Goal: Task Accomplishment & Management: Complete application form

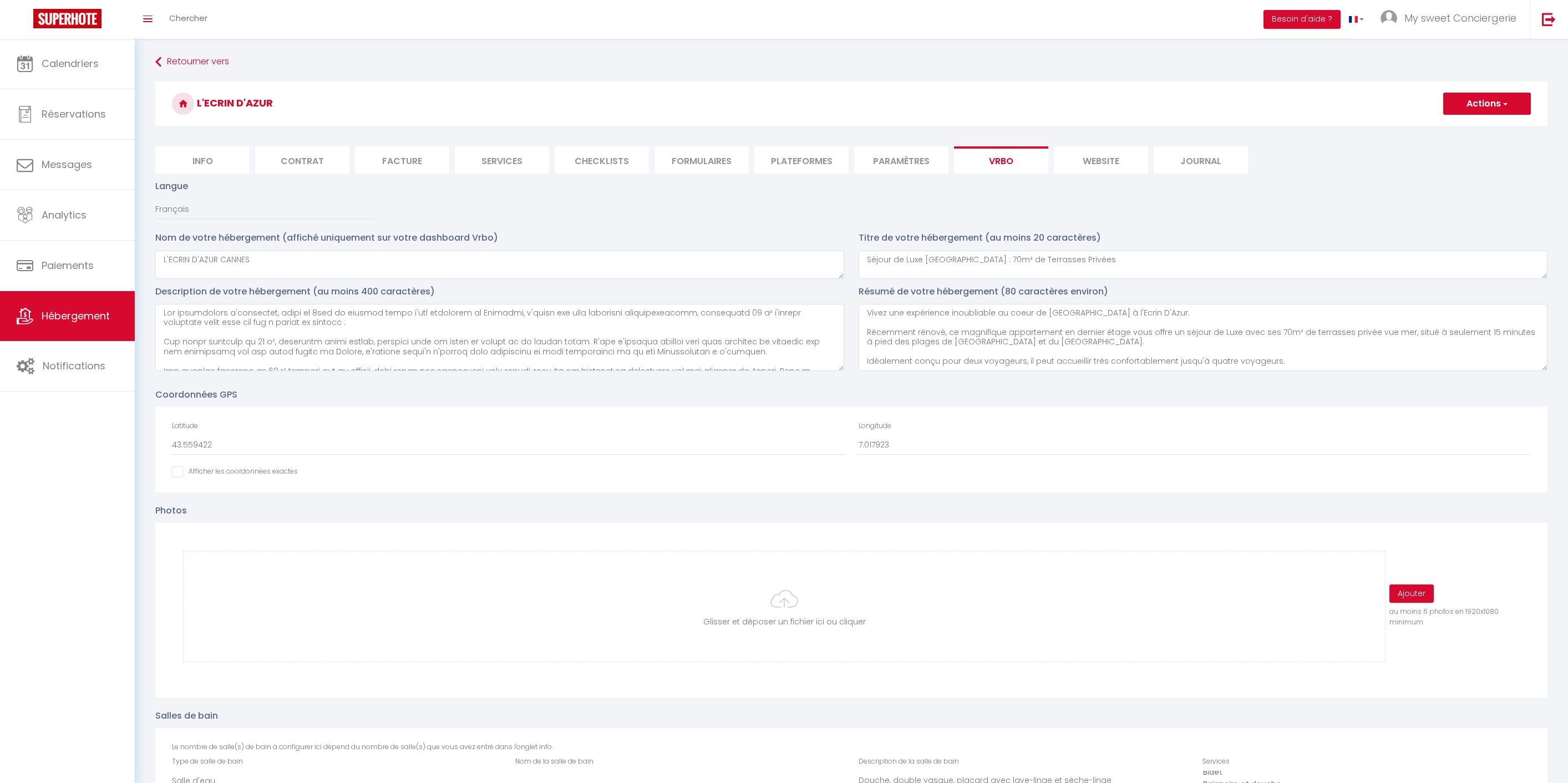
select select "SHOWER_INDOOR_OR_OUTDOOR"
select select "50"
select select "46"
select select "47"
select select "OTHER_SLEEPING_AREA"
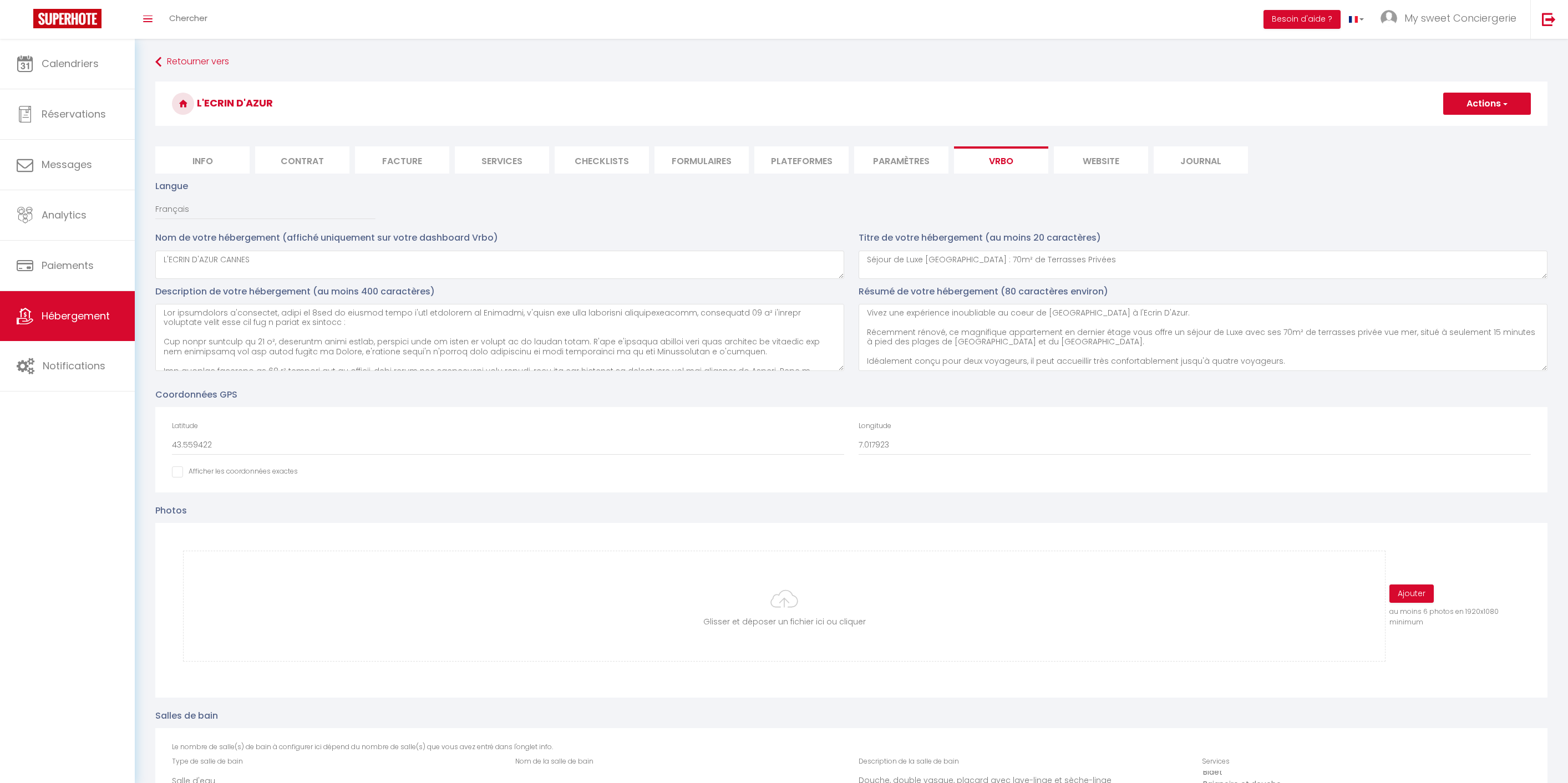
select select
select select "66"
select select
select select "136"
select select
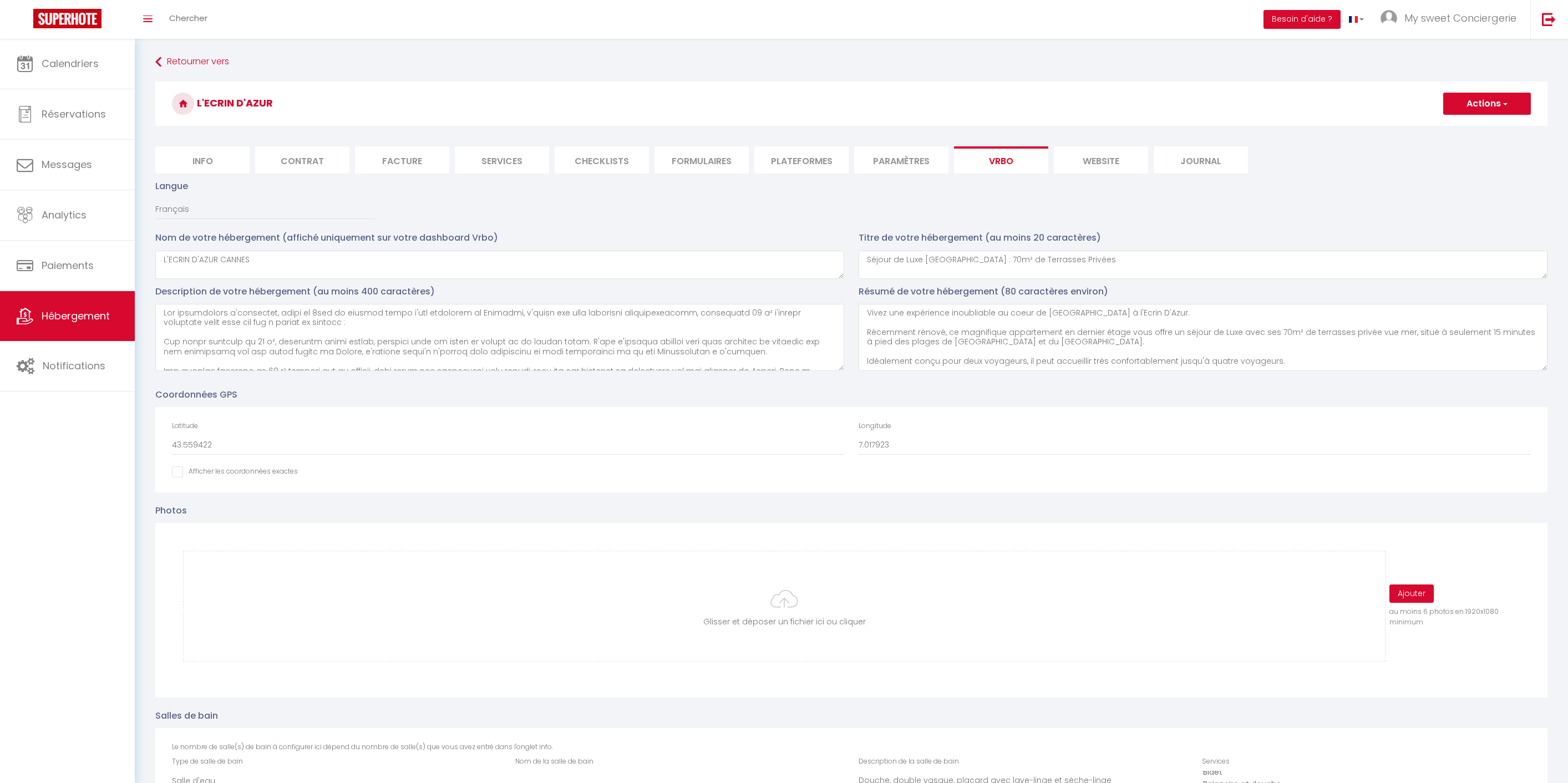
select select "165"
select select "59"
select select "109"
select select "EUR"
select select "92"
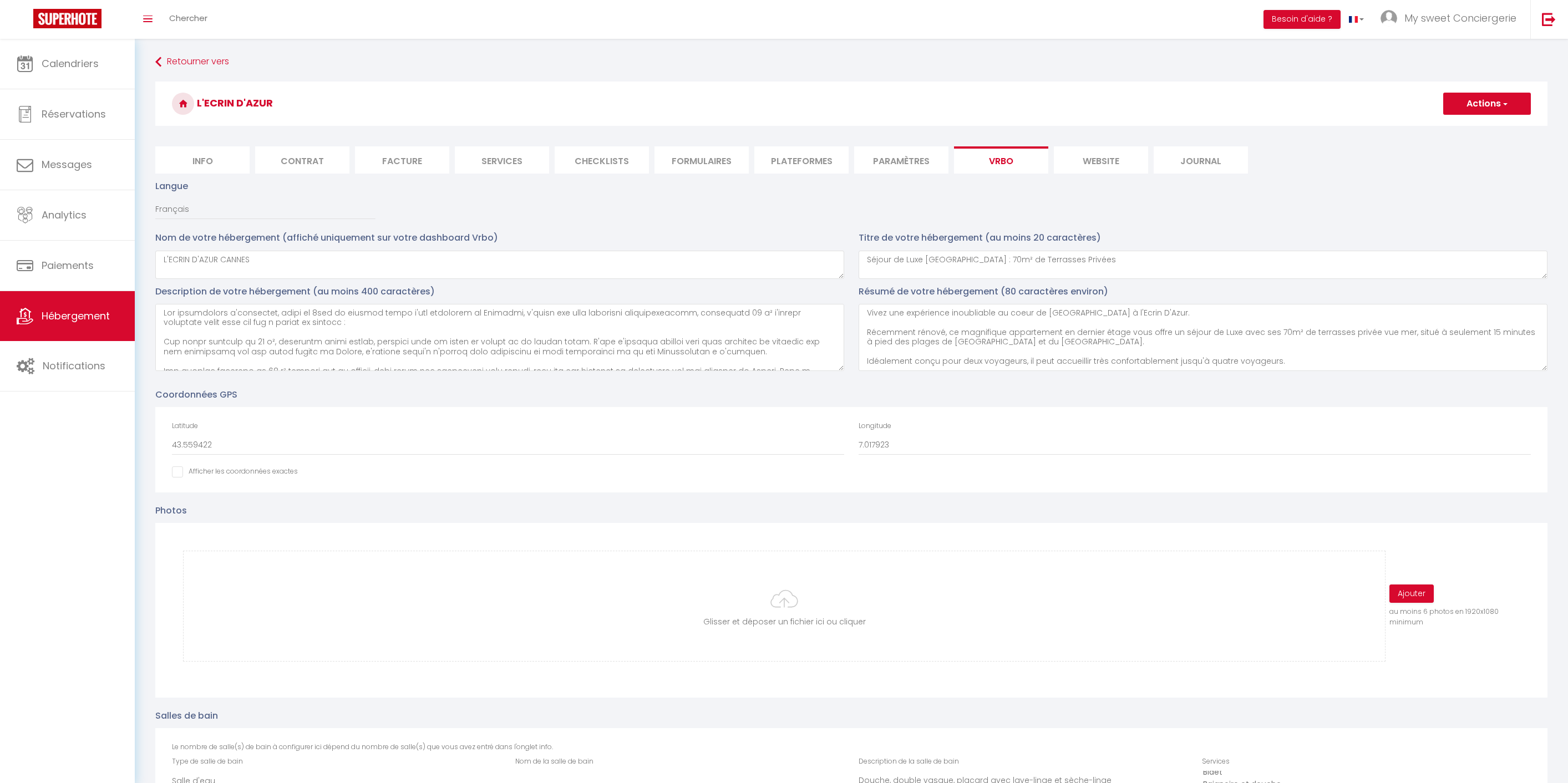
select select "69"
select select
select select "195"
select select "MODERATE"
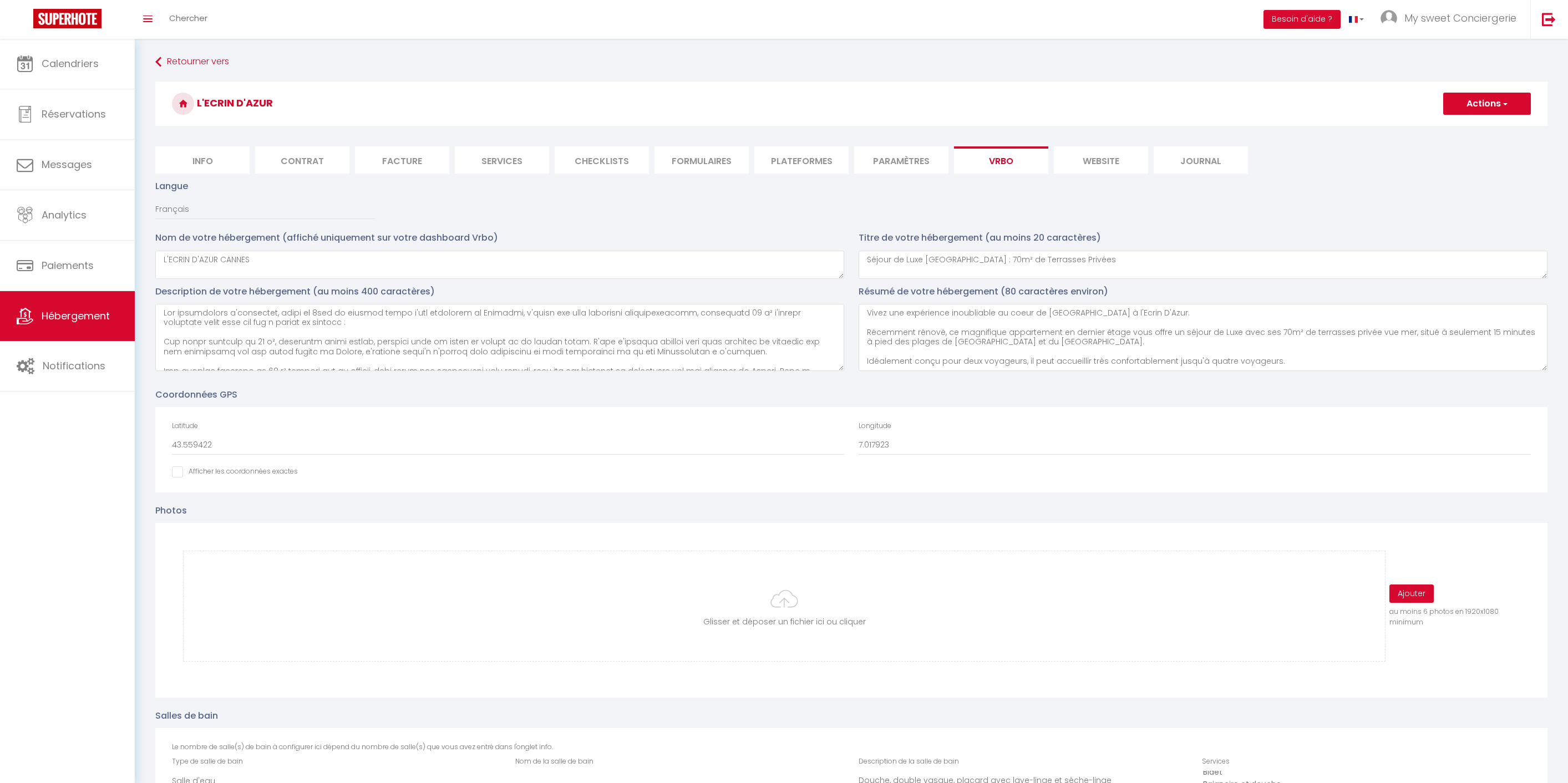
select select "PAYMENT_BY_INVOICE"
select select "15:00"
select select "10:00"
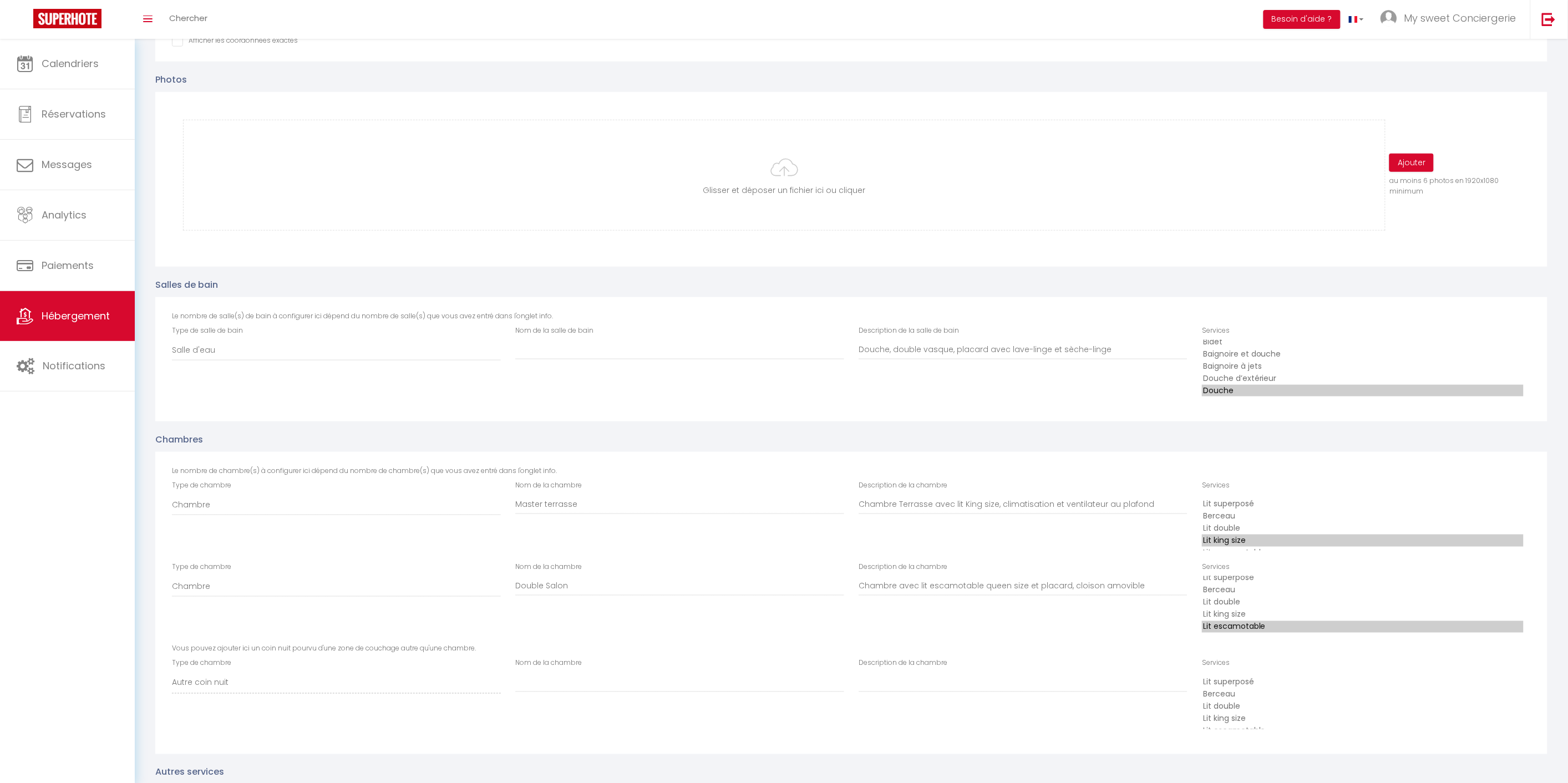
scroll to position [246, 0]
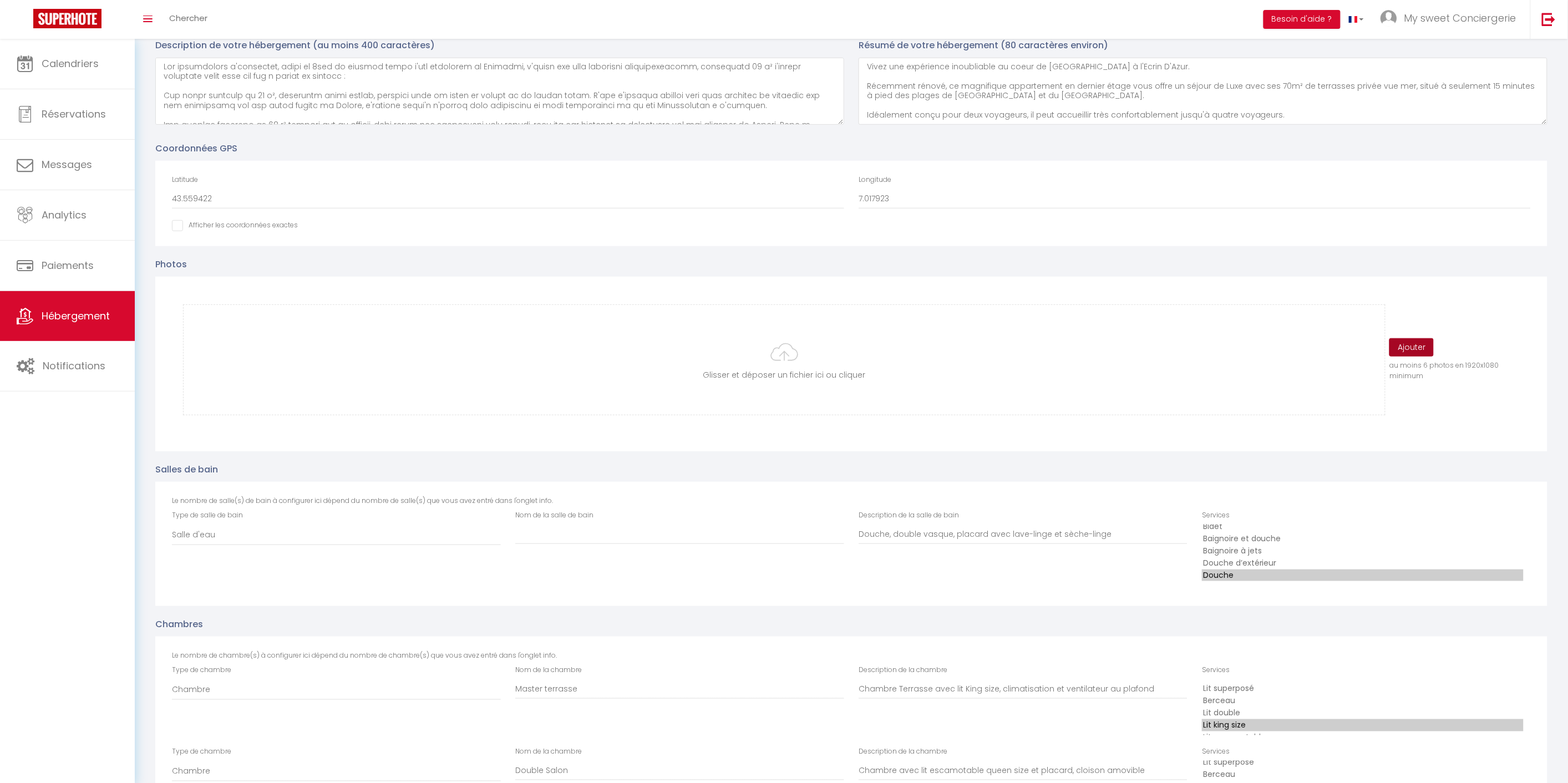
click at [1414, 344] on button "Ajouter" at bounding box center [1411, 347] width 45 height 19
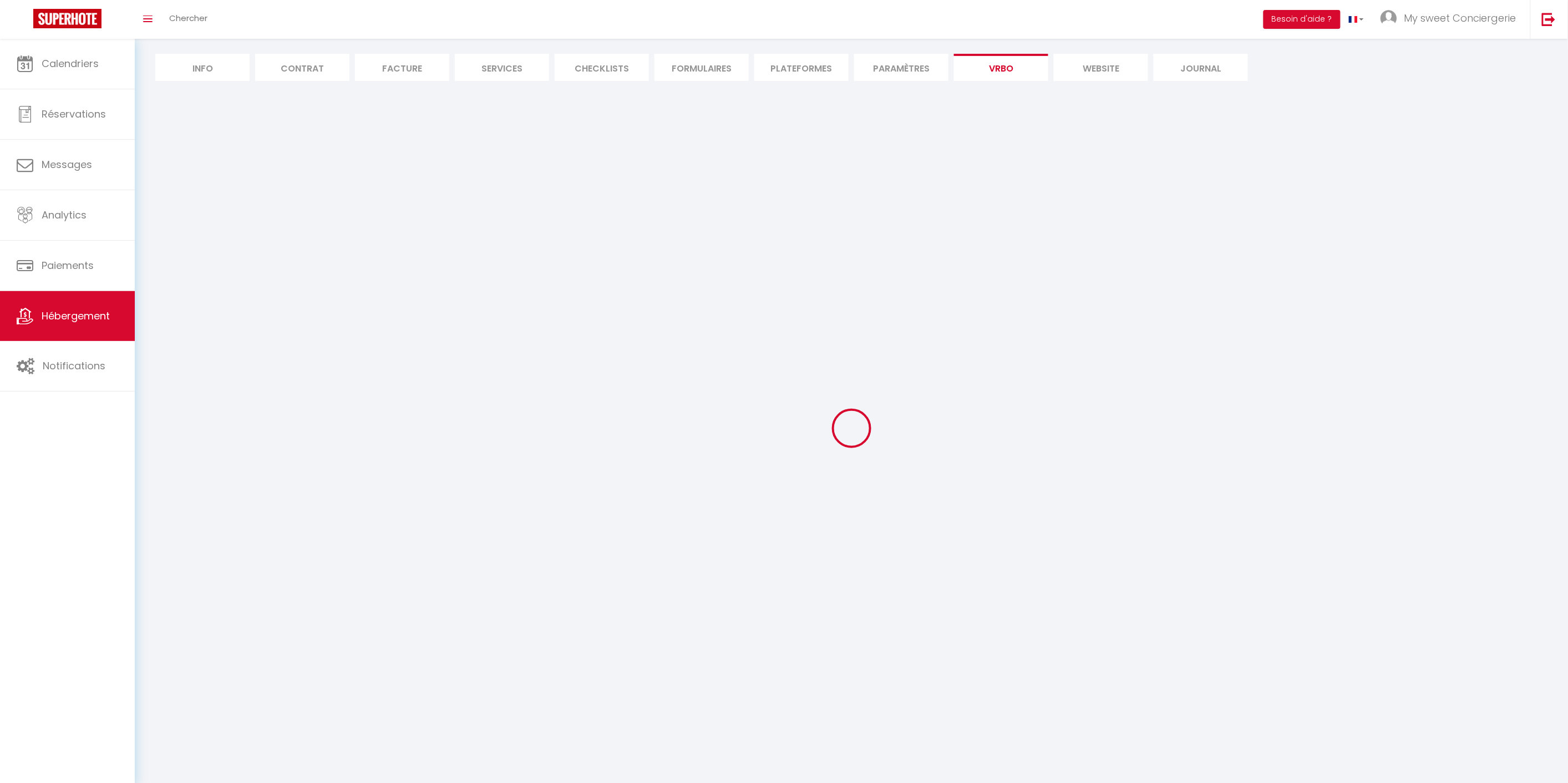
select select "SHOWER_INDOOR_OR_OUTDOOR"
select select "50"
select select "46"
select select "47"
select select "OTHER_SLEEPING_AREA"
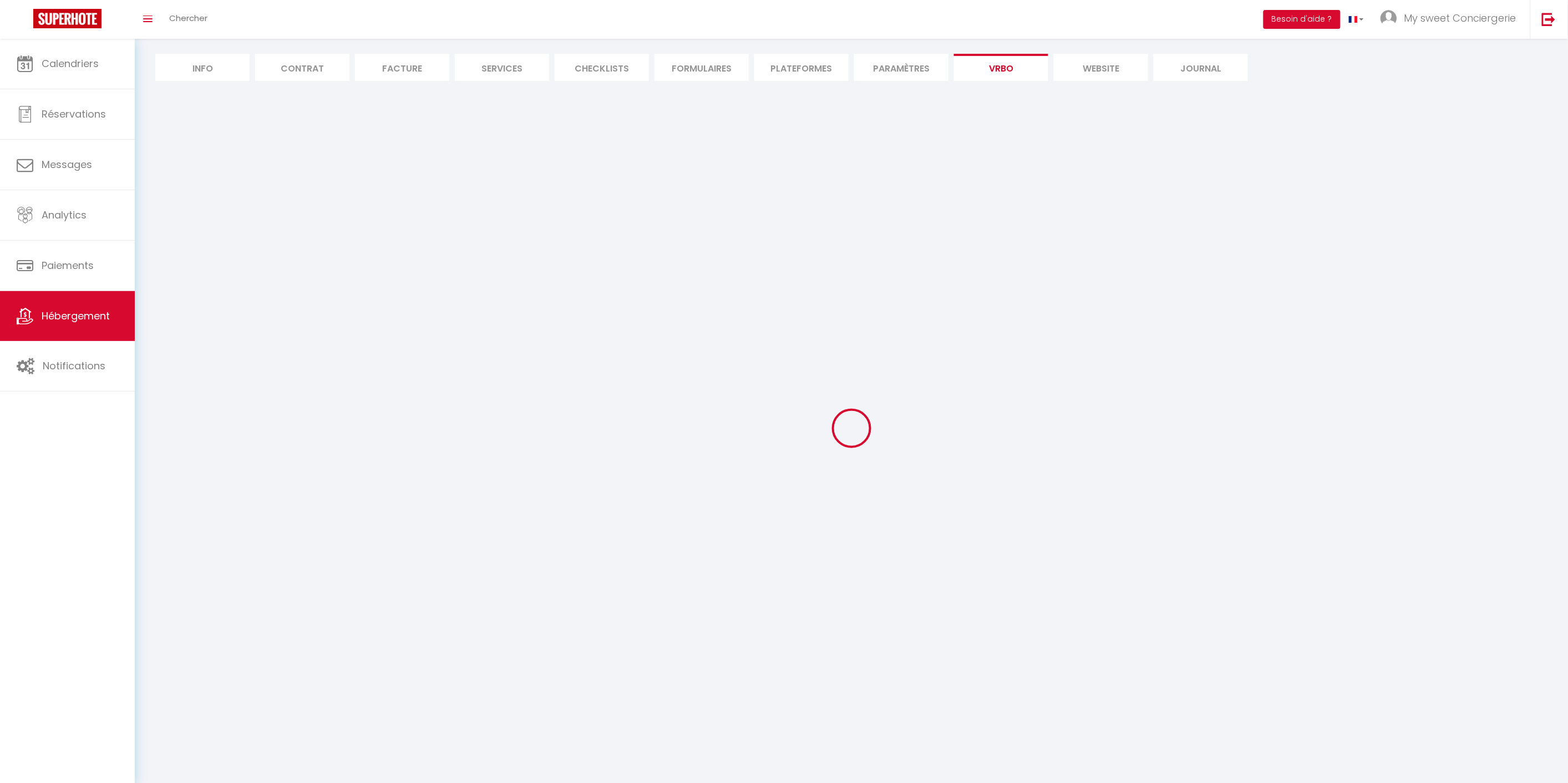
select select
select select "66"
select select
select select "136"
select select
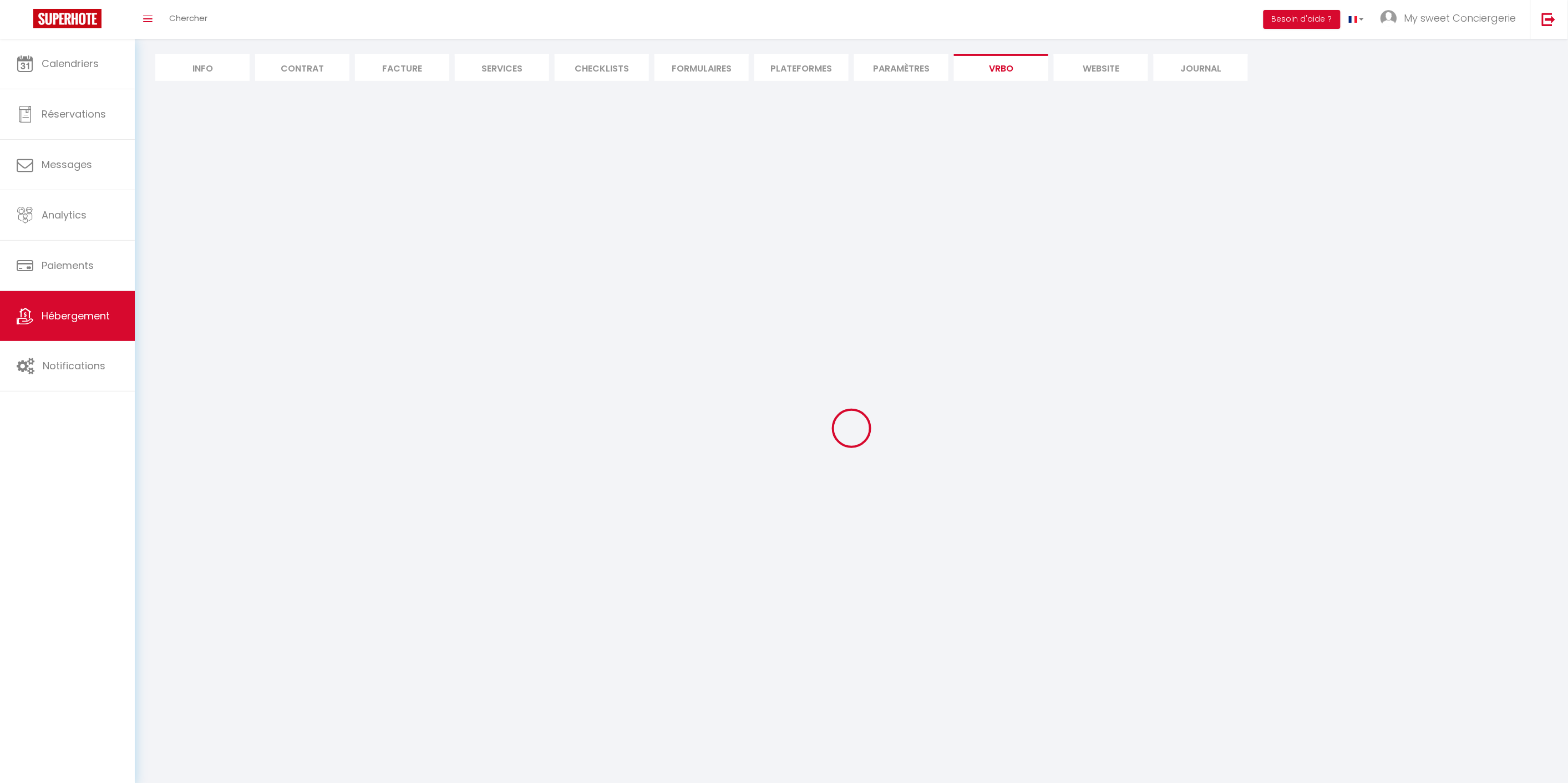
select select "165"
select select "59"
select select "109"
select select "EUR"
select select "92"
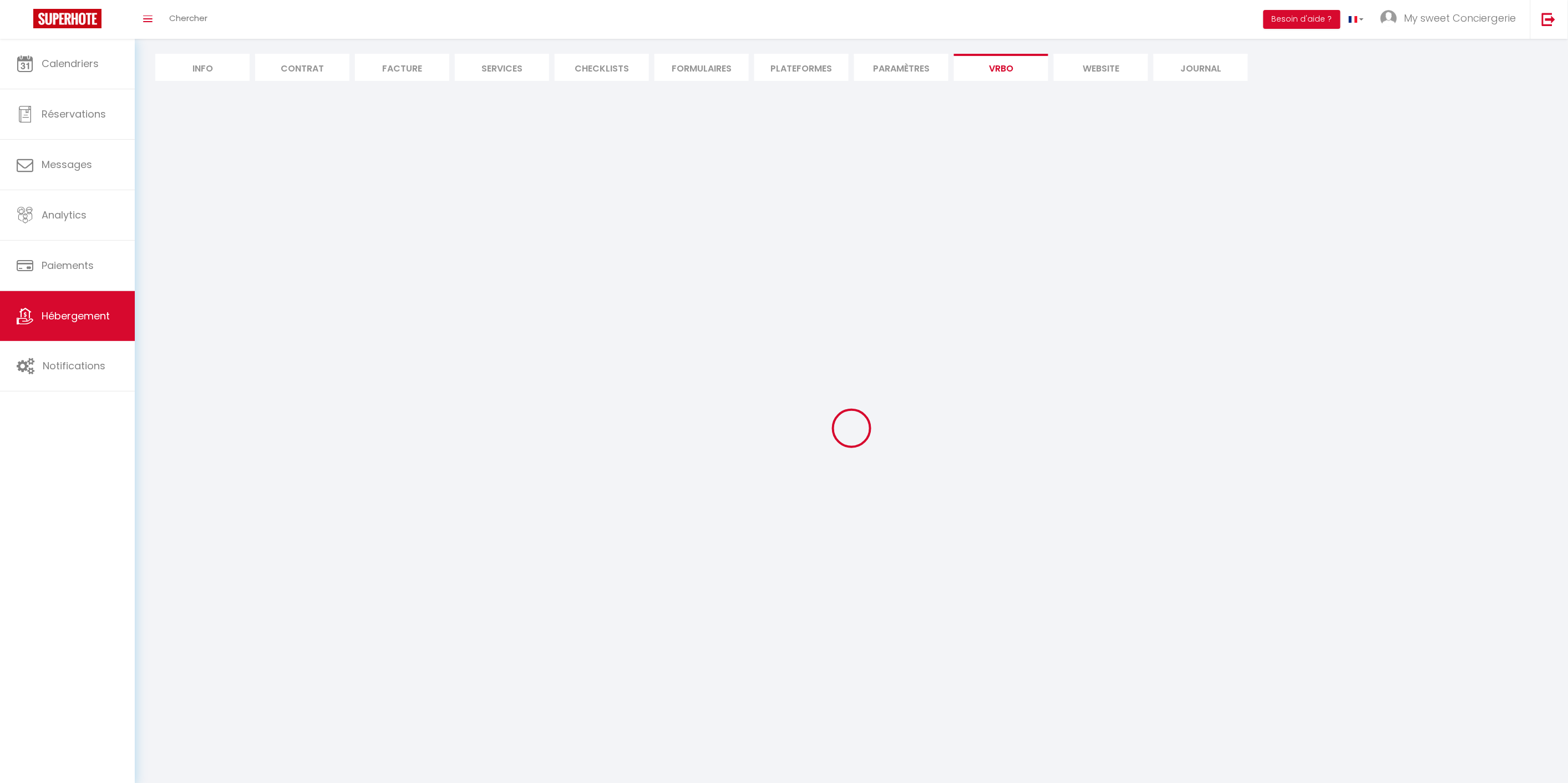
select select "69"
select select
select select "195"
select select "MODERATE"
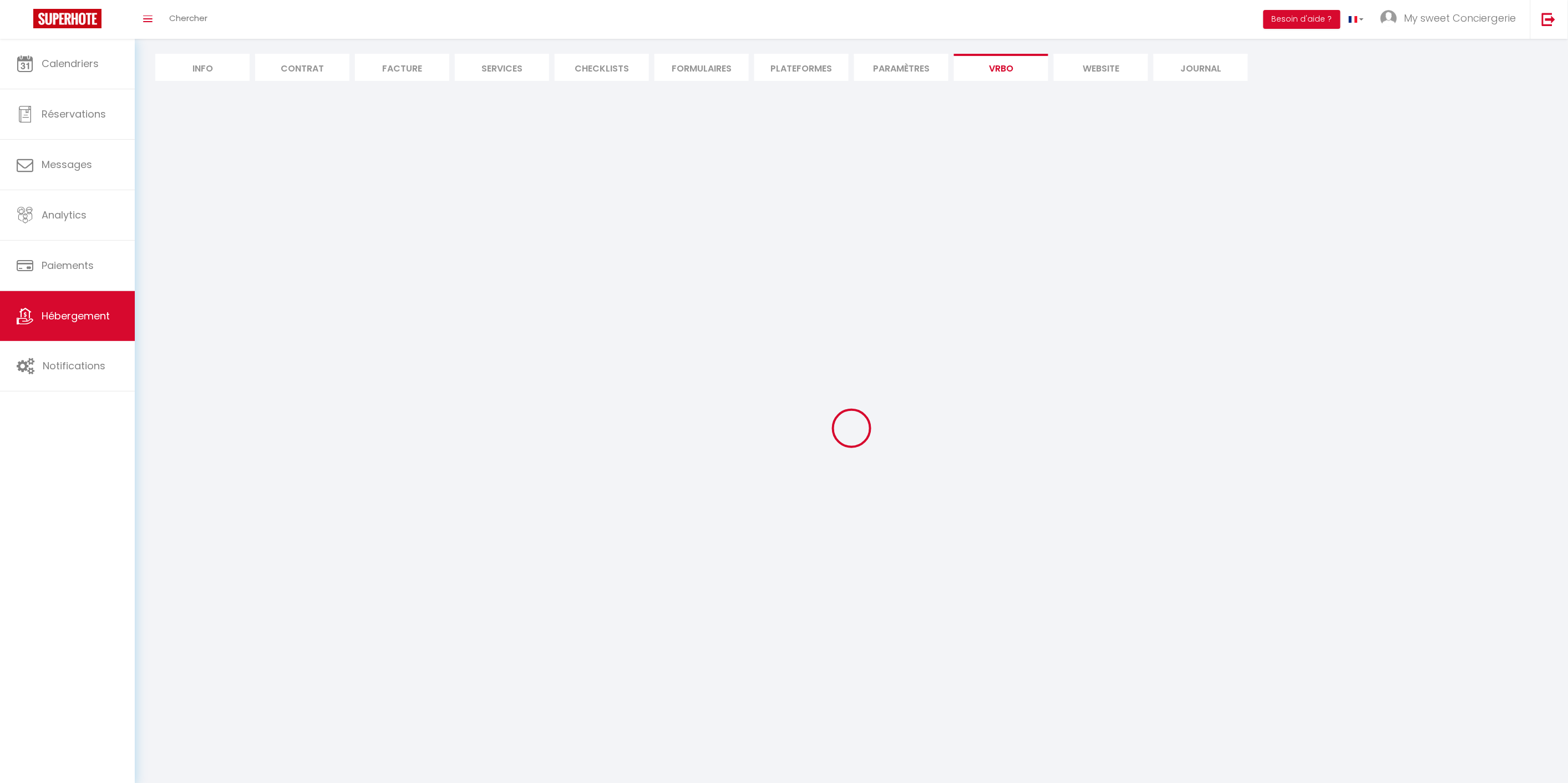
select select "PAYMENT_BY_INVOICE"
select select "15:00"
select select "10:00"
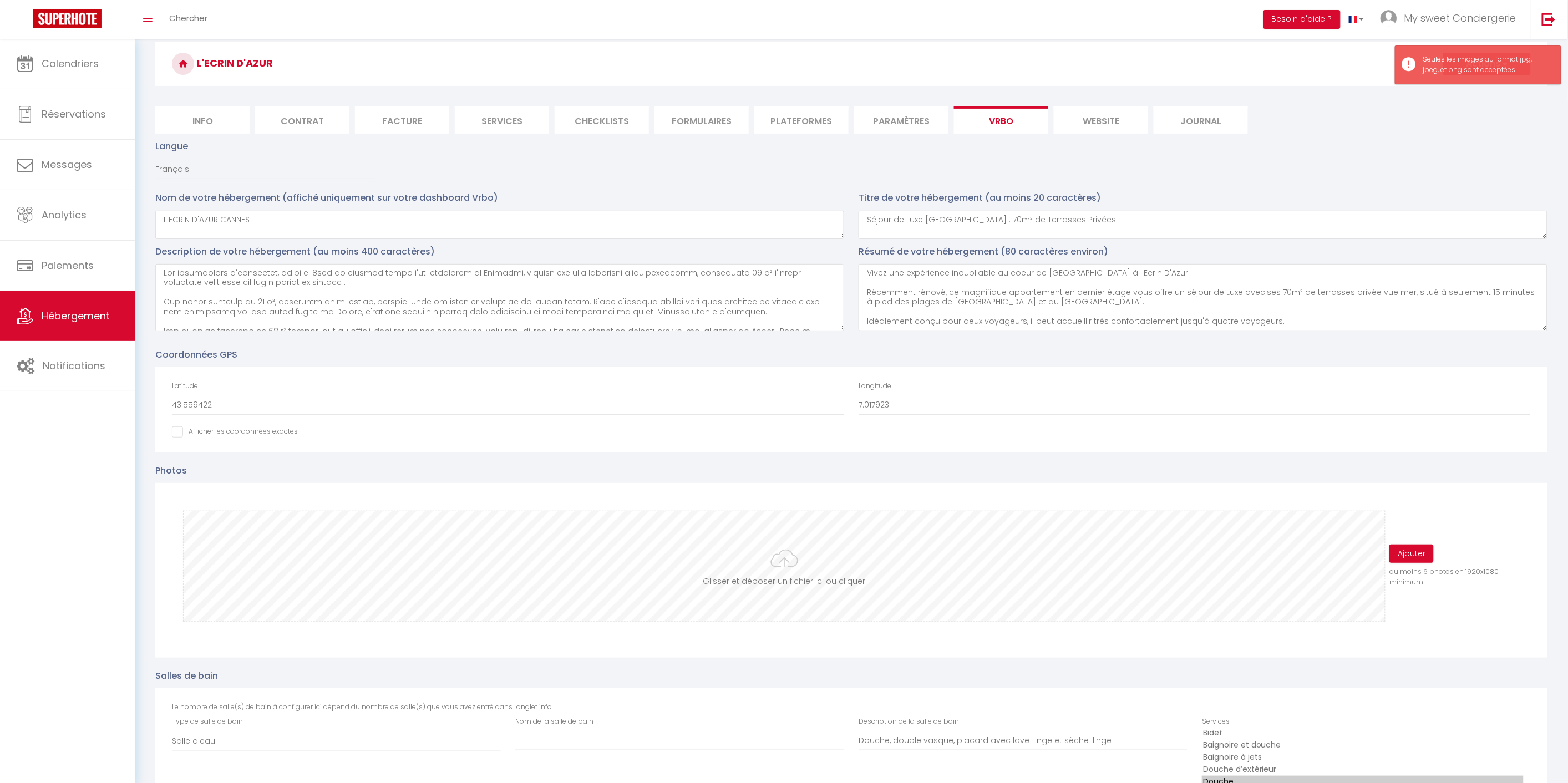
scroll to position [61, 0]
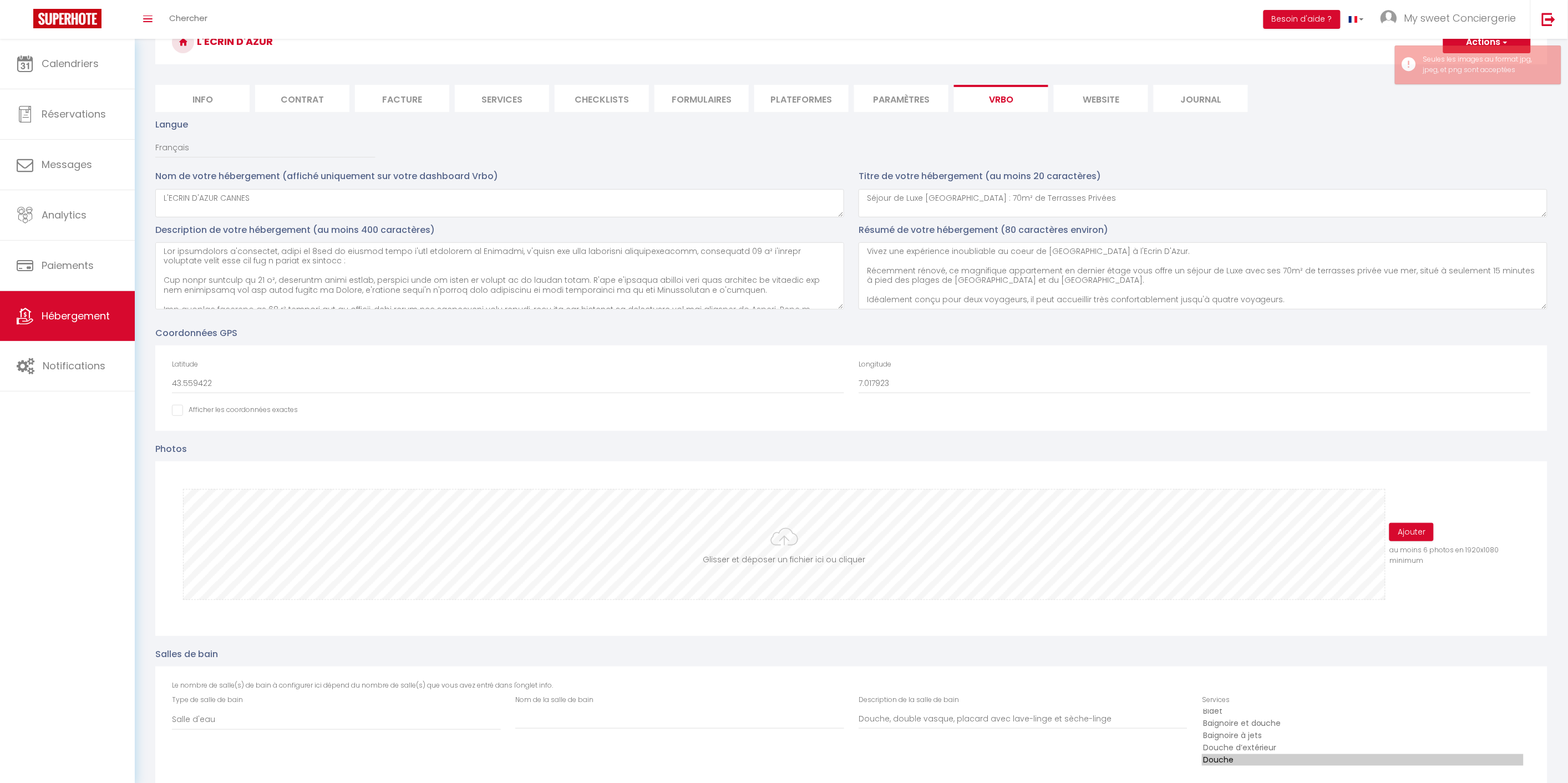
click at [758, 554] on input "file" at bounding box center [784, 544] width 1201 height 110
type input "C:\fakepath\vanessa-gori_00805.jpeg"
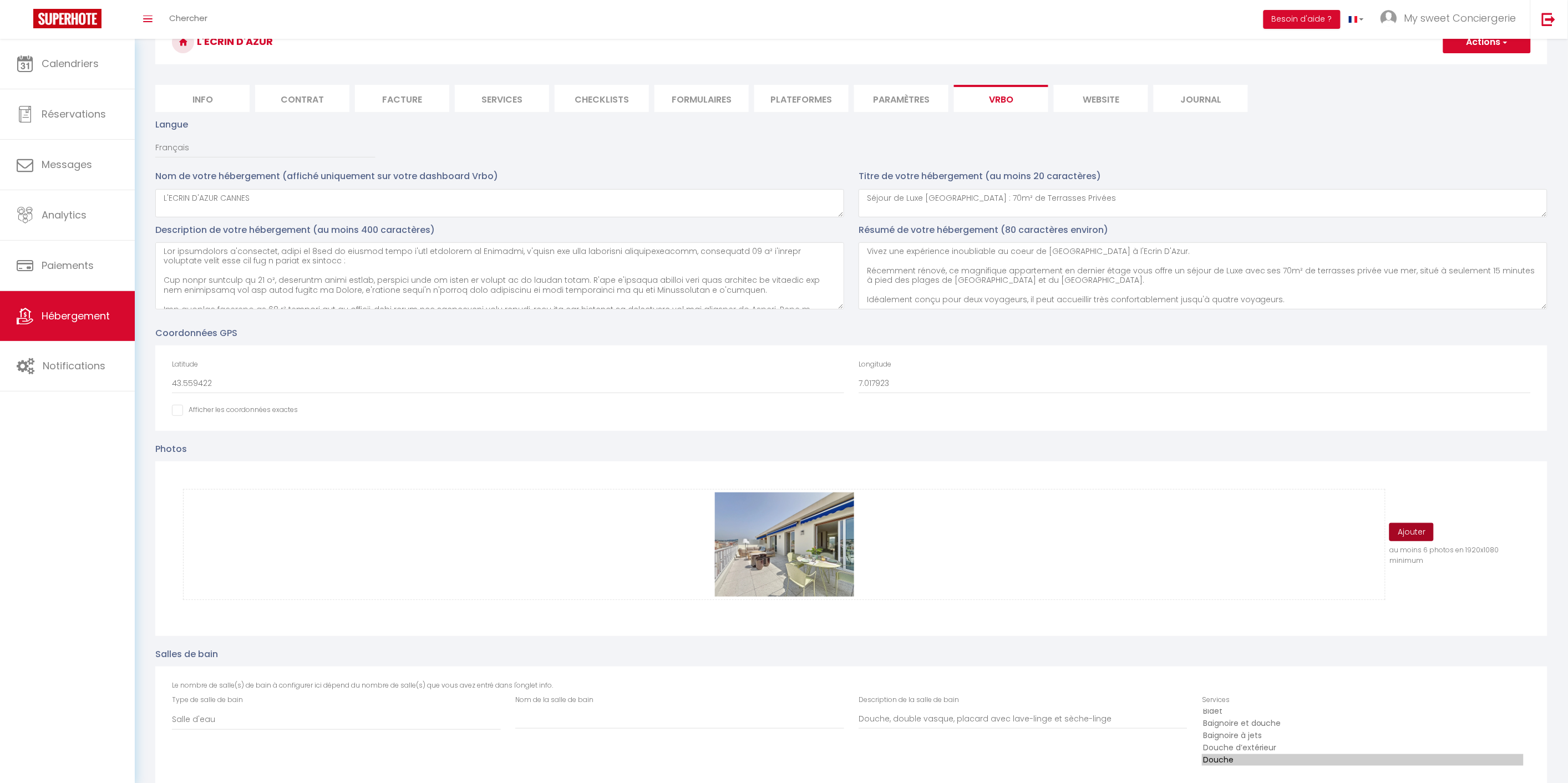
click at [1417, 530] on button "Ajouter" at bounding box center [1411, 532] width 45 height 19
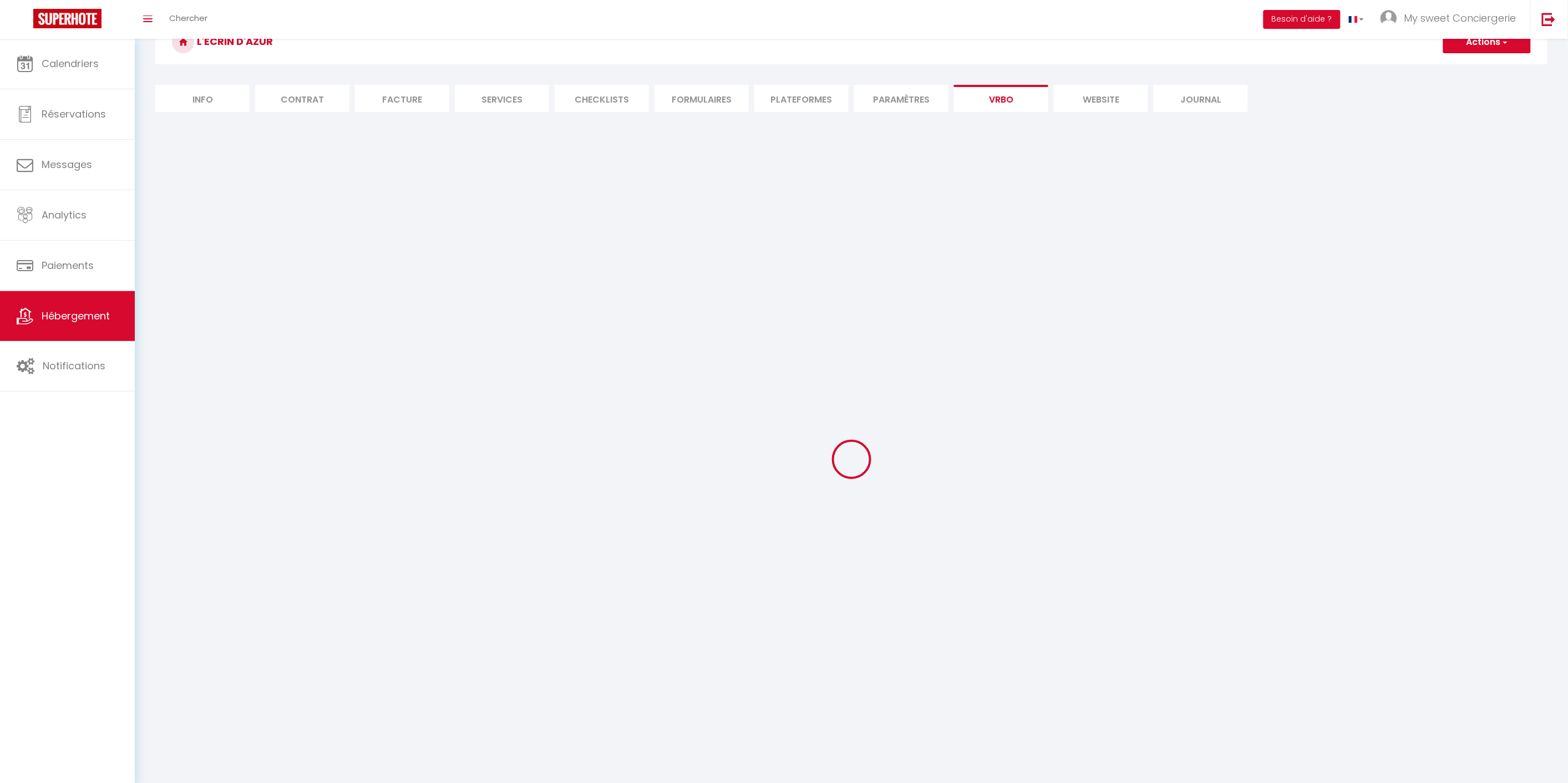
select select "SHOWER_INDOOR_OR_OUTDOOR"
select select "50"
select select "46"
select select "47"
select select "OTHER_SLEEPING_AREA"
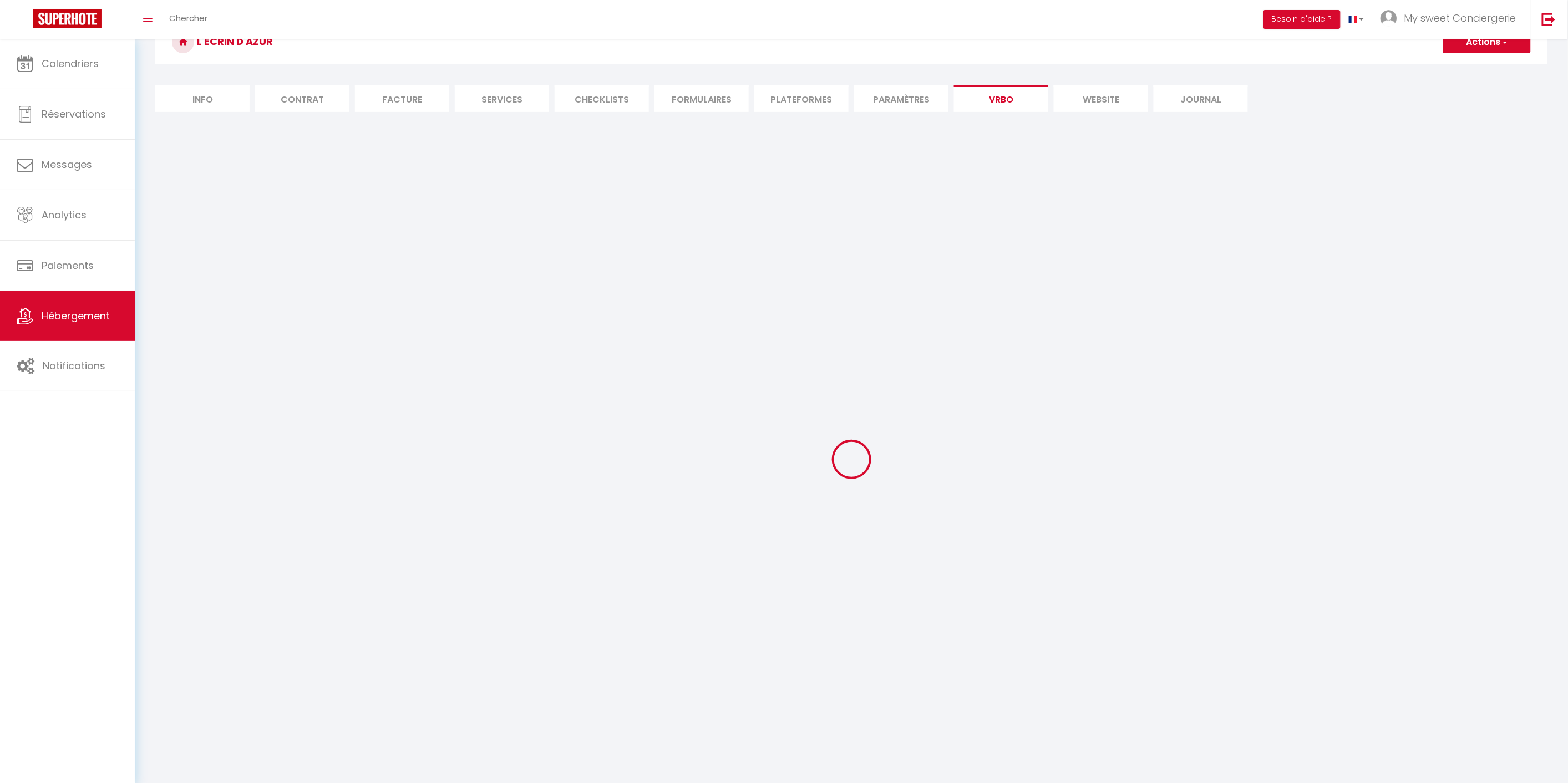
select select
select select "66"
select select
select select "136"
select select
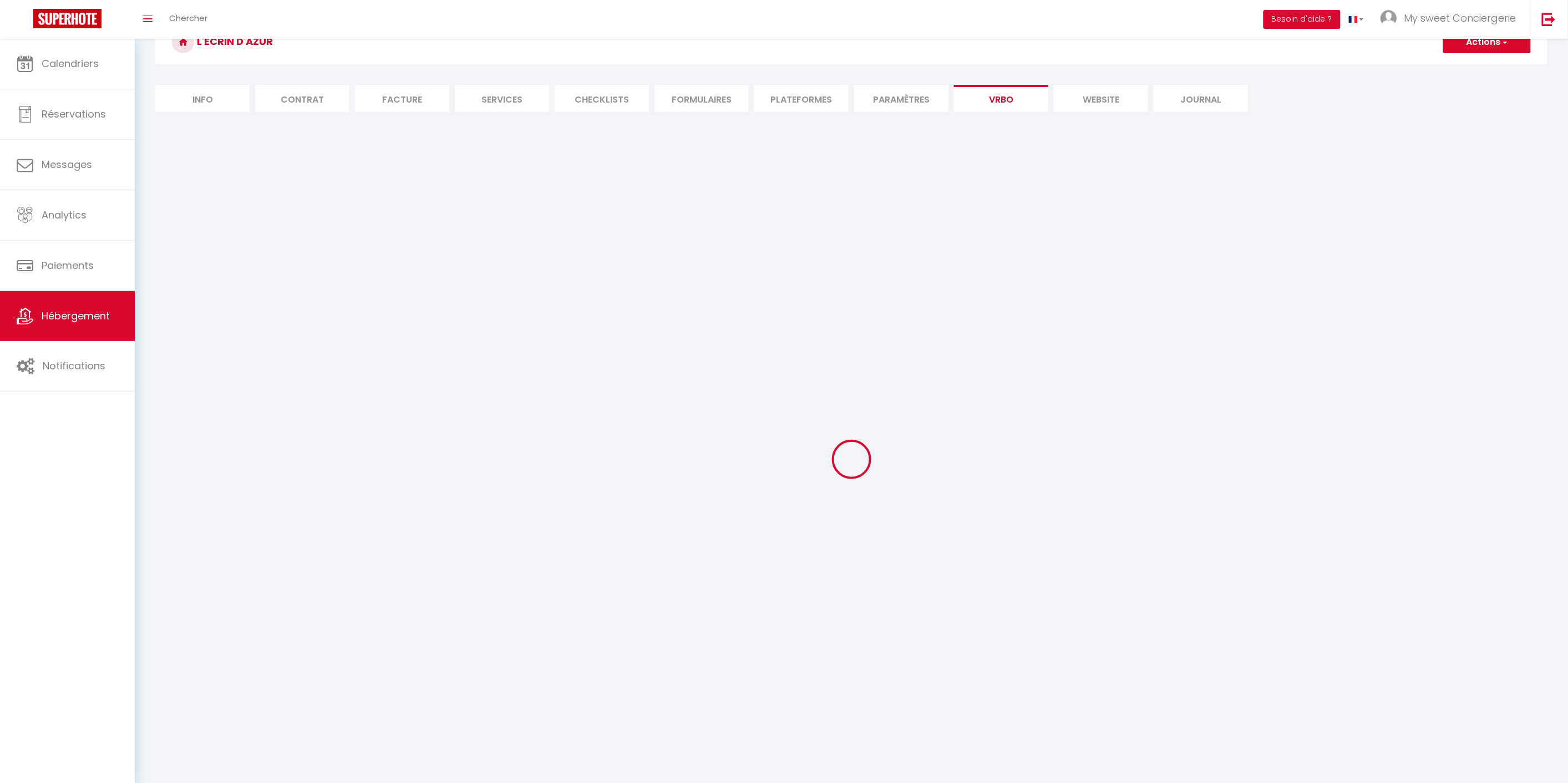
select select "165"
select select "59"
select select "109"
select select "EUR"
select select "92"
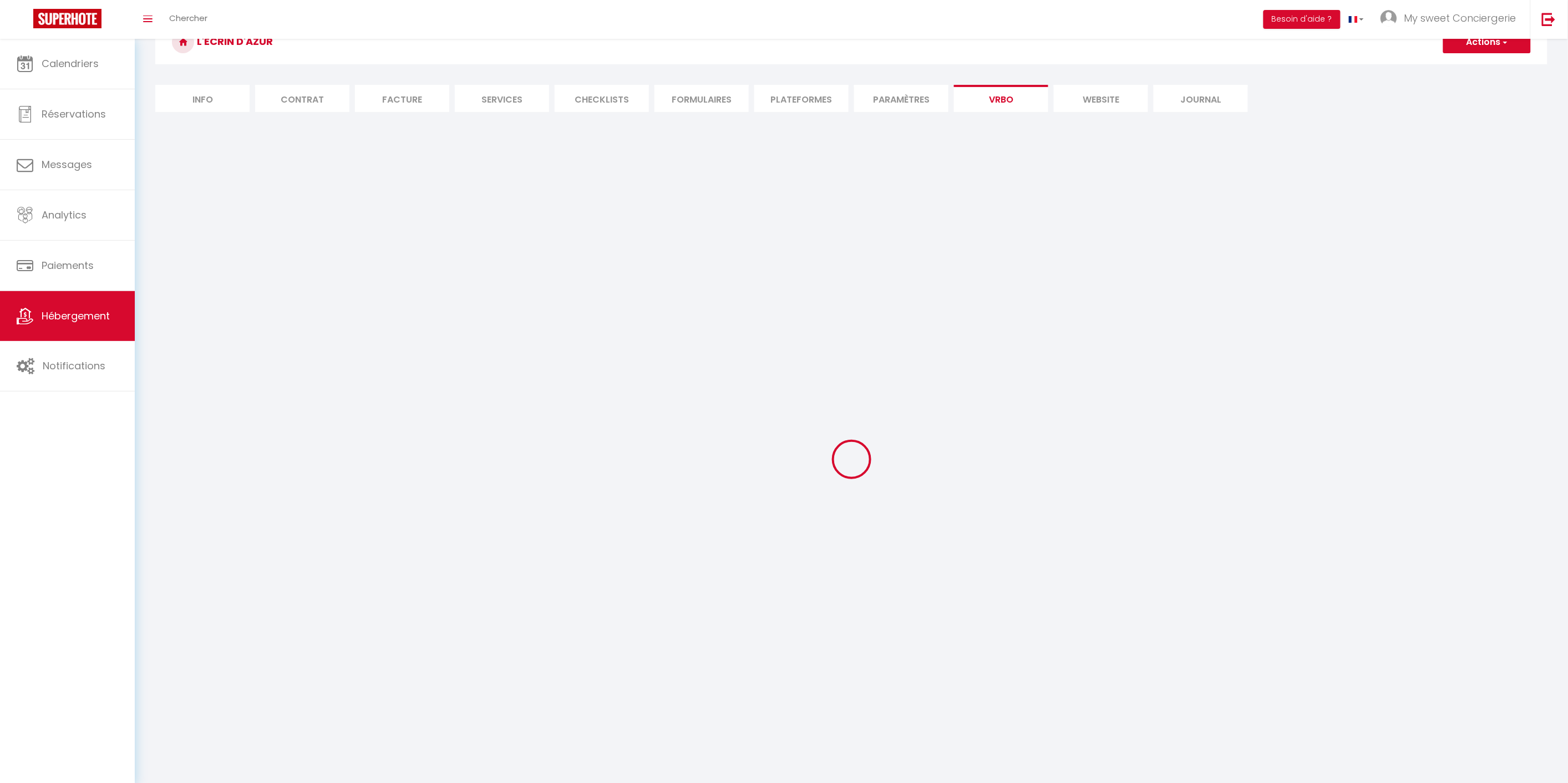
select select "69"
select select
select select "195"
select select "MODERATE"
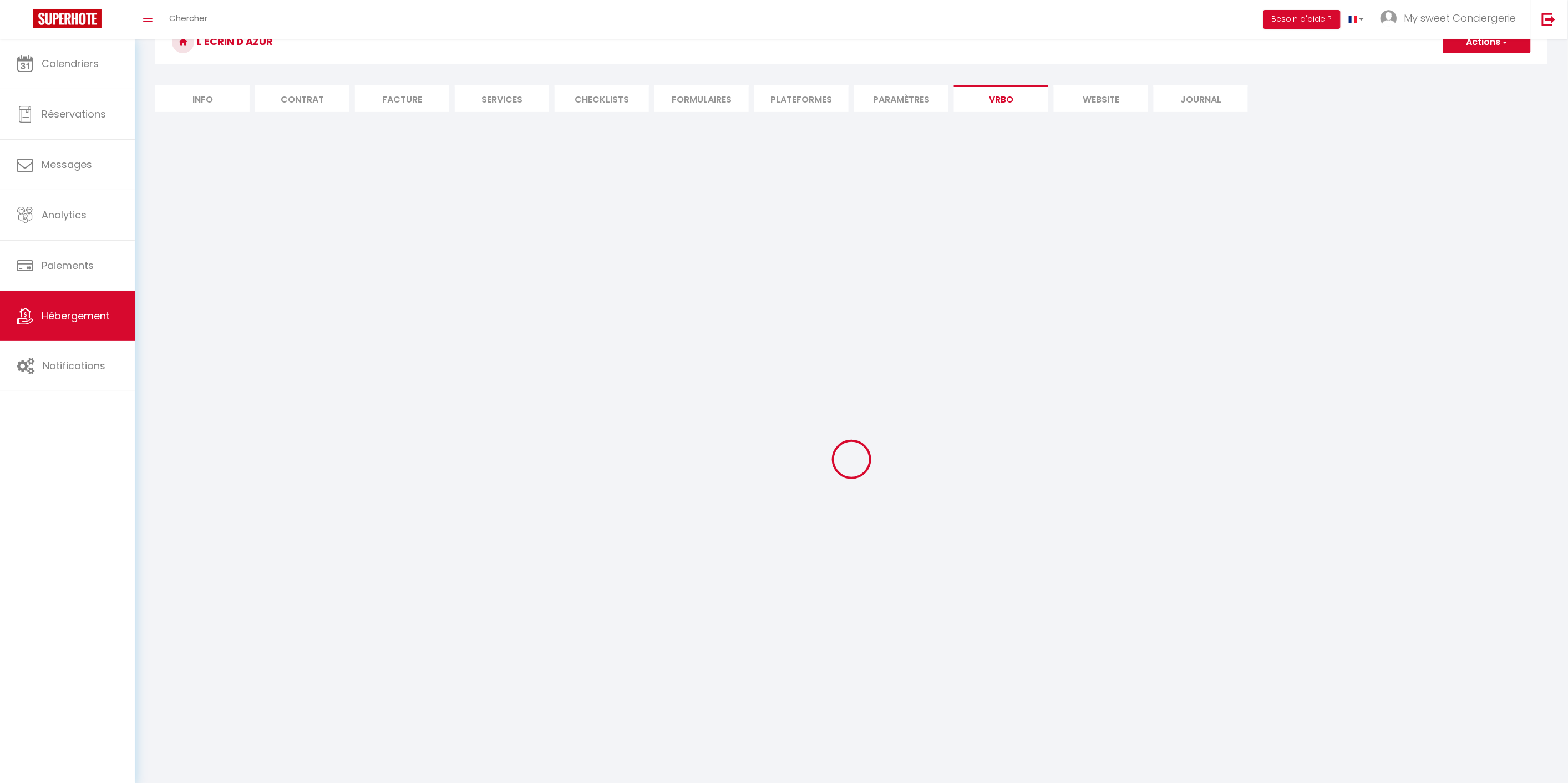
select select "PAYMENT_BY_INVOICE"
select select "15:00"
select select "10:00"
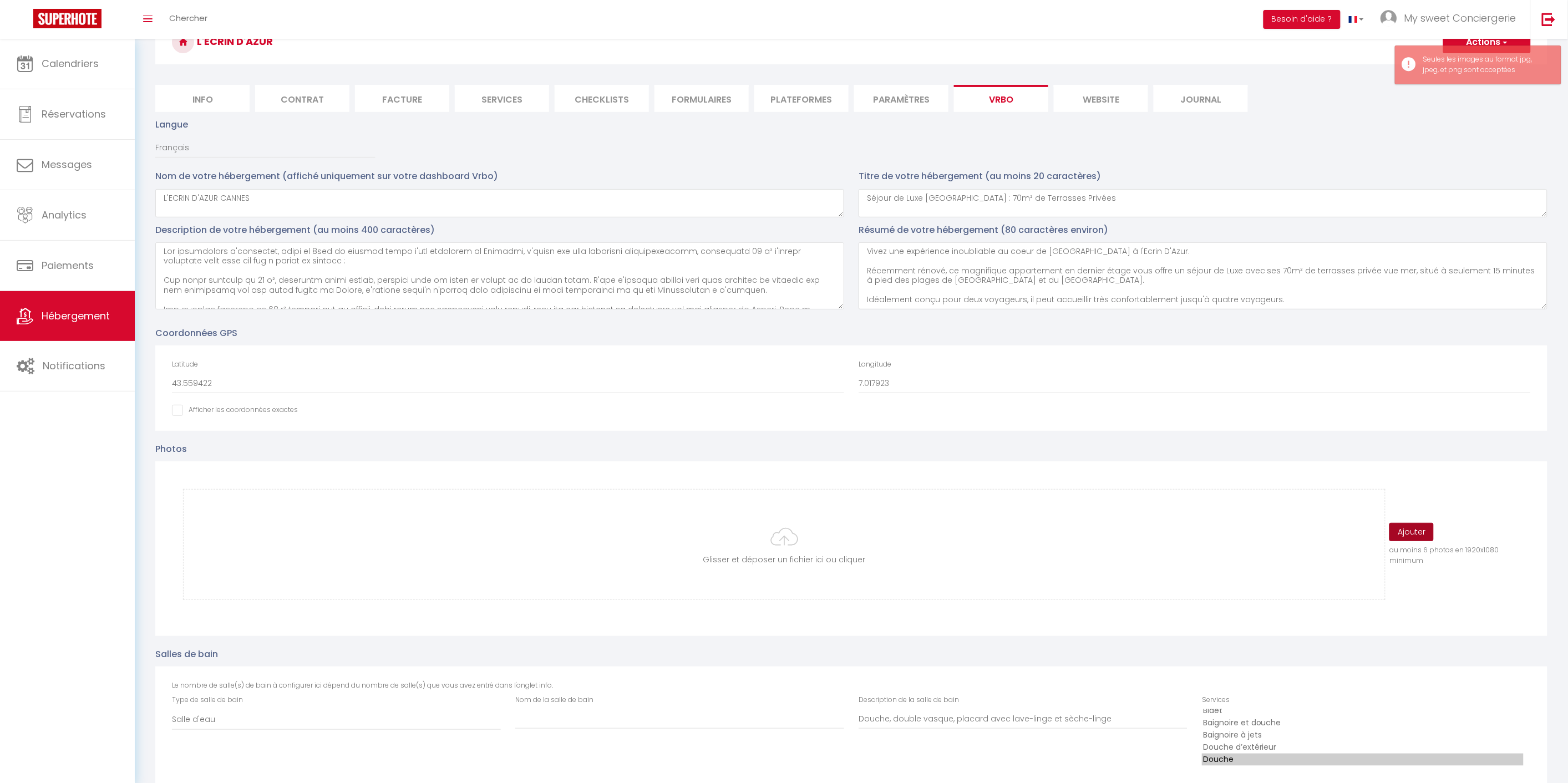
scroll to position [8, 0]
click at [799, 541] on input "file" at bounding box center [784, 544] width 1201 height 110
type input "C:\fakepath\vanessa-gori_00814.jpeg"
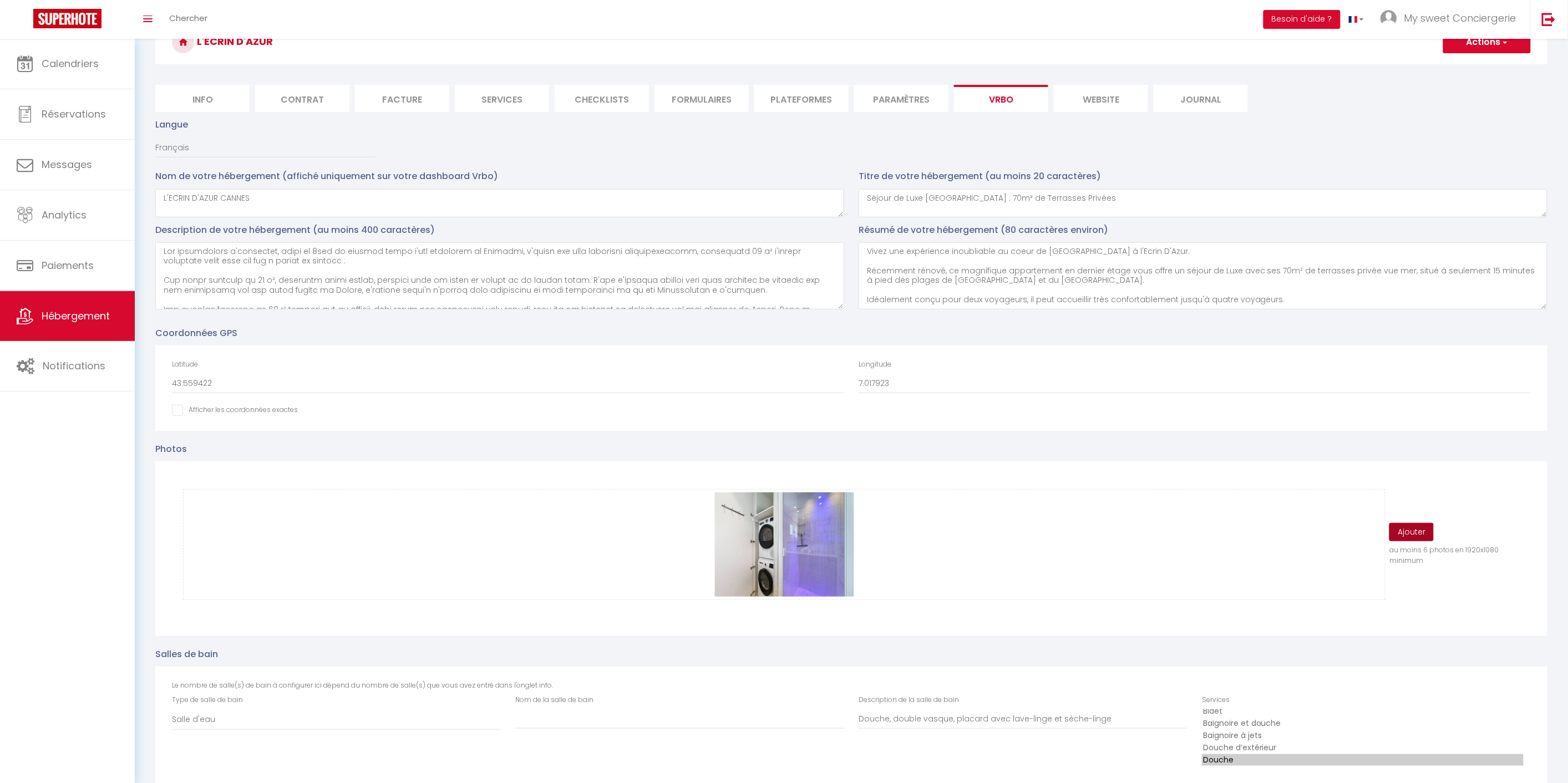
click at [1412, 525] on button "Ajouter" at bounding box center [1411, 532] width 45 height 19
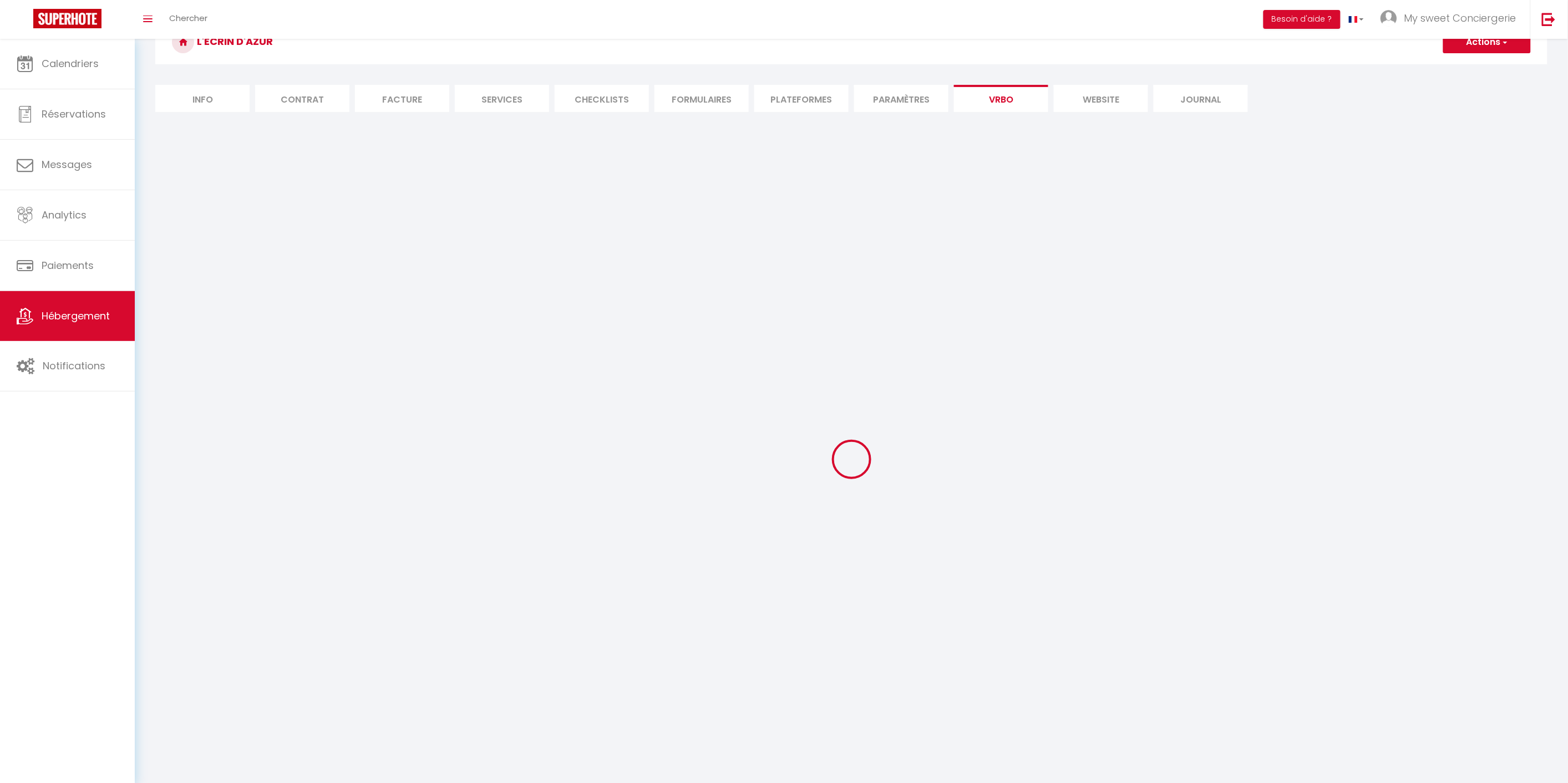
select select "SHOWER_INDOOR_OR_OUTDOOR"
select select "50"
select select "46"
select select "47"
select select "OTHER_SLEEPING_AREA"
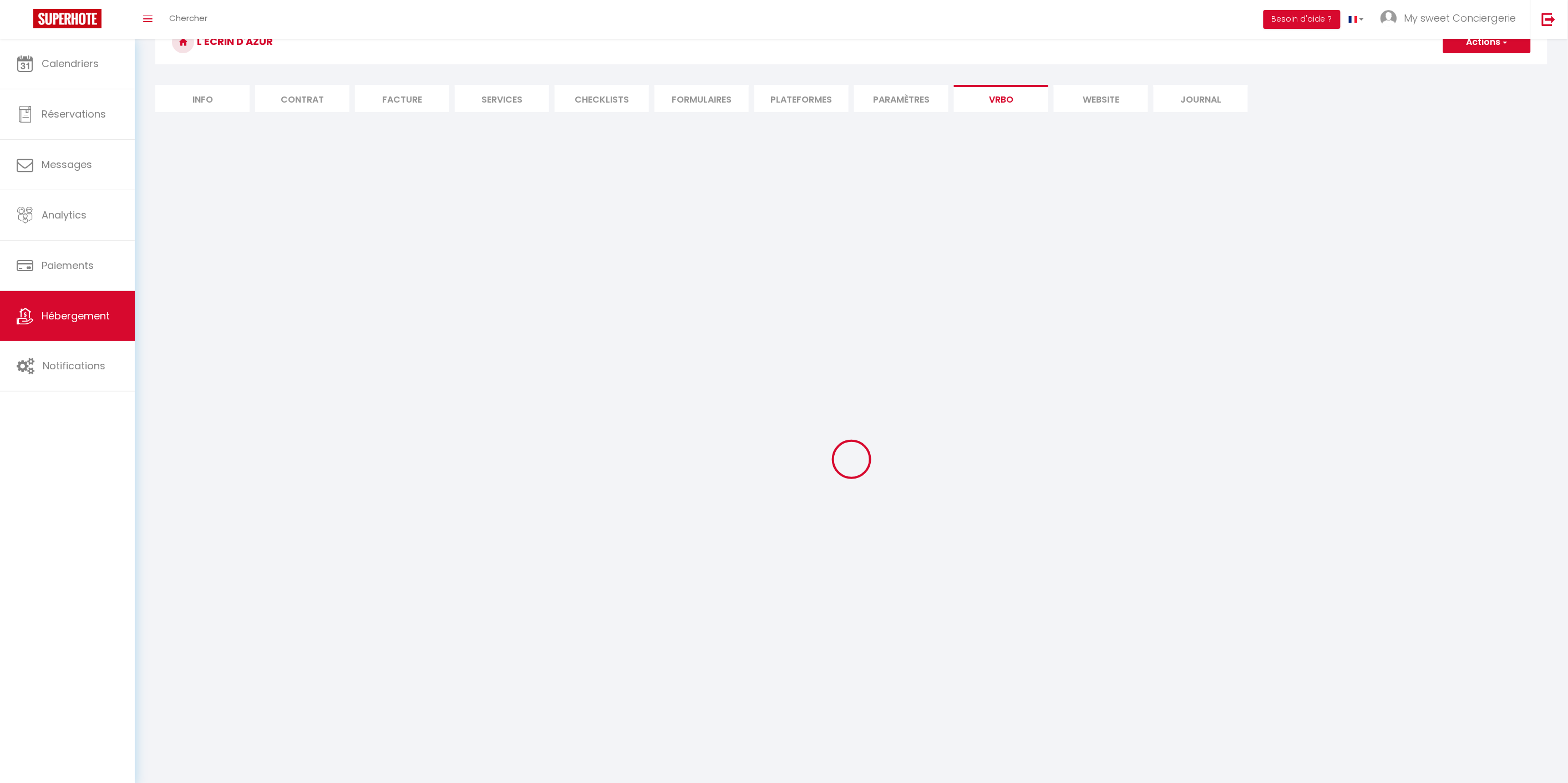
select select
select select "66"
select select
select select "136"
select select
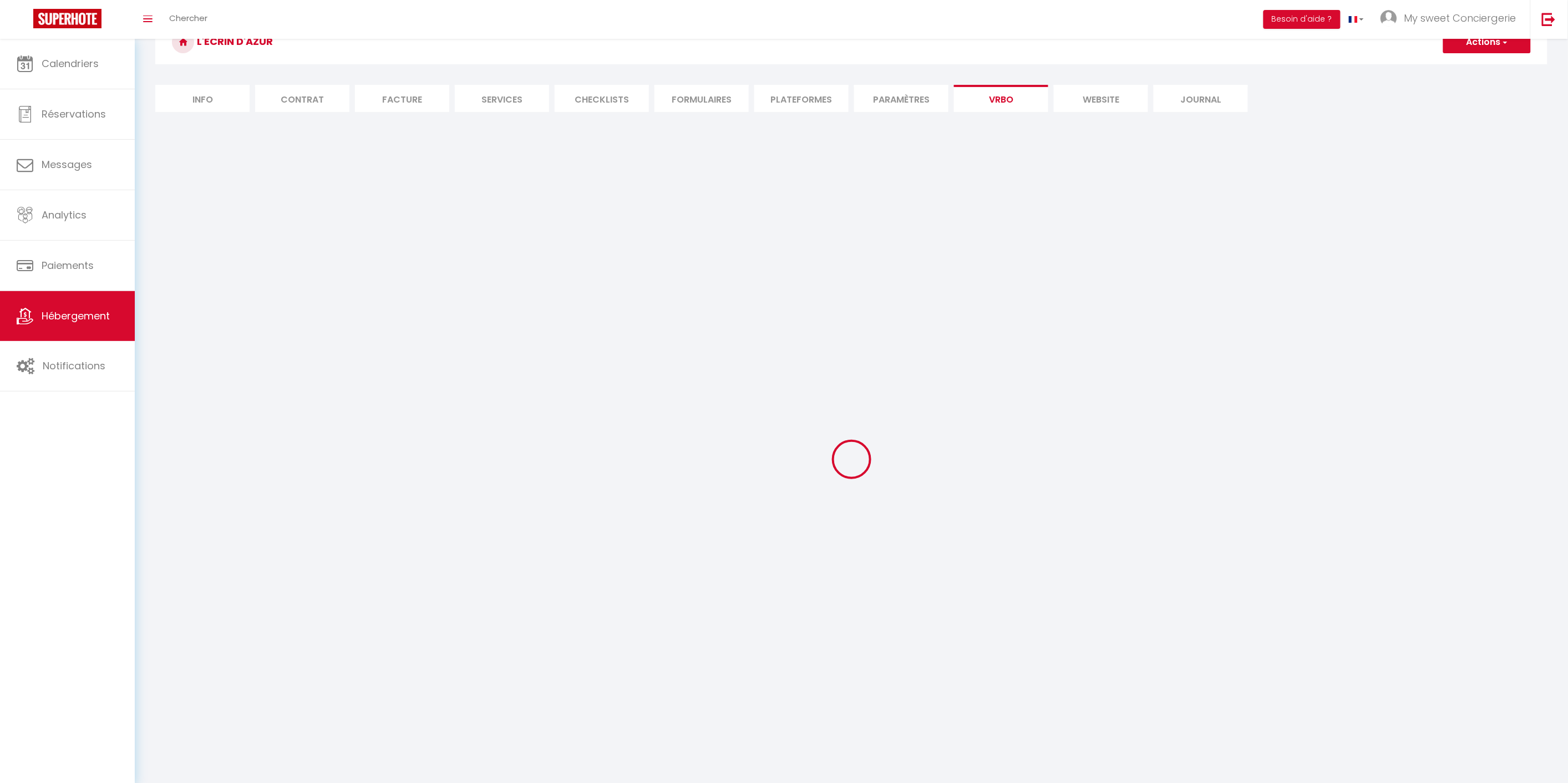
select select "165"
select select "59"
select select "109"
select select "EUR"
select select "92"
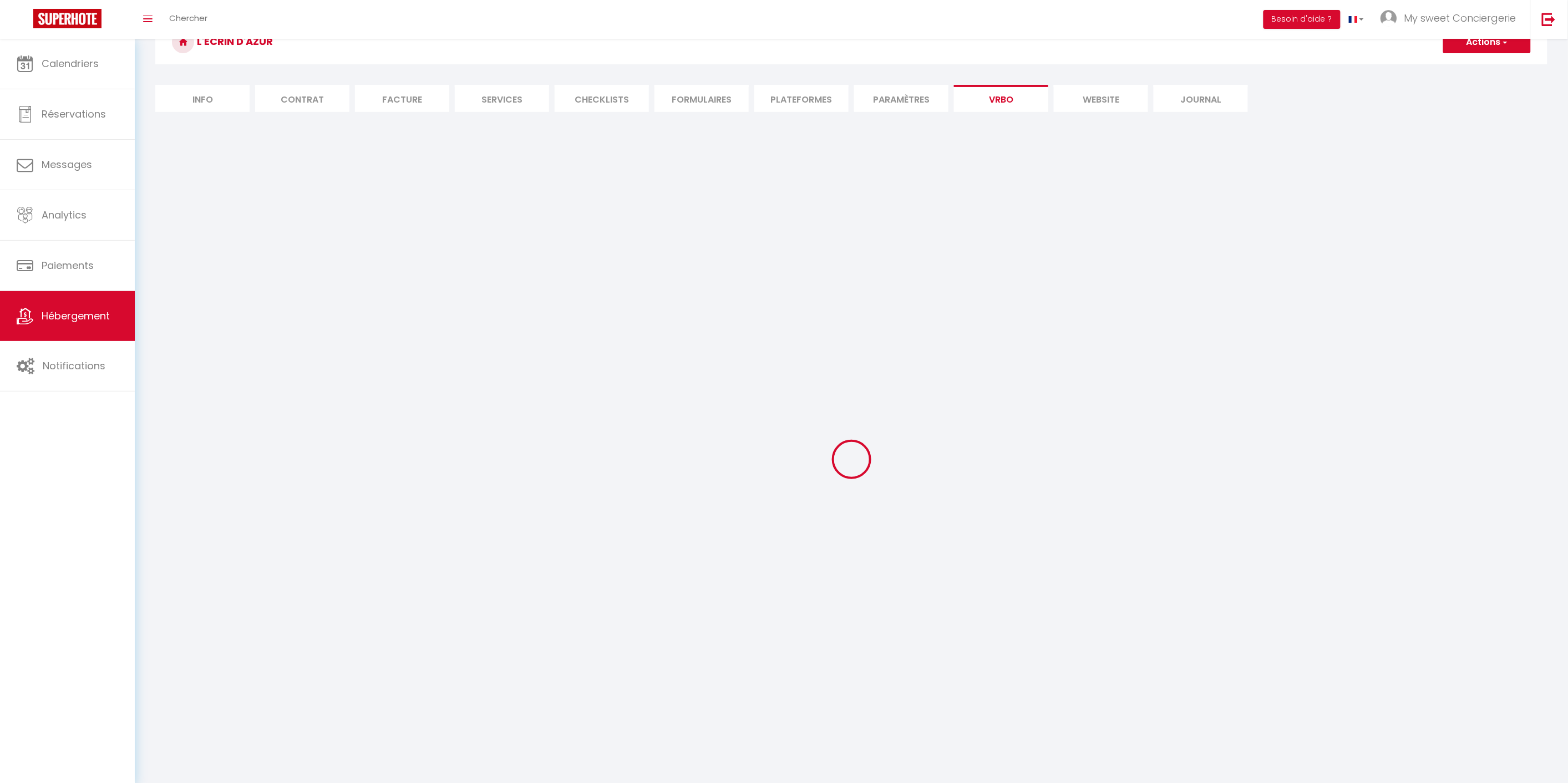
select select "69"
select select
select select "195"
select select "MODERATE"
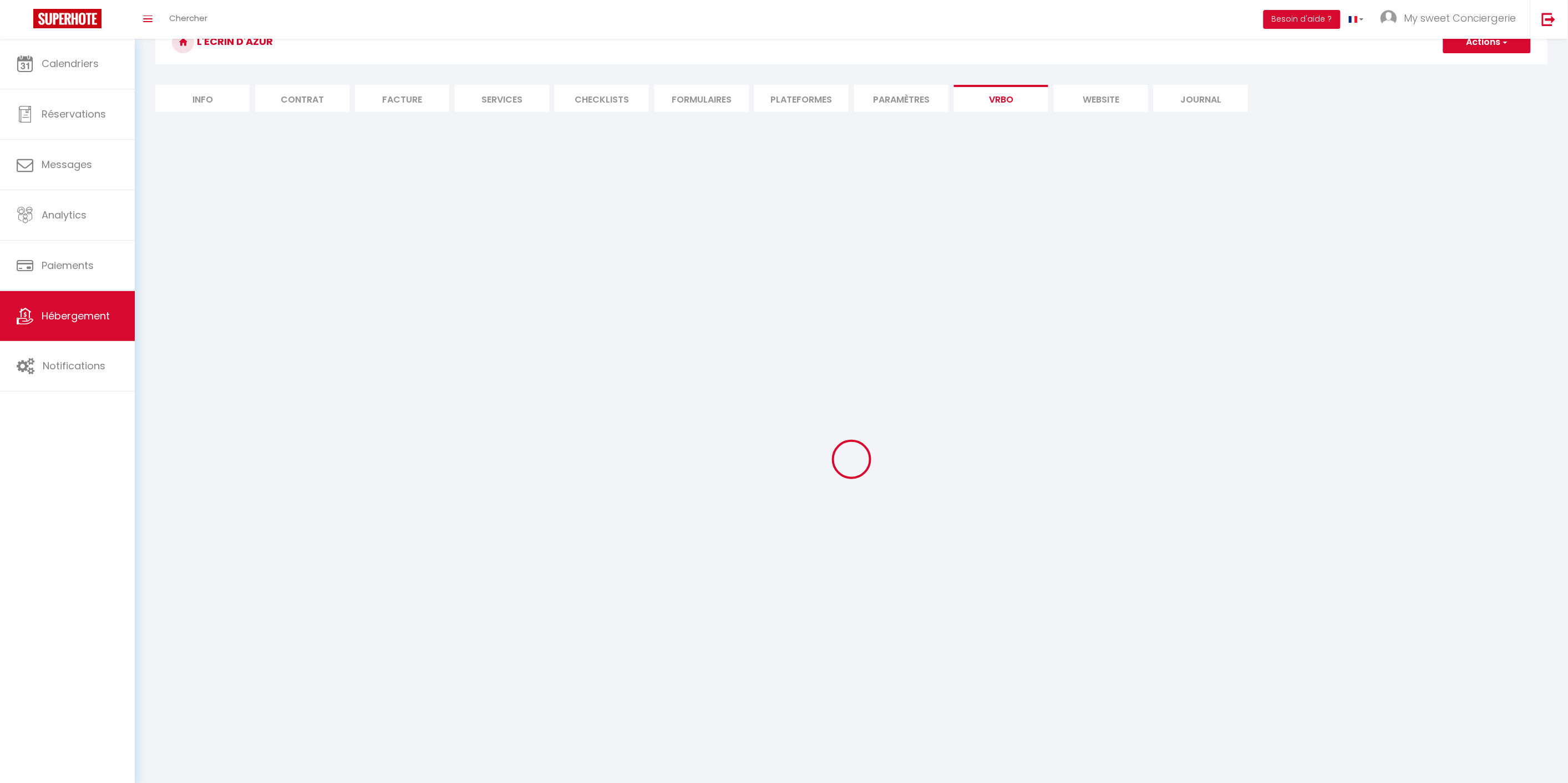
select select "PAYMENT_BY_INVOICE"
select select "15:00"
select select "10:00"
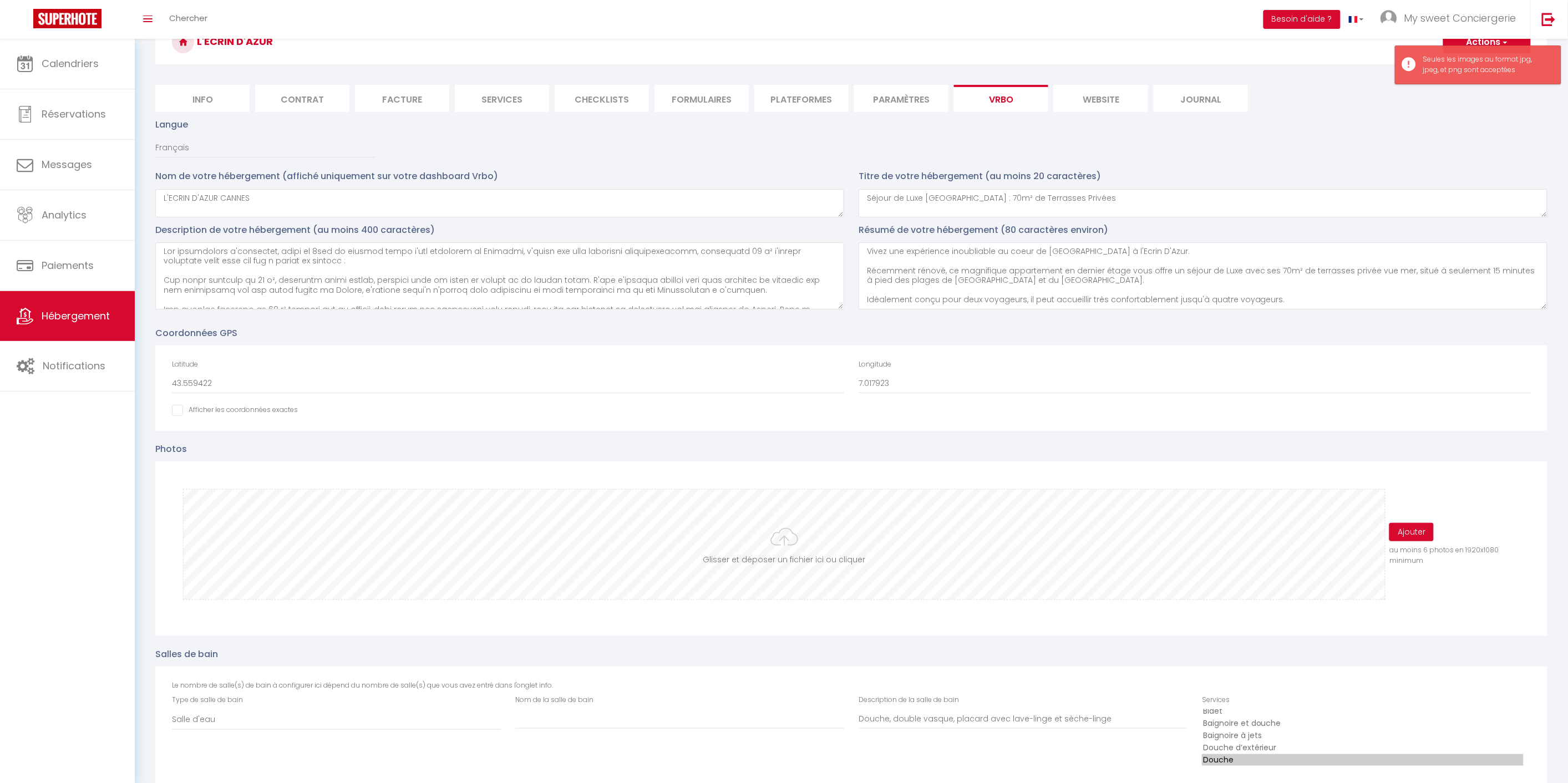
click at [798, 539] on input "file" at bounding box center [784, 544] width 1201 height 110
type input "C:\fakepath\vanessa-gori_00731.jpeg"
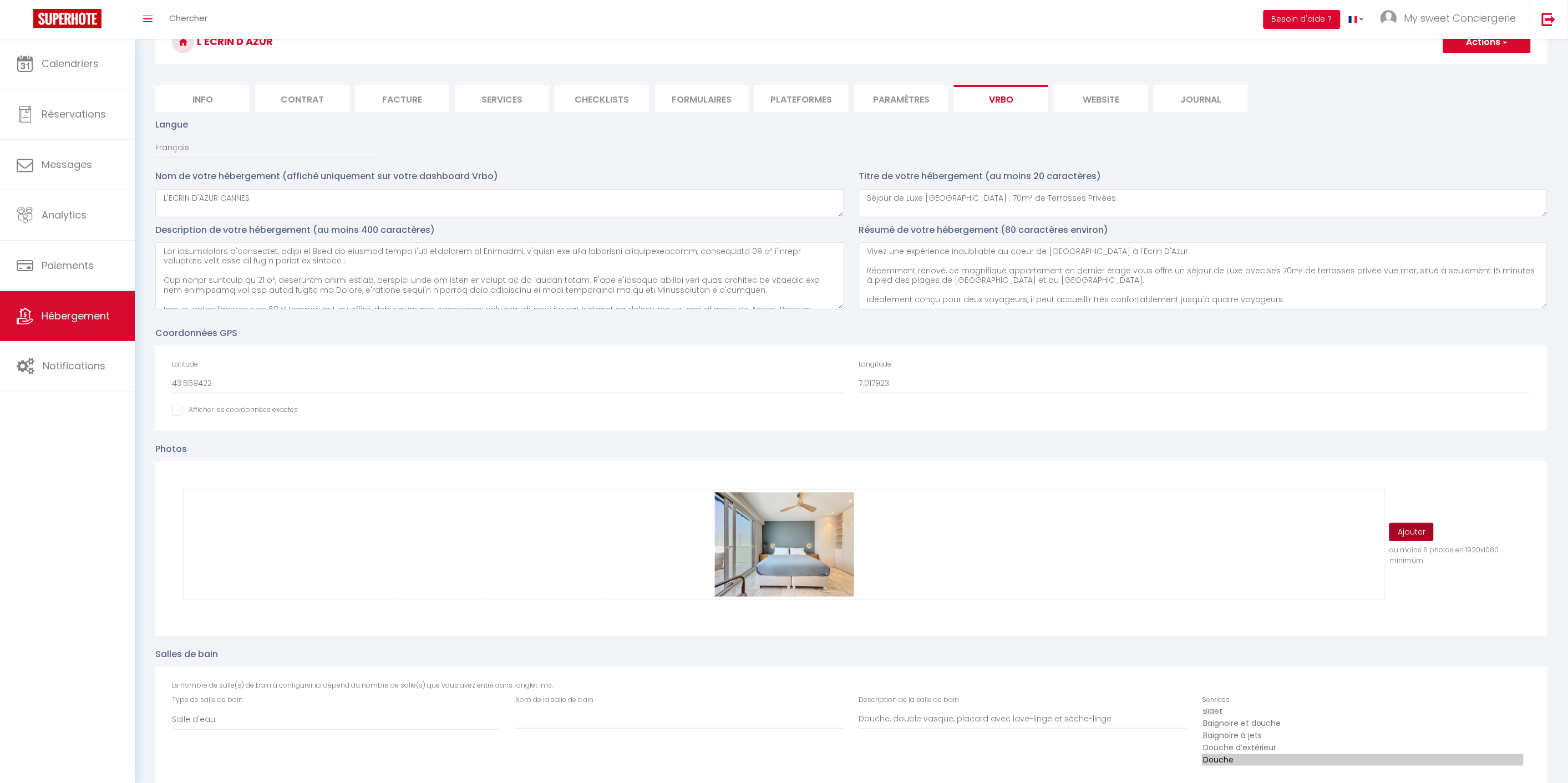
click at [1411, 532] on button "Ajouter" at bounding box center [1411, 532] width 45 height 19
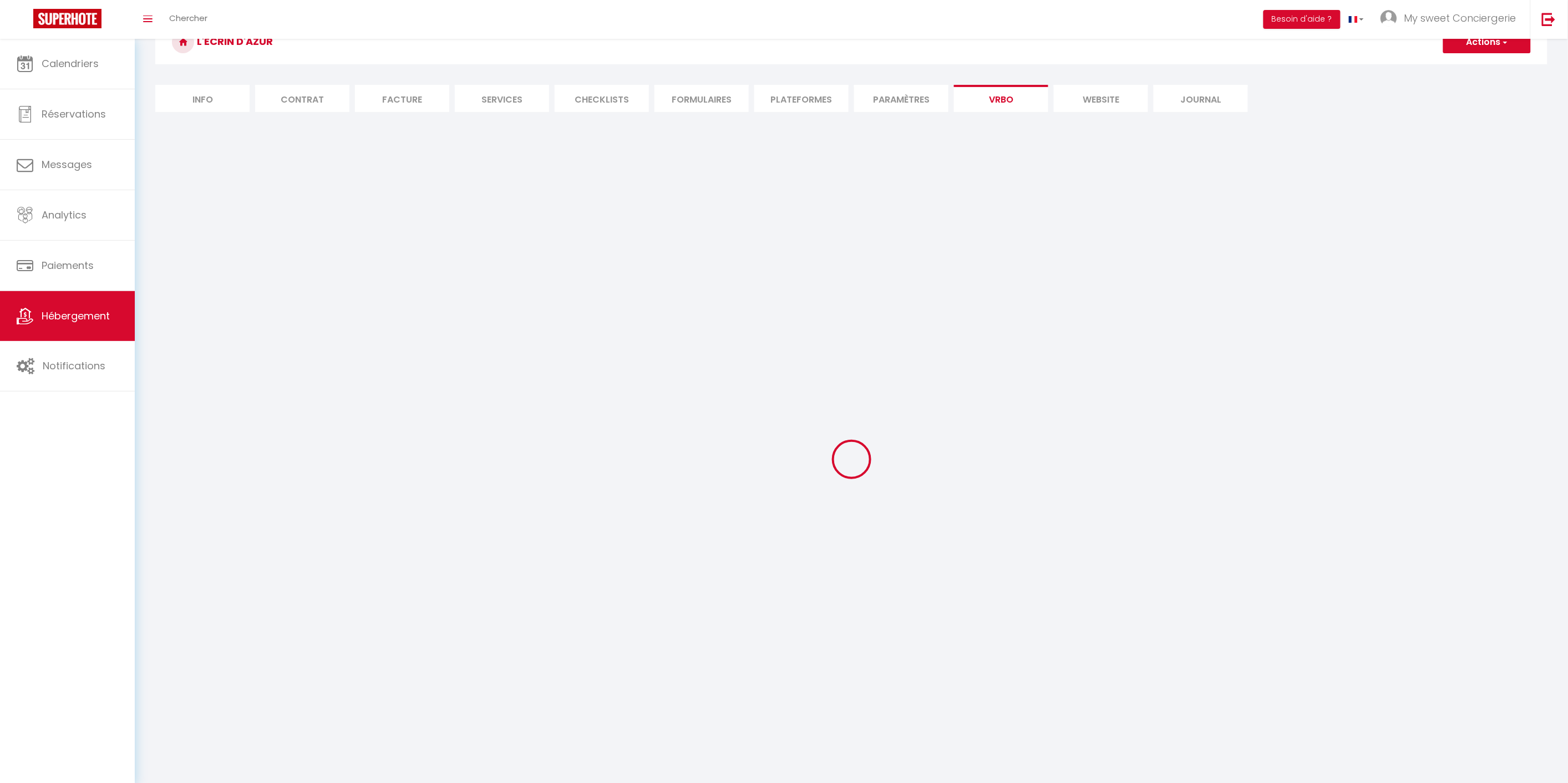
select select "SHOWER_INDOOR_OR_OUTDOOR"
select select "50"
select select "46"
select select "47"
select select "OTHER_SLEEPING_AREA"
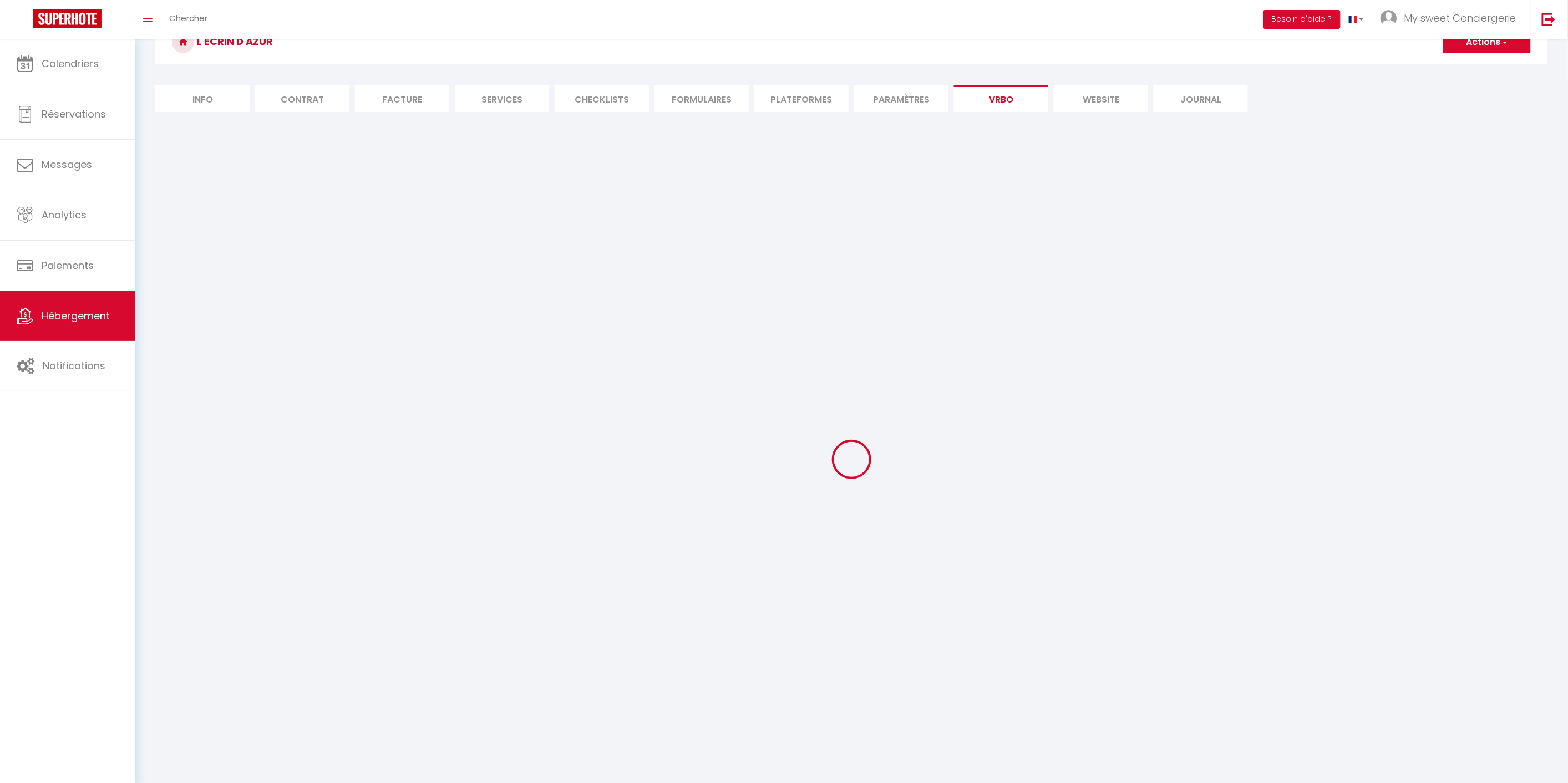
select select
select select "66"
select select
select select "136"
select select
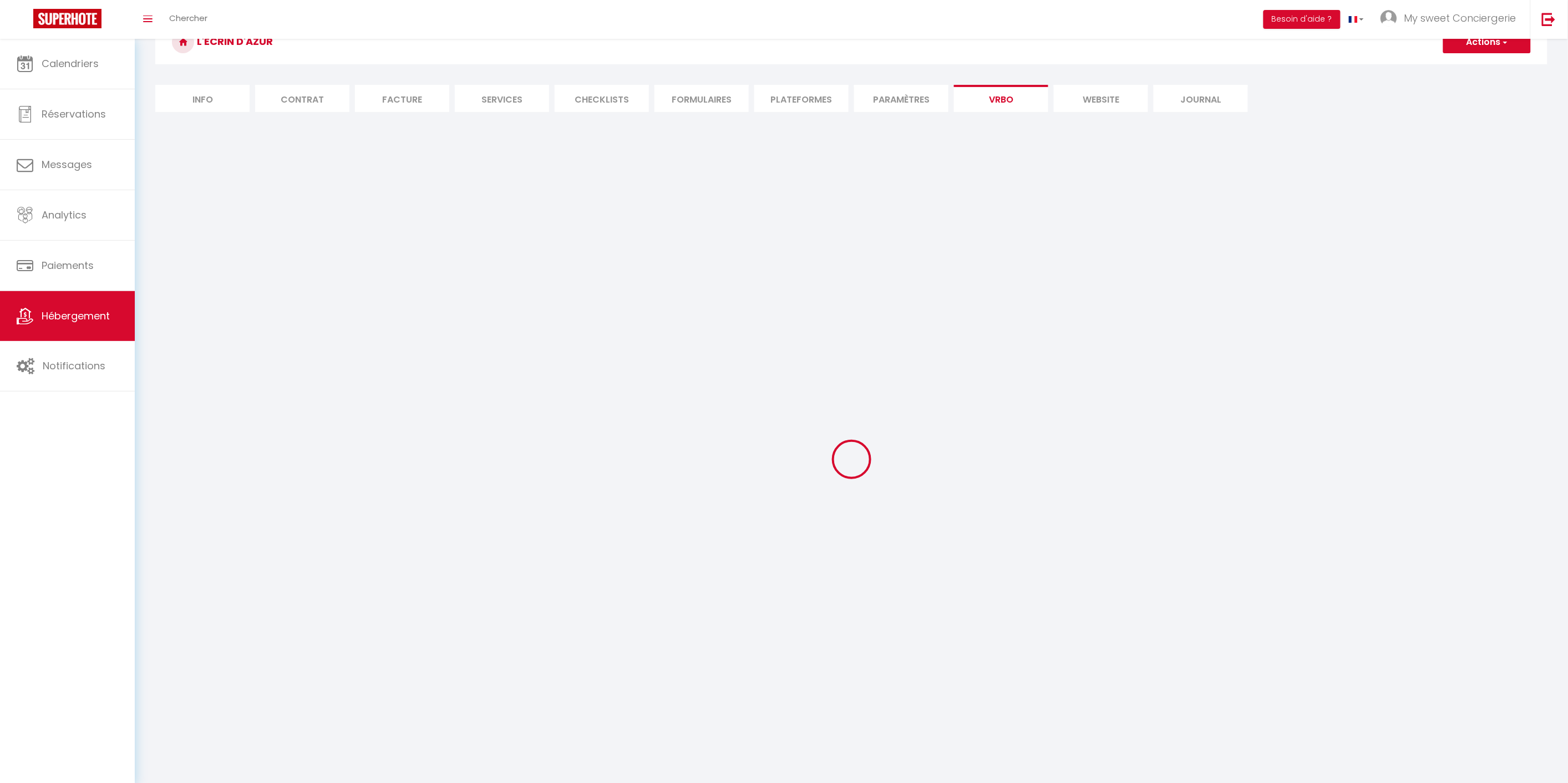
select select "165"
select select "59"
select select "109"
select select "EUR"
select select "92"
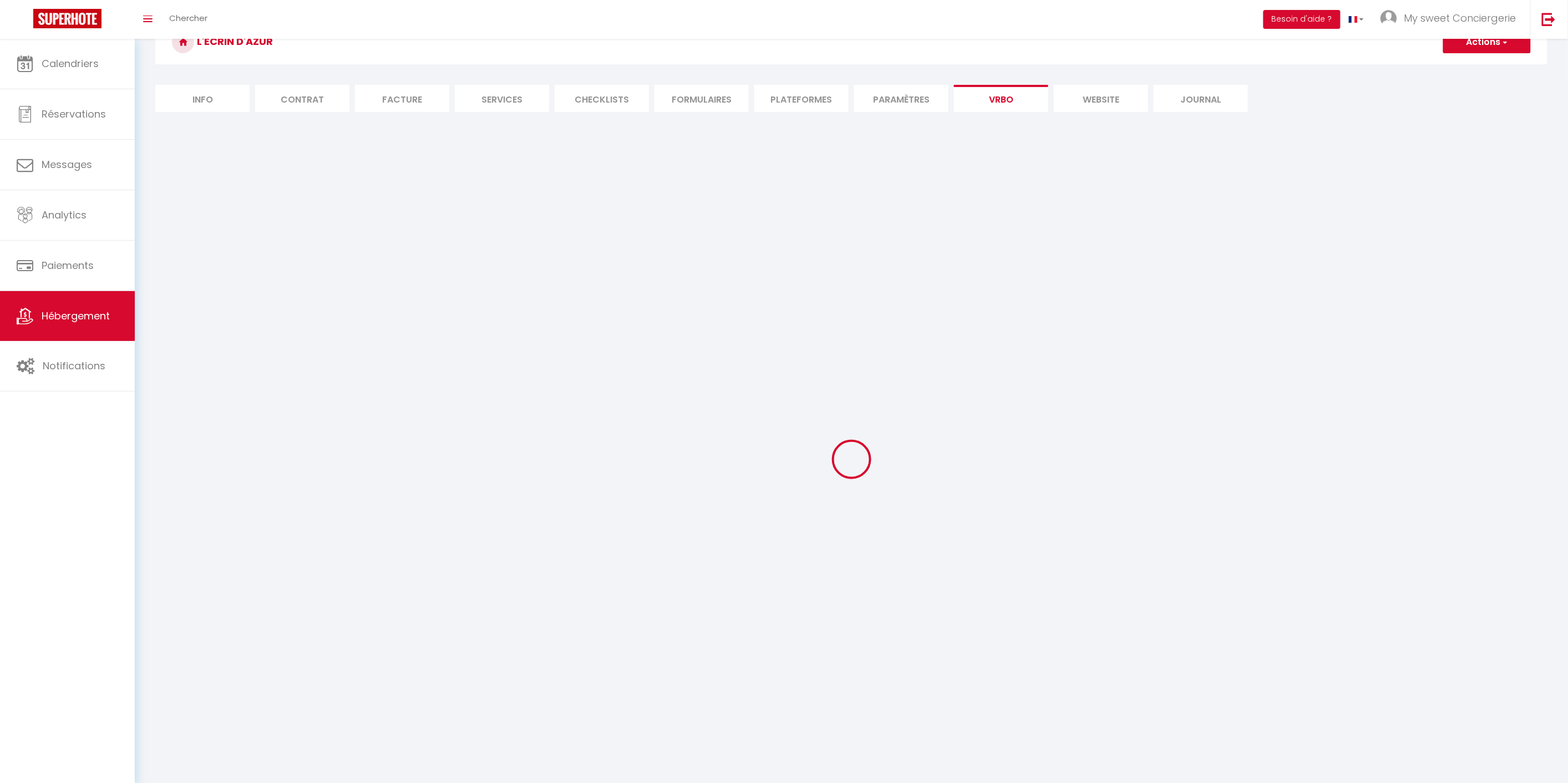
select select "69"
select select
select select "195"
select select "MODERATE"
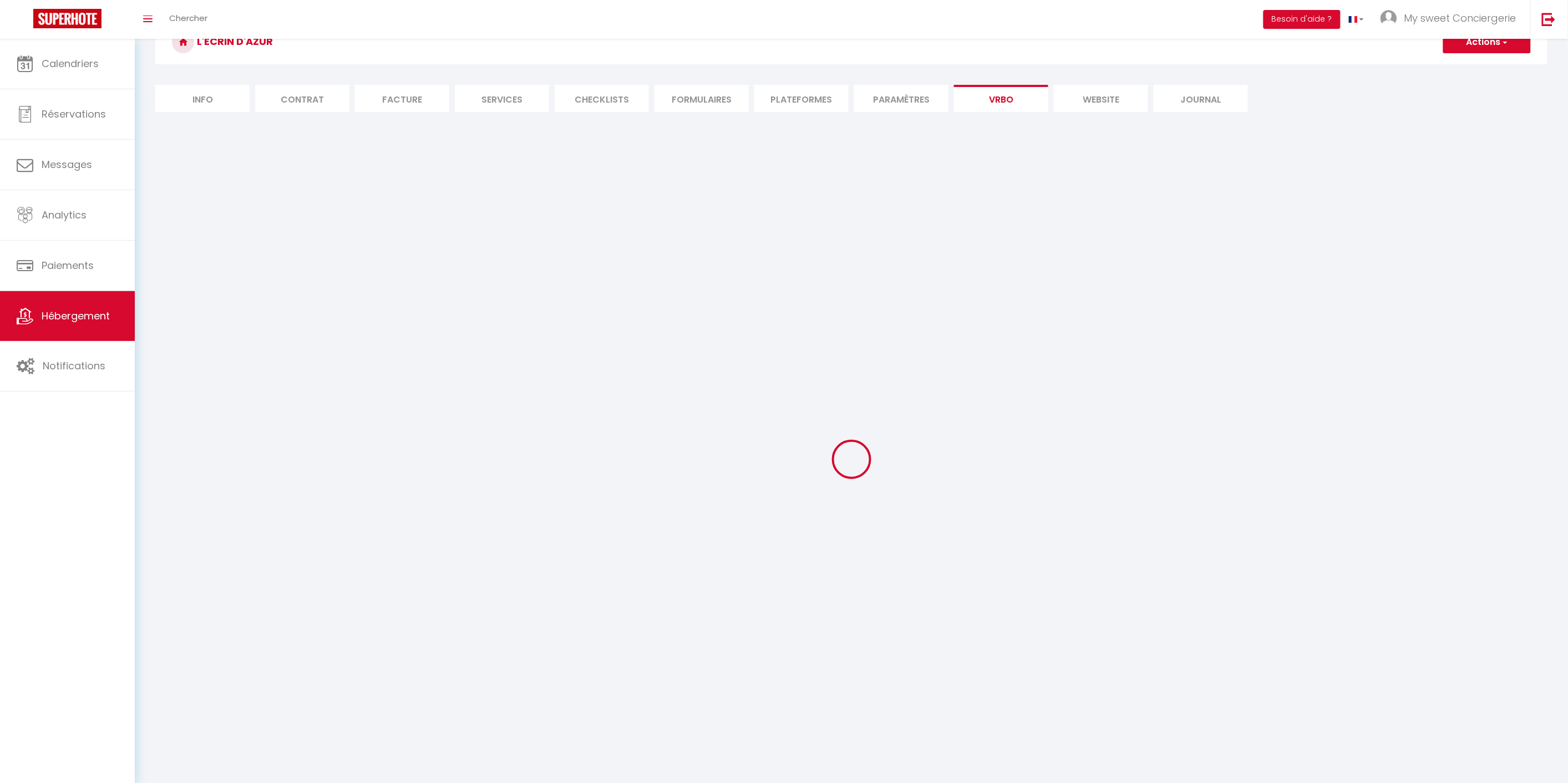
select select "PAYMENT_BY_INVOICE"
select select "15:00"
select select "10:00"
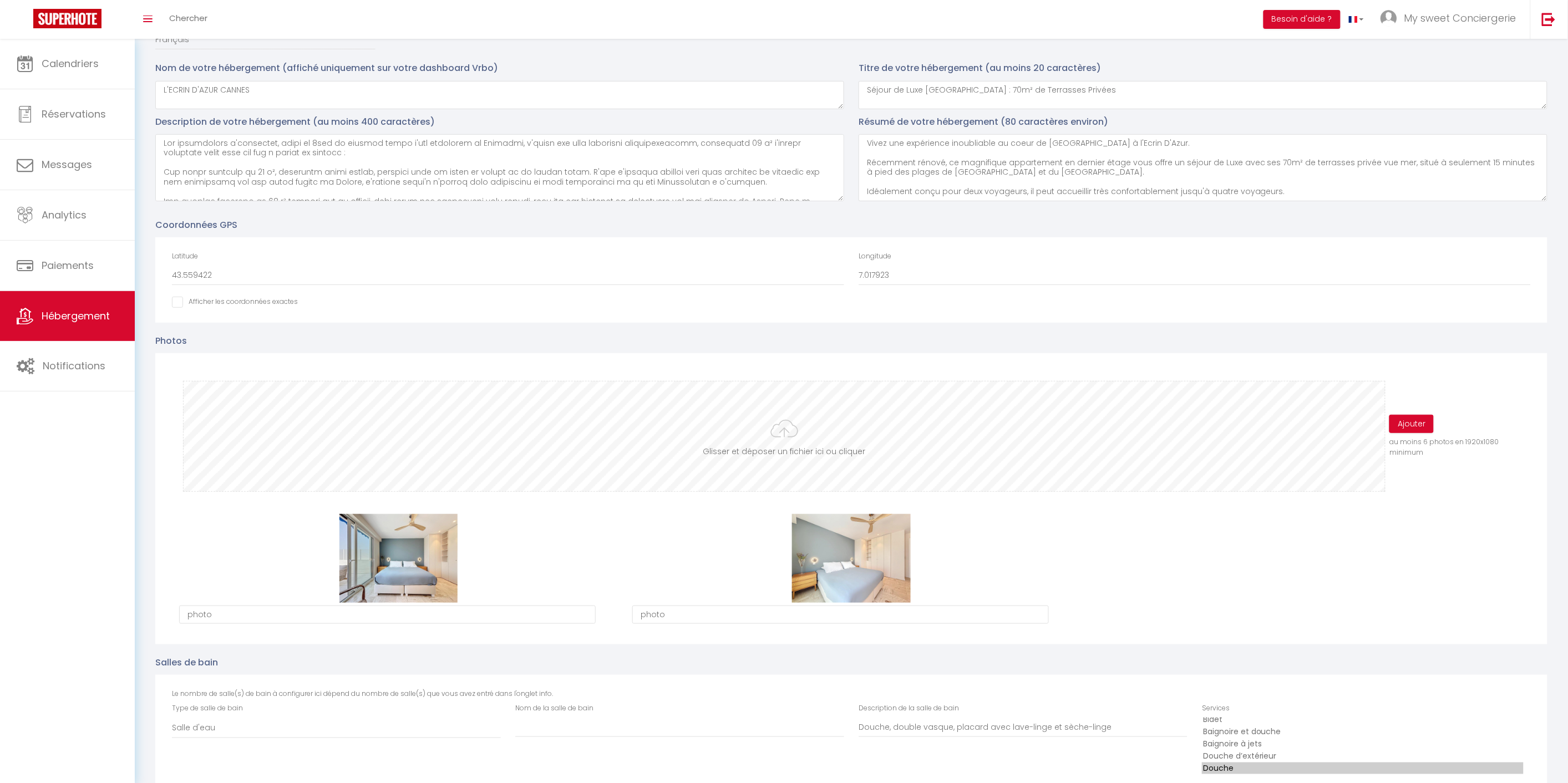
scroll to position [185, 0]
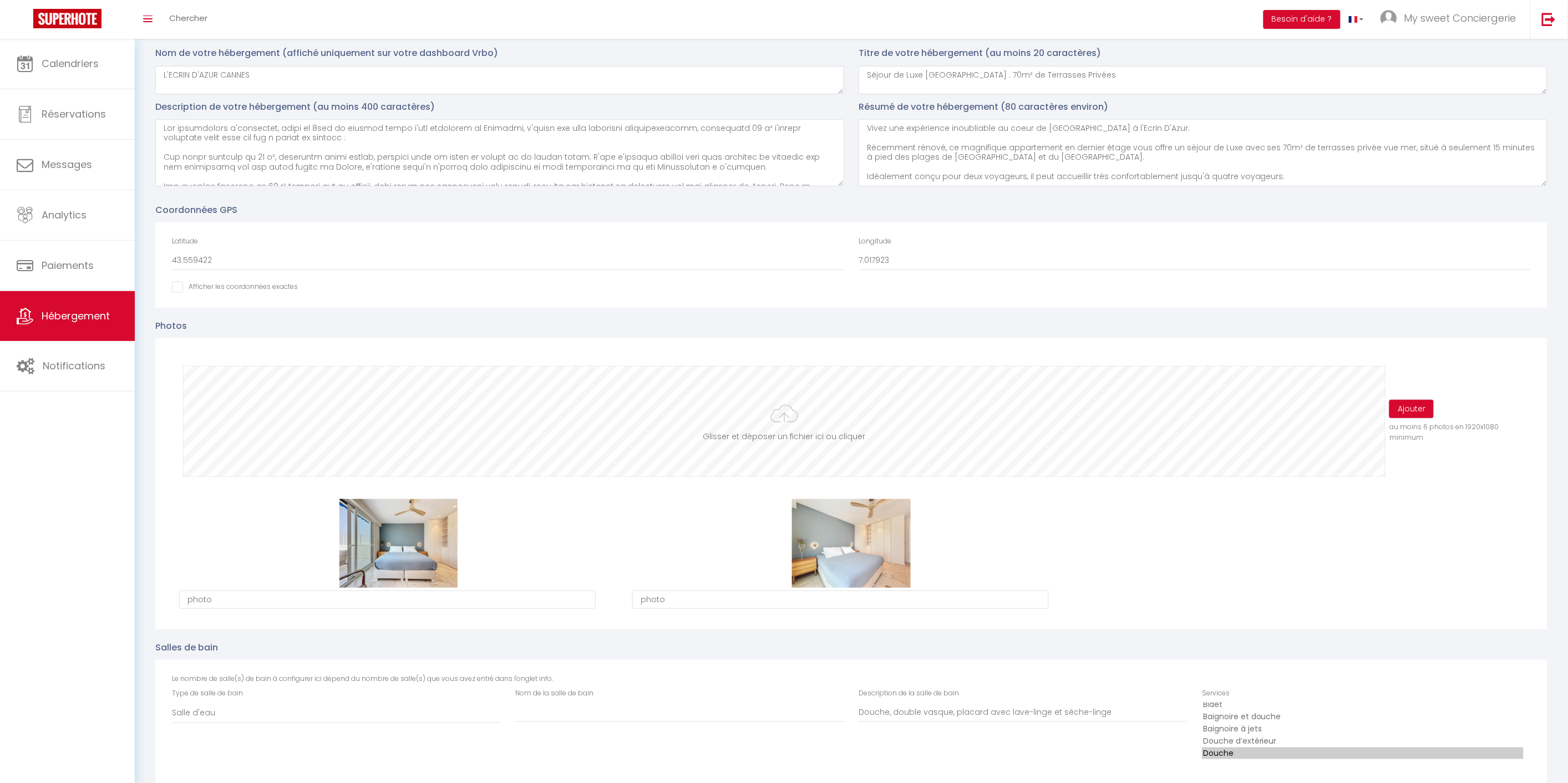
click at [813, 427] on input "file" at bounding box center [784, 421] width 1201 height 110
type input "C:\fakepath\vanessa-gori_00803.jpeg"
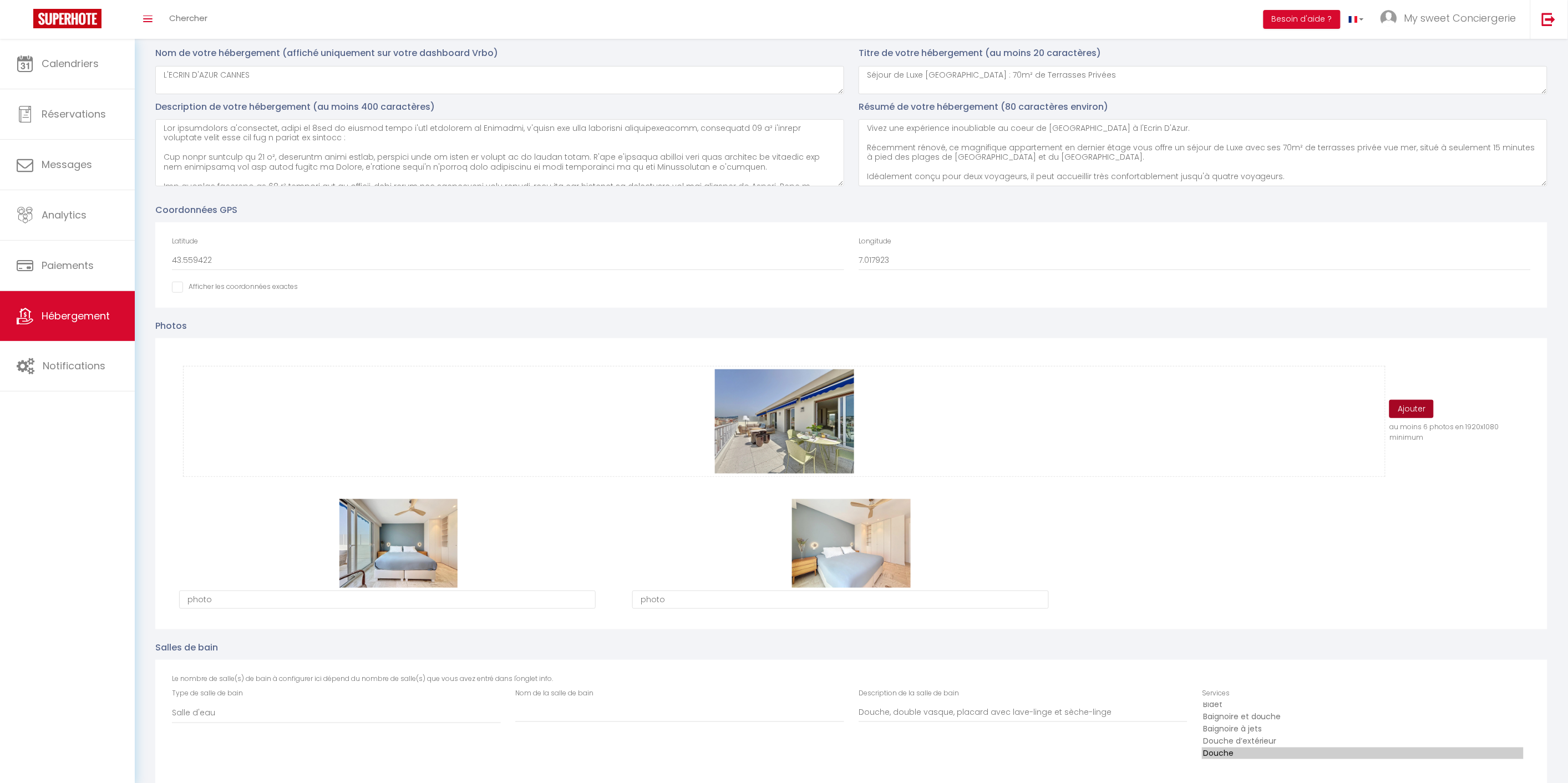
click at [1429, 410] on button "Ajouter" at bounding box center [1411, 409] width 45 height 19
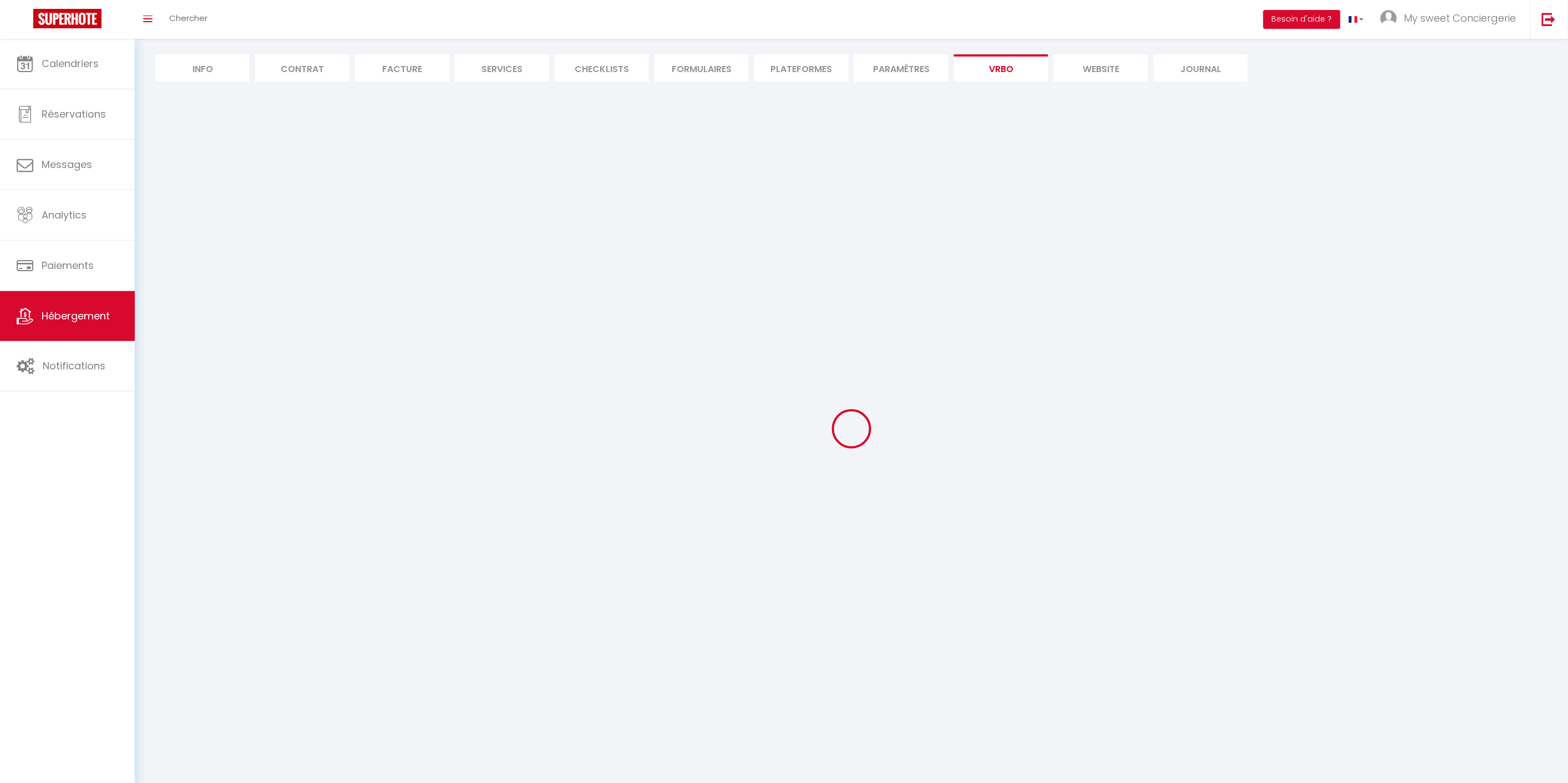
select select "SHOWER_INDOOR_OR_OUTDOOR"
select select "50"
select select "46"
select select "47"
select select "OTHER_SLEEPING_AREA"
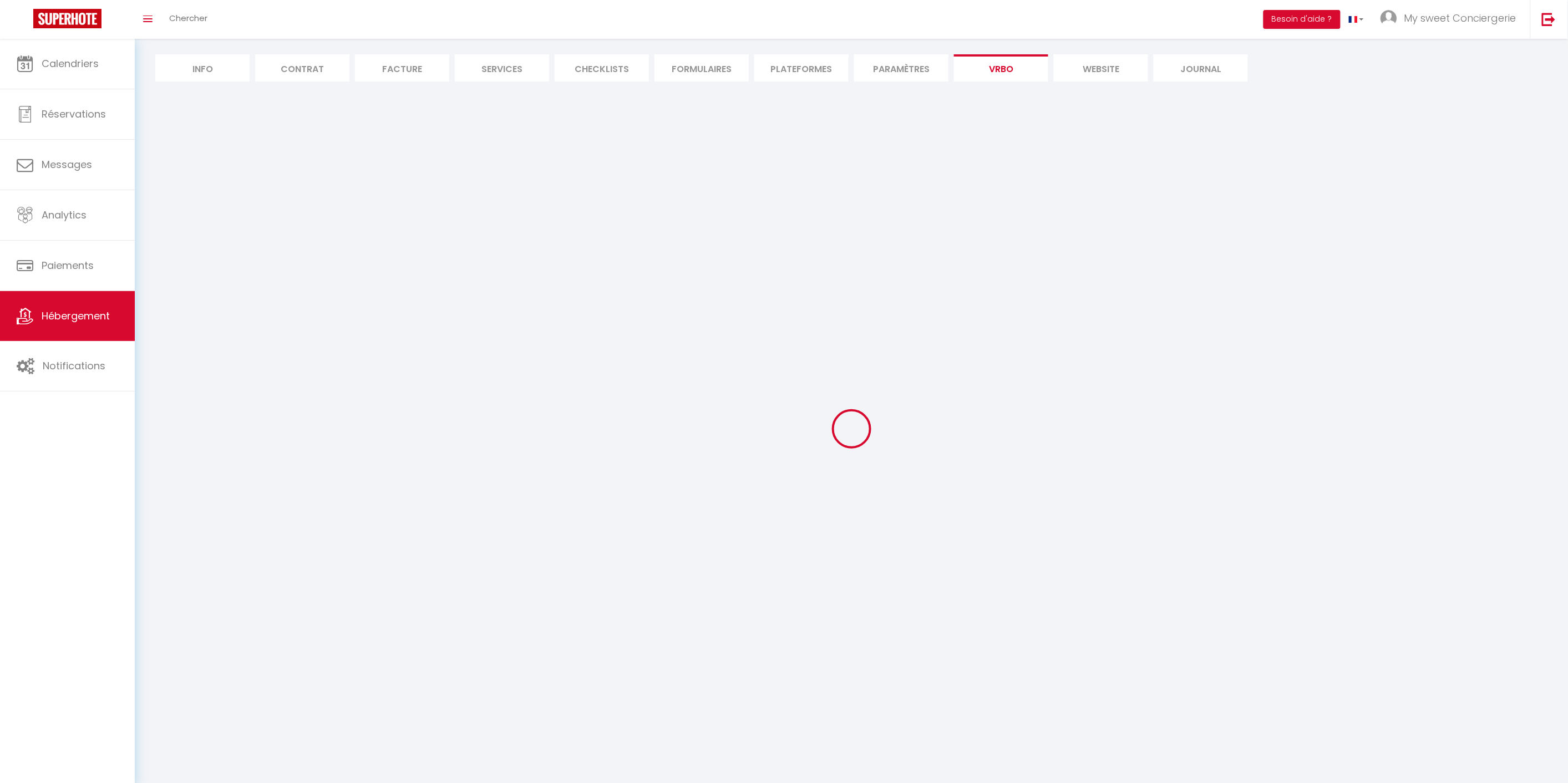
select select
select select "66"
select select
select select "136"
select select
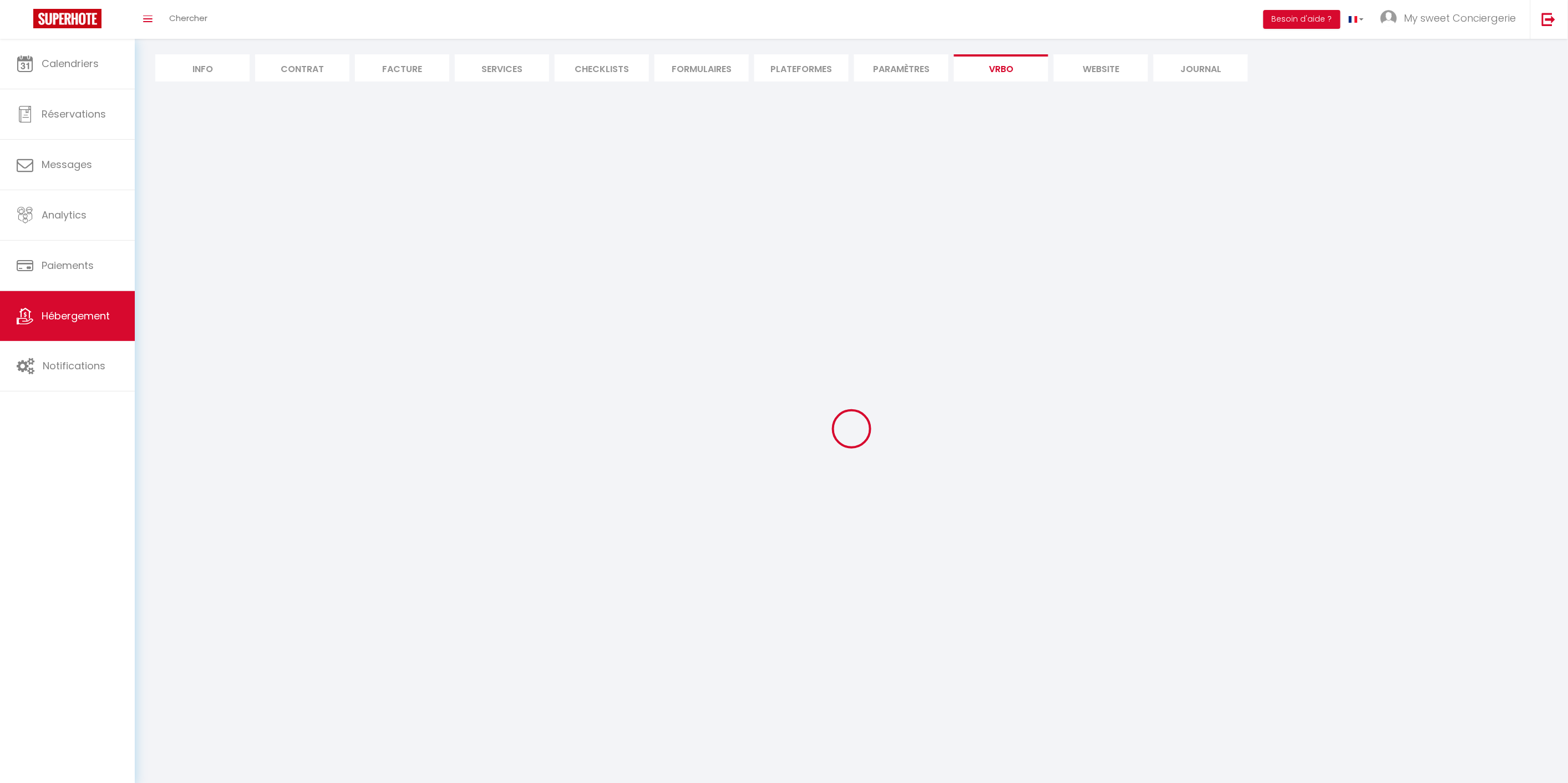
select select "165"
select select "59"
select select "109"
select select "EUR"
select select "92"
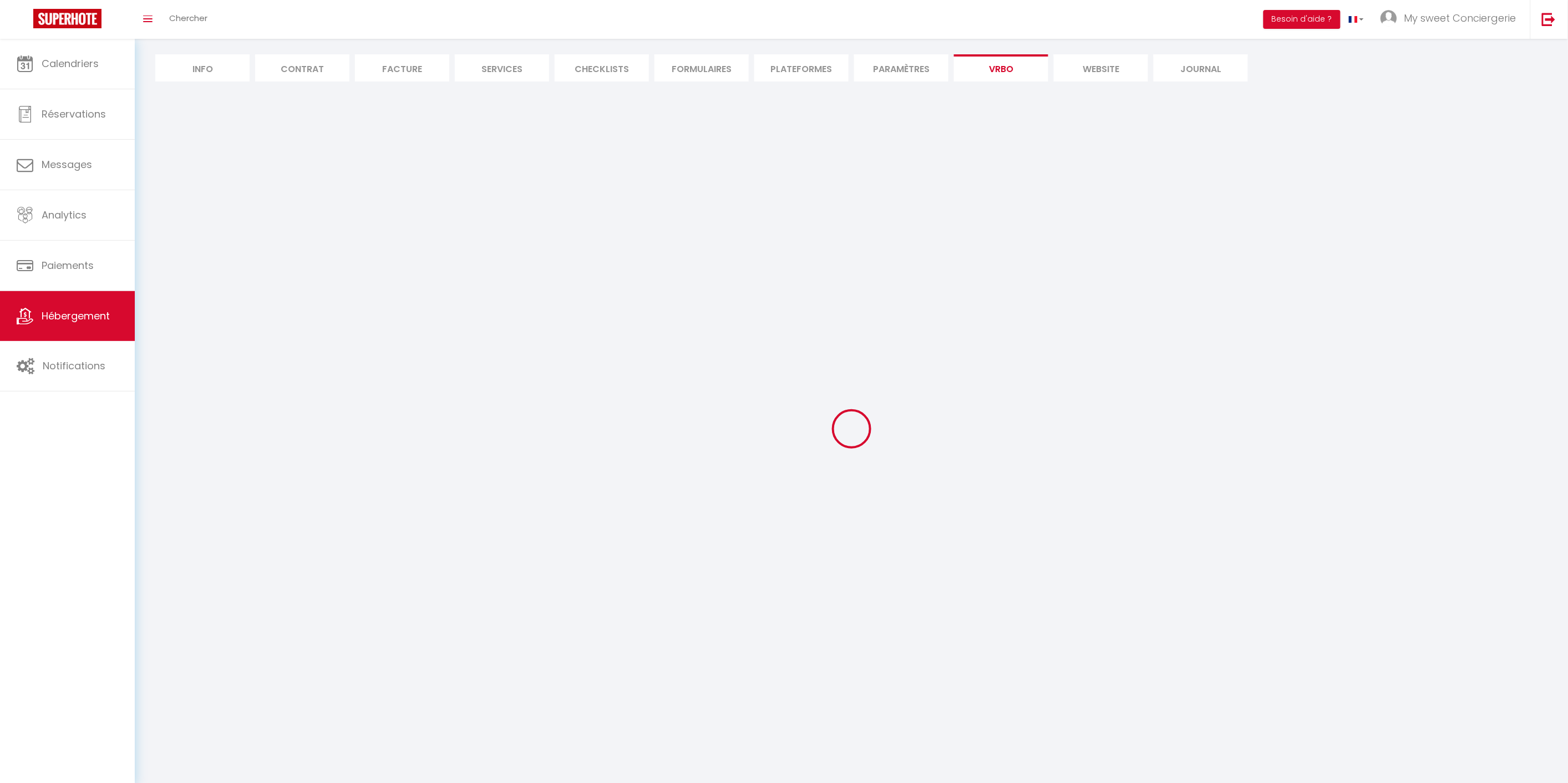
select select "69"
select select
select select "195"
select select "MODERATE"
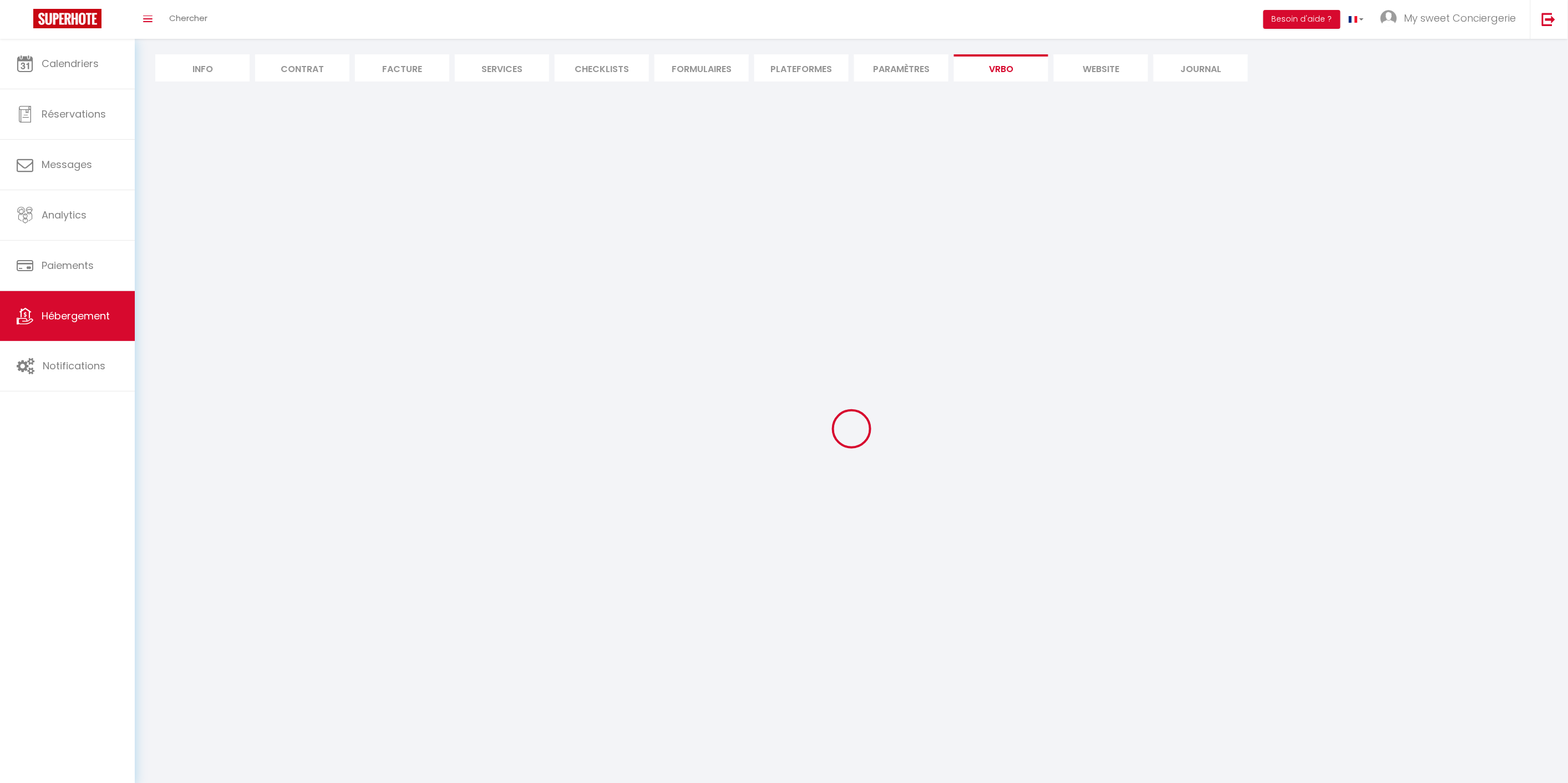
select select "PAYMENT_BY_INVOICE"
select select "15:00"
select select "10:00"
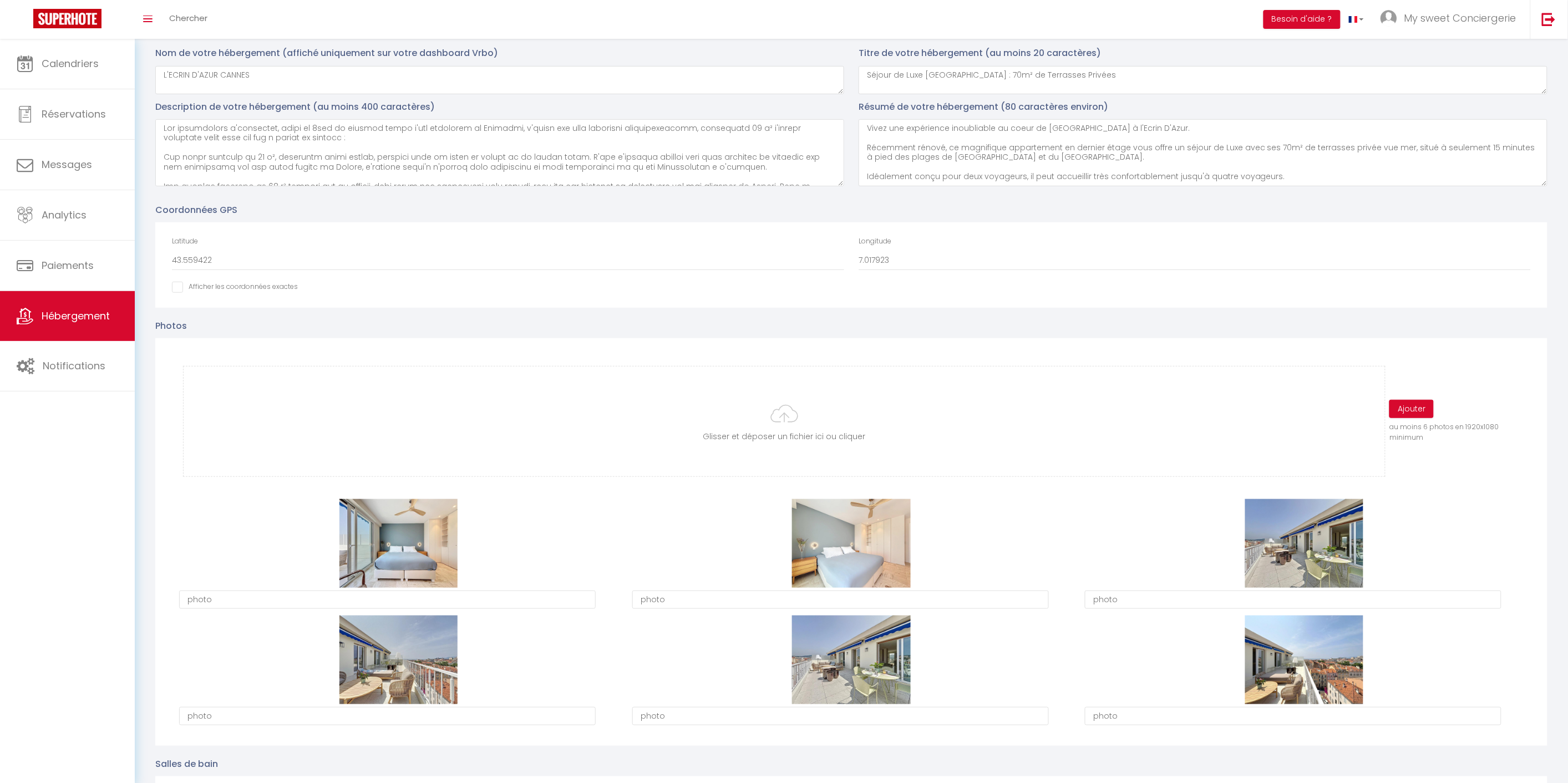
scroll to position [8, 0]
click at [791, 413] on input "file" at bounding box center [784, 421] width 1201 height 110
type input "C:\fakepath\vanessa-gori_00812.jpeg"
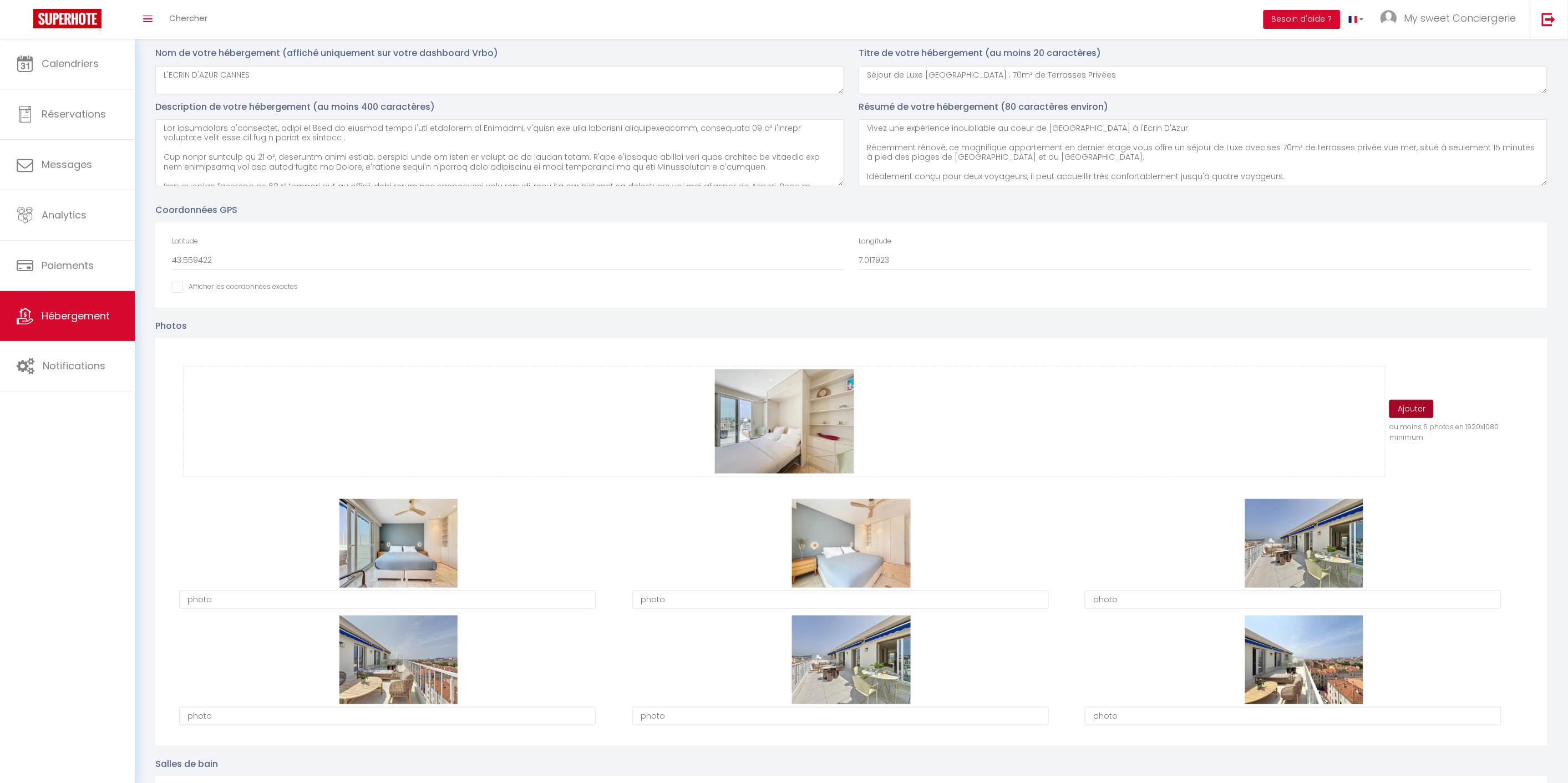
click at [1407, 406] on button "Ajouter" at bounding box center [1411, 409] width 45 height 19
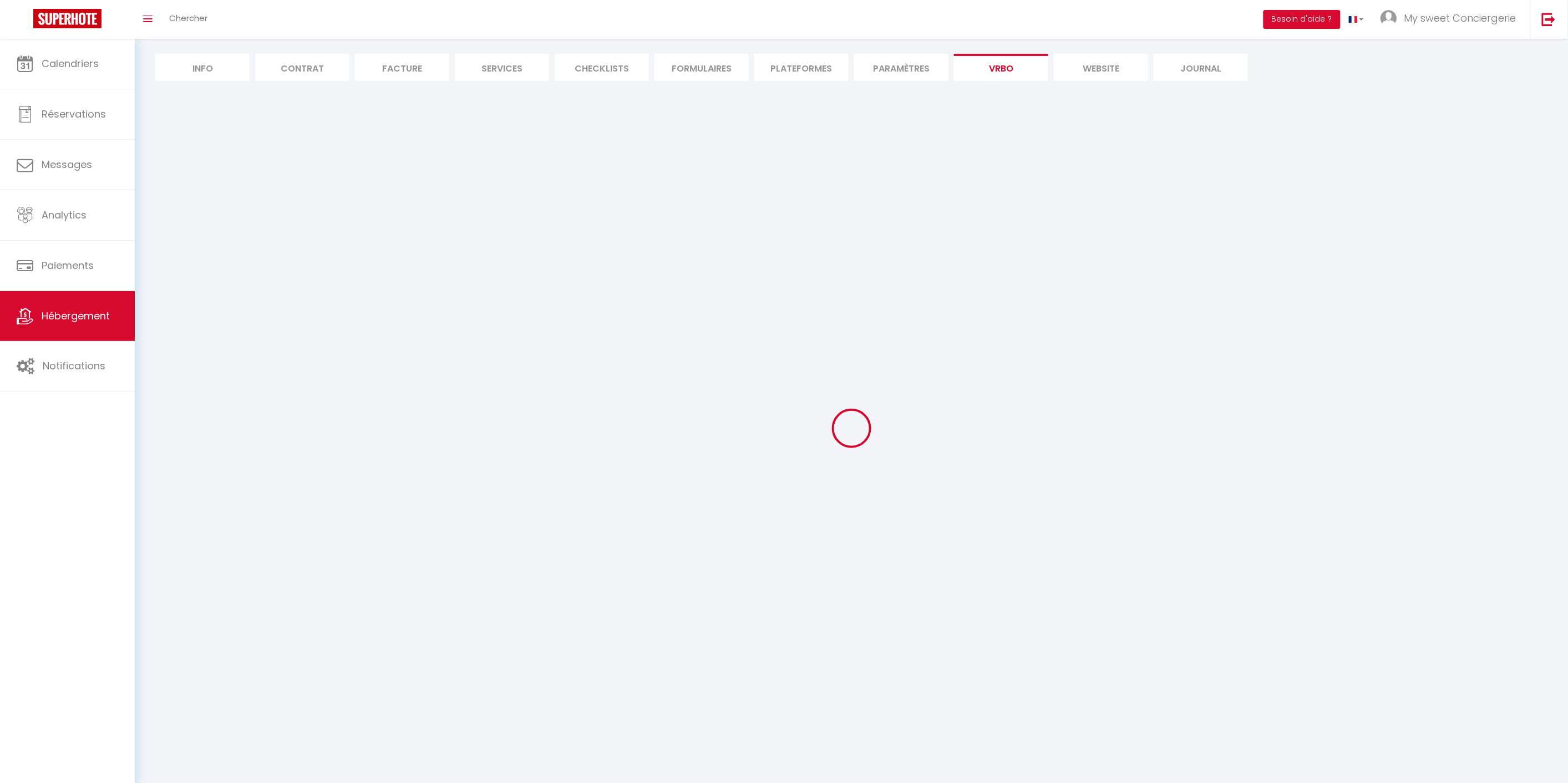
scroll to position [92, 0]
select select "SHOWER_INDOOR_OR_OUTDOOR"
select select "50"
select select "46"
select select "47"
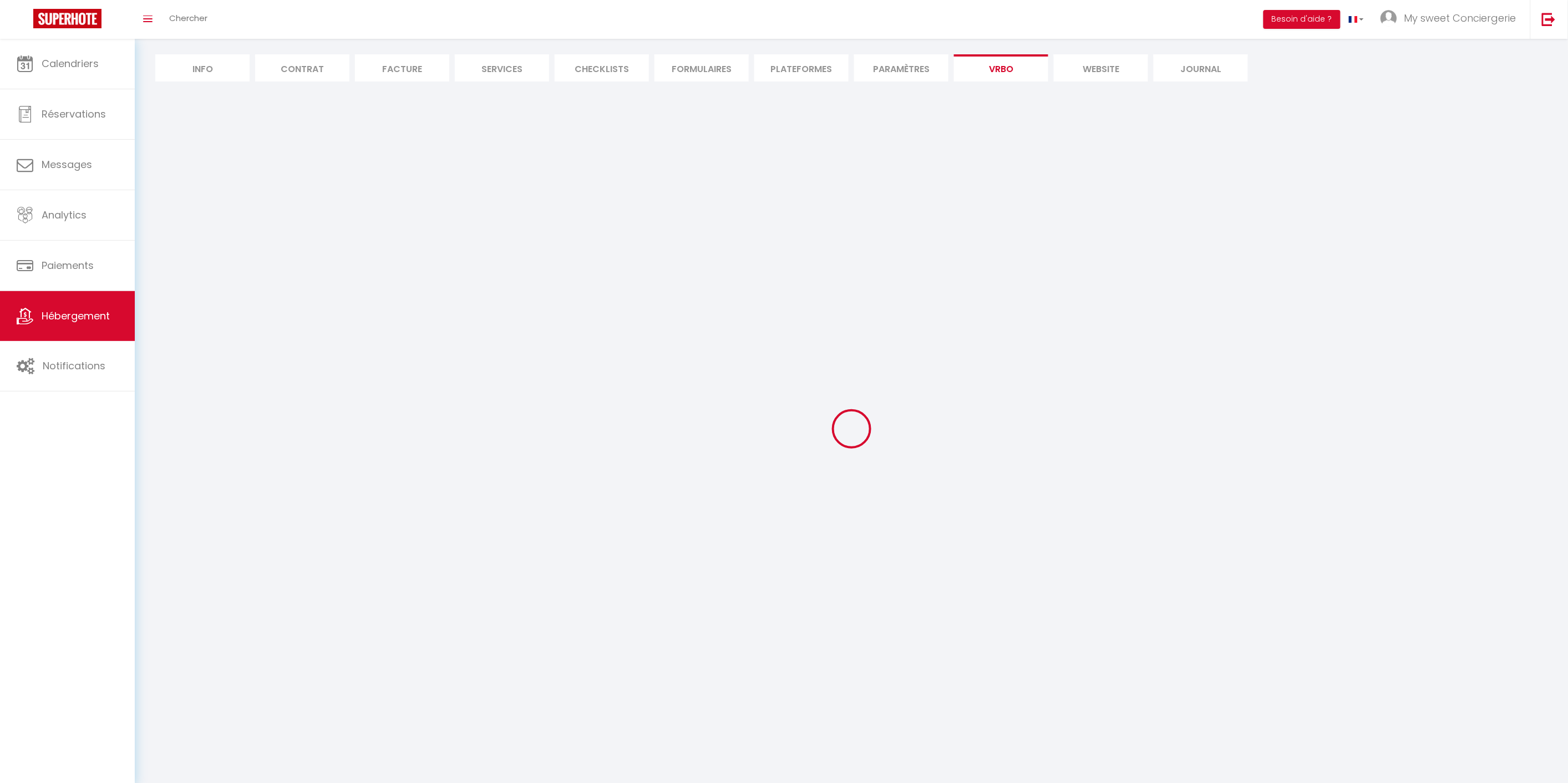
select select "OTHER_SLEEPING_AREA"
select select
select select "66"
select select
select select "136"
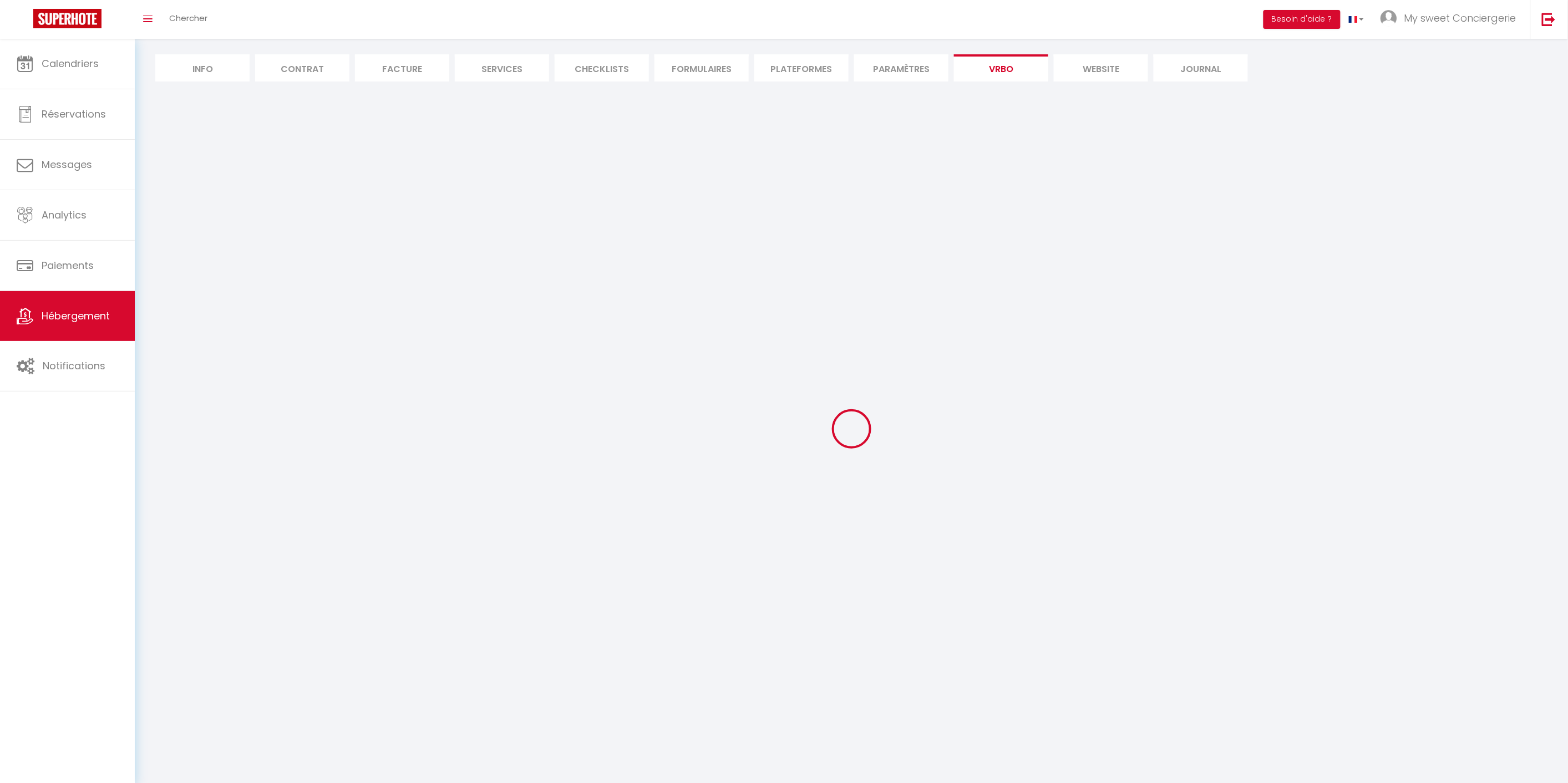
select select
select select "165"
select select "59"
select select "109"
select select "EUR"
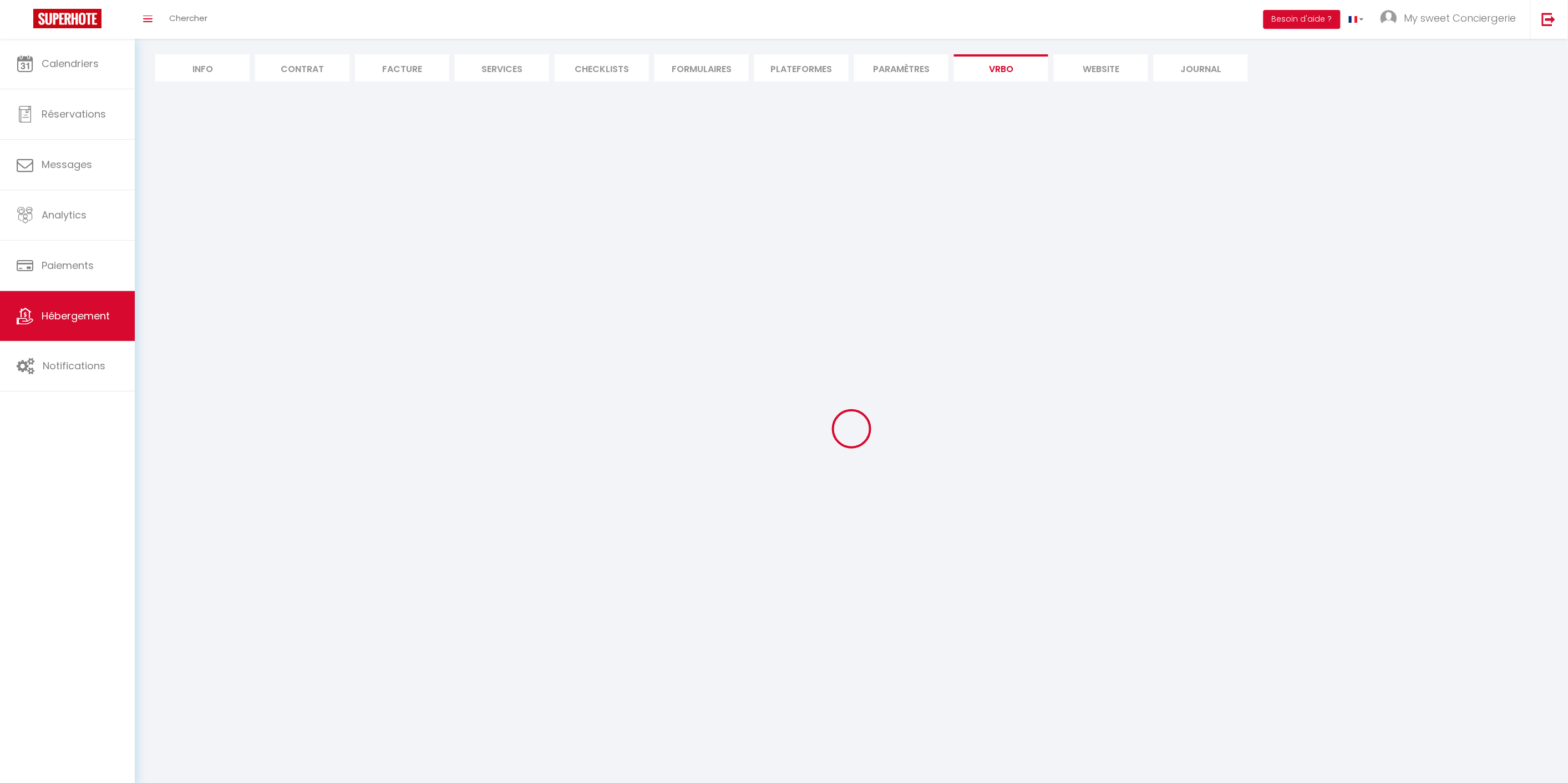
select select "92"
select select "69"
select select
select select "195"
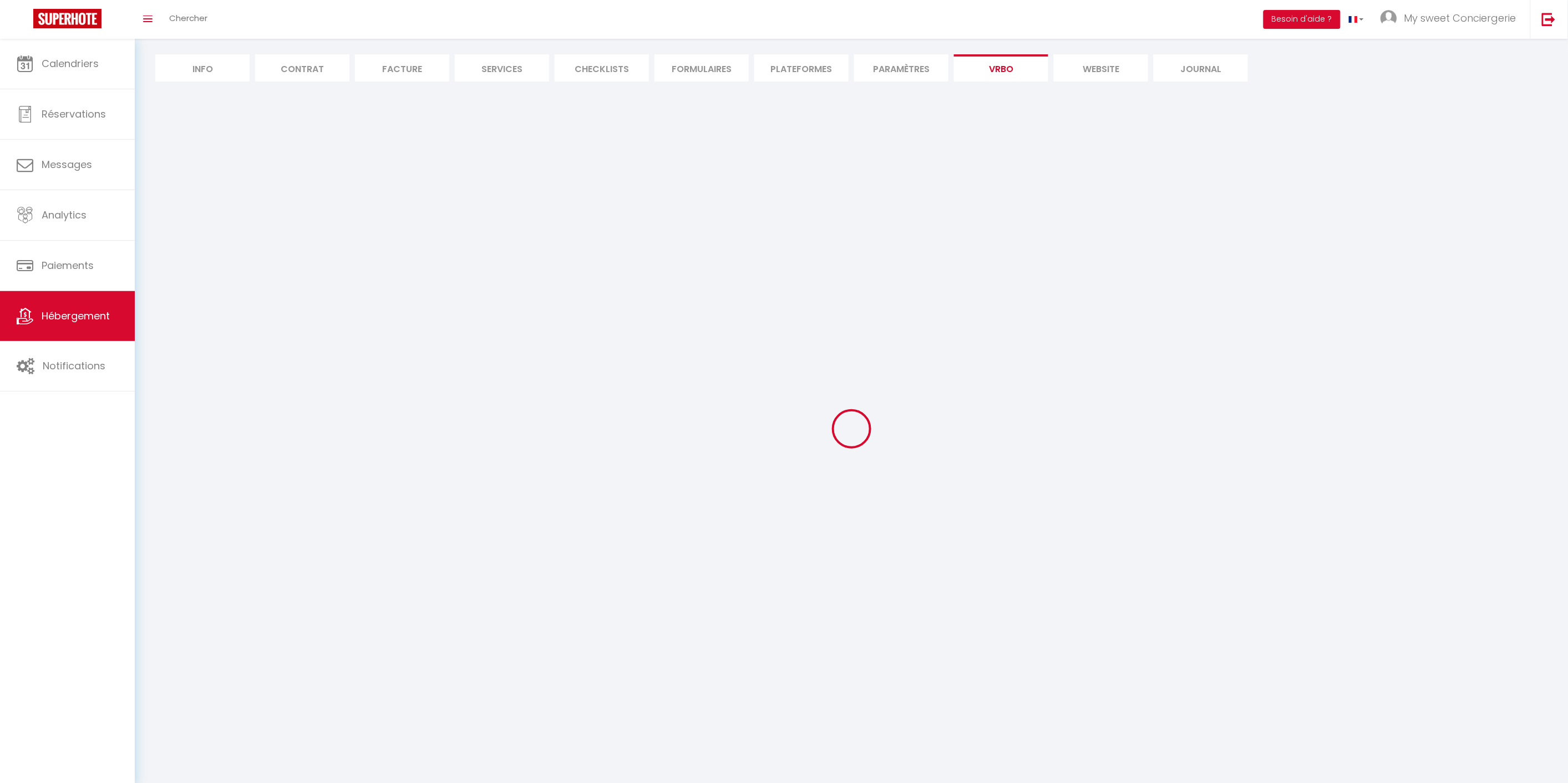
select select "MODERATE"
select select "PAYMENT_BY_INVOICE"
select select "15:00"
select select "10:00"
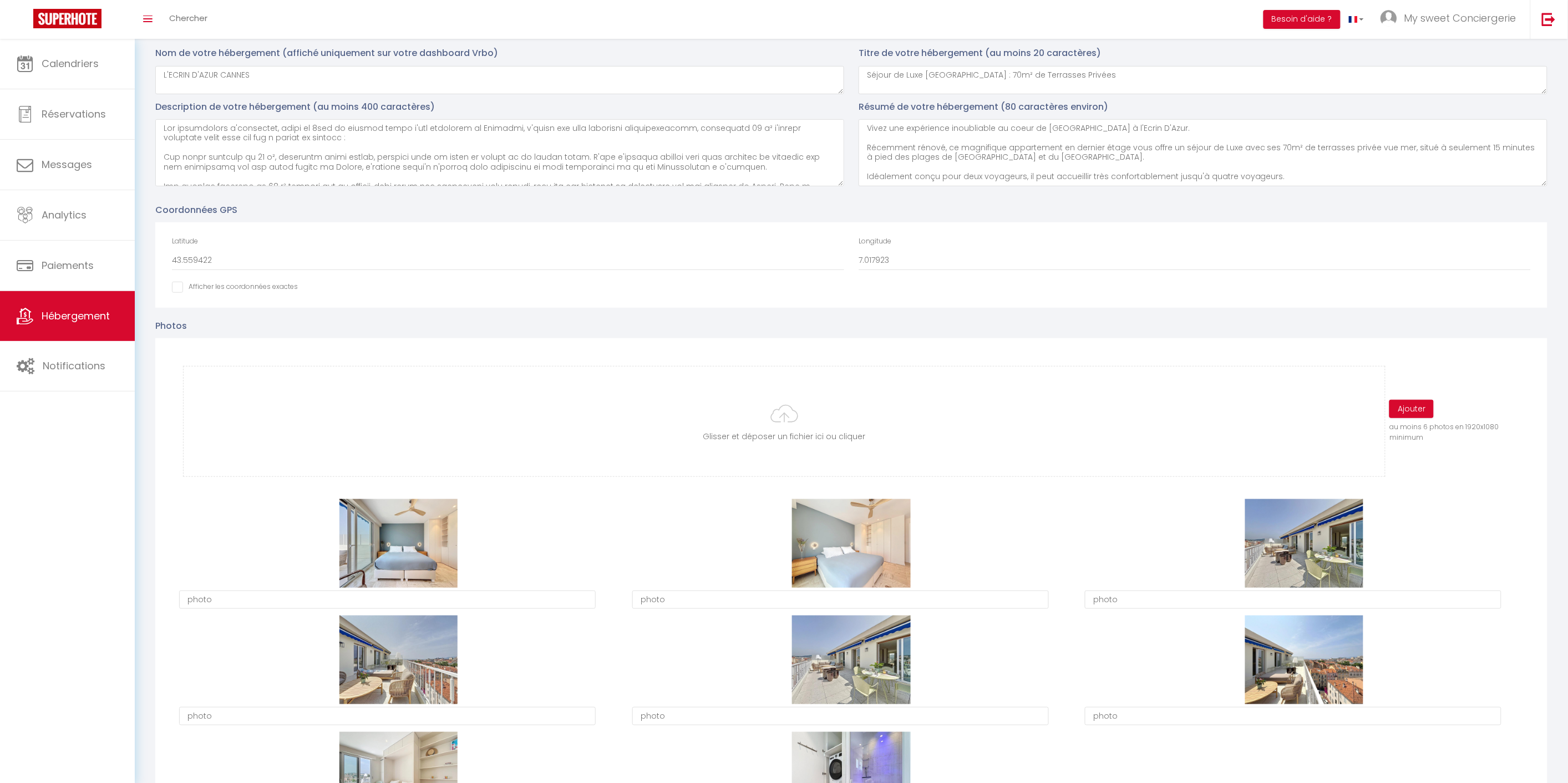
scroll to position [8, 0]
click at [795, 415] on input "file" at bounding box center [784, 421] width 1201 height 110
type input "C:\fakepath\vanessa-gori_00807.jpeg"
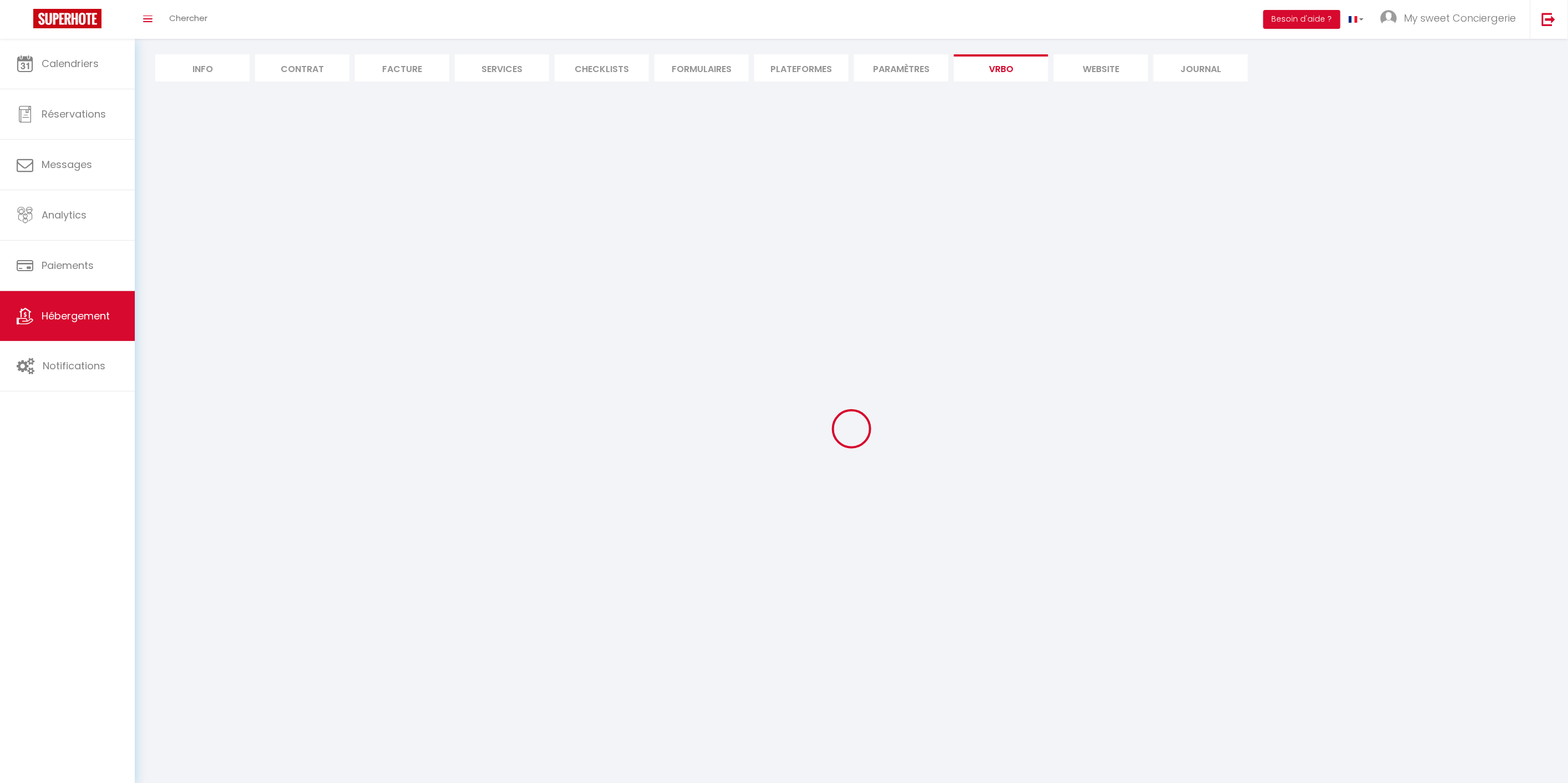
select select "SHOWER_INDOOR_OR_OUTDOOR"
select select "50"
select select "46"
select select "47"
select select "OTHER_SLEEPING_AREA"
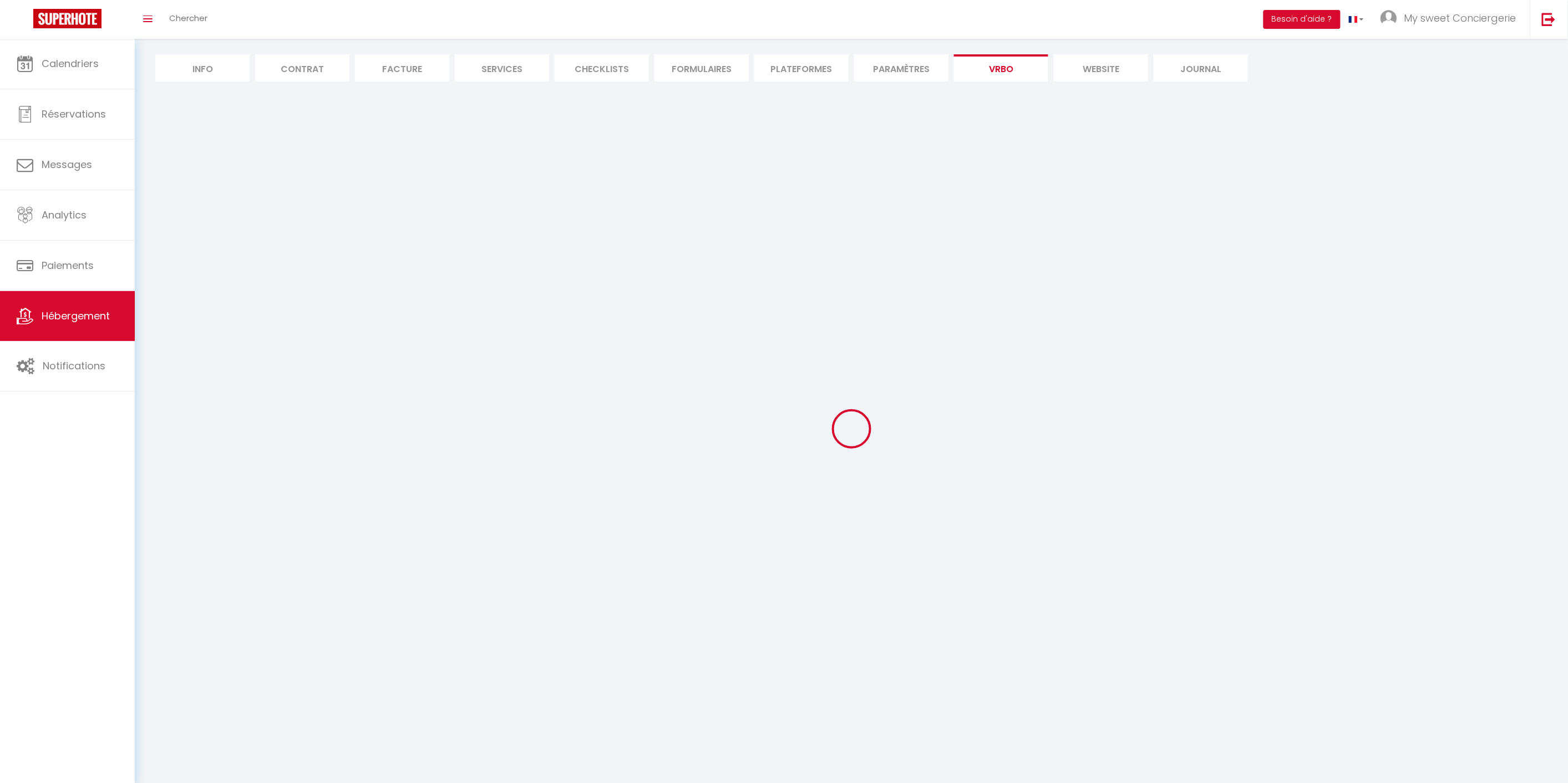
select select
select select "66"
select select
select select "136"
select select
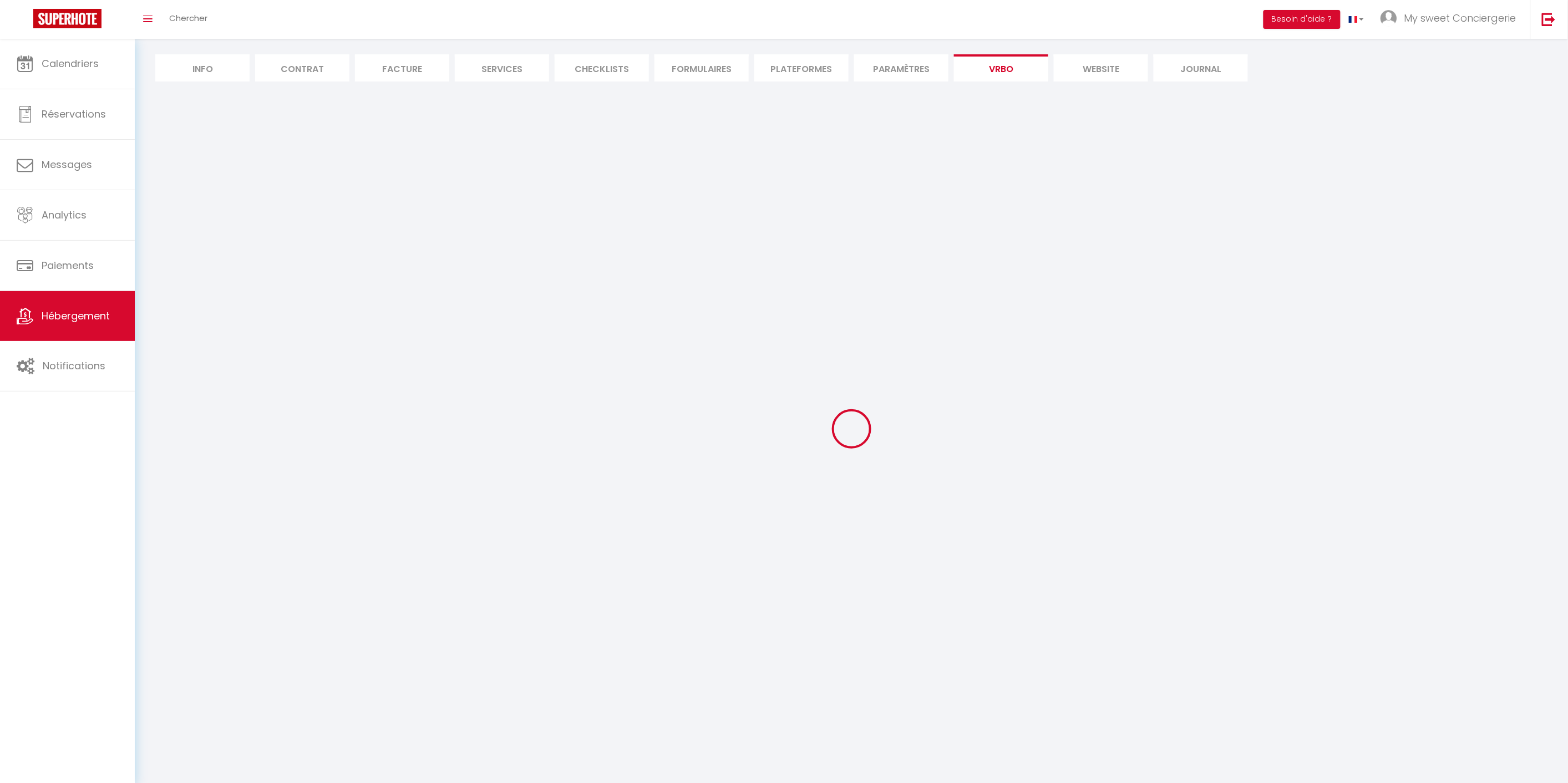
select select "165"
select select "59"
select select "109"
select select "EUR"
select select "92"
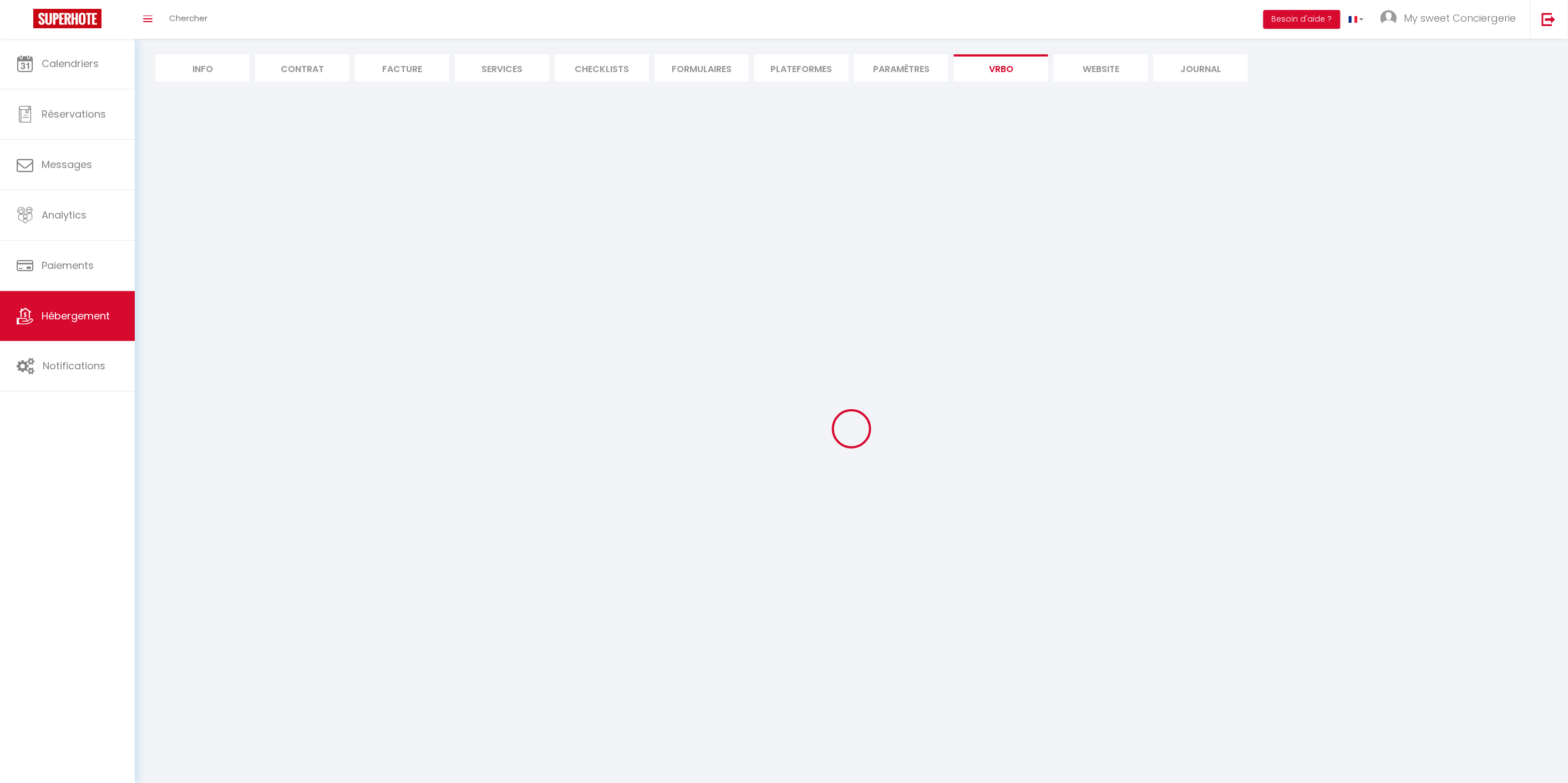
select select "69"
select select
select select "195"
select select "MODERATE"
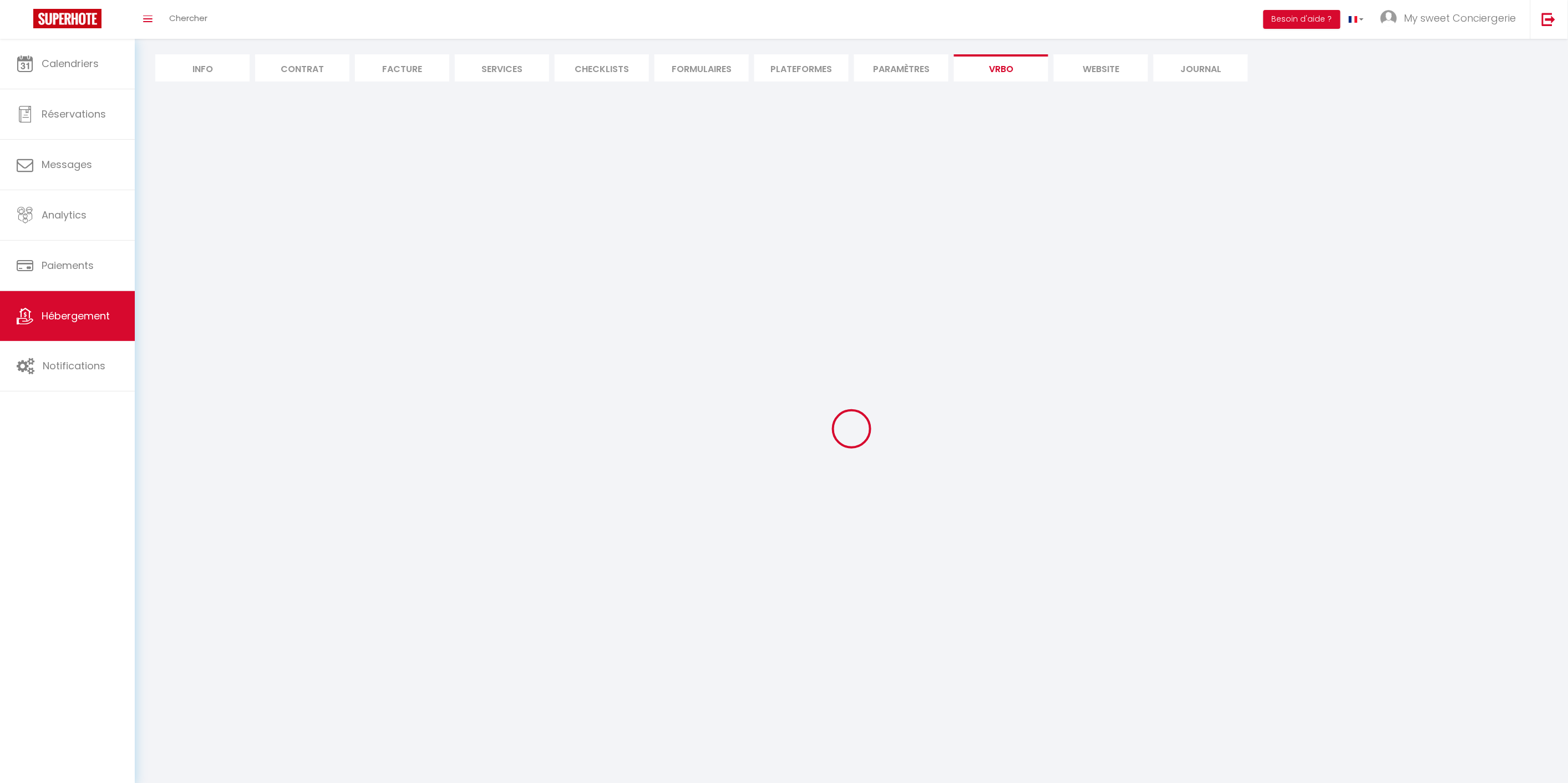
select select "PAYMENT_BY_INVOICE"
select select "15:00"
select select "10:00"
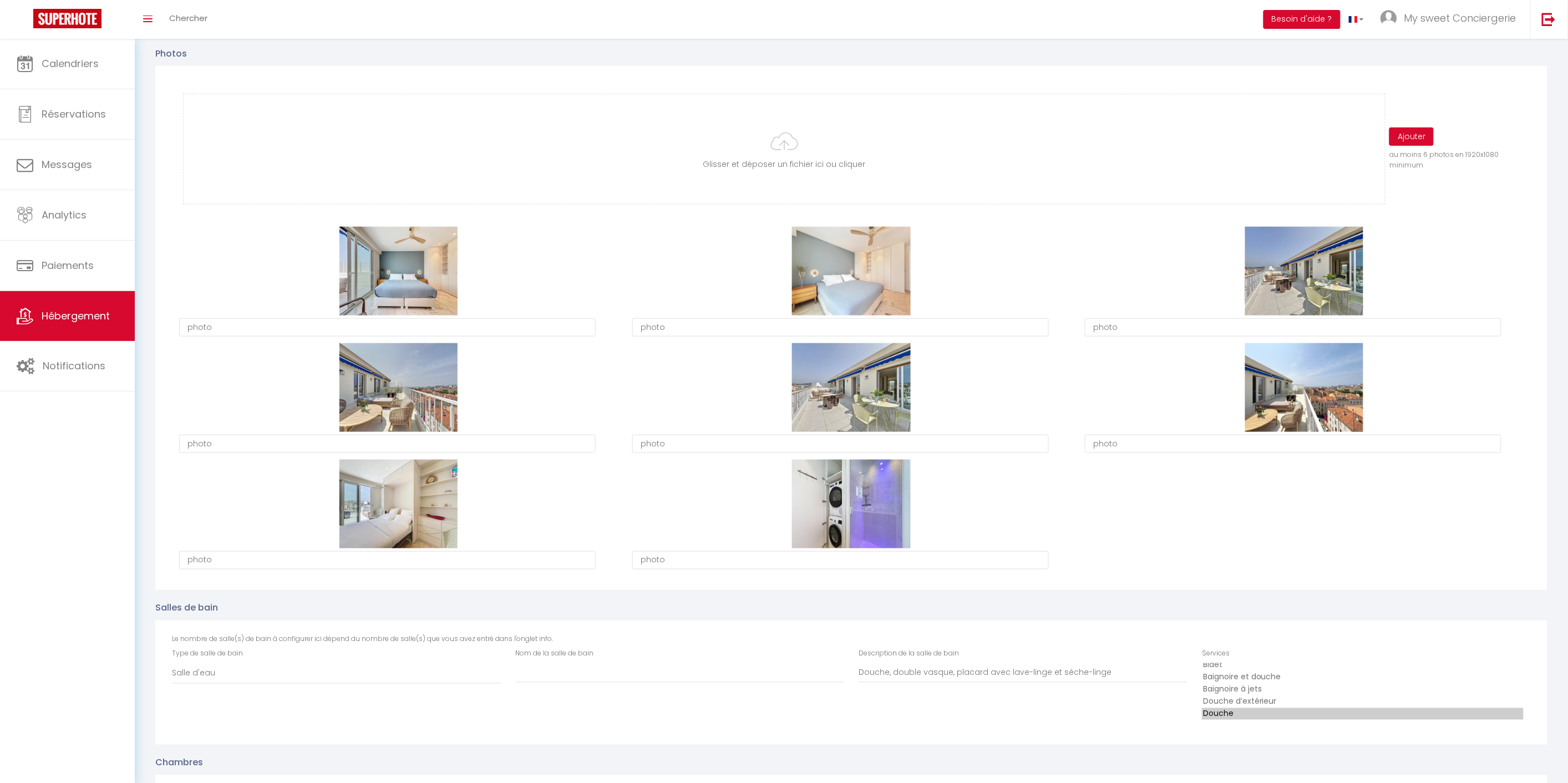
scroll to position [492, 0]
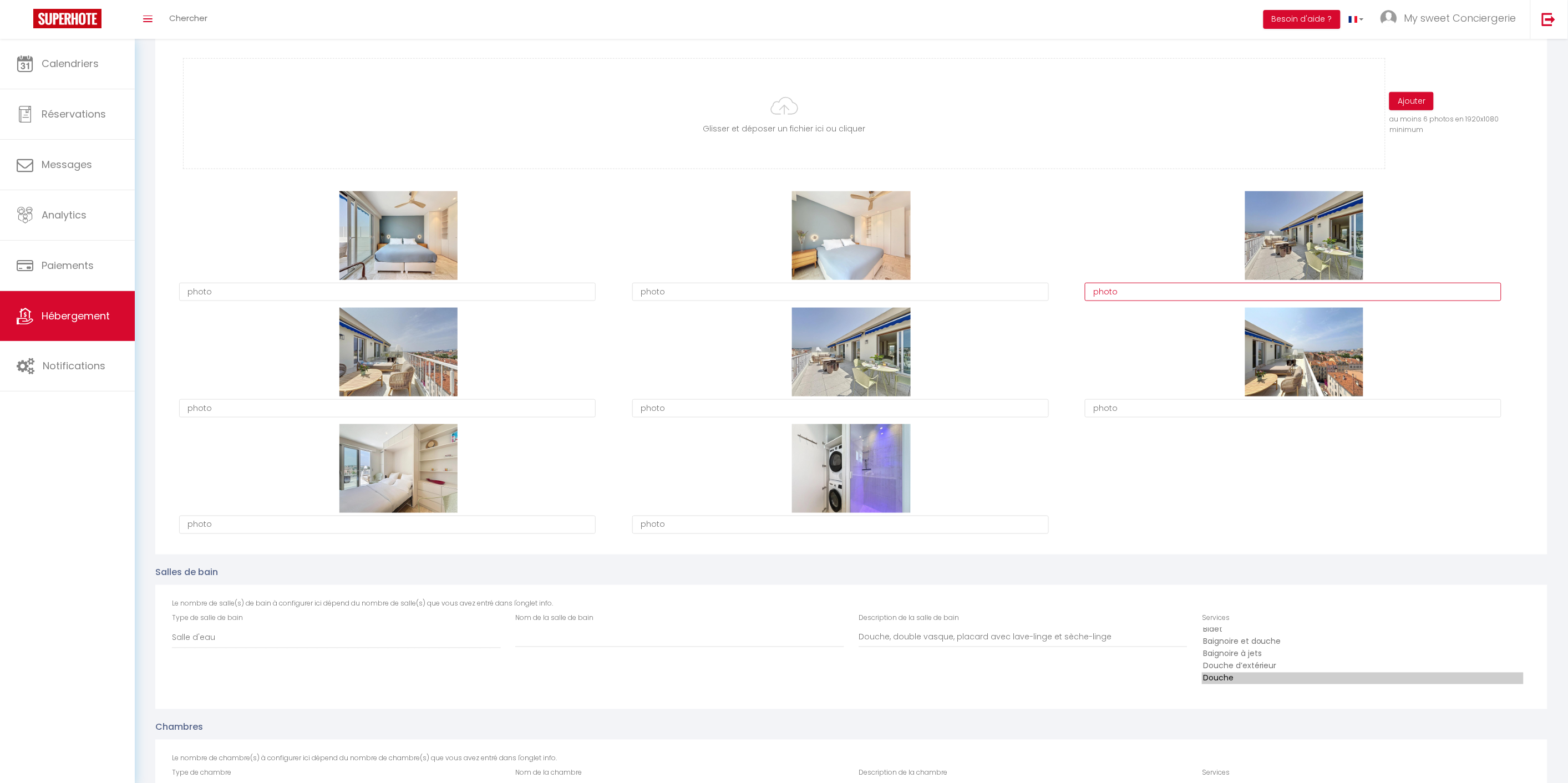
click at [1145, 286] on textarea "photo" at bounding box center [1293, 292] width 416 height 19
type textarea "p"
type textarea "Terrasse avec salon de jardin et espace repas"
click at [1127, 407] on textarea "photo" at bounding box center [1293, 409] width 416 height 19
type textarea "p"
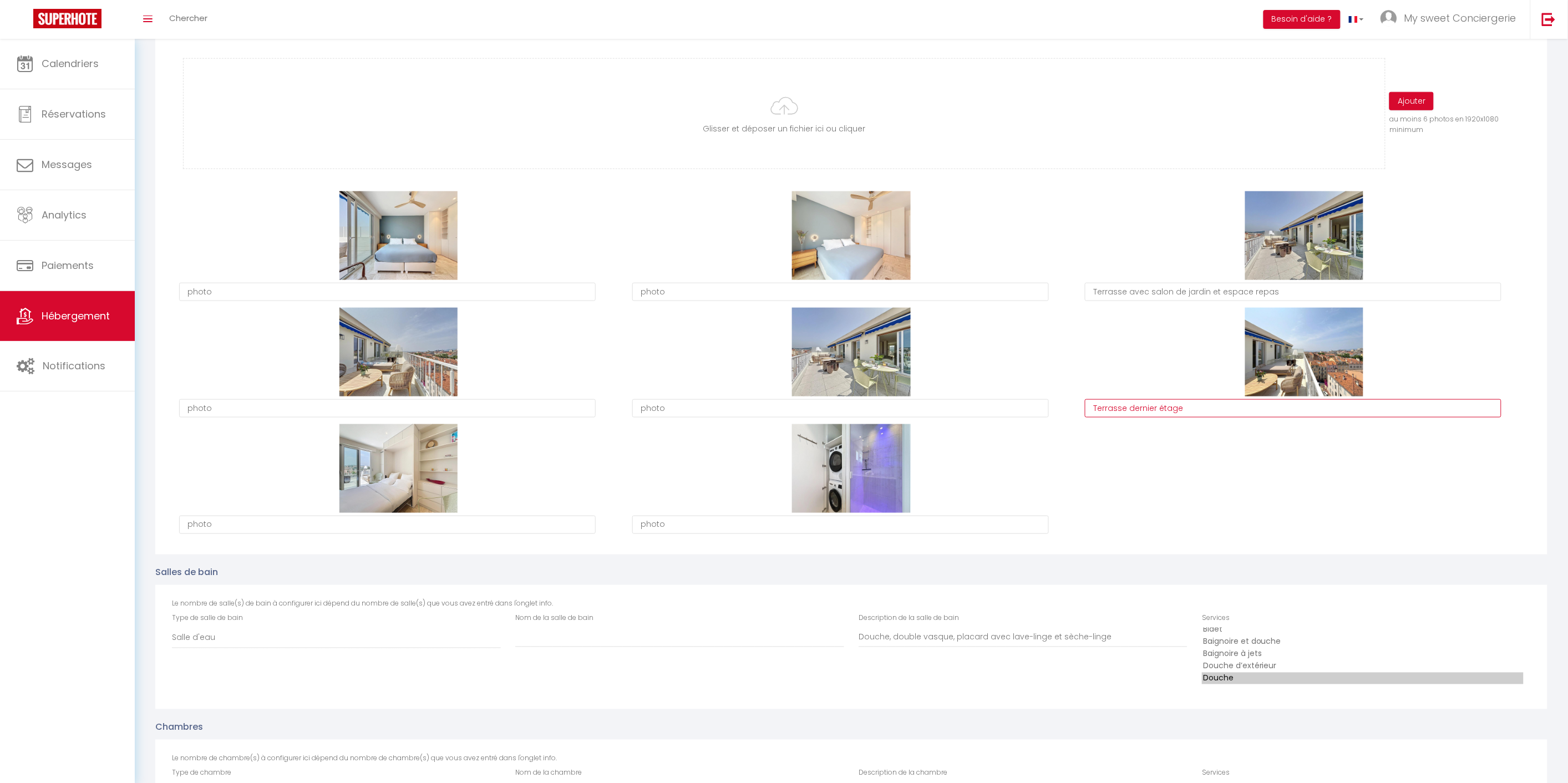
type textarea "Terrasse dernier étage"
click at [888, 411] on textarea "photo" at bounding box center [840, 409] width 416 height 19
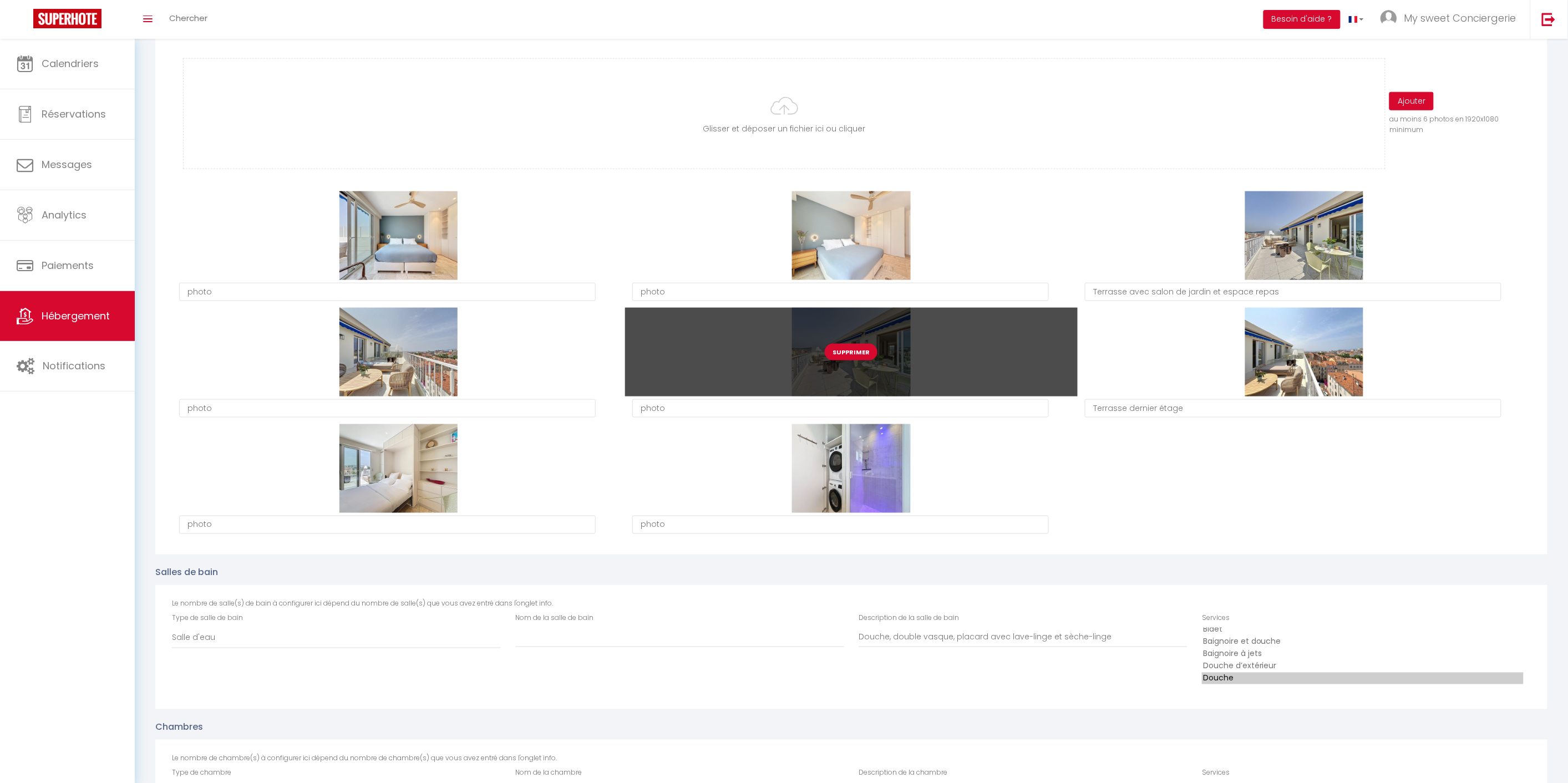
click at [841, 345] on button "Supprimer" at bounding box center [850, 352] width 53 height 17
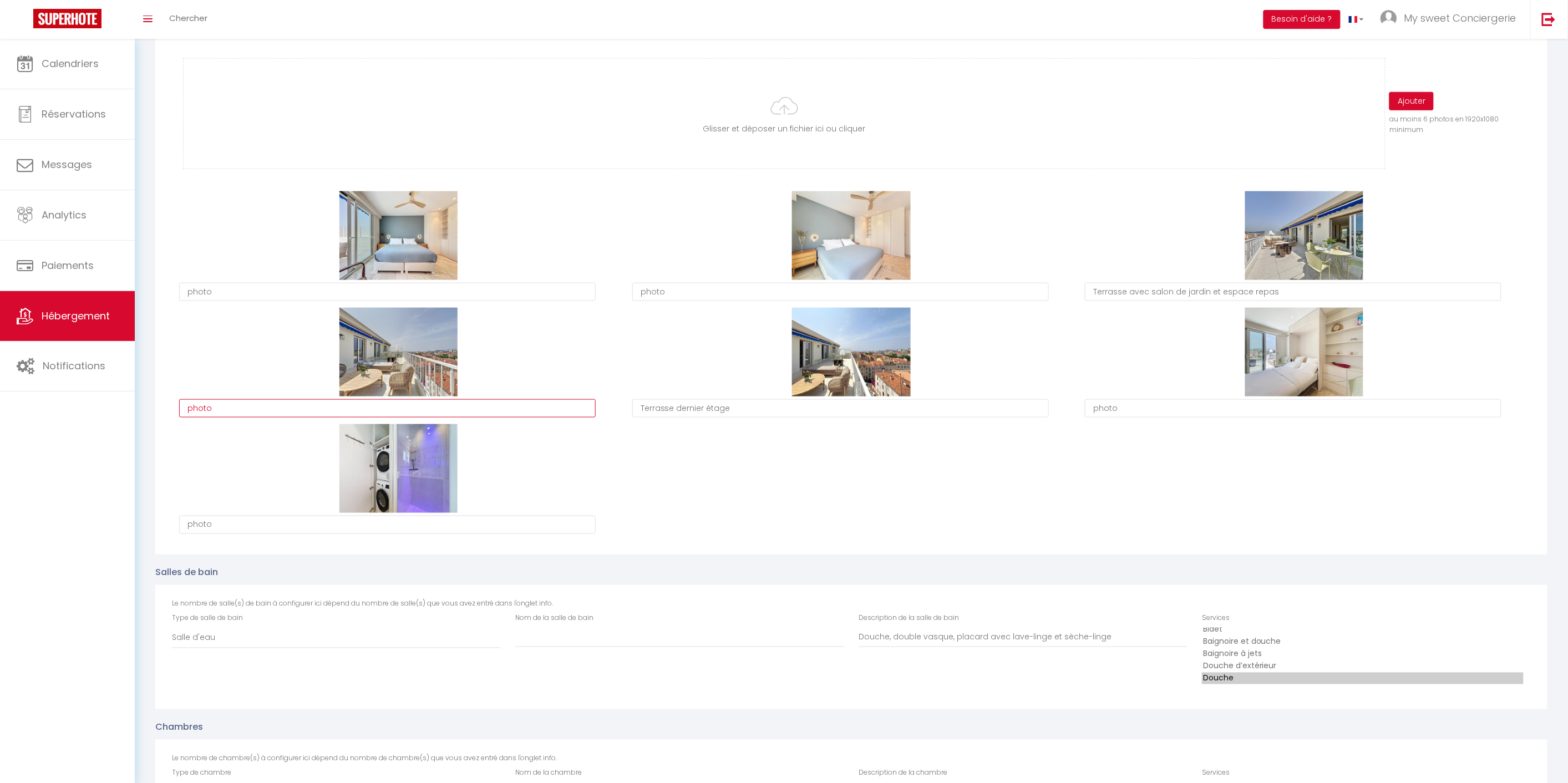
click at [368, 402] on textarea "photo" at bounding box center [387, 409] width 416 height 19
type textarea "p"
type textarea "Terrasse dernier étage"
click at [432, 294] on textarea "photo" at bounding box center [387, 292] width 416 height 19
type textarea "p"
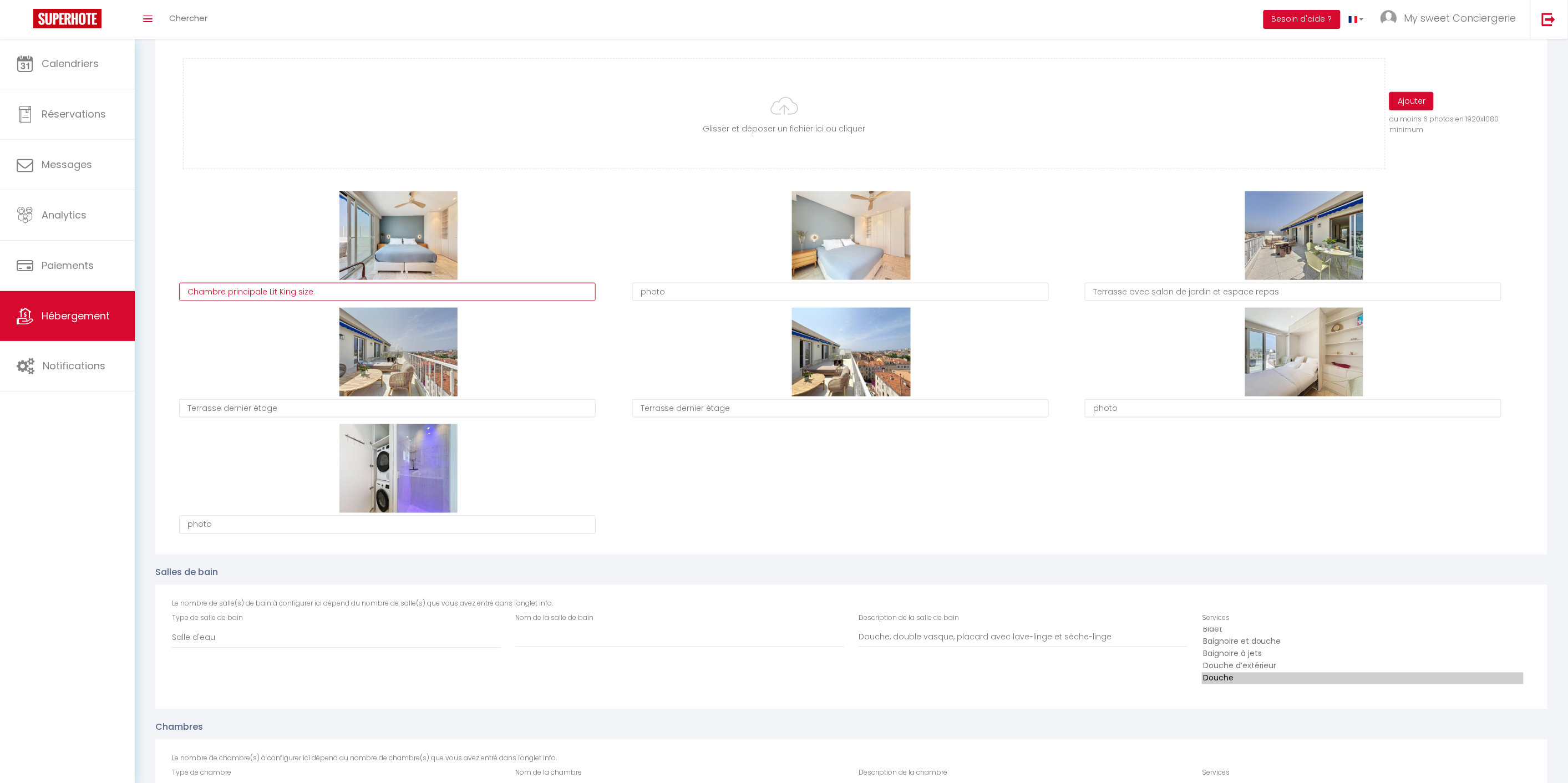
type textarea "Chambre principale Lit King size"
click at [675, 295] on textarea "photo" at bounding box center [840, 292] width 416 height 19
type textarea "p"
type textarea "Chambre principale - Lit King size"
click at [228, 523] on textarea "photo" at bounding box center [387, 525] width 416 height 19
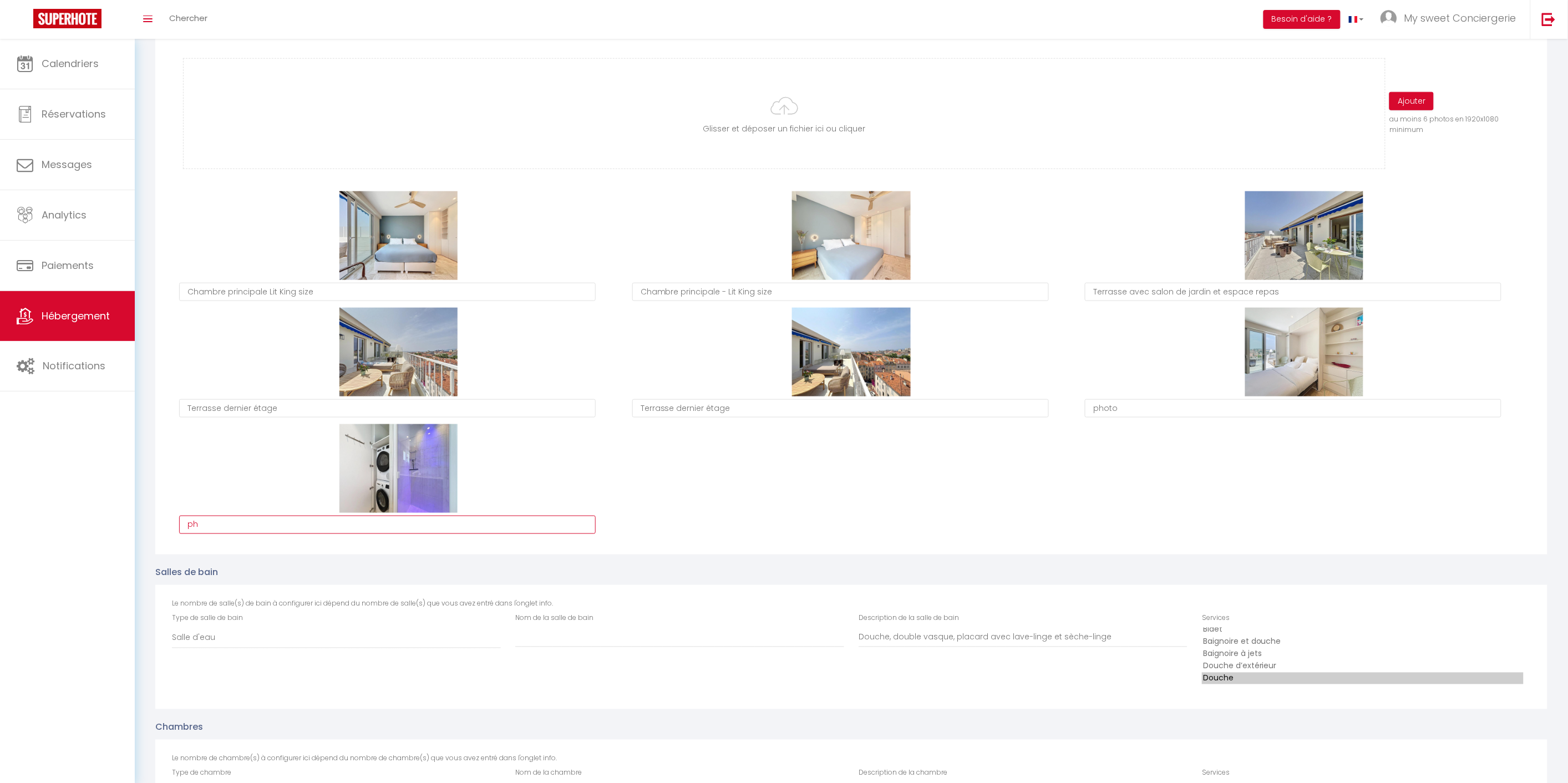
type textarea "p"
type textarea "Salle d'eau - espace buanderie"
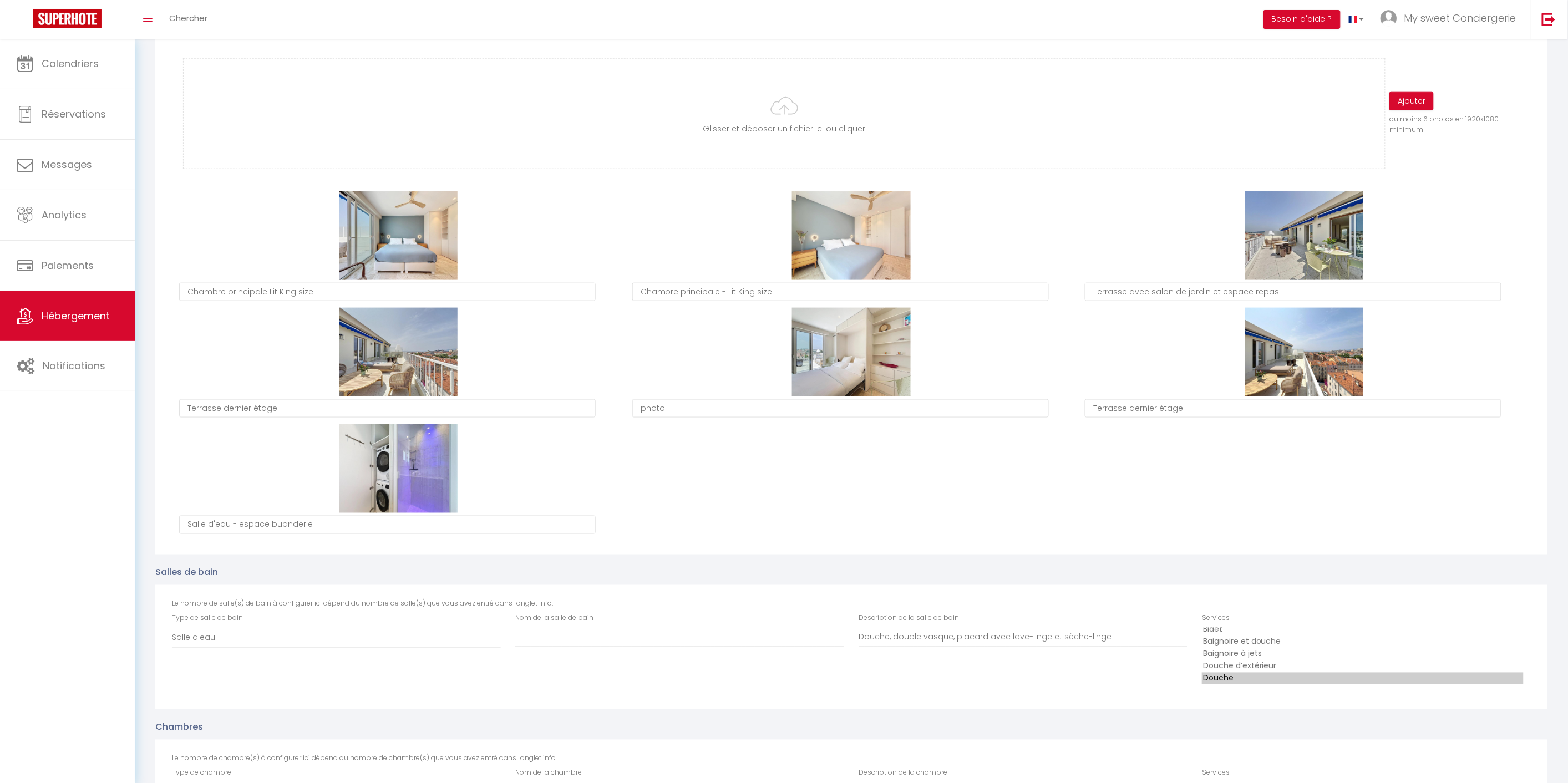
type textarea "photo"
type textarea "Terrasse dernier étage"
click at [851, 399] on textarea "photo" at bounding box center [840, 409] width 416 height 19
type textarea "p"
type textarea "Chambre 2 - Lit queen size"
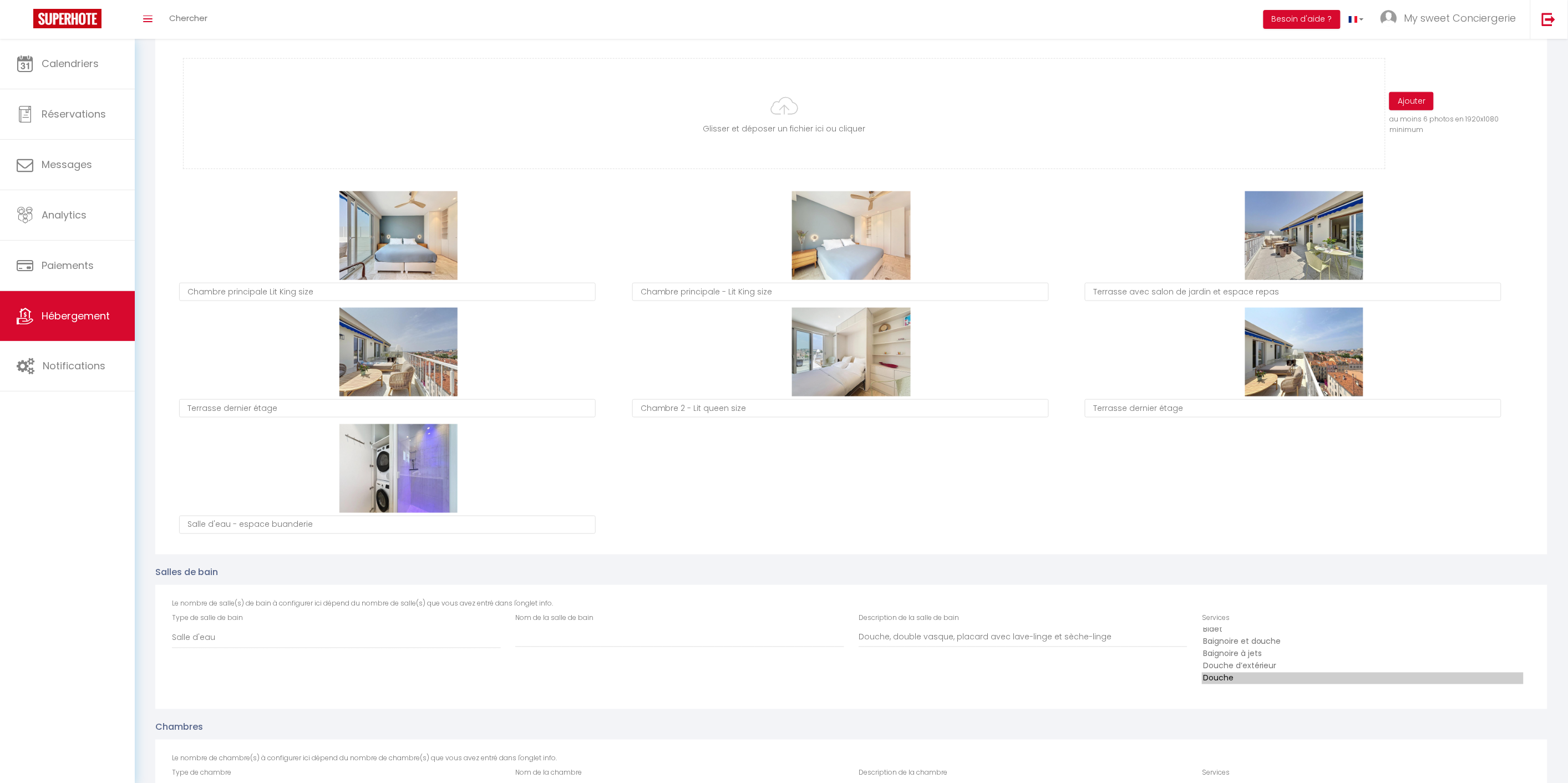
click at [1249, 498] on div "Supprimer Chambre principale Lit King size Supprimer Chambre principale - Lit K…" at bounding box center [850, 365] width 1359 height 349
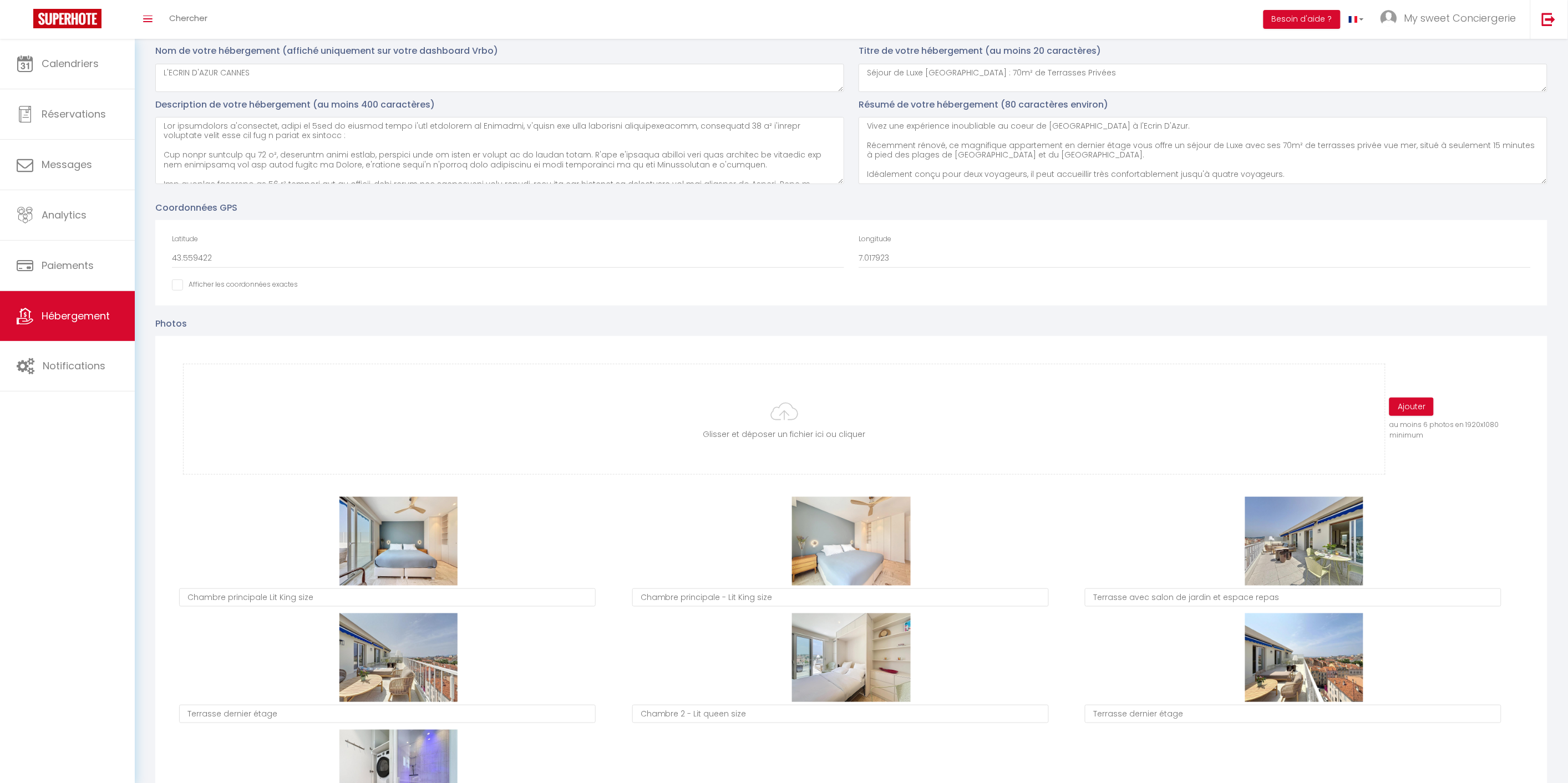
scroll to position [123, 0]
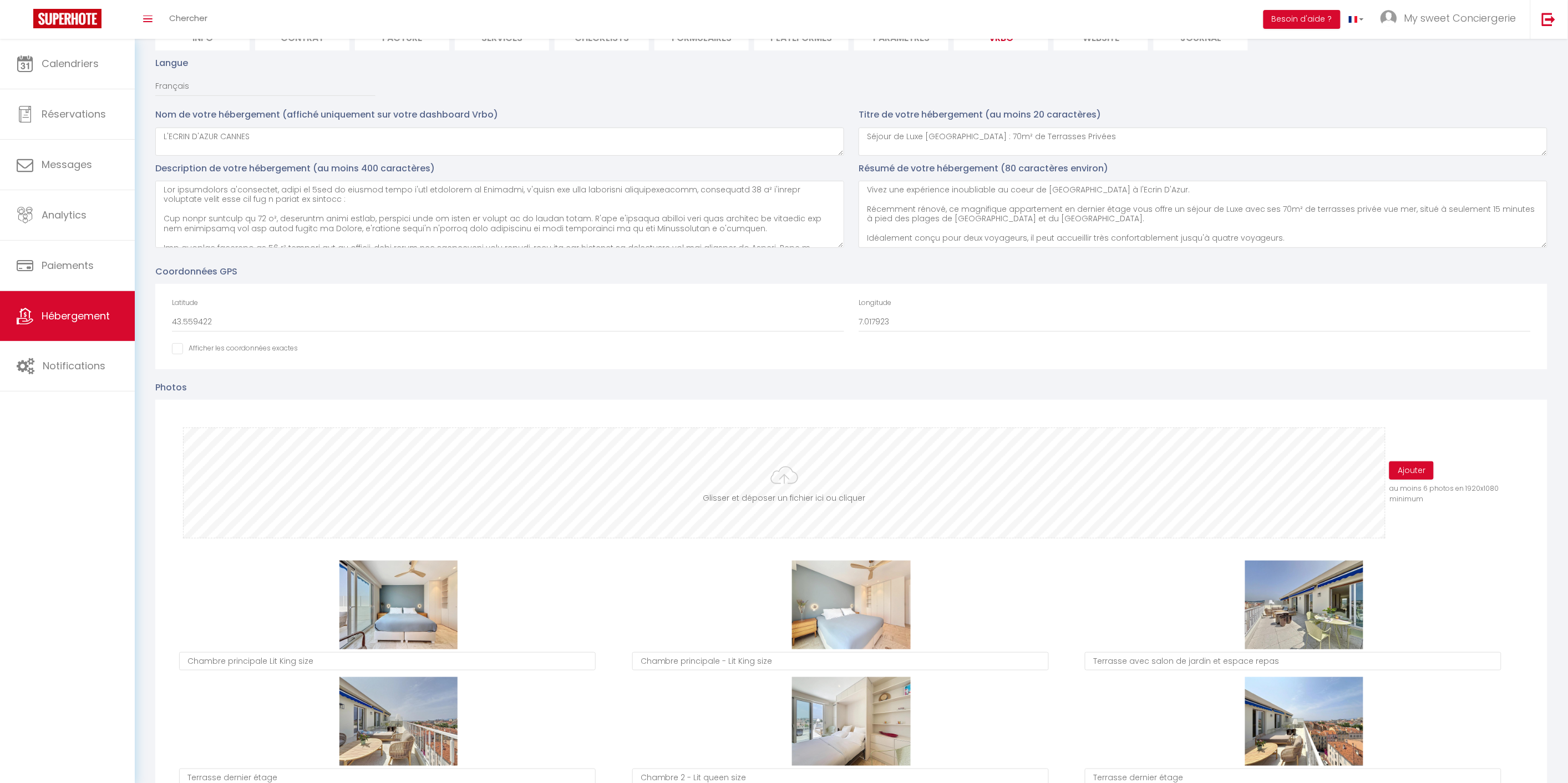
click at [803, 500] on input "file" at bounding box center [784, 483] width 1201 height 110
type input "C:\fakepath\vanessa-gori_00807.jpeg"
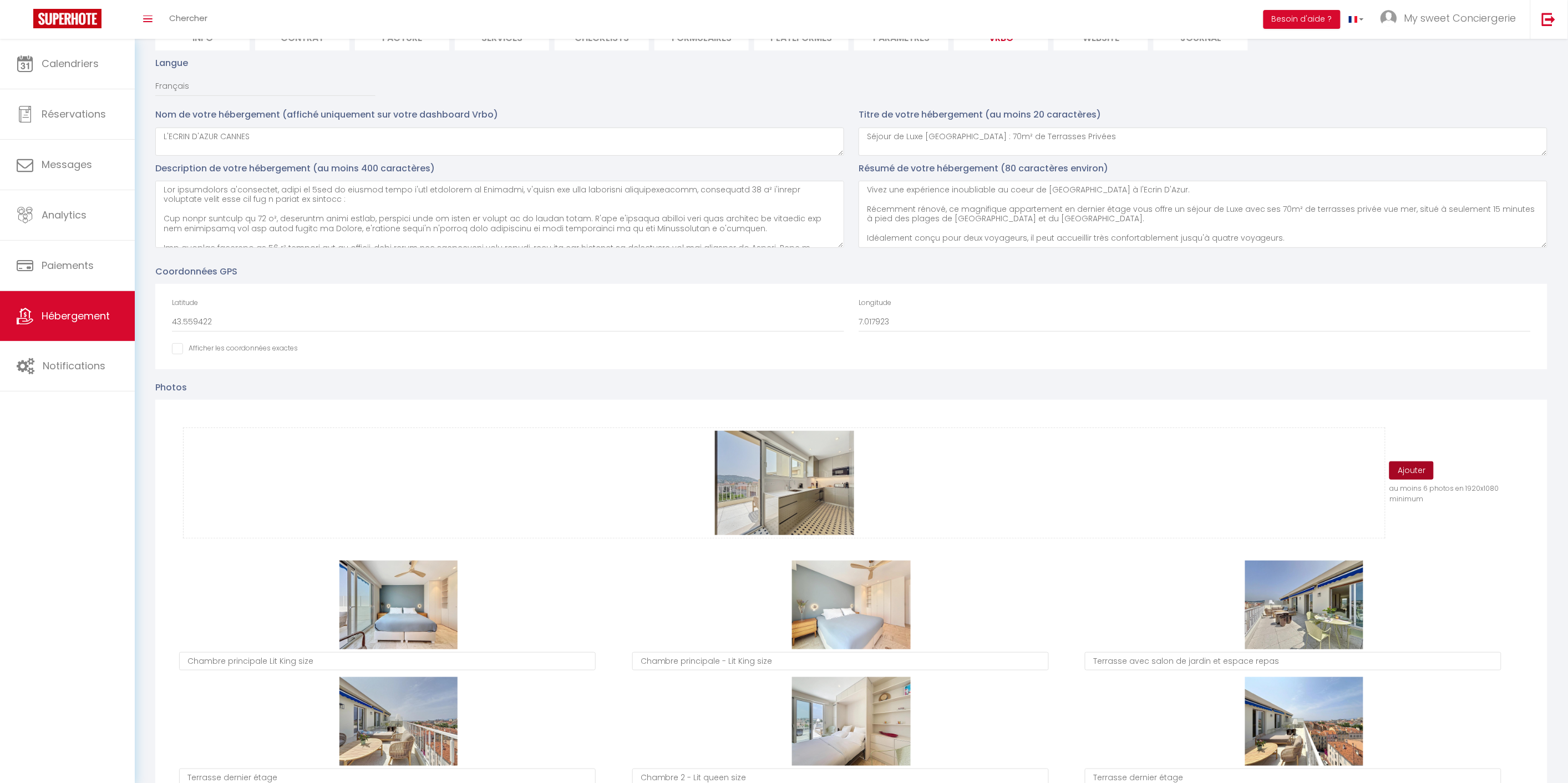
click at [1424, 469] on button "Ajouter" at bounding box center [1411, 471] width 45 height 19
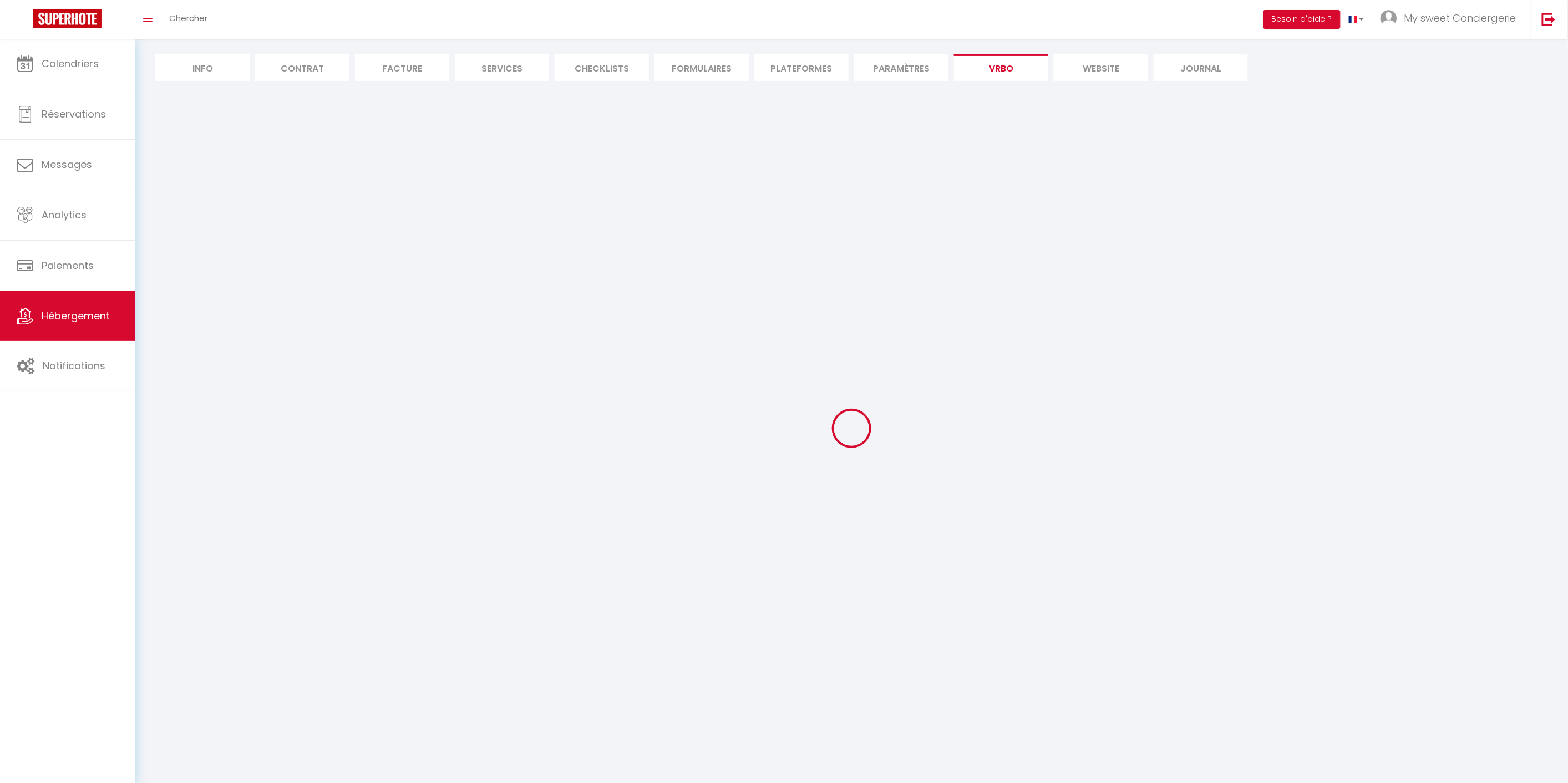
scroll to position [92, 0]
select select "SHOWER_INDOOR_OR_OUTDOOR"
select select "50"
select select "46"
select select "47"
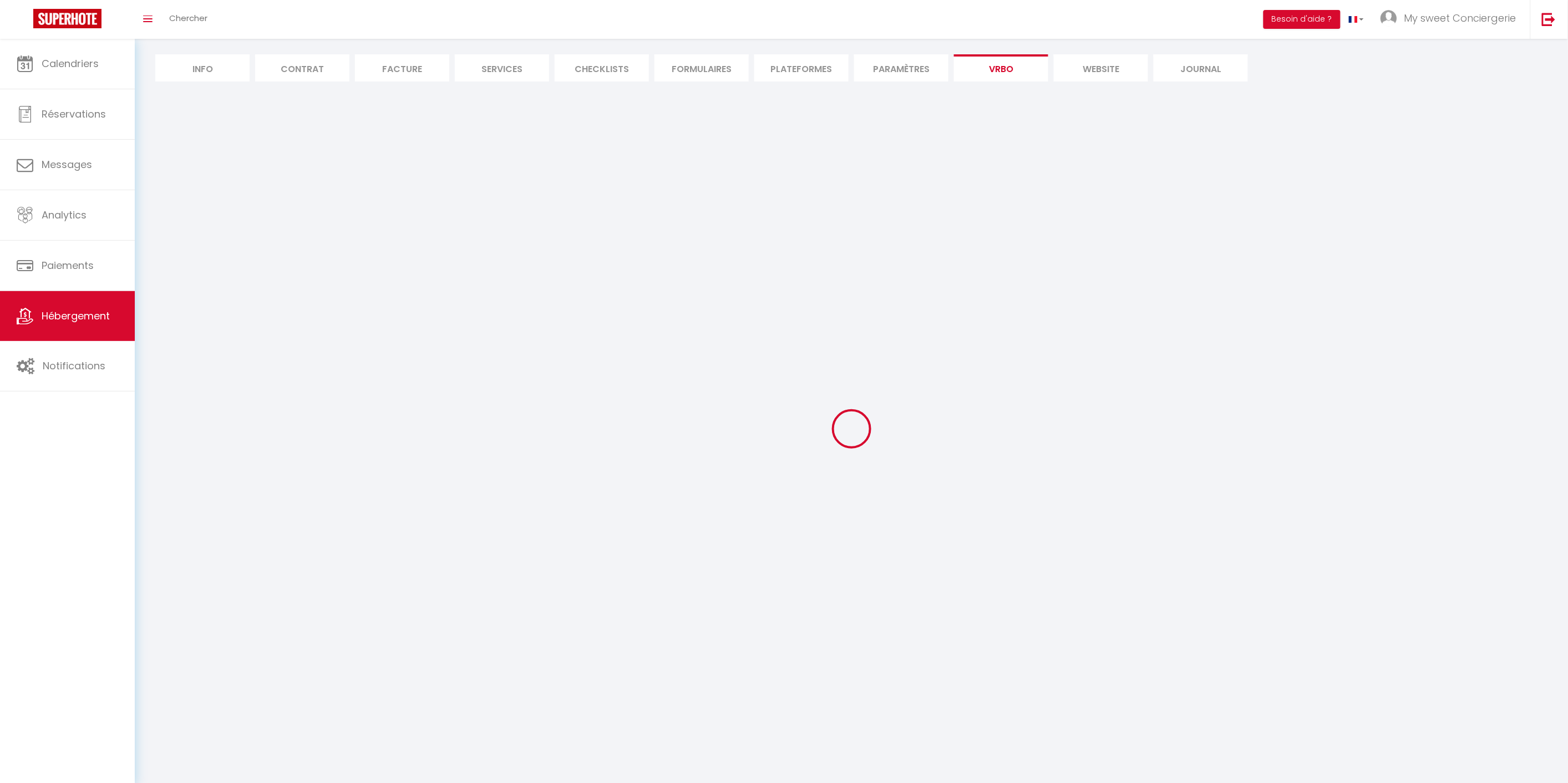
select select "OTHER_SLEEPING_AREA"
select select
select select "66"
select select
select select "136"
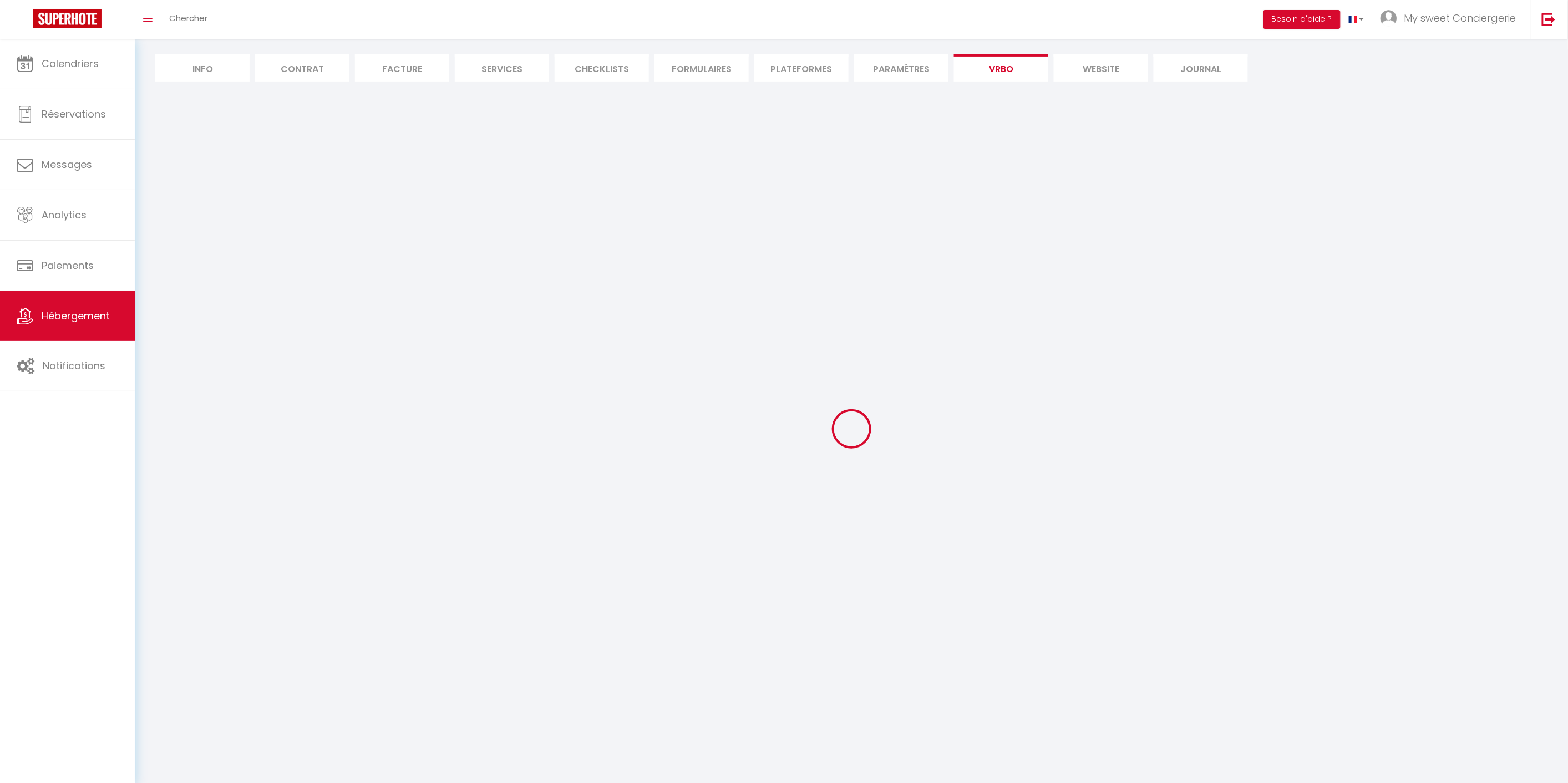
select select
select select "165"
select select "59"
select select "109"
select select "EUR"
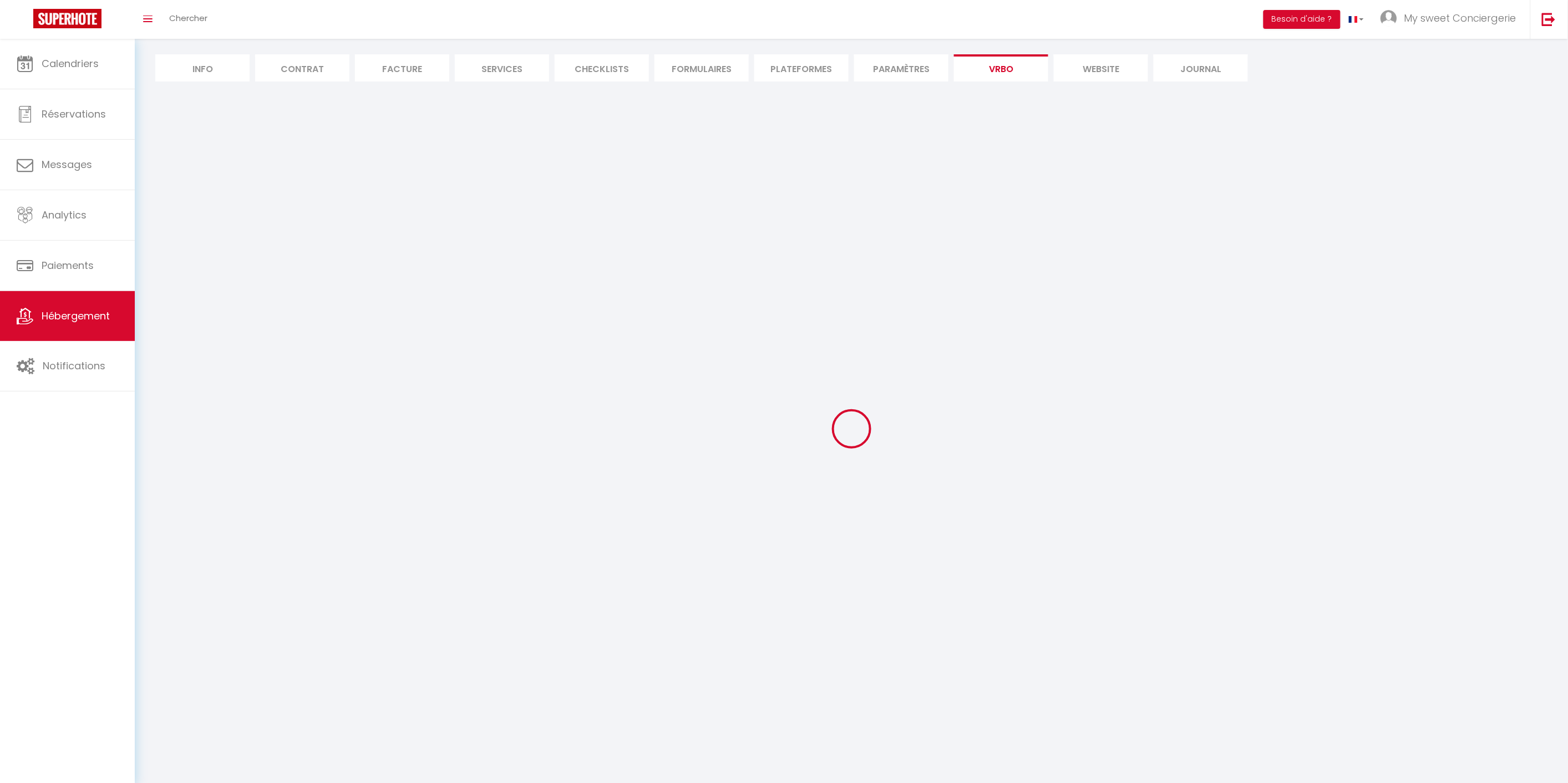
select select "92"
select select "69"
select select
select select "195"
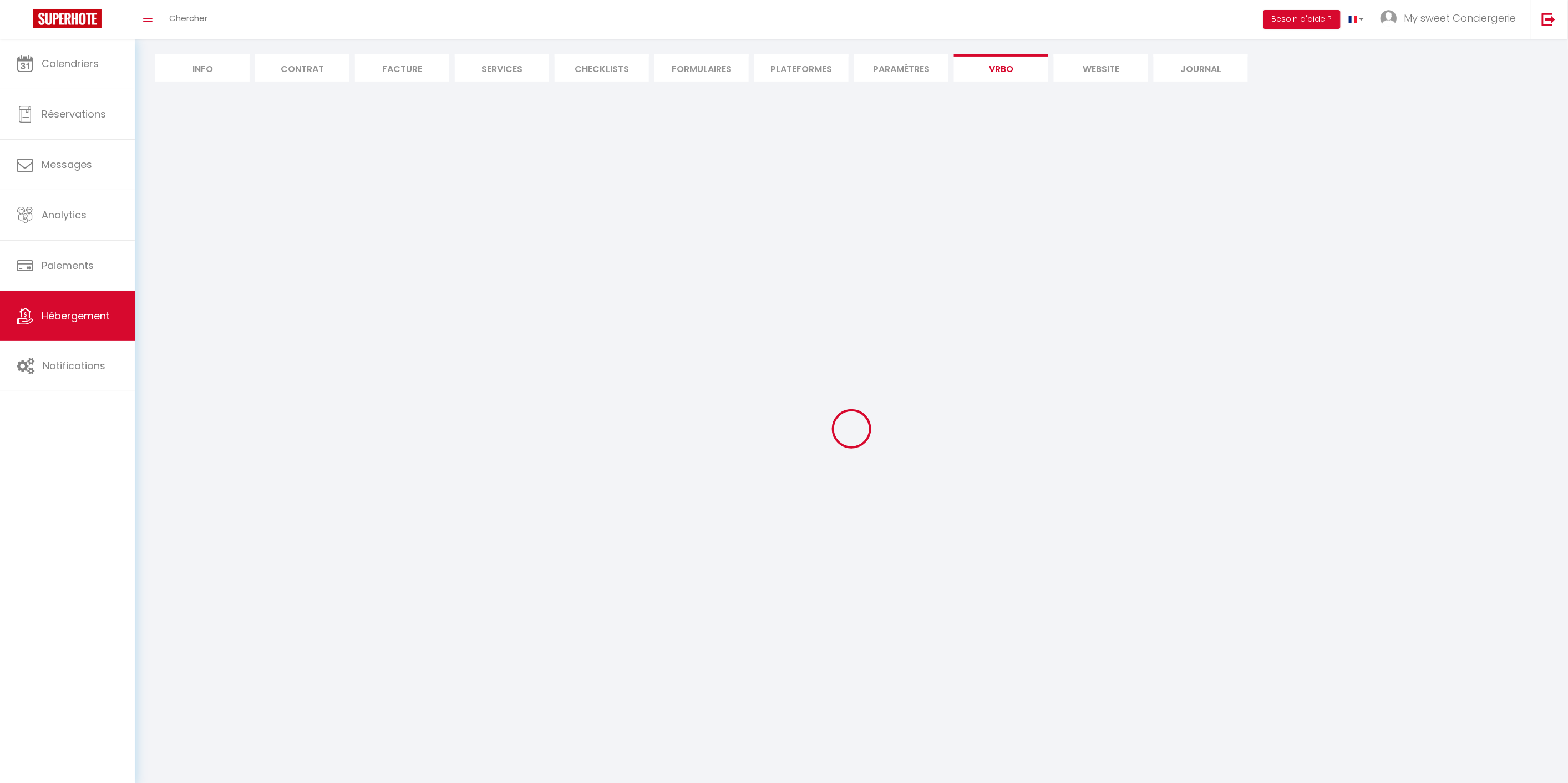
select select "MODERATE"
select select "PAYMENT_BY_INVOICE"
select select "15:00"
select select "10:00"
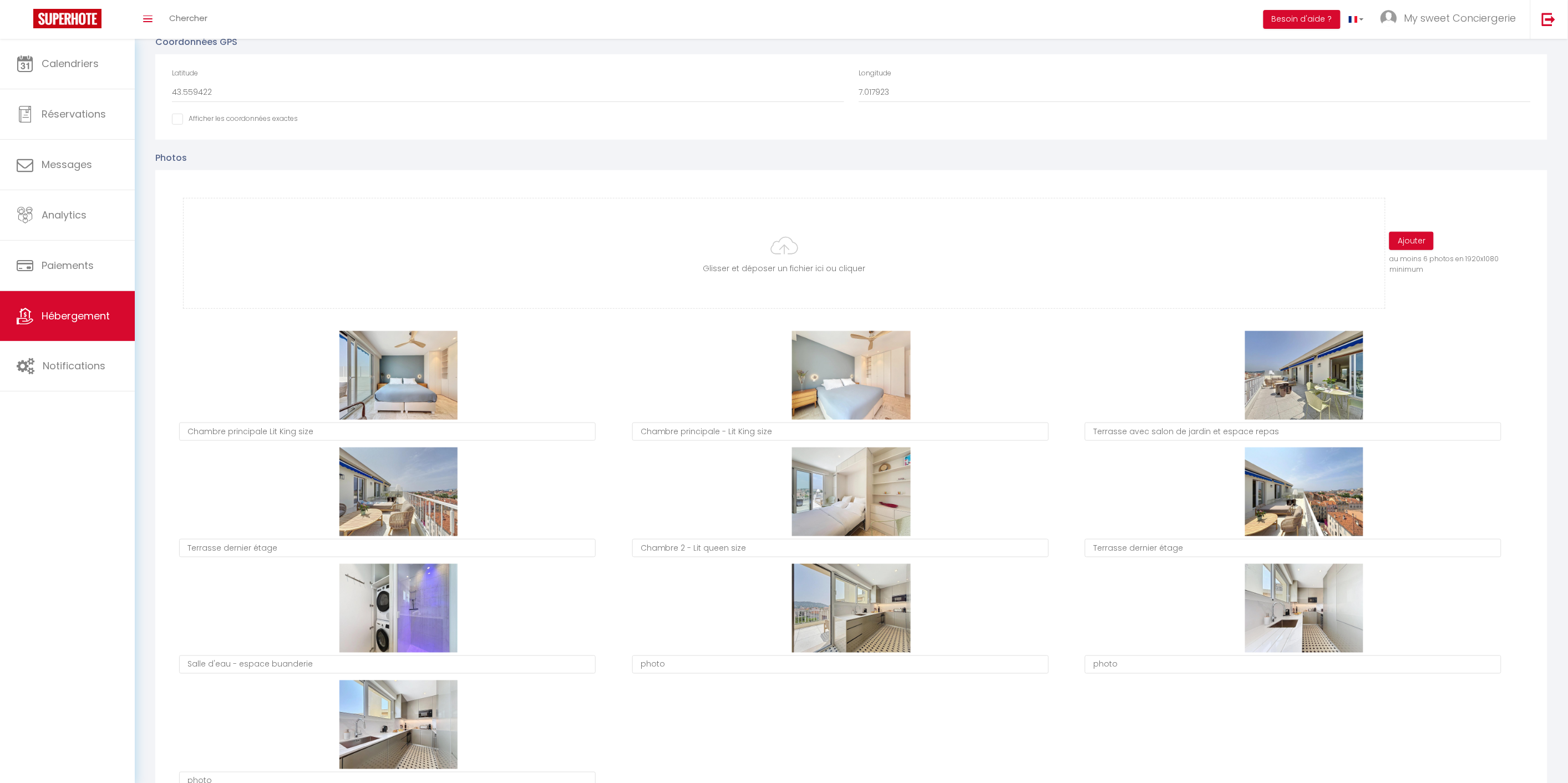
scroll to position [369, 0]
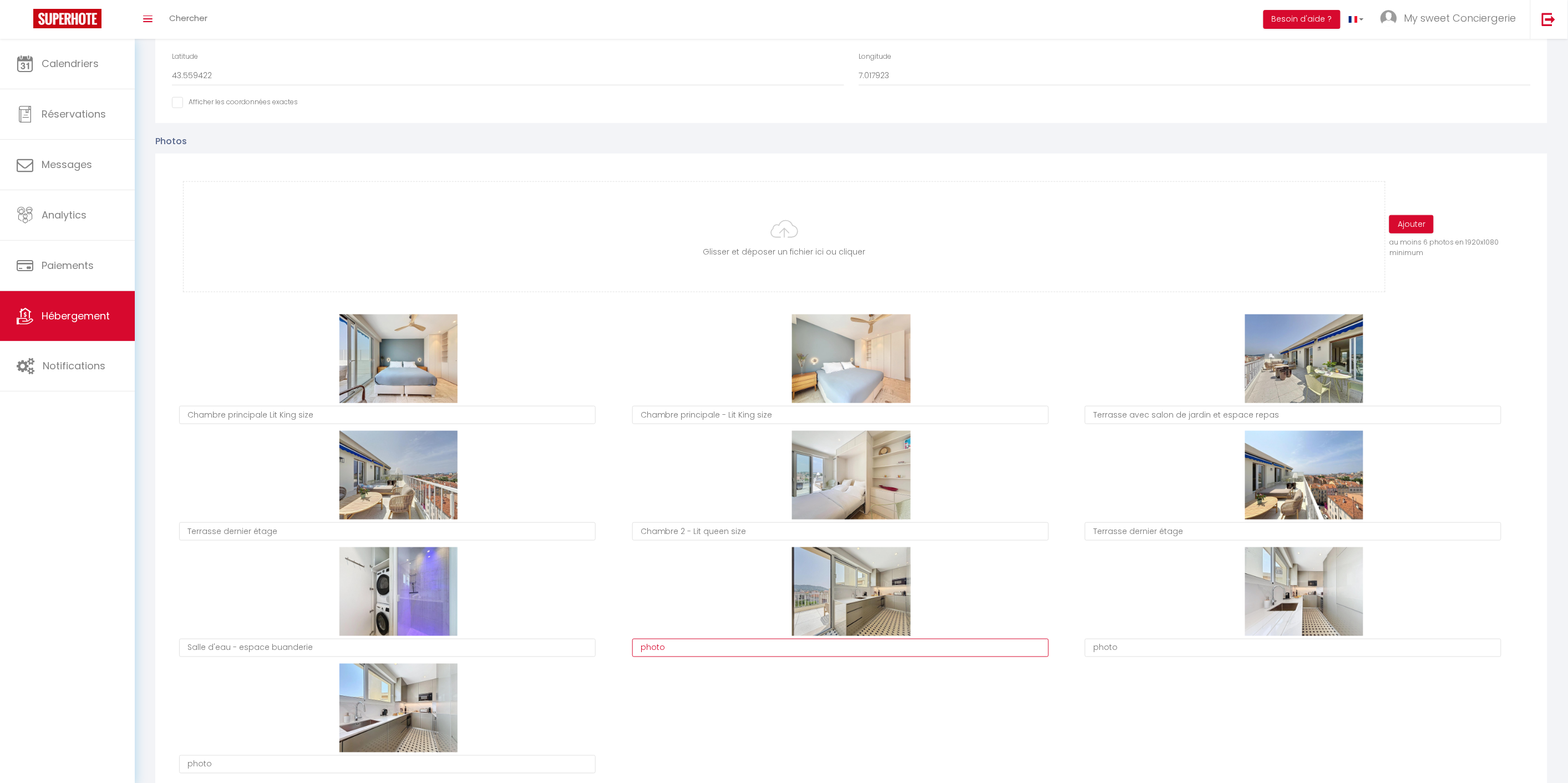
click at [672, 653] on textarea "photo" at bounding box center [840, 648] width 416 height 19
type textarea "p"
click at [1187, 652] on textarea "photo" at bounding box center [1293, 648] width 416 height 19
click at [707, 647] on textarea "Cuisine équipée ouvrant sur 2ème terrasse" at bounding box center [840, 648] width 416 height 19
click at [827, 651] on textarea "Cuisine ouvrant sur 2ème terrasse" at bounding box center [840, 648] width 416 height 19
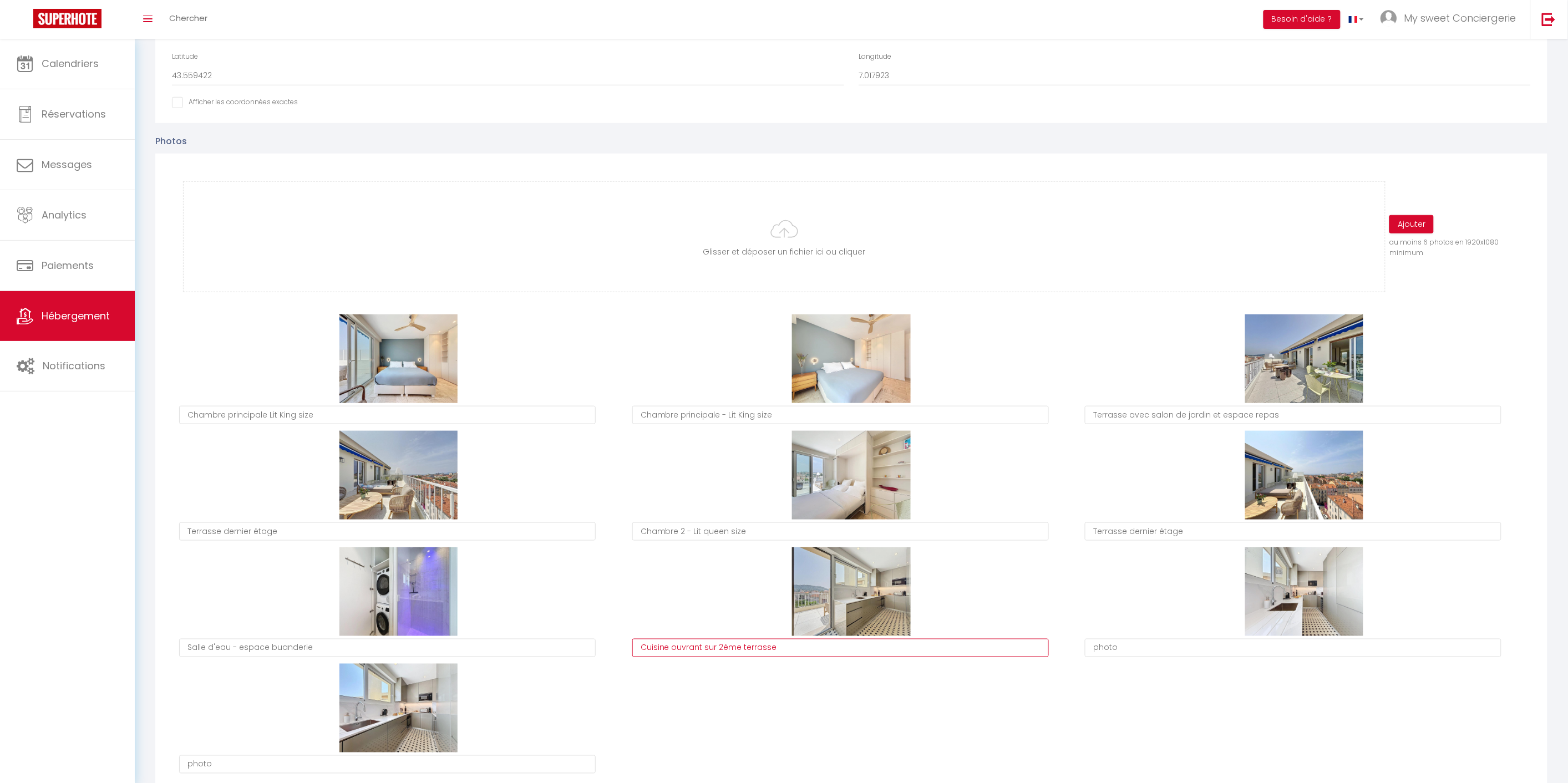
type textarea "Cuisine ouvrant sur 2ème terrasse"
click at [1122, 648] on textarea "photo" at bounding box center [1293, 648] width 416 height 19
type textarea "p"
type textarea "Cuisine entièrement équipée"
click at [229, 763] on textarea "photo" at bounding box center [387, 764] width 416 height 19
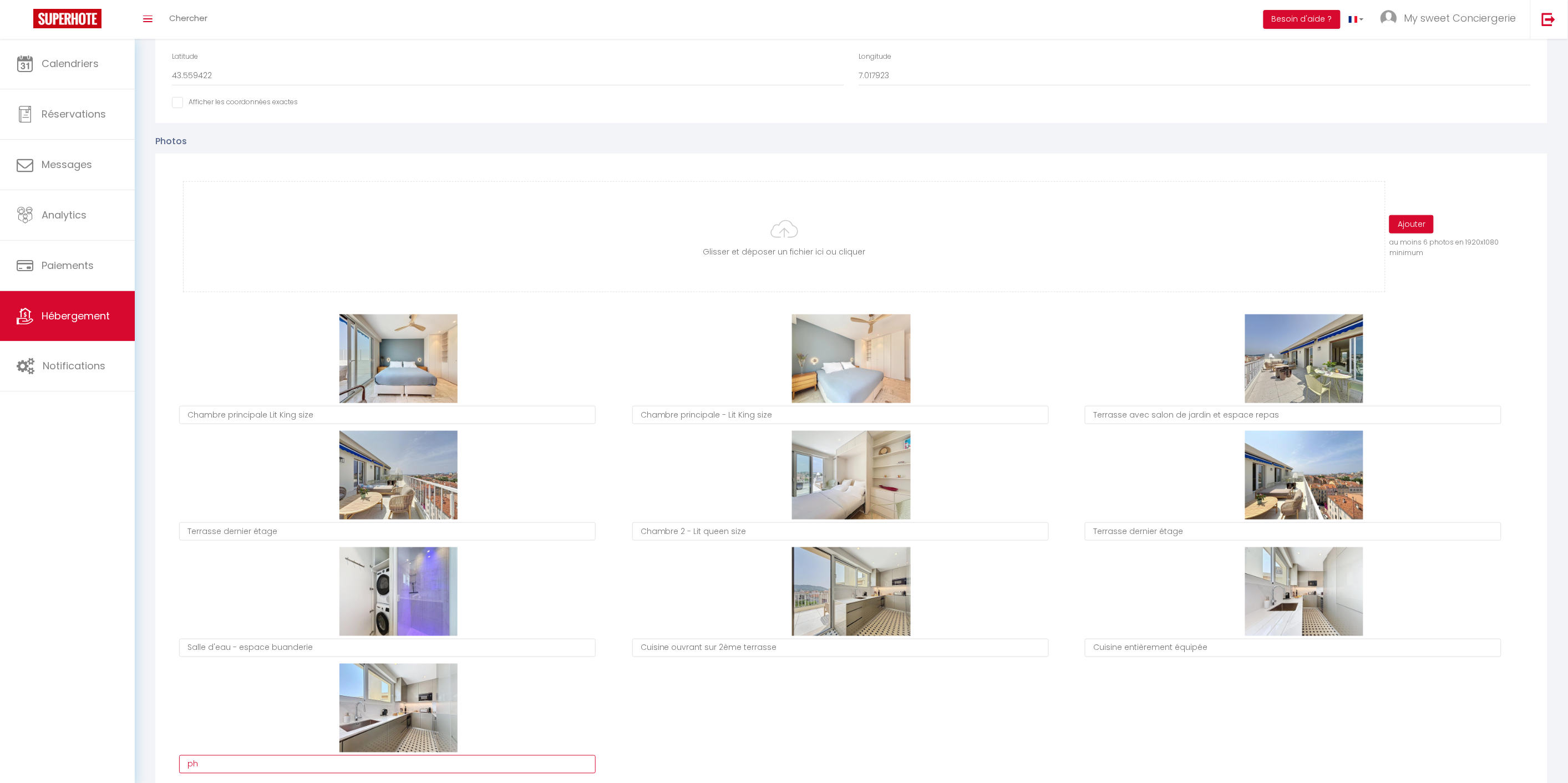
type textarea "p"
type textarea "Cuisine entièrement équipée"
click at [790, 224] on input "file" at bounding box center [784, 236] width 1201 height 110
type input "C:\fakepath\vanessa-gori_00810.jpeg"
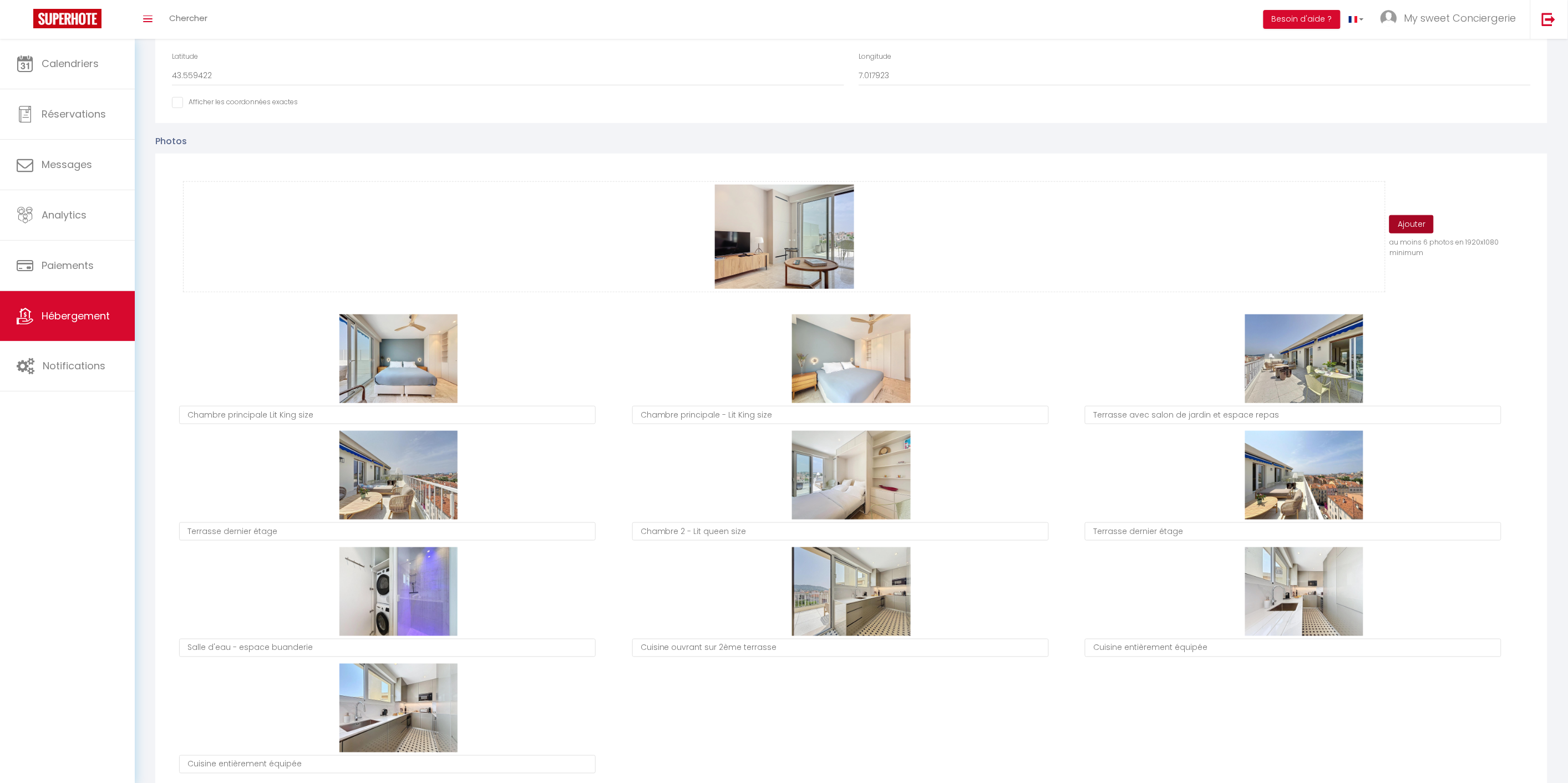
click at [1425, 224] on button "Ajouter" at bounding box center [1411, 225] width 45 height 19
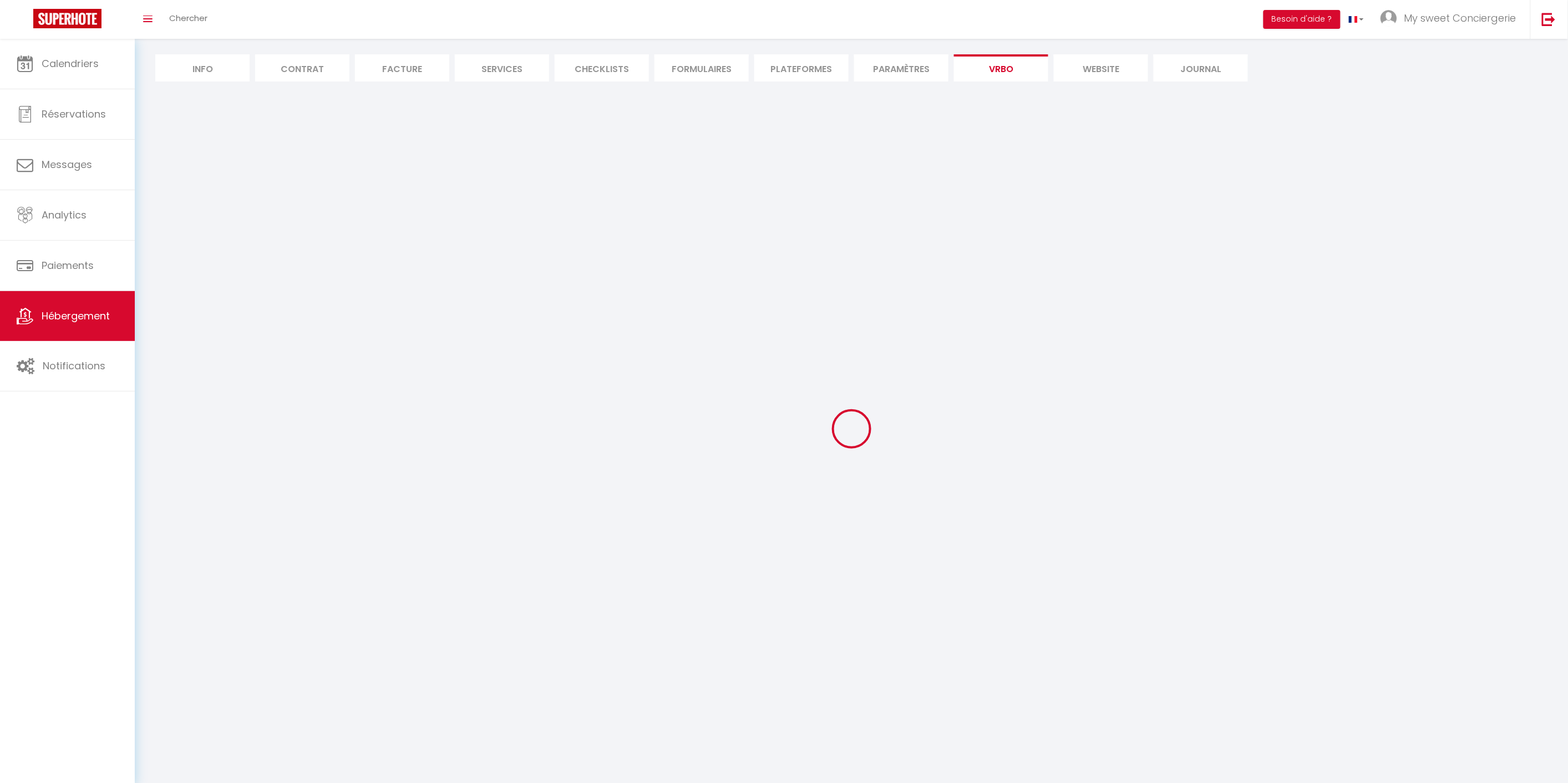
select select "SHOWER_INDOOR_OR_OUTDOOR"
select select "50"
select select "46"
select select "47"
select select "OTHER_SLEEPING_AREA"
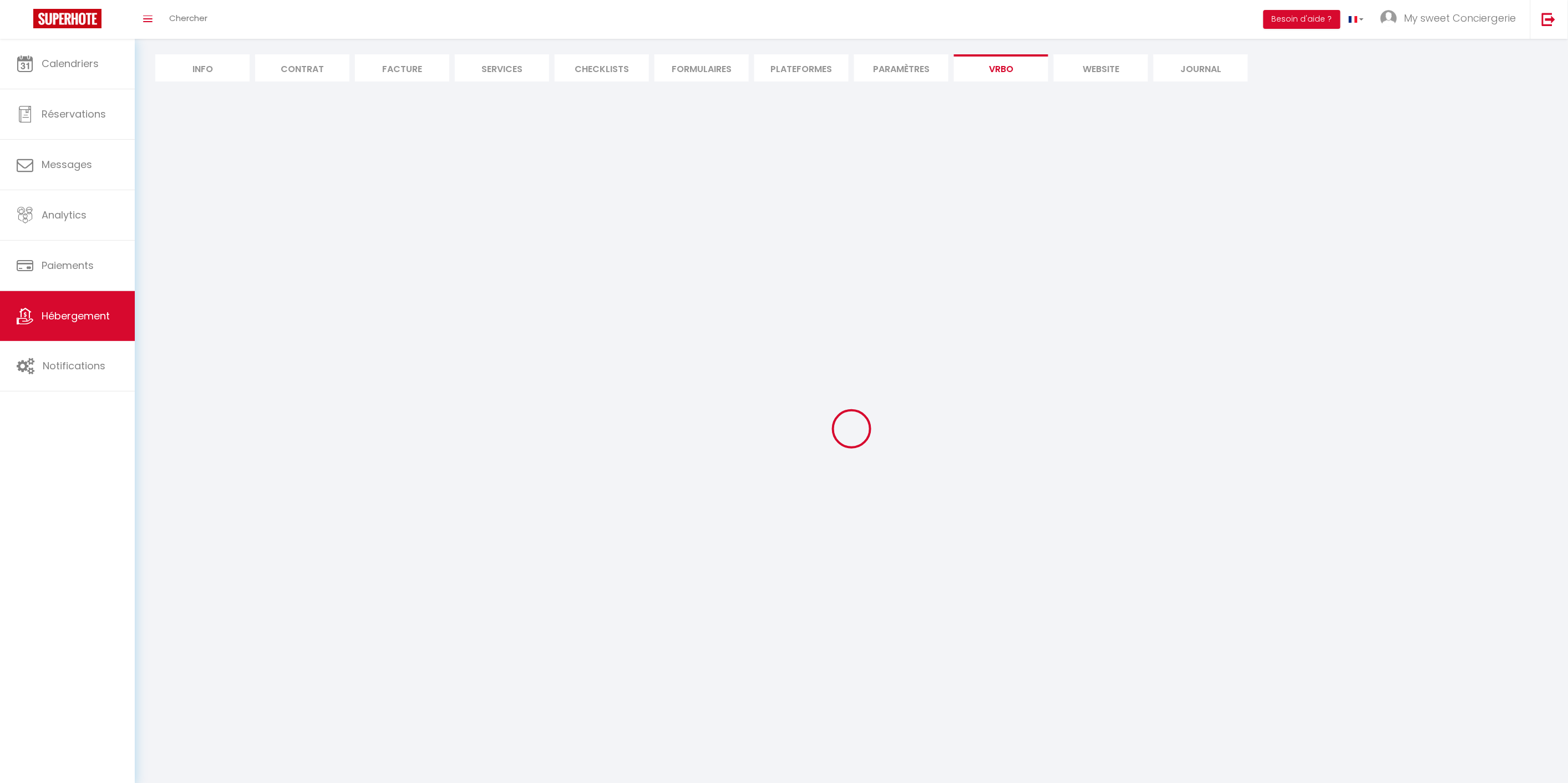
select select
select select "66"
select select
select select "136"
select select
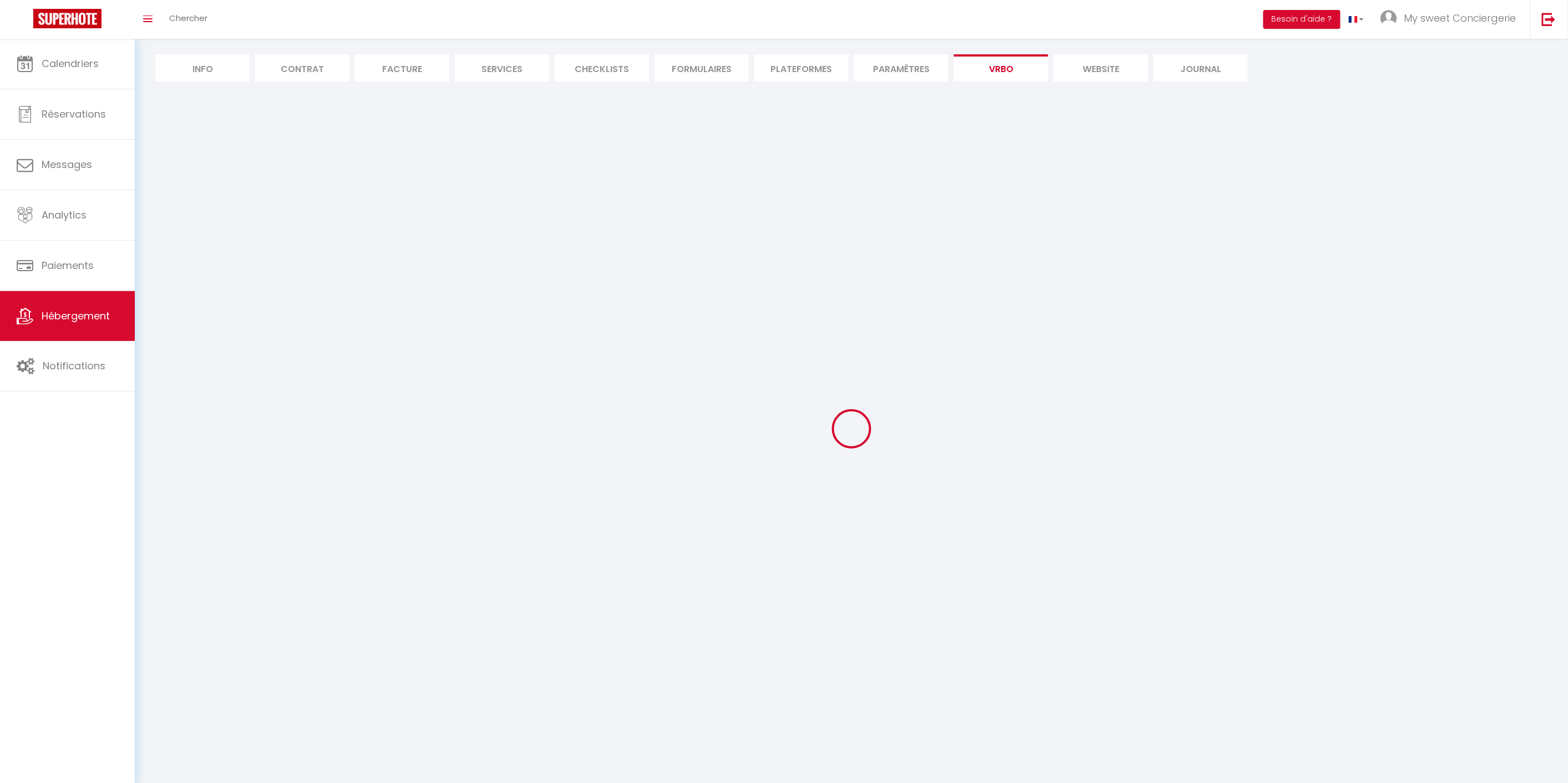
select select "165"
select select "59"
select select "109"
select select "EUR"
select select "92"
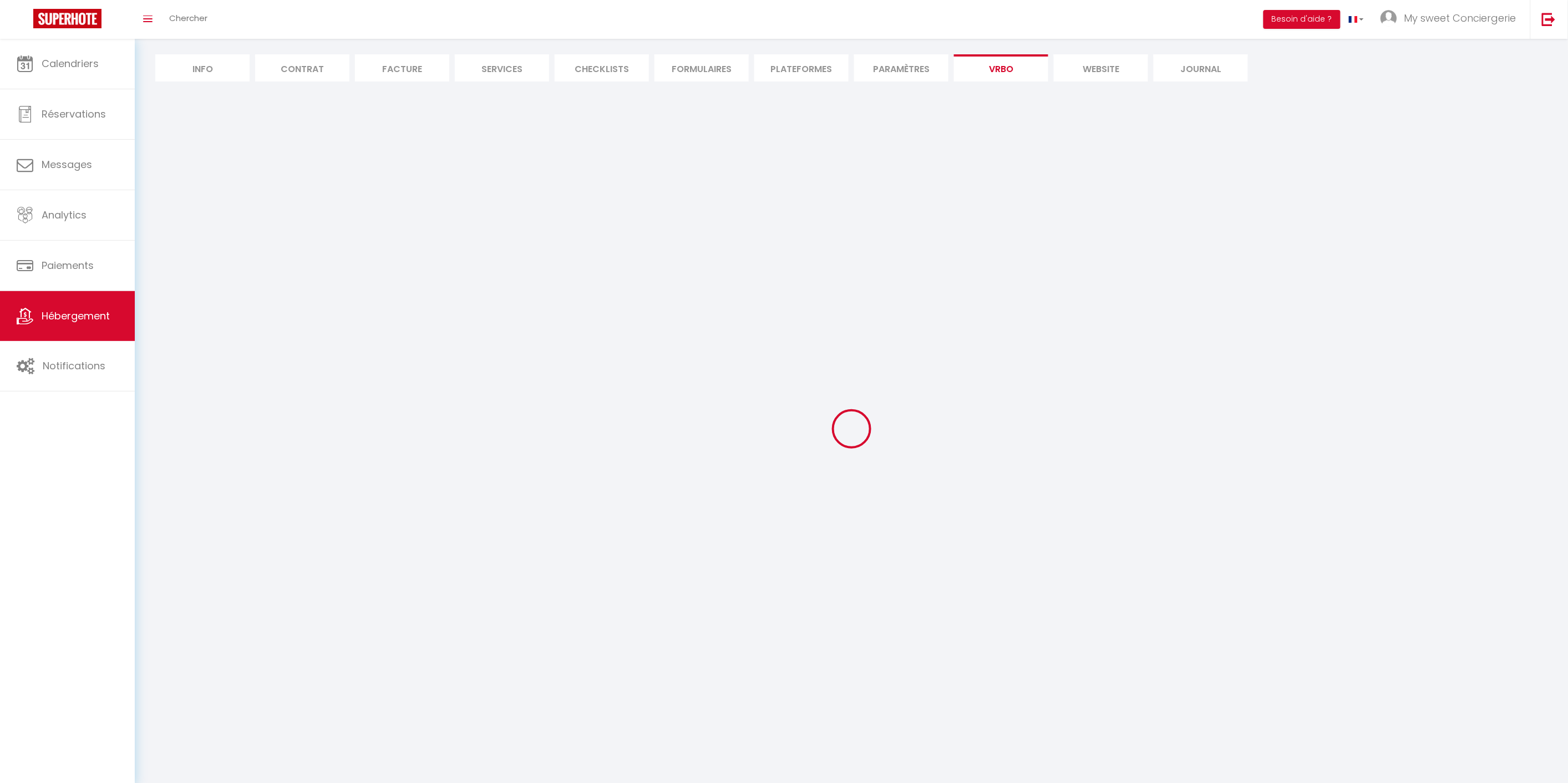
select select "69"
select select
select select "195"
select select "MODERATE"
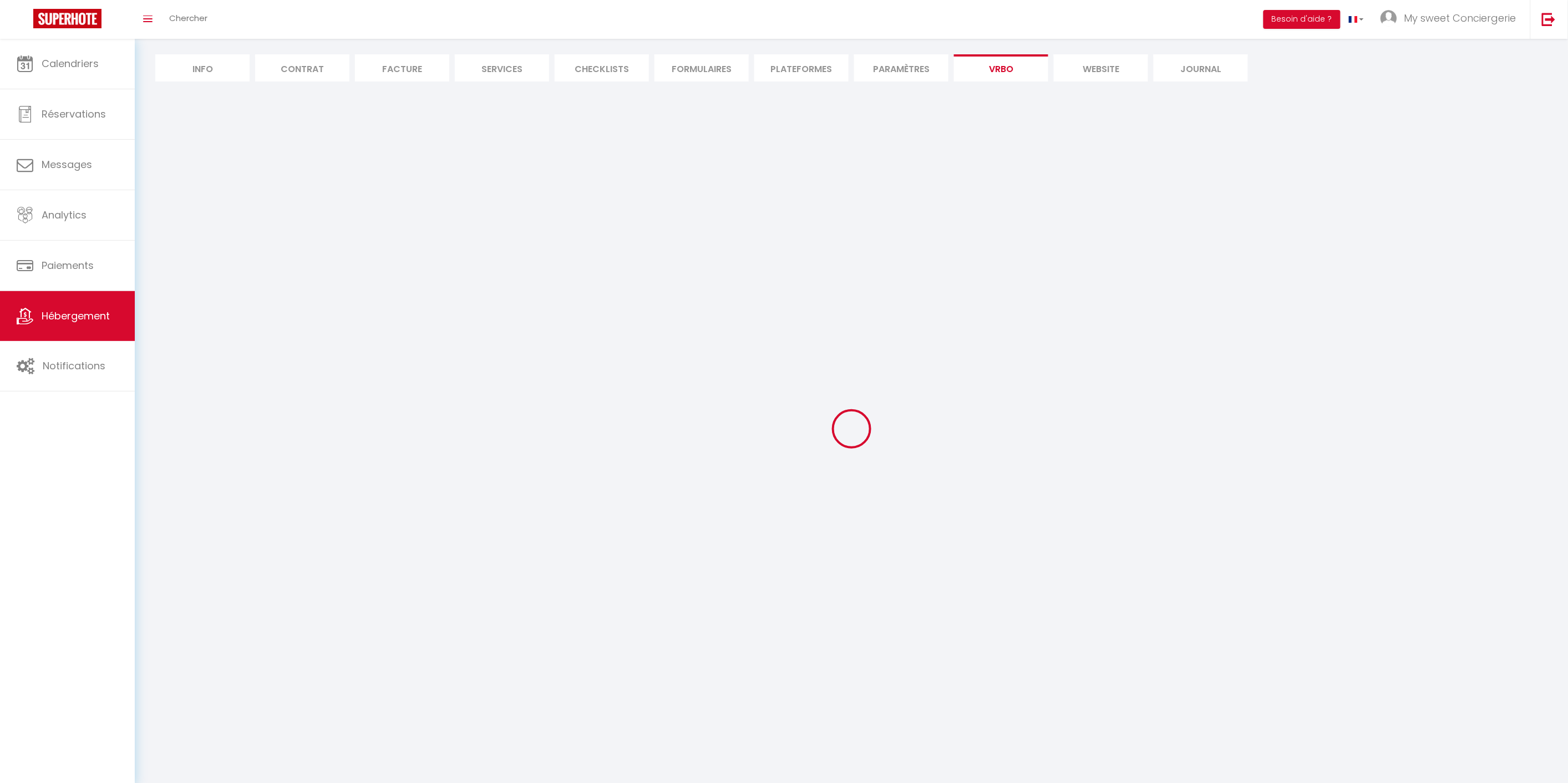
select select "PAYMENT_BY_INVOICE"
select select "15:00"
select select "10:00"
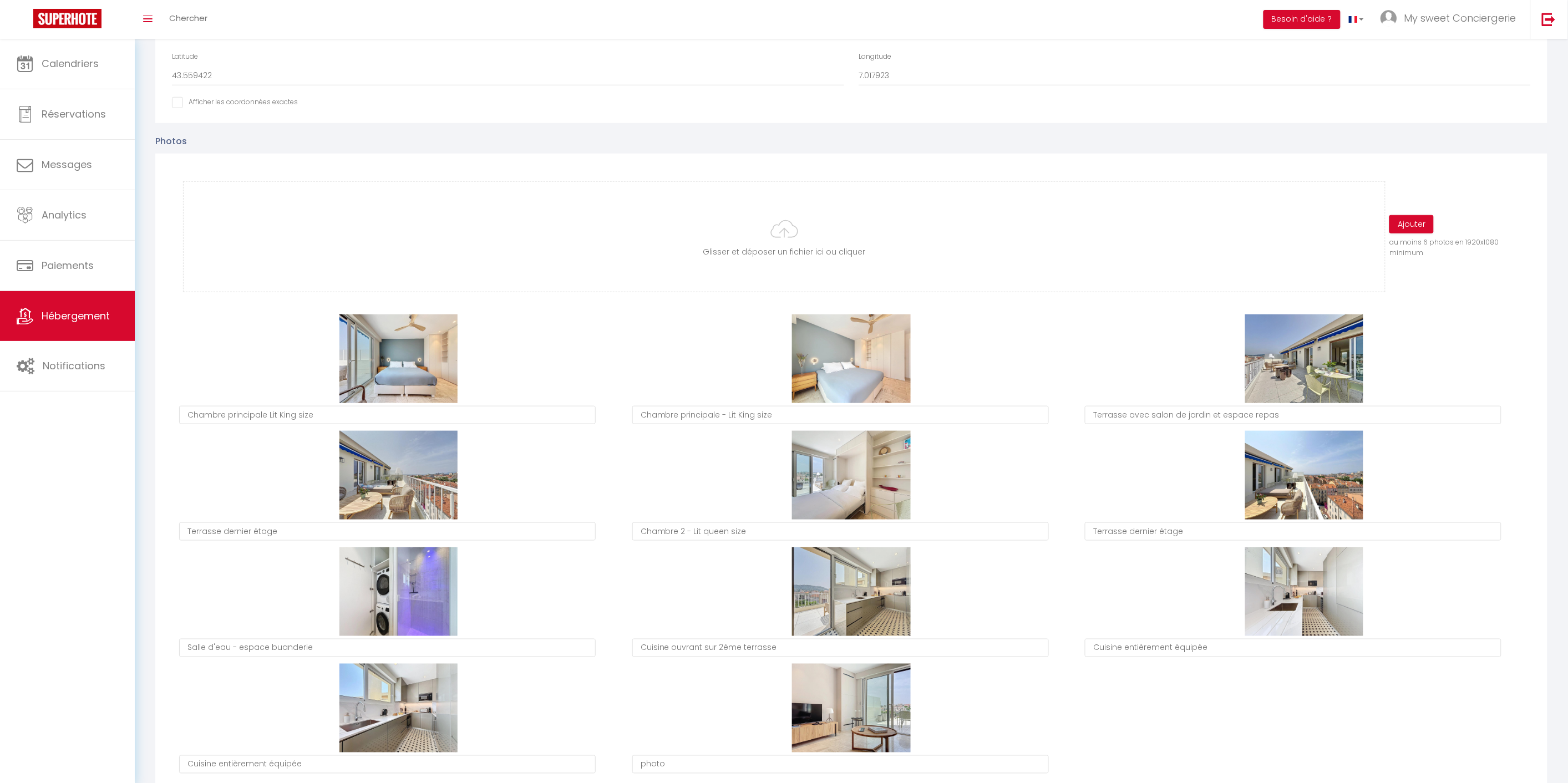
scroll to position [8, 0]
click at [780, 230] on input "file" at bounding box center [784, 236] width 1201 height 110
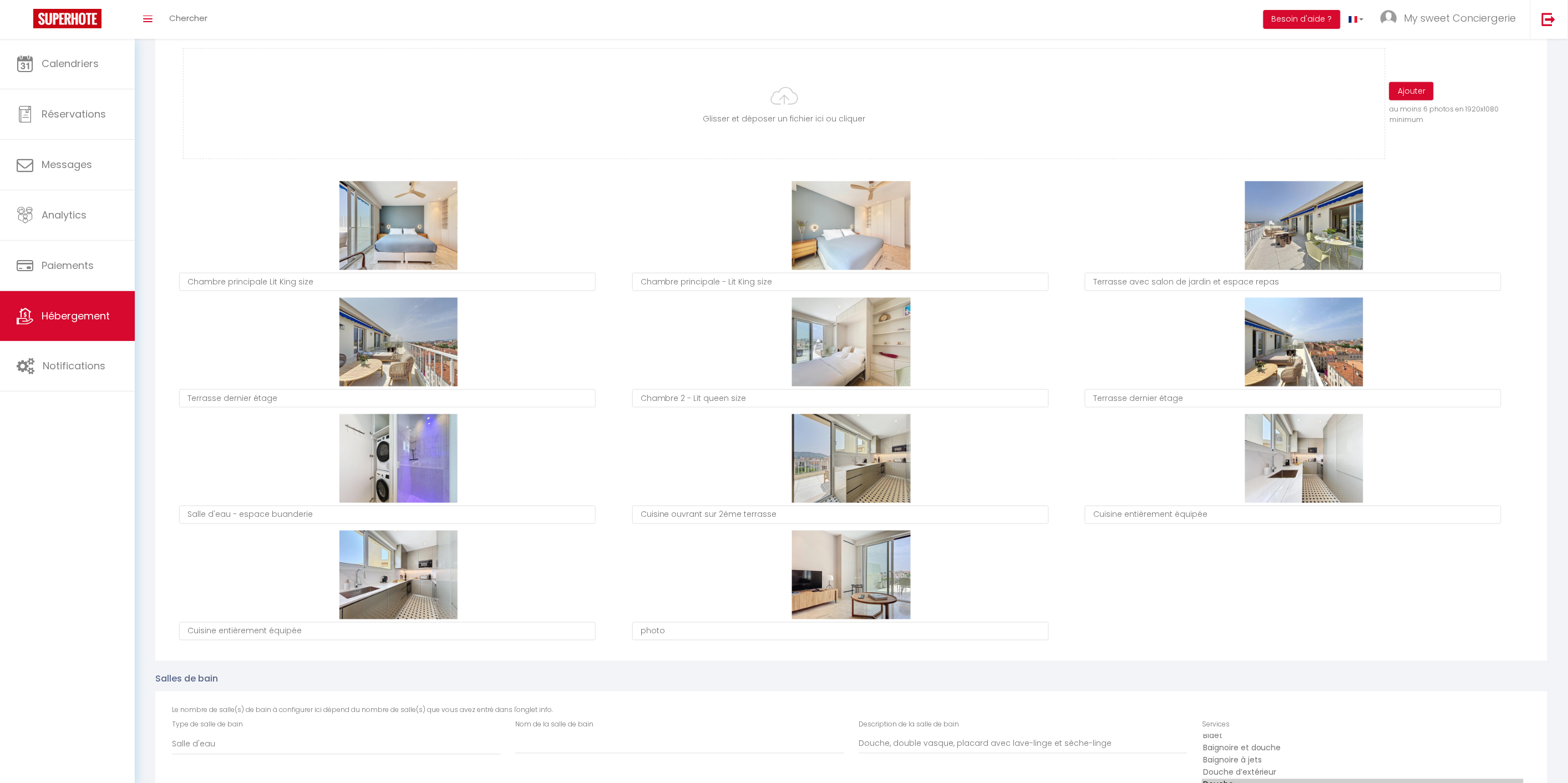
scroll to position [308, 0]
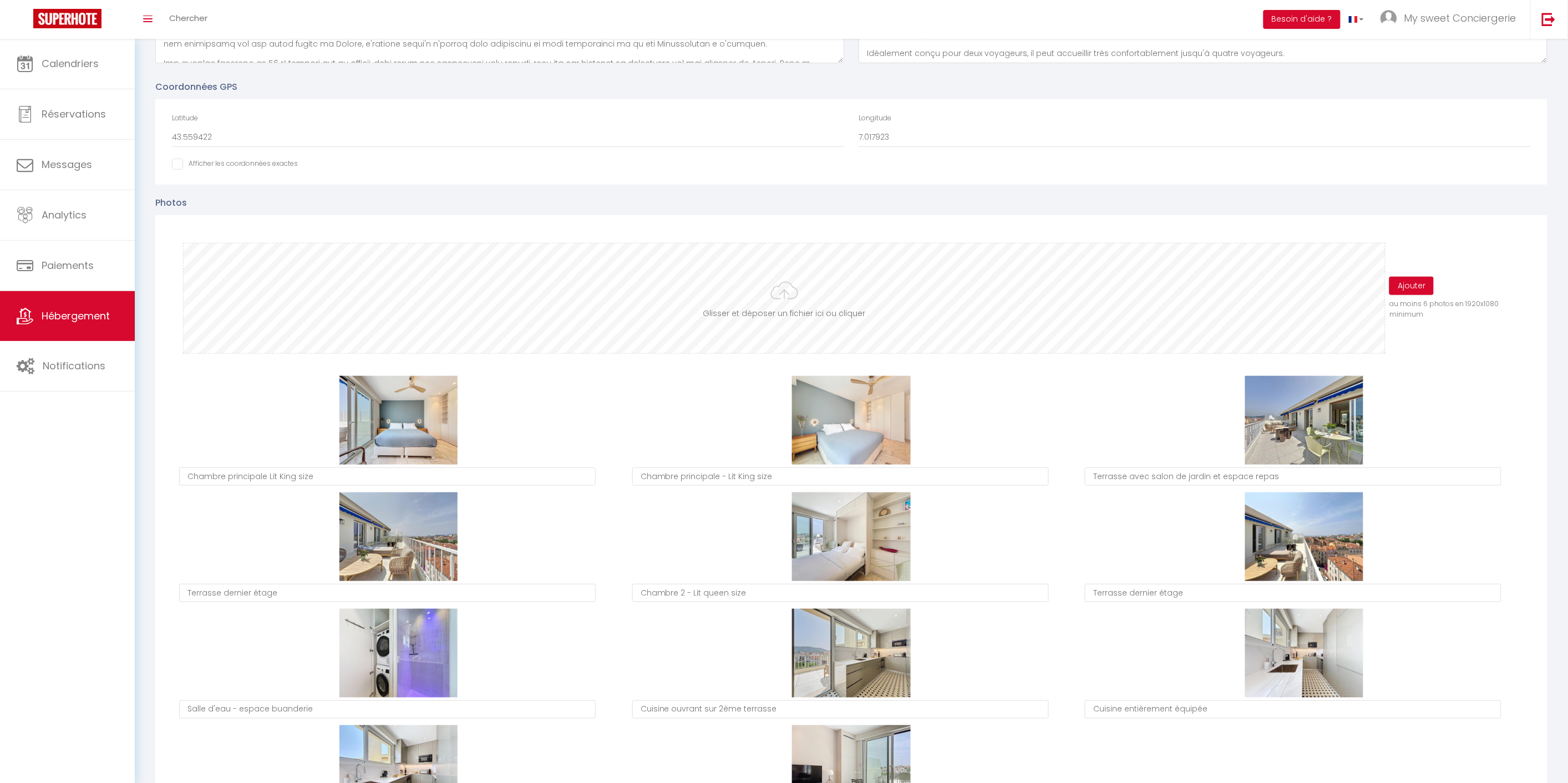
click at [771, 288] on input "file" at bounding box center [784, 298] width 1201 height 110
type input "C:\fakepath\mas-des-rainettes_01401 (1).jpg"
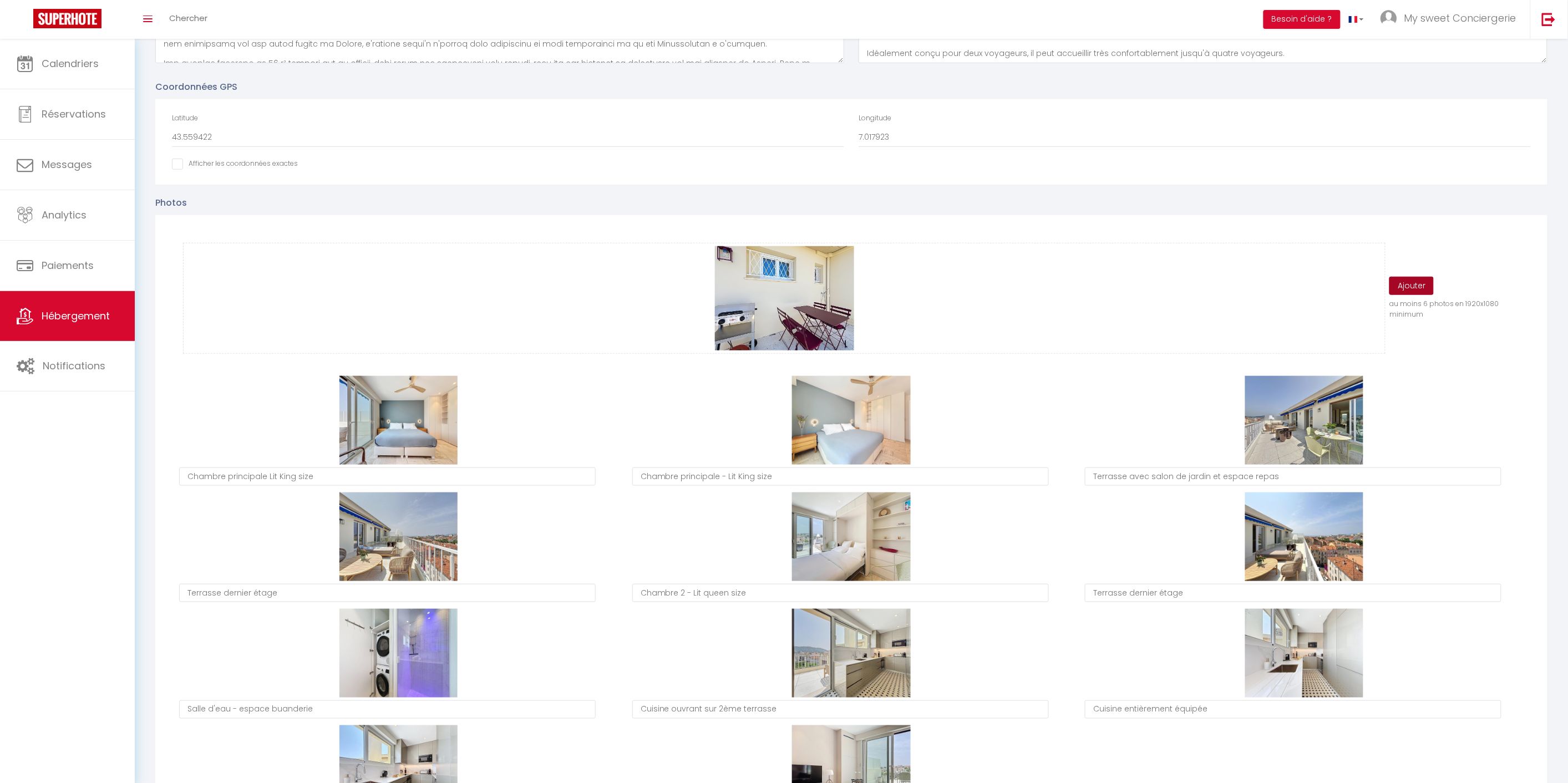
click at [1422, 286] on button "Ajouter" at bounding box center [1411, 286] width 45 height 19
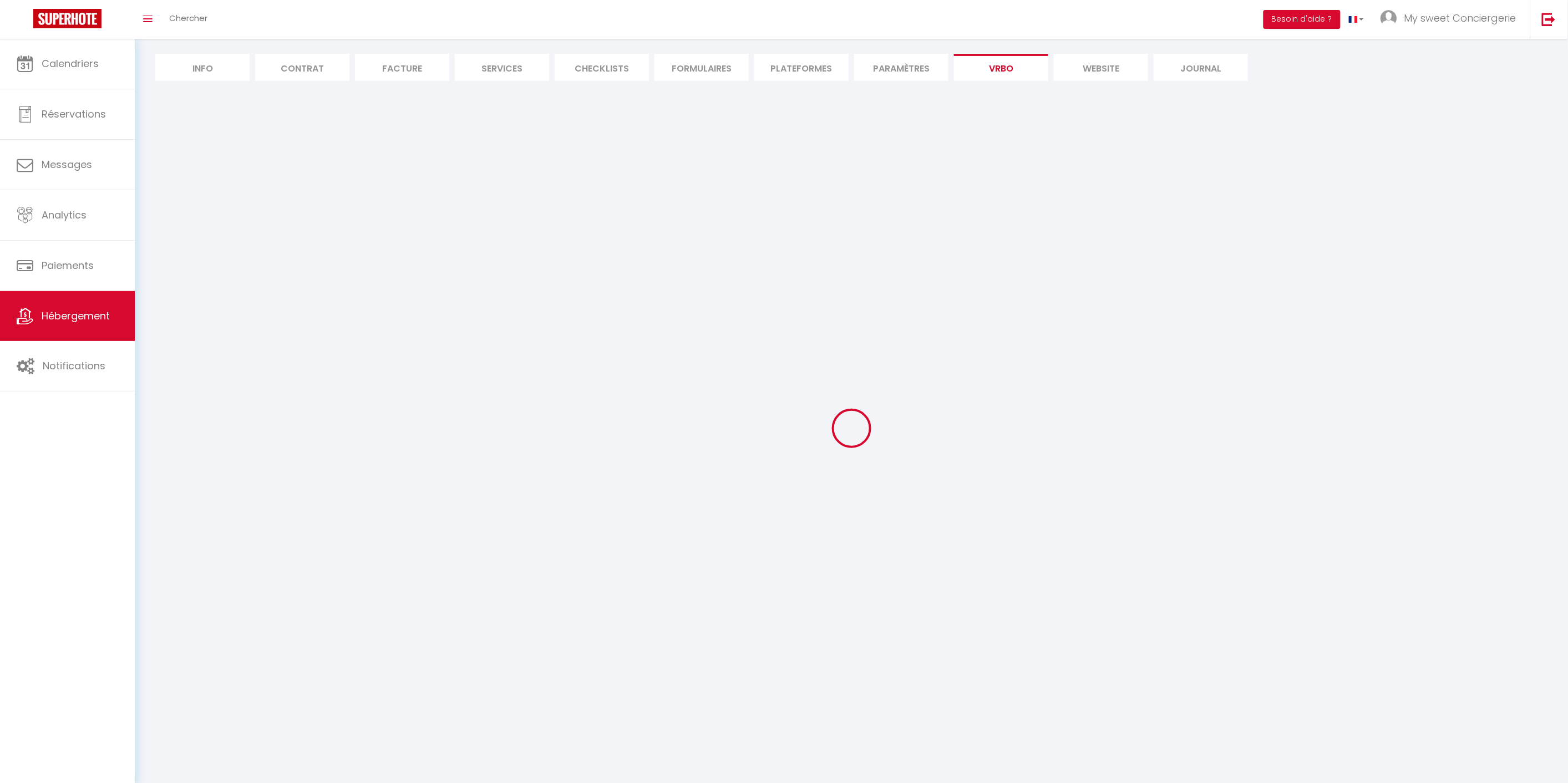
select select "SHOWER_INDOOR_OR_OUTDOOR"
select select "50"
select select "46"
select select "47"
select select "OTHER_SLEEPING_AREA"
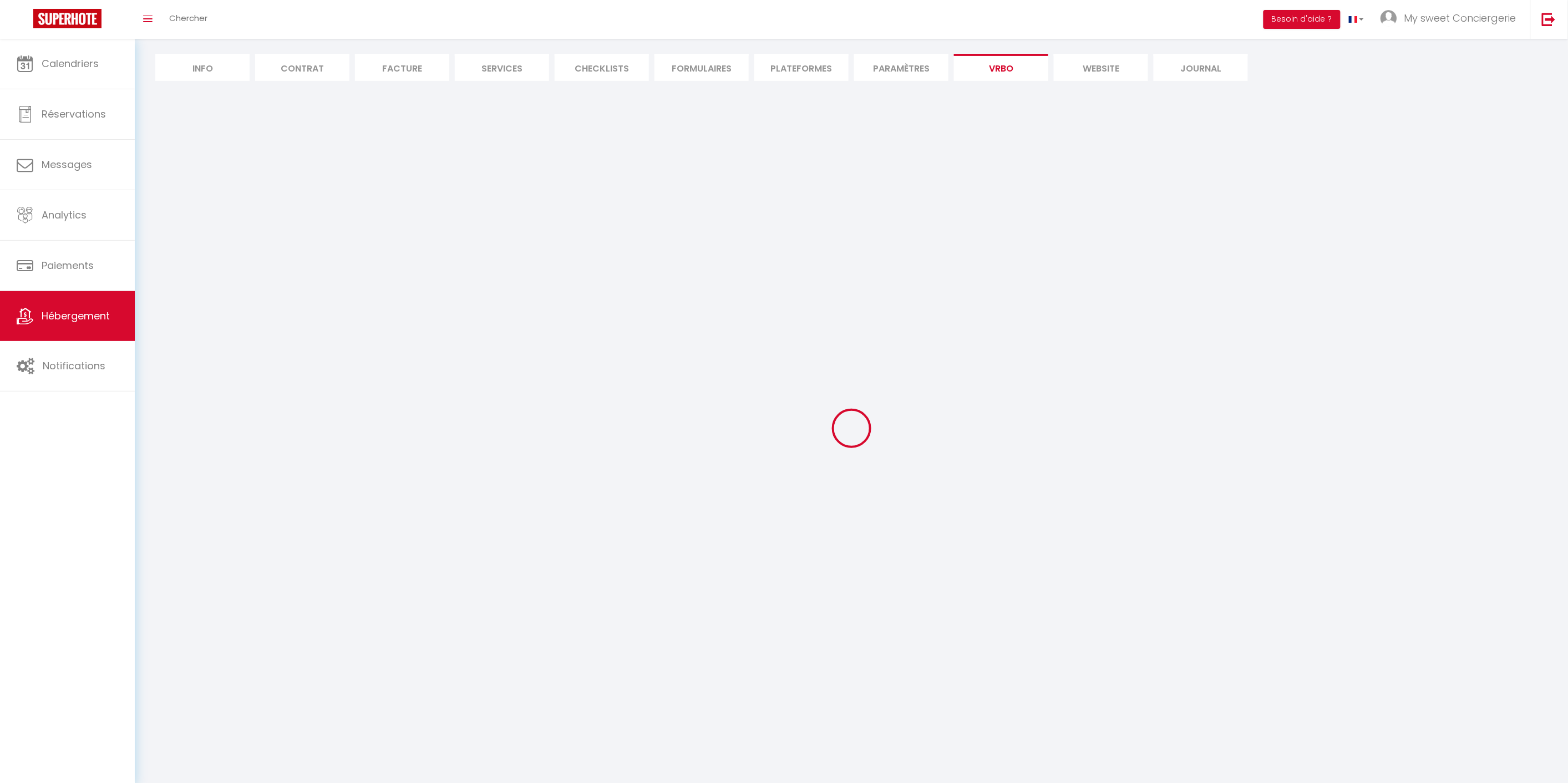
select select
select select "66"
select select
select select "136"
select select
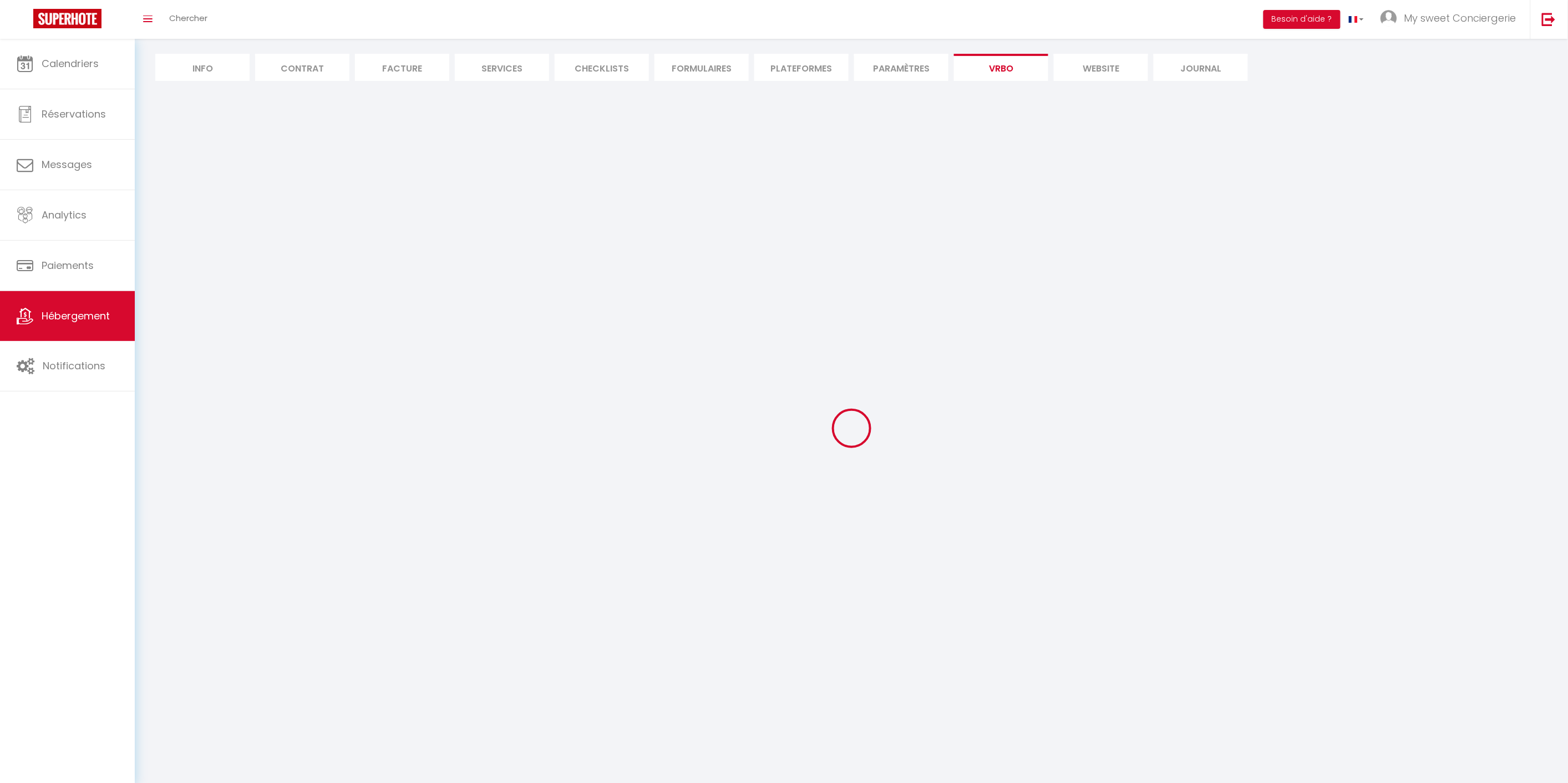
select select "165"
select select "59"
select select "109"
select select "EUR"
select select "92"
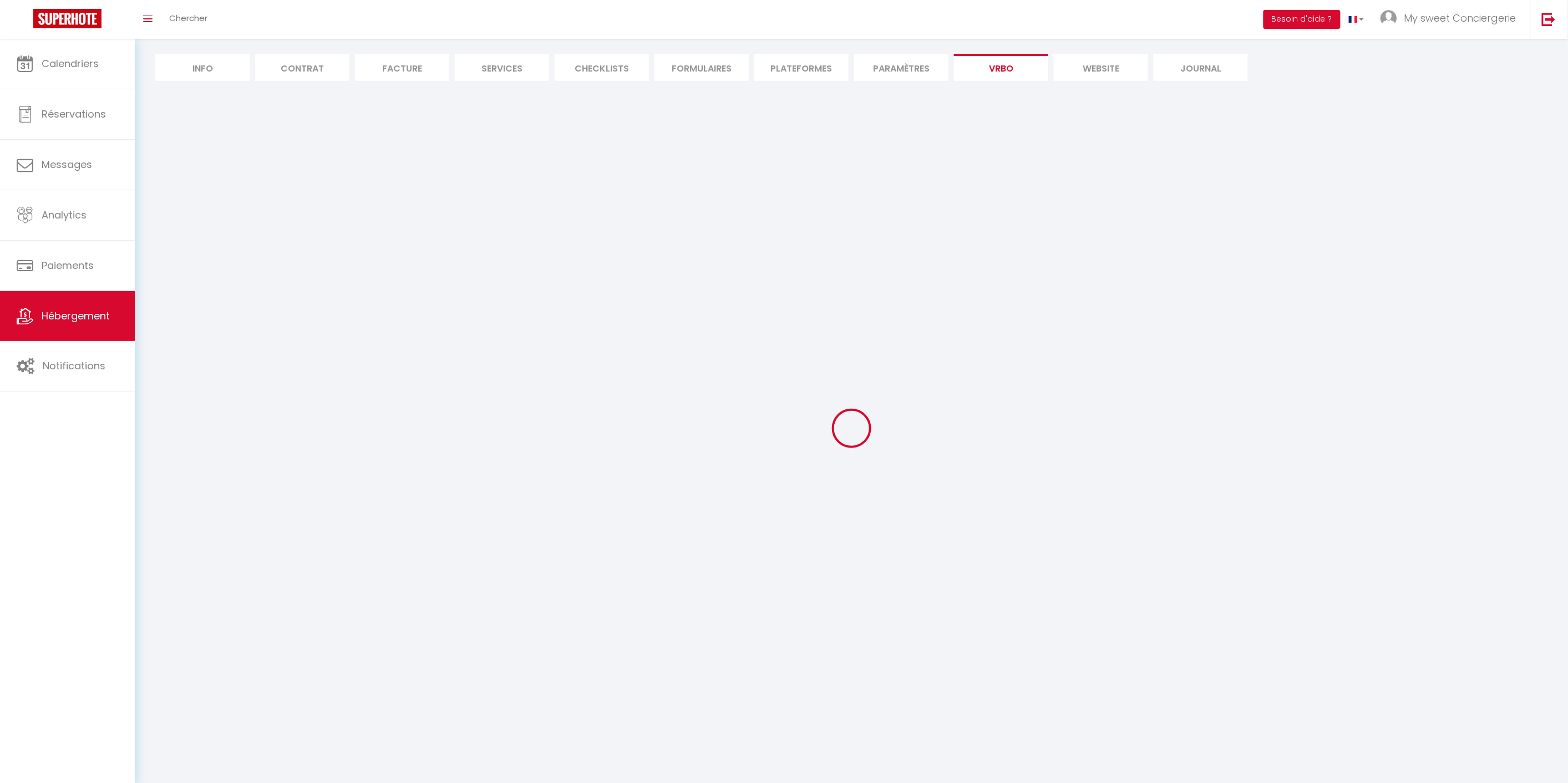
select select "69"
select select
select select "195"
select select "MODERATE"
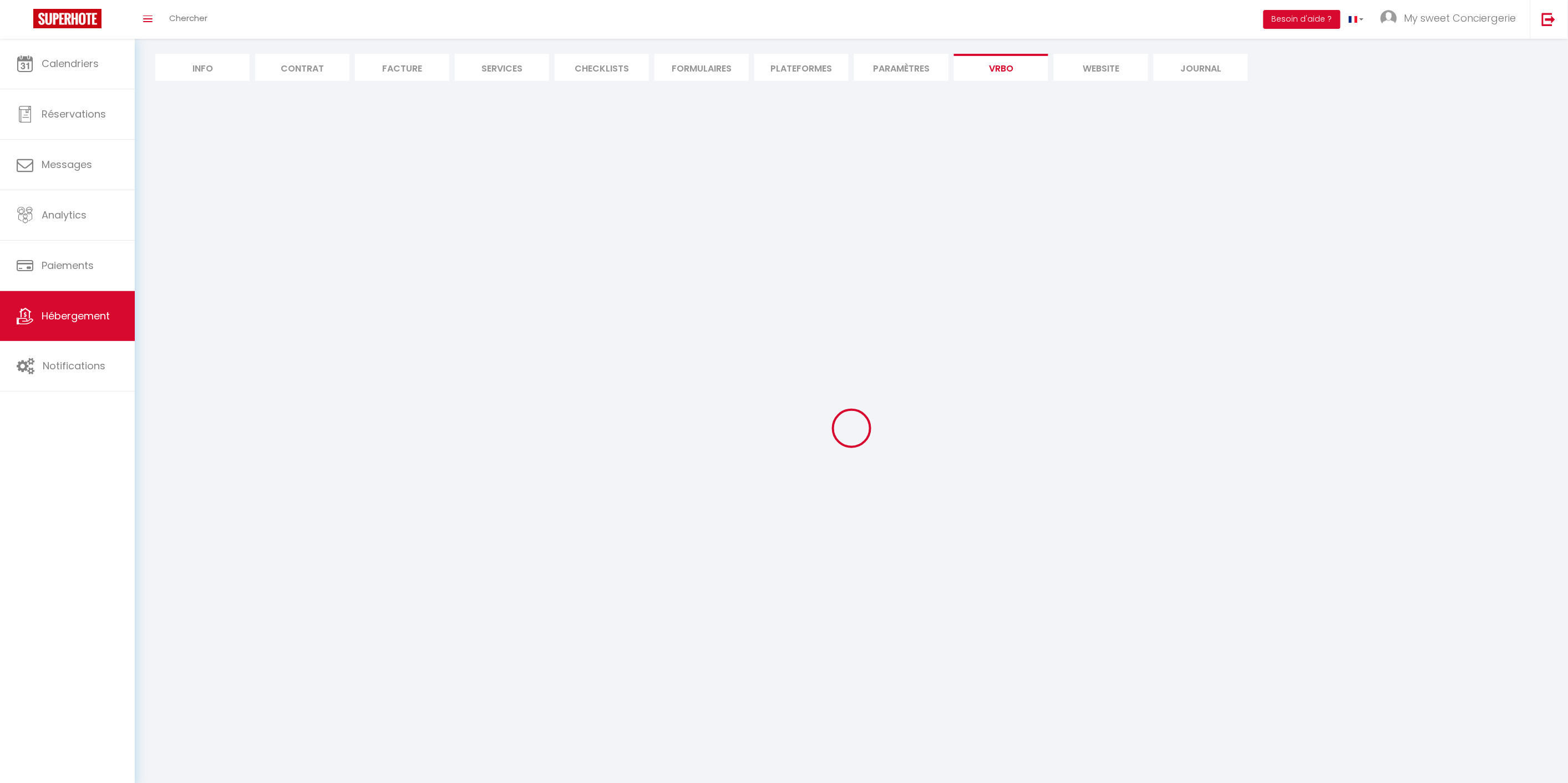
select select "PAYMENT_BY_INVOICE"
select select "15:00"
select select "10:00"
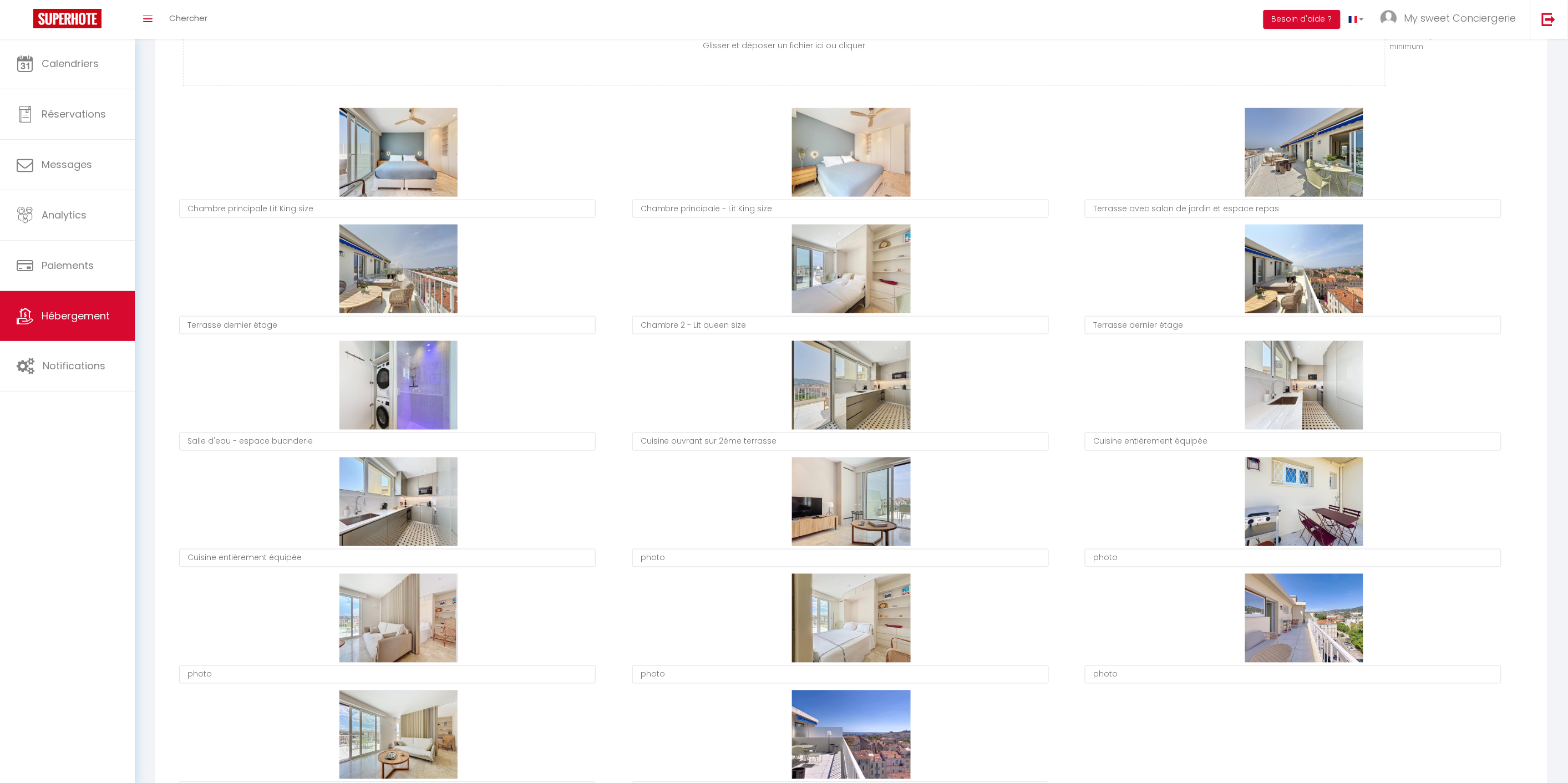
scroll to position [554, 0]
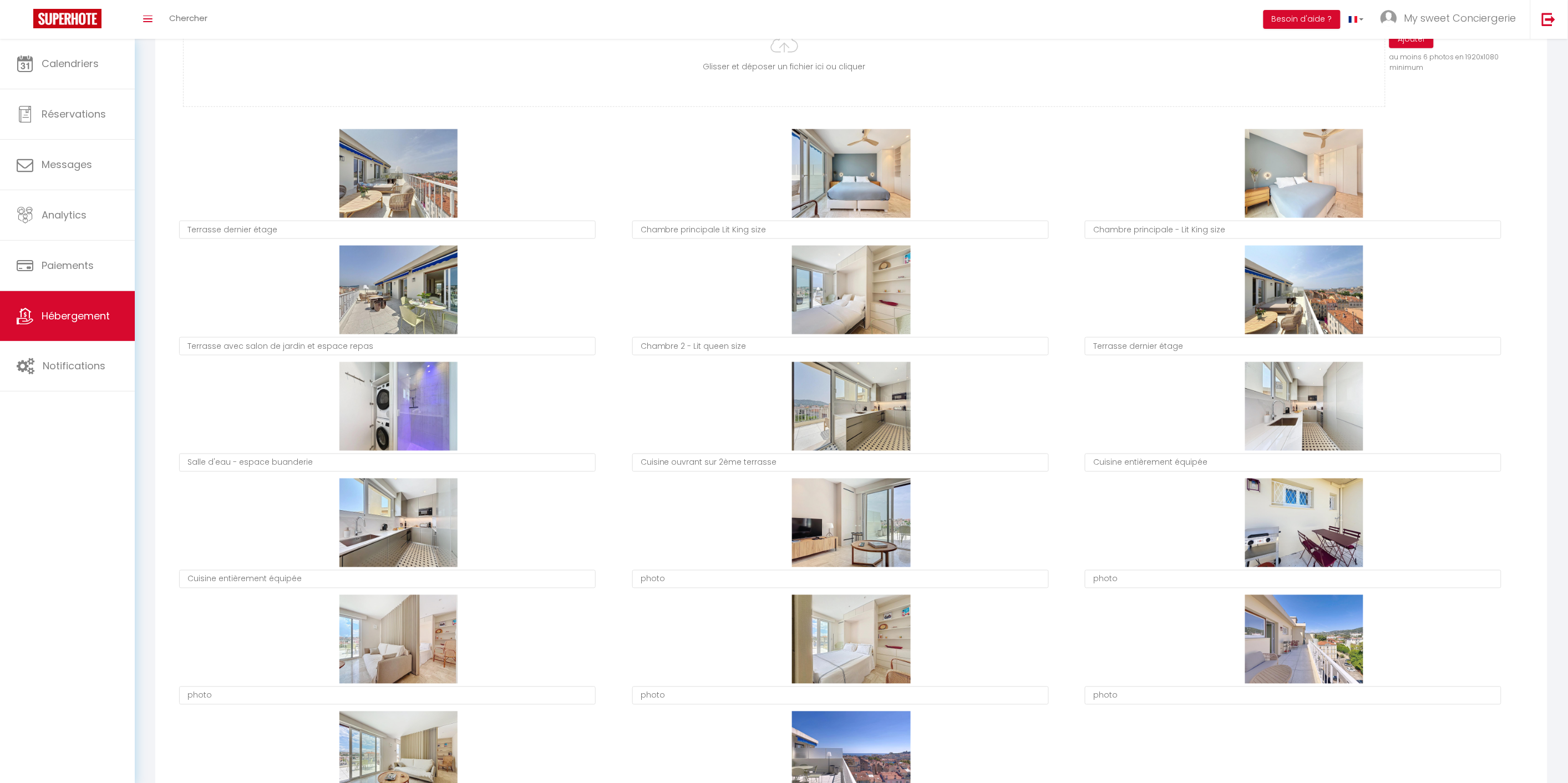
type textarea "Terrasse dernier étage"
type textarea "Chambre principale Lit King size"
type textarea "Chambre principale - Lit King size"
type textarea "Terrasse avec salon de jardin et espace repas"
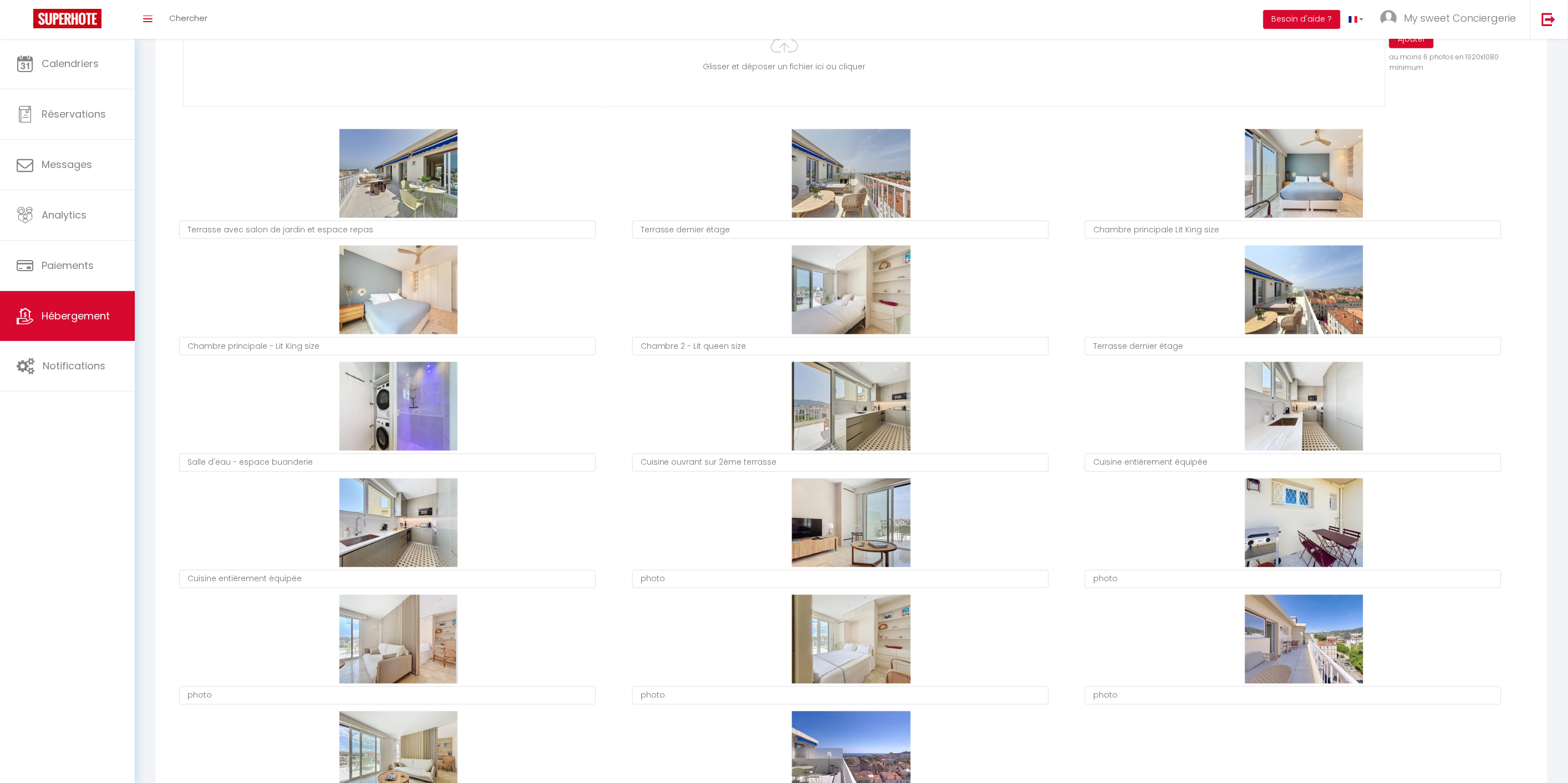
type textarea "Terrasse avec salon de jardin et espace repas"
type textarea "Terrasse dernier étage"
type textarea "Chambre principale Lit King size"
type textarea "Chambre principale - Lit King size"
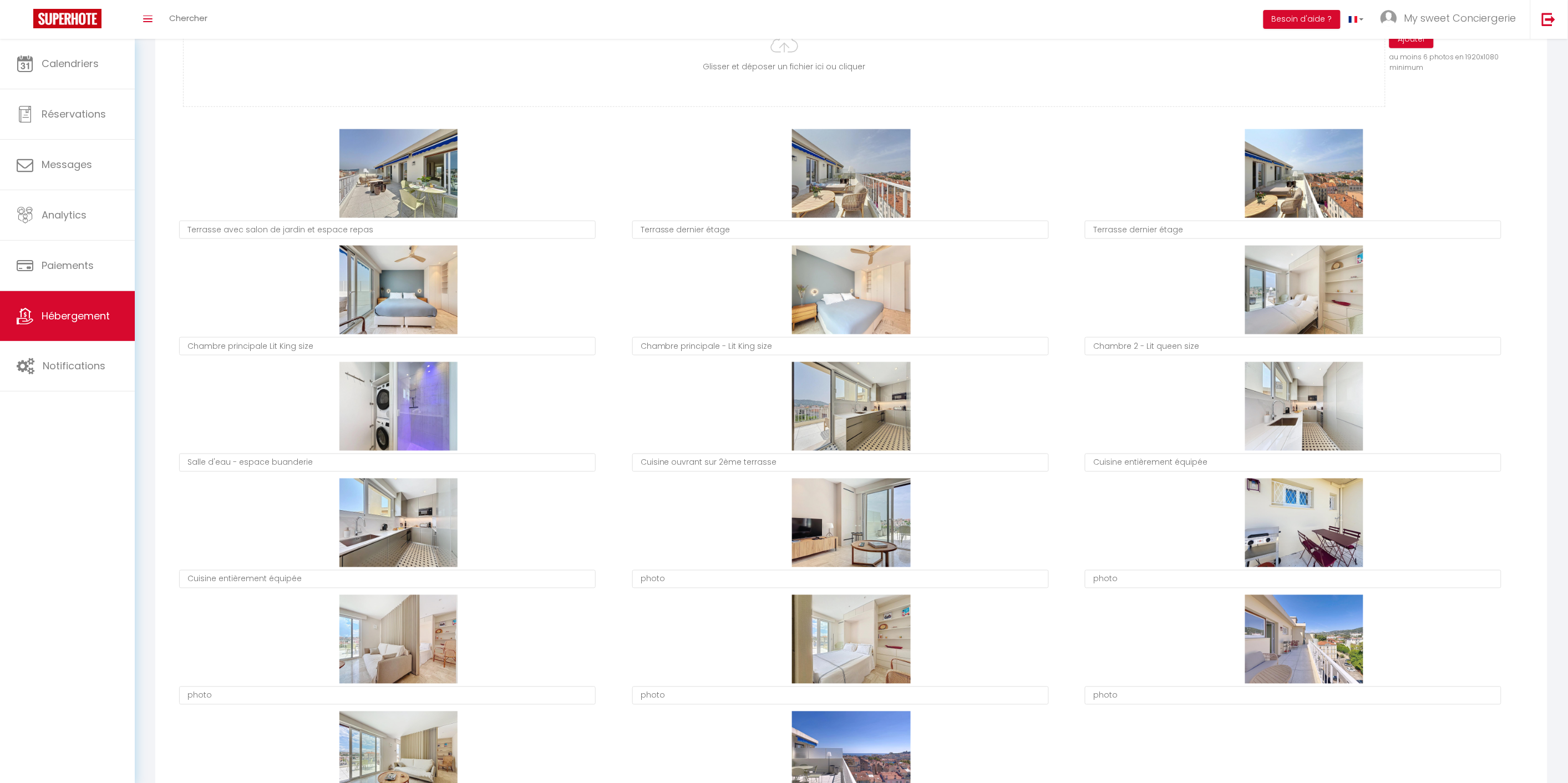
type textarea "Terrasse dernier étage"
type textarea "Chambre principale - Lit King size"
type textarea "Chambre principale Lit King size"
type textarea "Chambre 2 - Lit queen size"
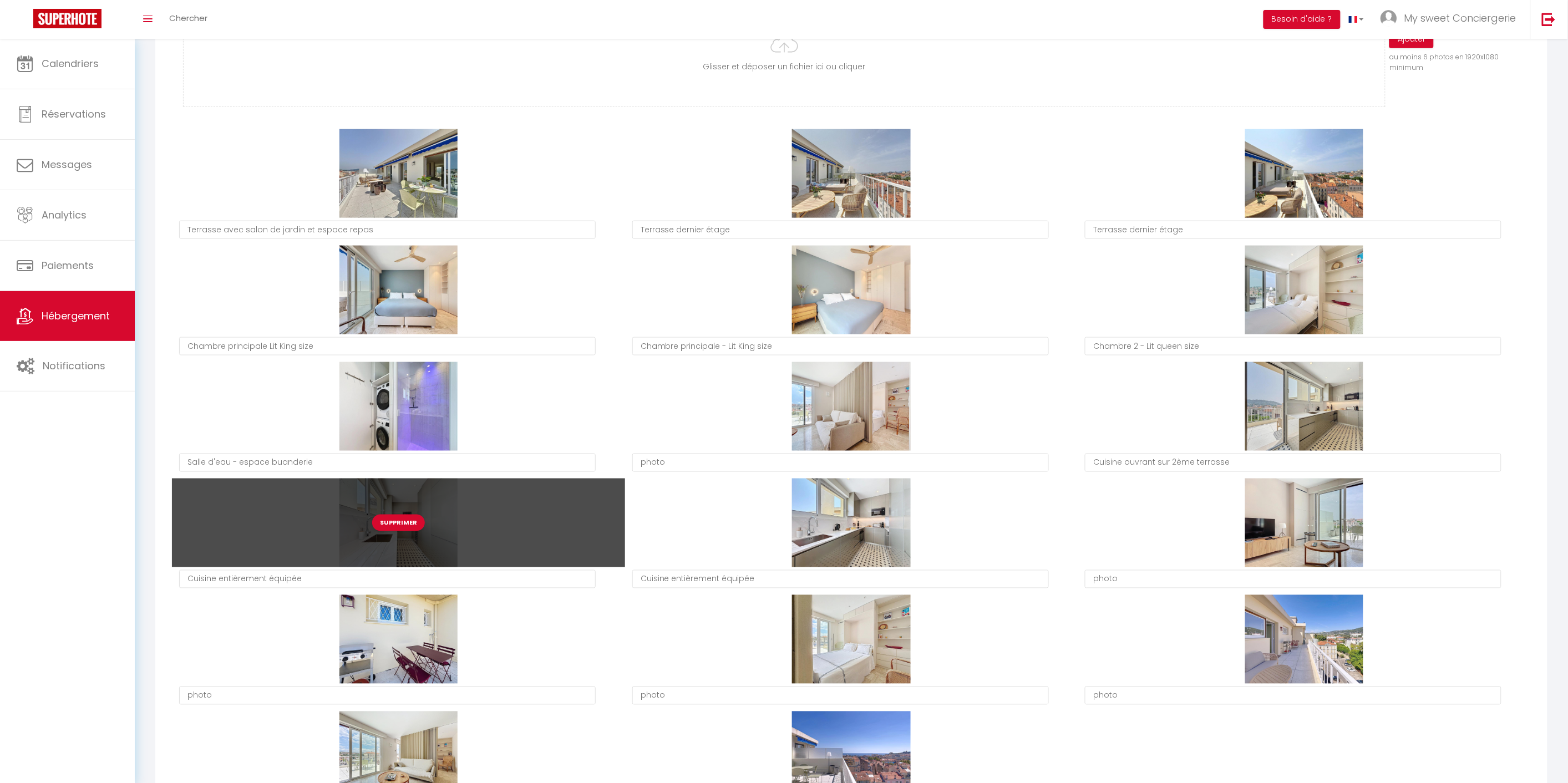
type textarea "photo"
type textarea "Cuisine ouvrant sur 2ème terrasse"
type textarea "Cuisine entièrement équipée"
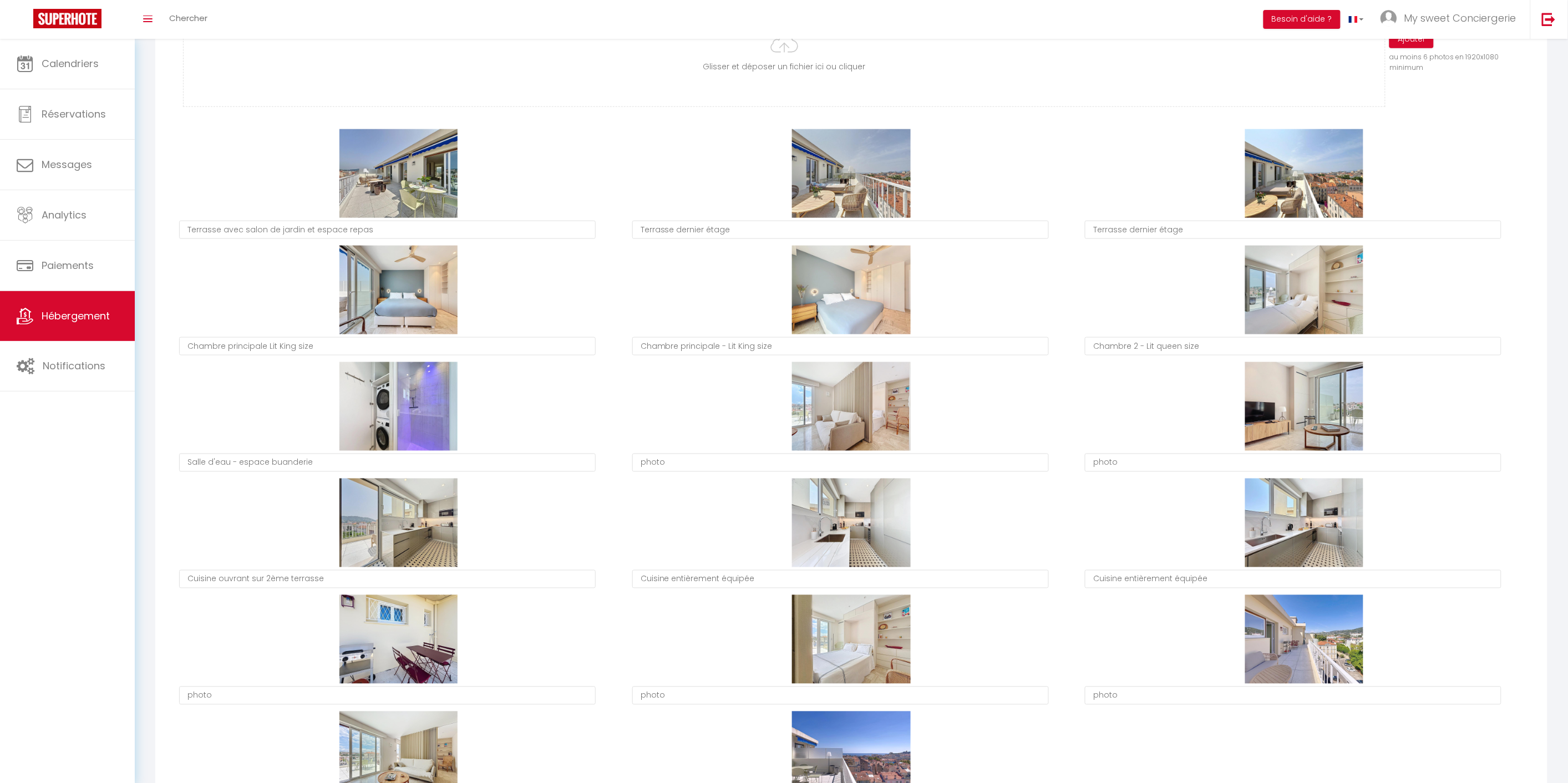
type textarea "photo"
type textarea "Cuisine ouvrant sur 2ème terrasse"
type textarea "Cuisine entièrement équipée"
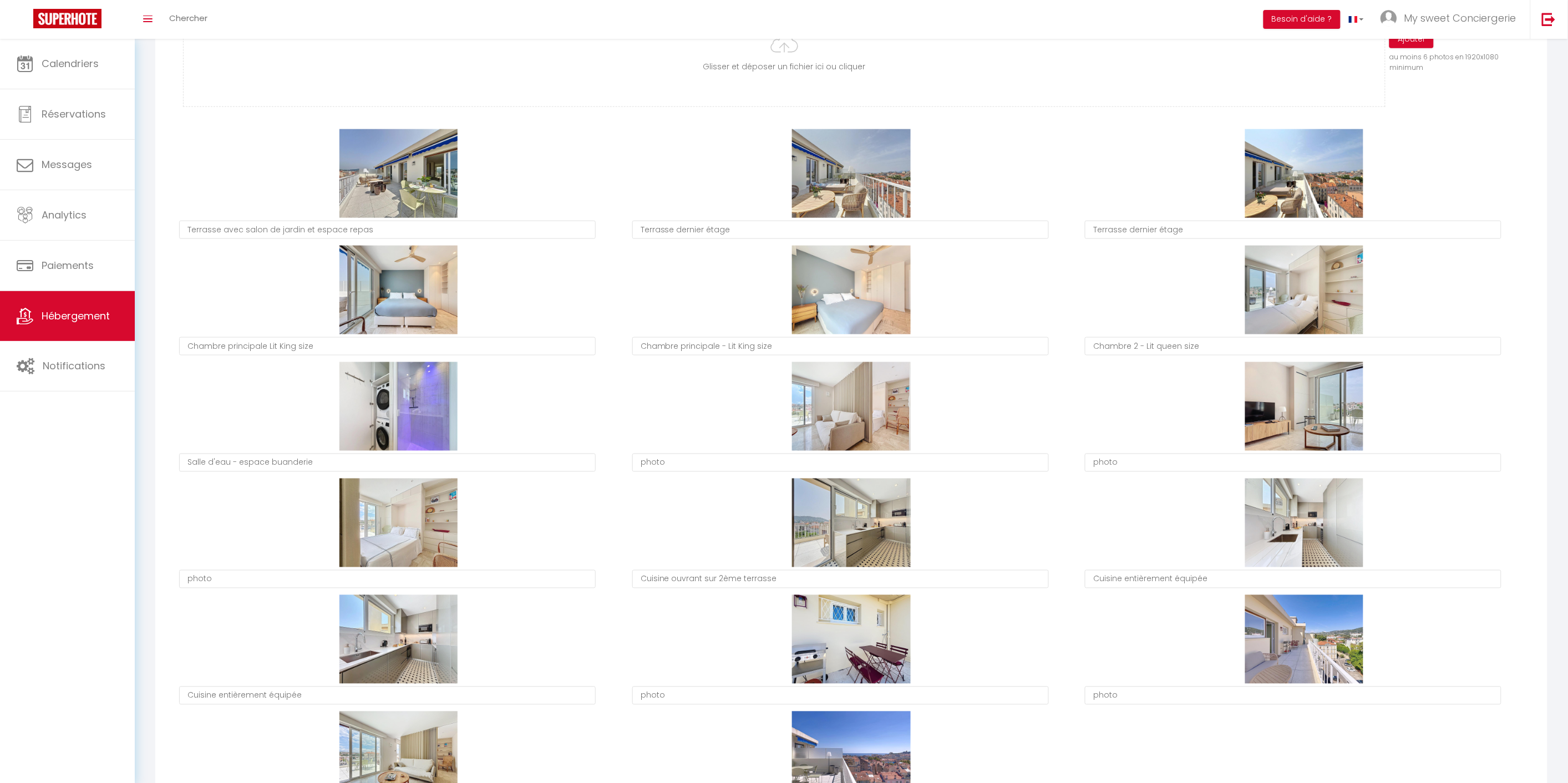
type textarea "photo"
type textarea "Cuisine ouvrant sur 2ème terrasse"
type textarea "Cuisine entièrement équipée"
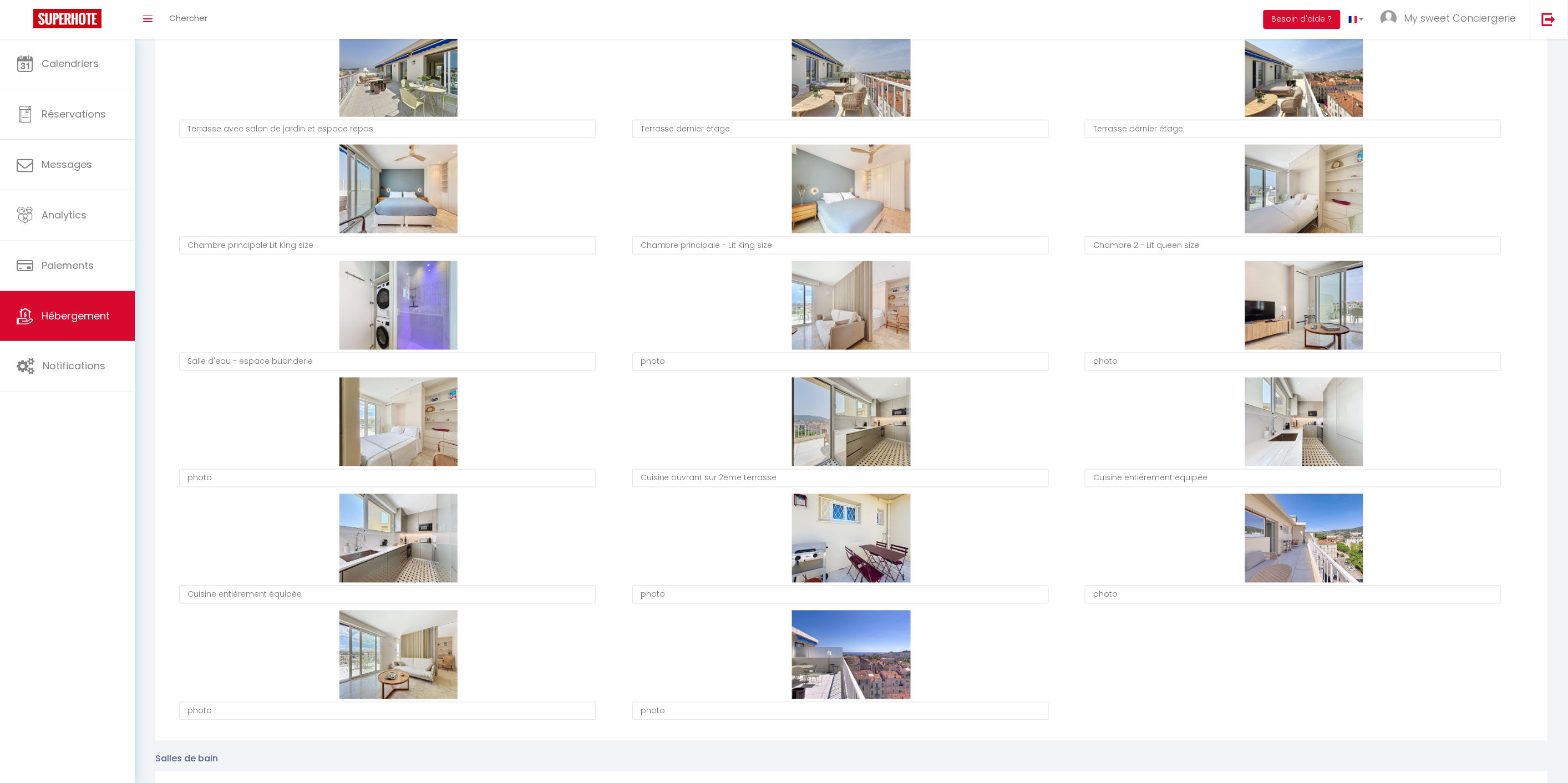
scroll to position [678, 0]
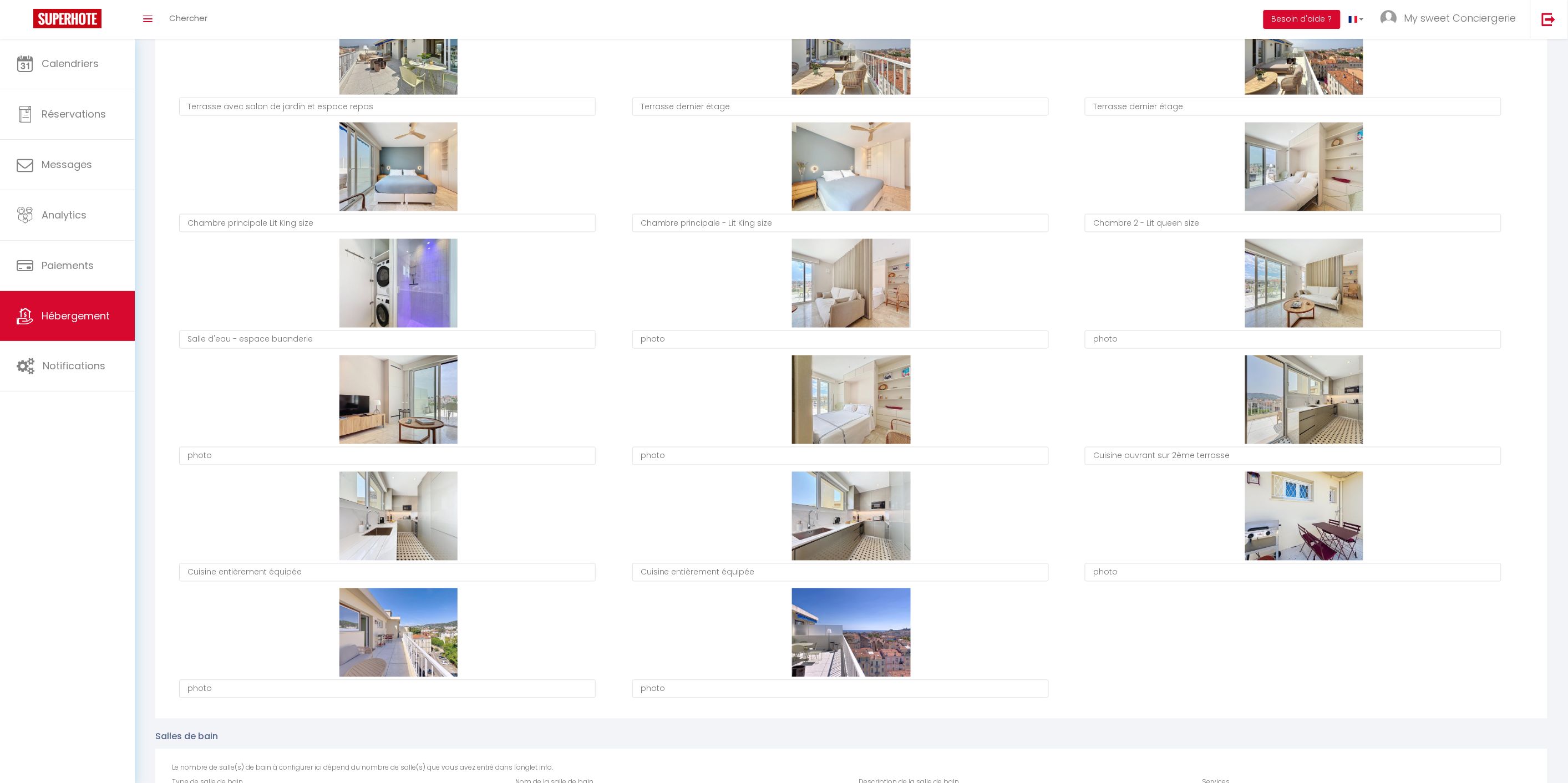
type textarea "photo"
type textarea "Cuisine ouvrant sur 2ème terrasse"
type textarea "Cuisine entièrement équipée"
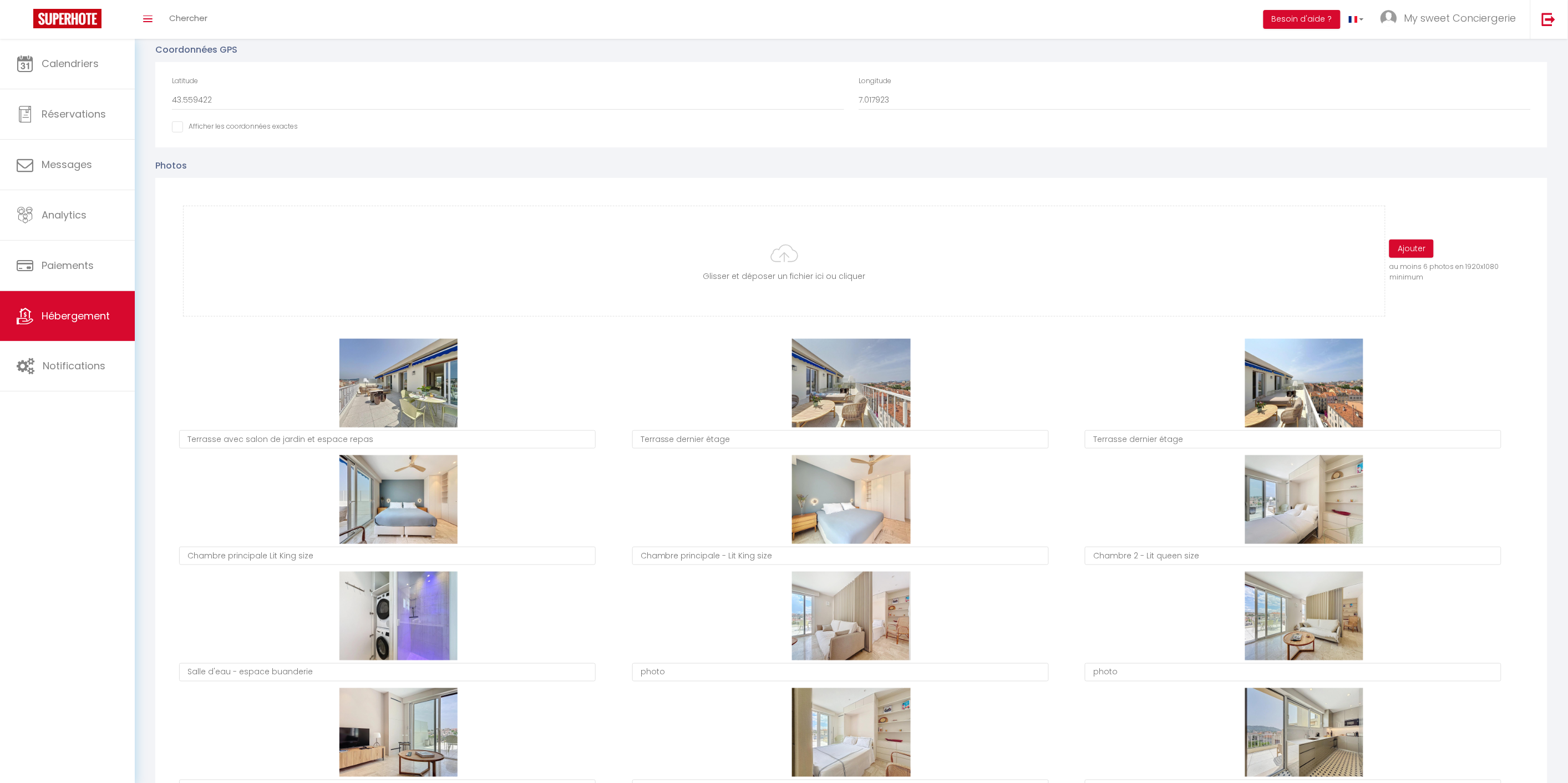
scroll to position [308, 0]
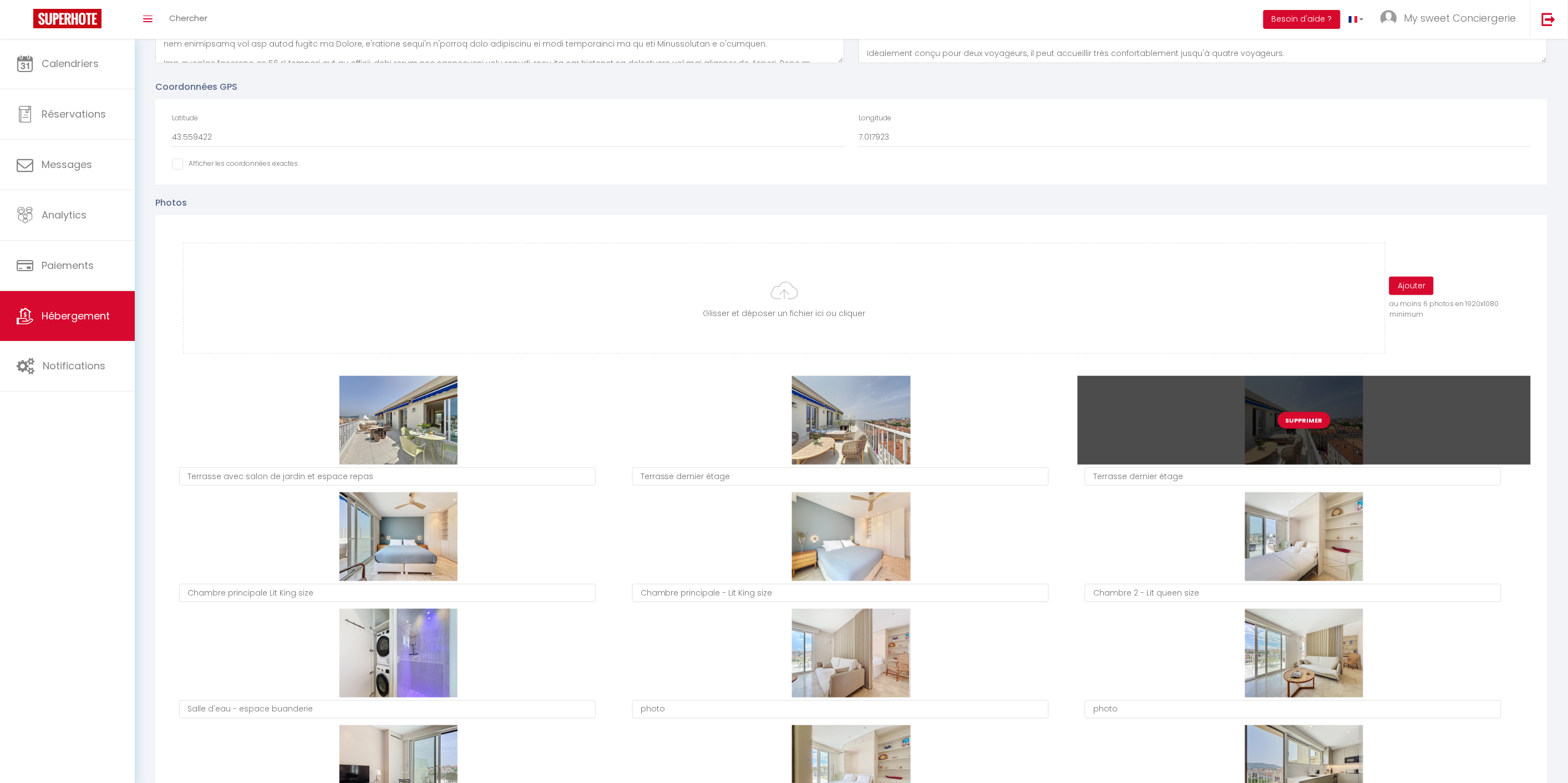
click at [1512, 399] on div "Supprimer" at bounding box center [1304, 420] width 453 height 88
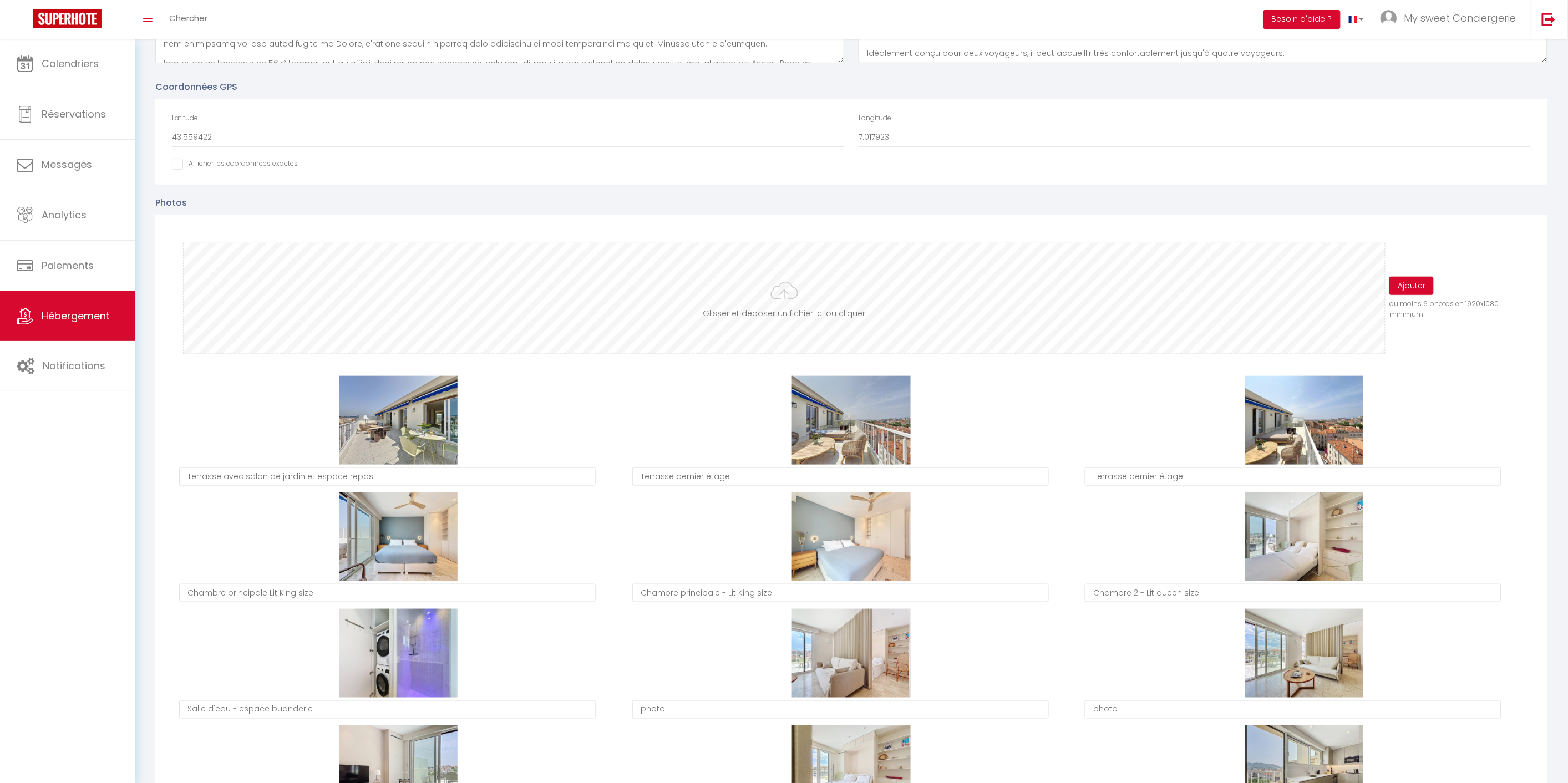
click at [806, 309] on input "file" at bounding box center [784, 298] width 1201 height 110
type input "C:\fakepath\vanessa-gori_00709.jpg"
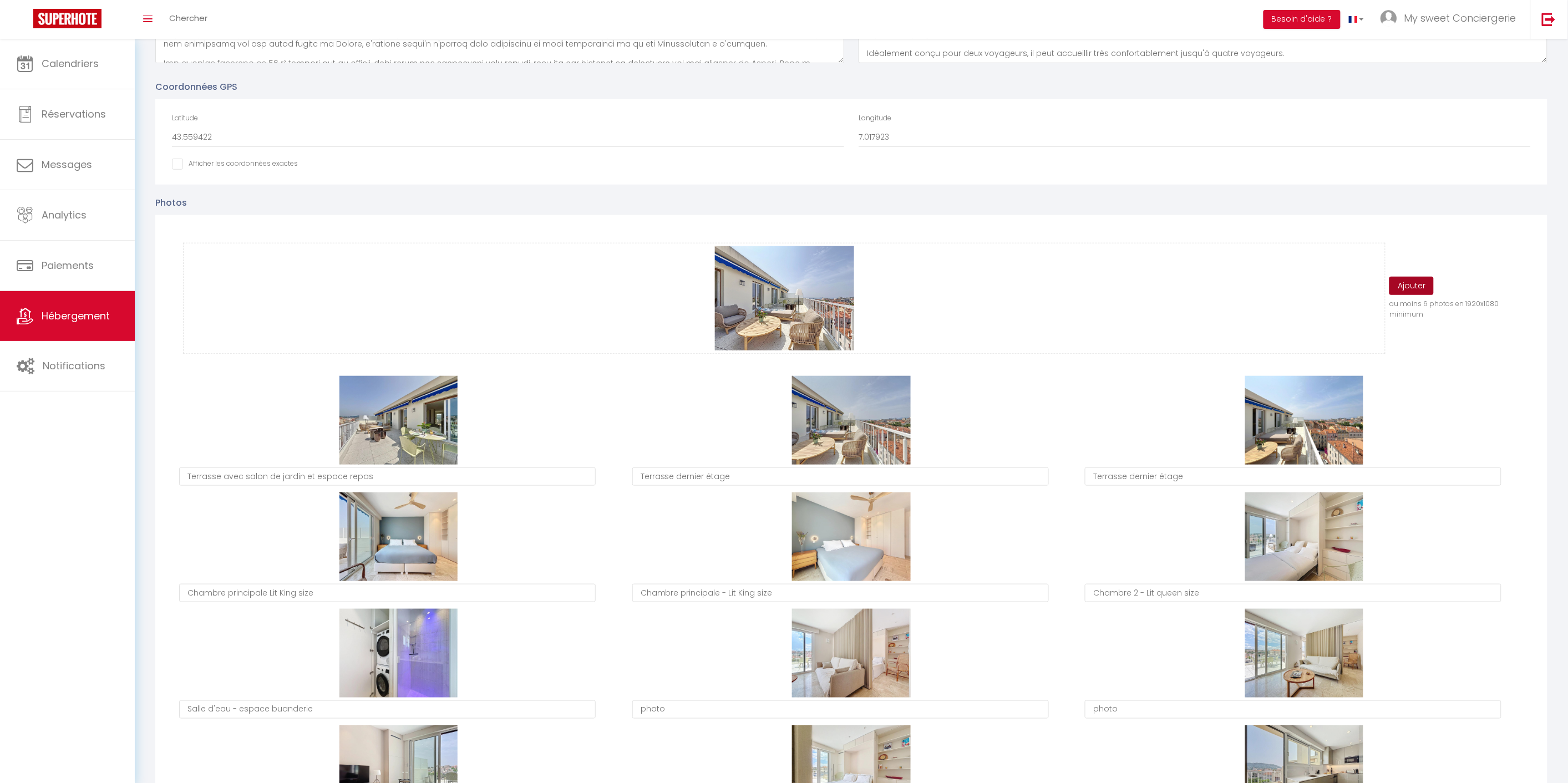
click at [1417, 283] on button "Ajouter" at bounding box center [1411, 286] width 45 height 19
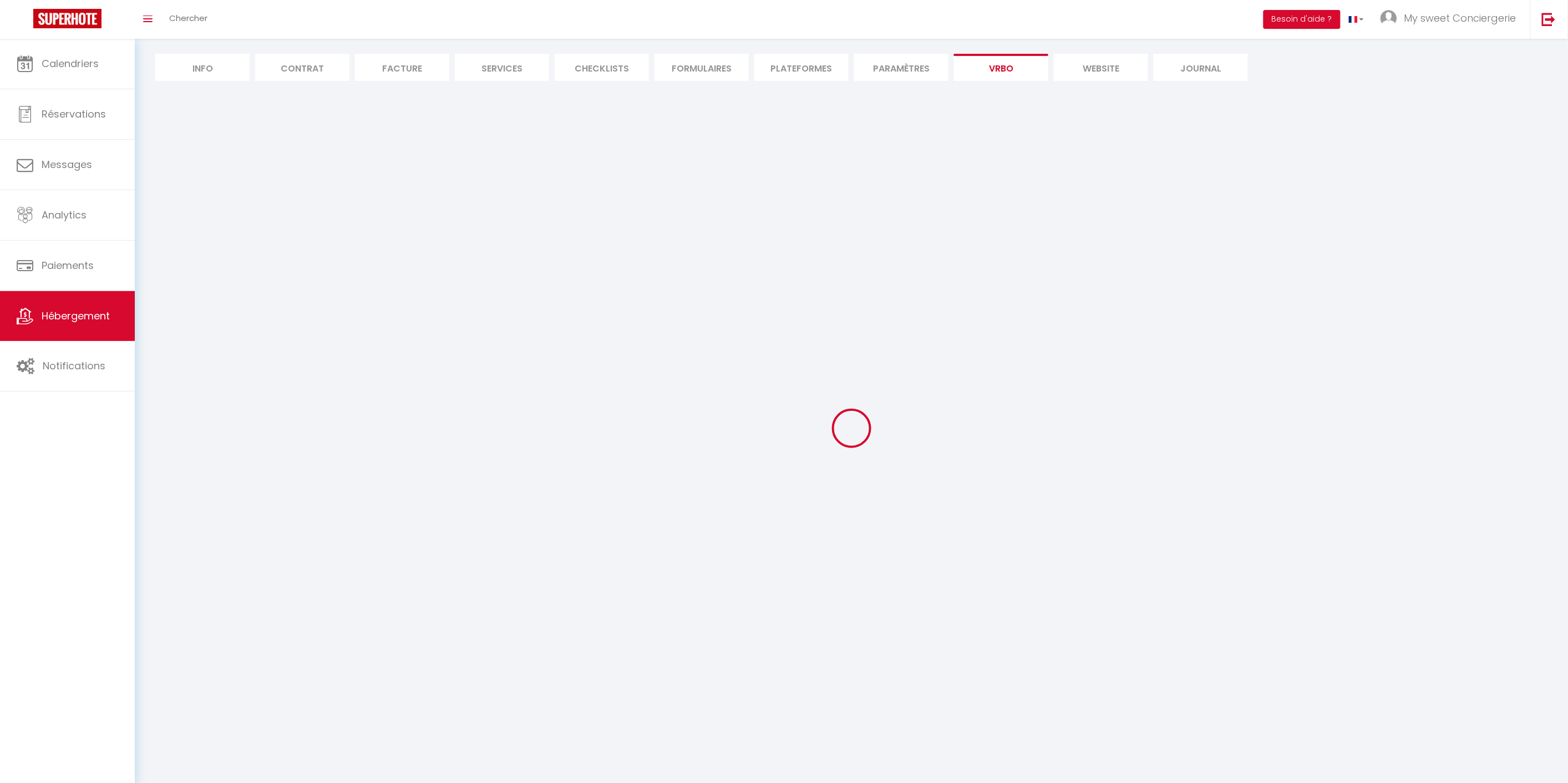
scroll to position [92, 0]
select select "SHOWER_INDOOR_OR_OUTDOOR"
select select "50"
select select "46"
select select "47"
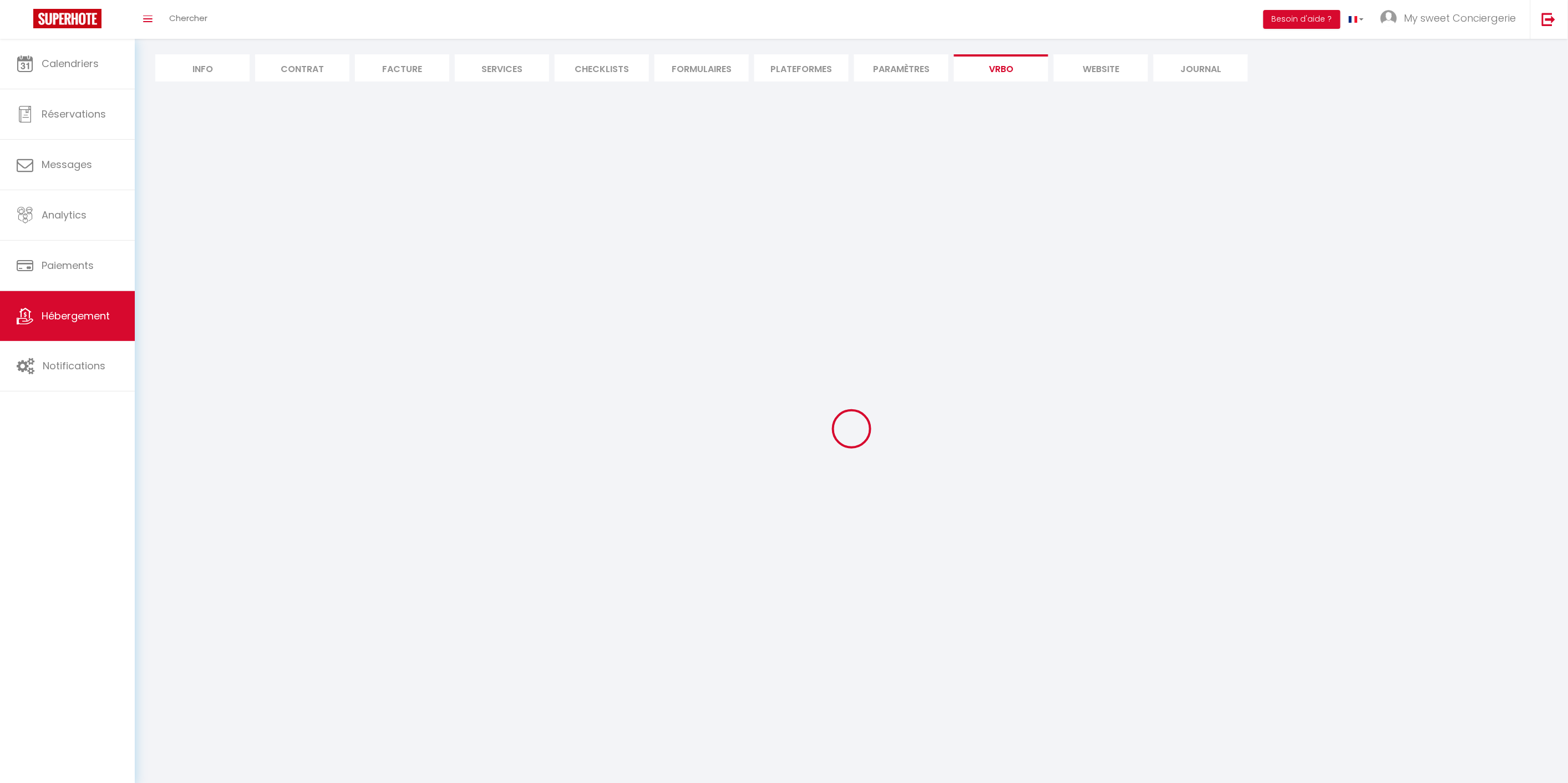
select select "OTHER_SLEEPING_AREA"
select select
select select "66"
select select
select select "136"
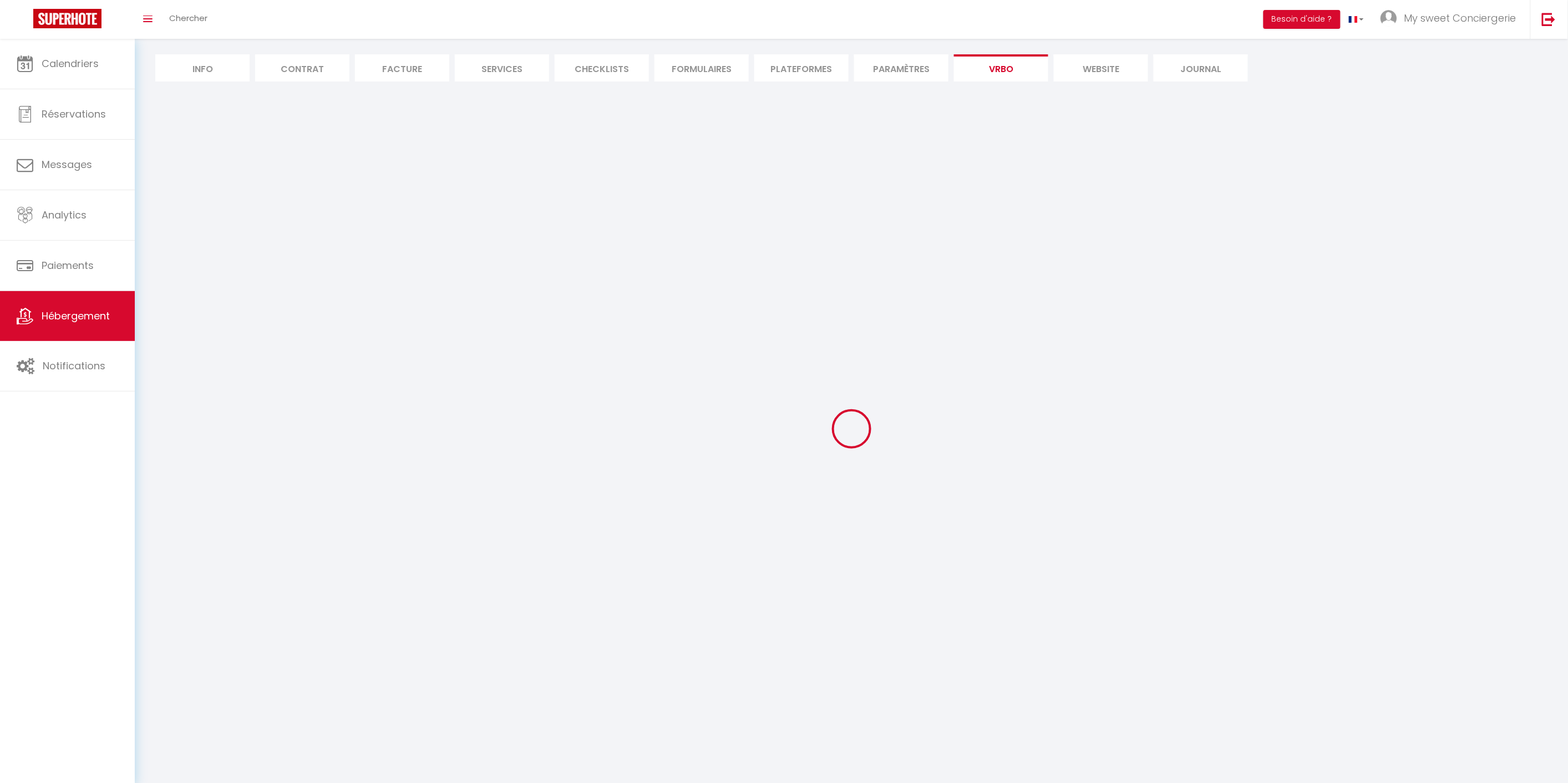
select select
select select "165"
select select "59"
select select "109"
select select "EUR"
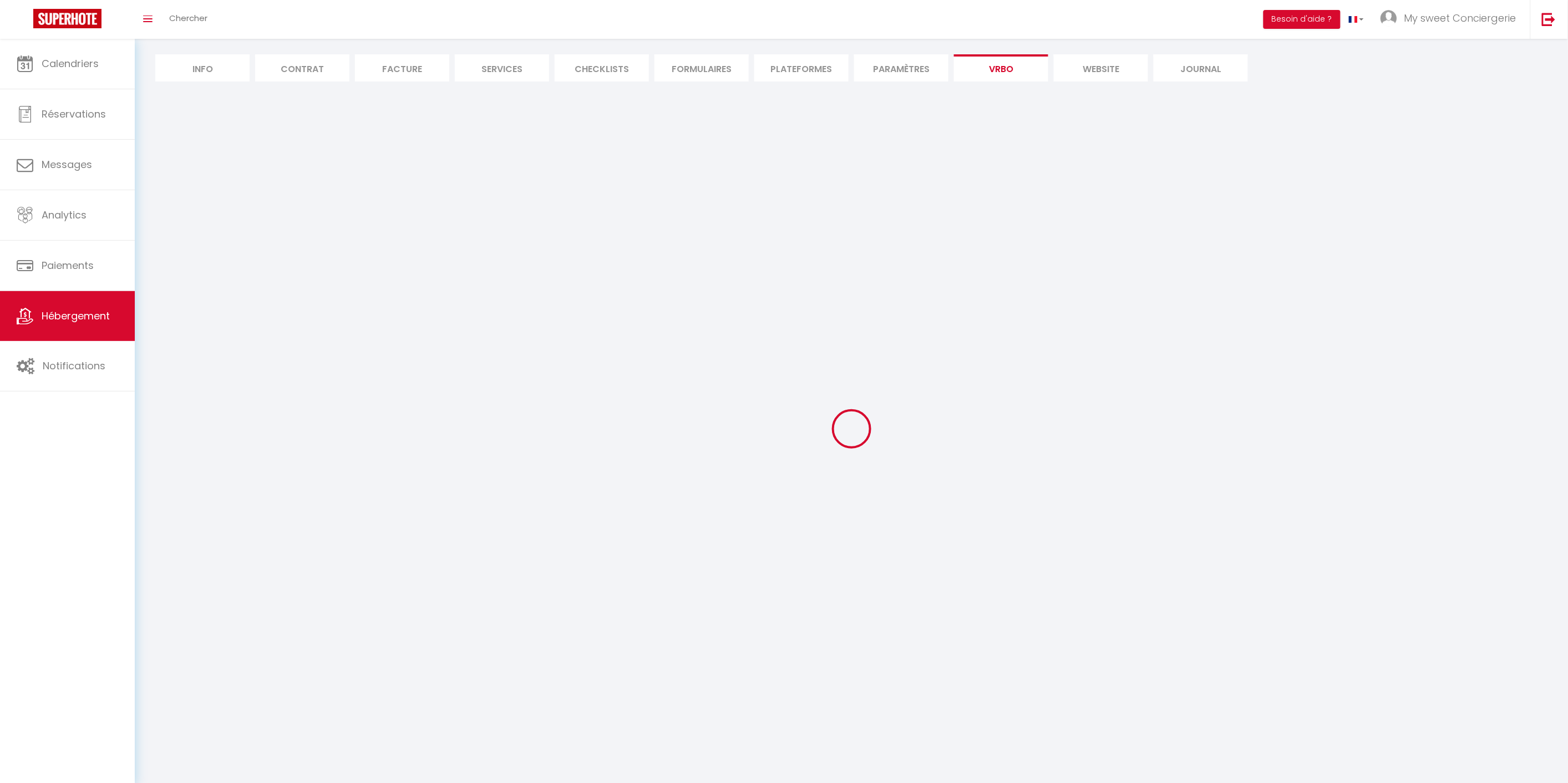
select select "92"
select select "69"
select select
select select "195"
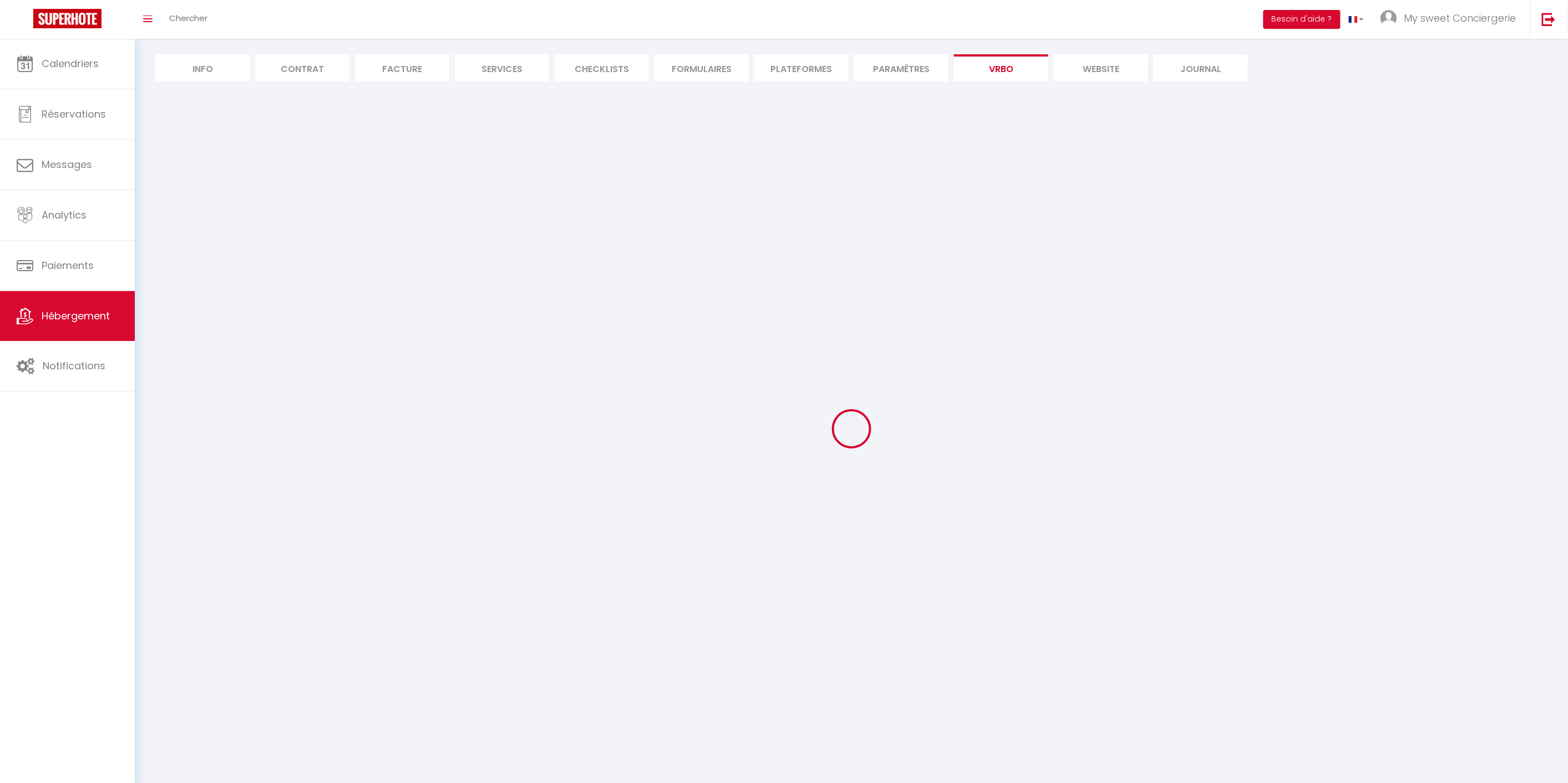
select select "MODERATE"
select select "PAYMENT_BY_INVOICE"
select select "15:00"
select select "10:00"
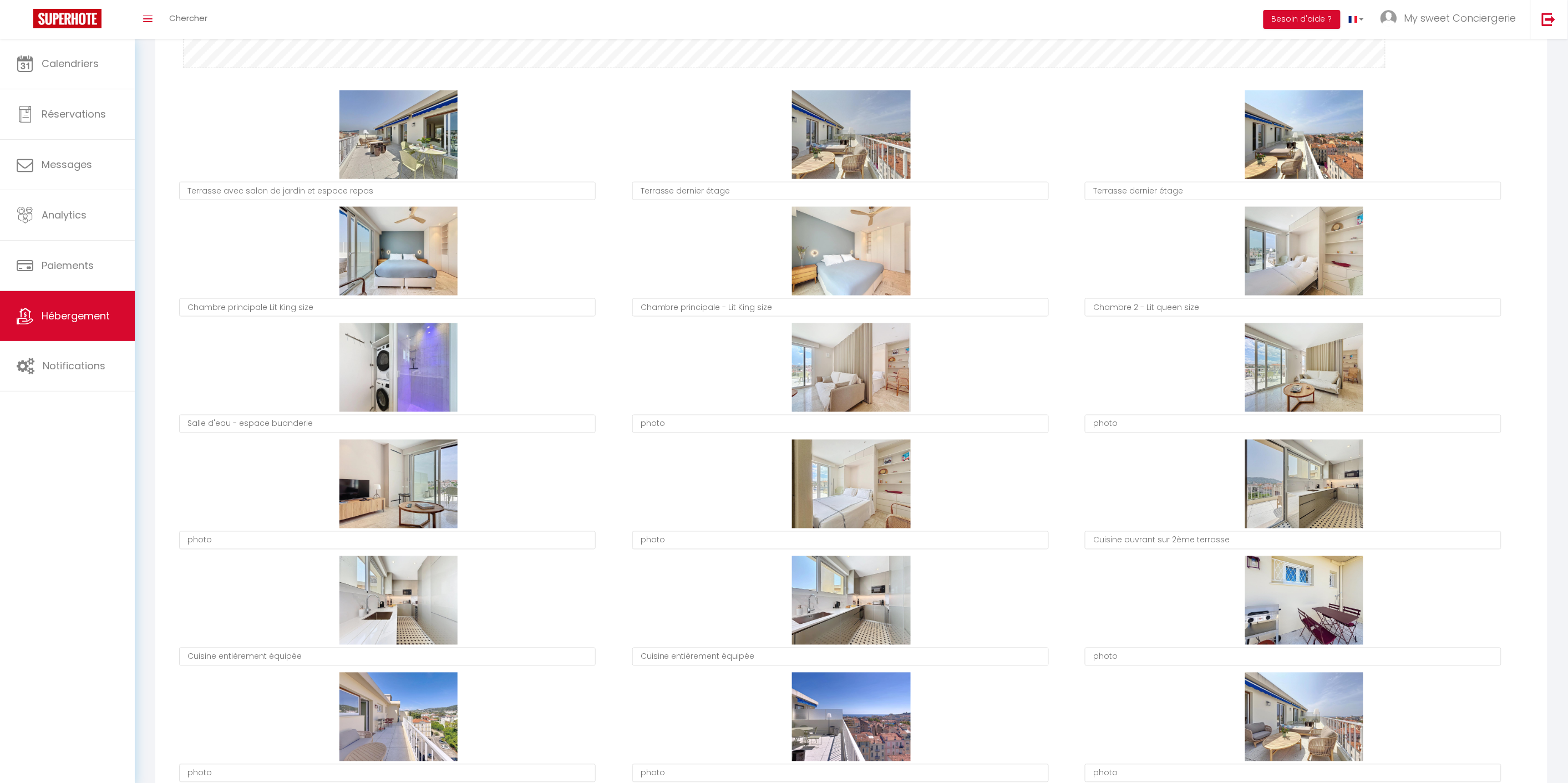
scroll to position [431, 0]
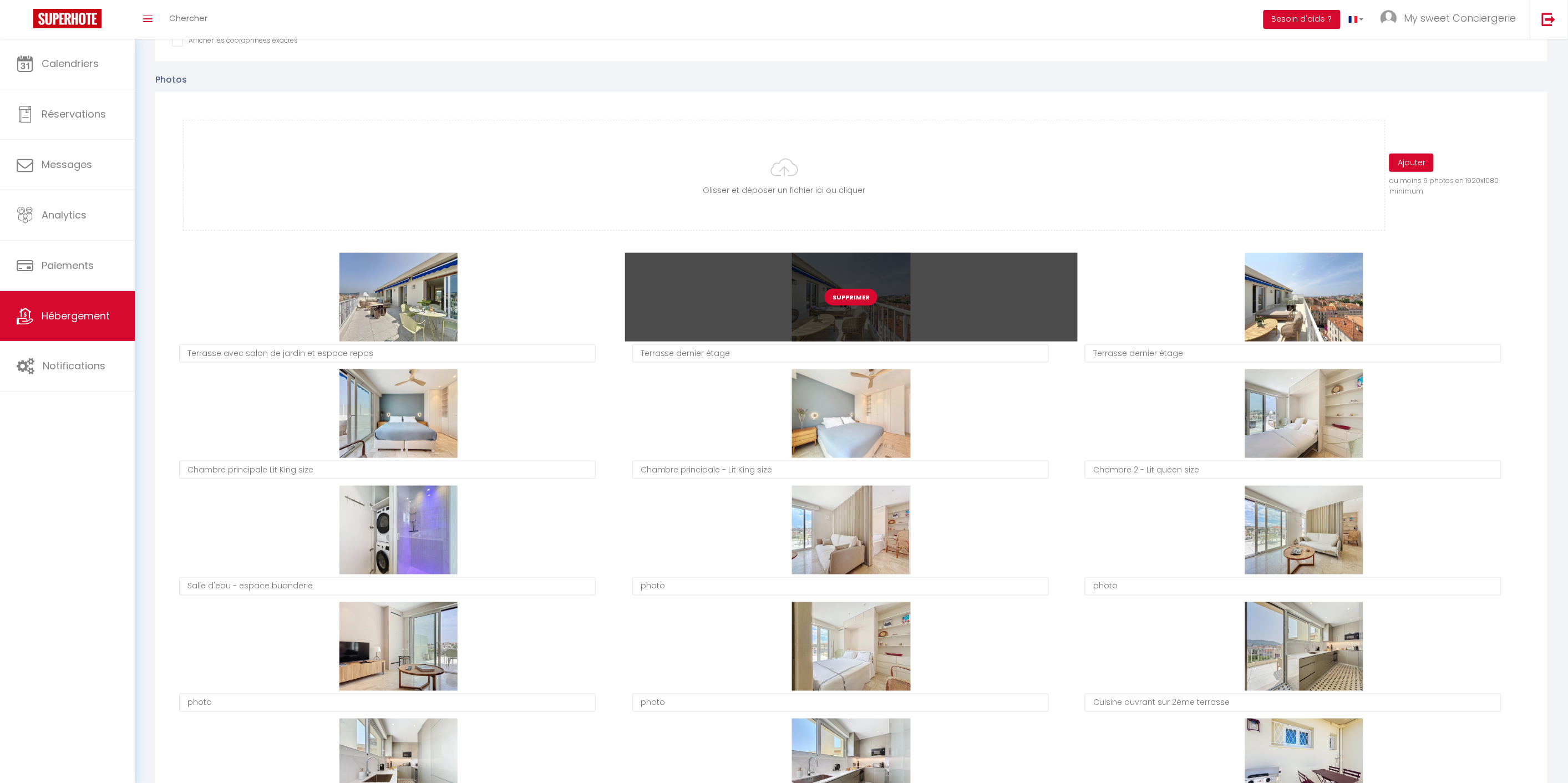
click at [857, 295] on button "Supprimer" at bounding box center [850, 297] width 53 height 17
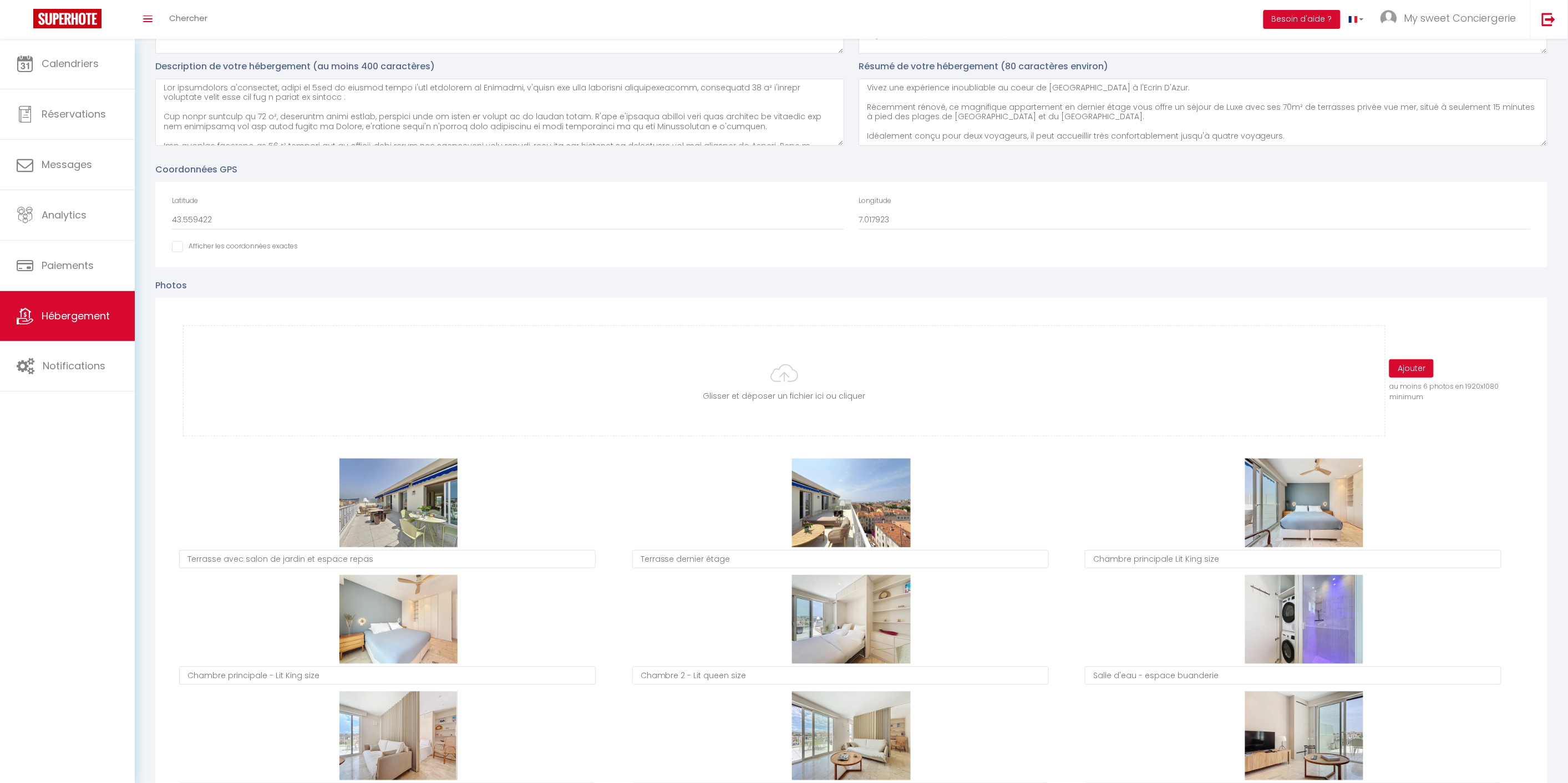
scroll to position [123, 0]
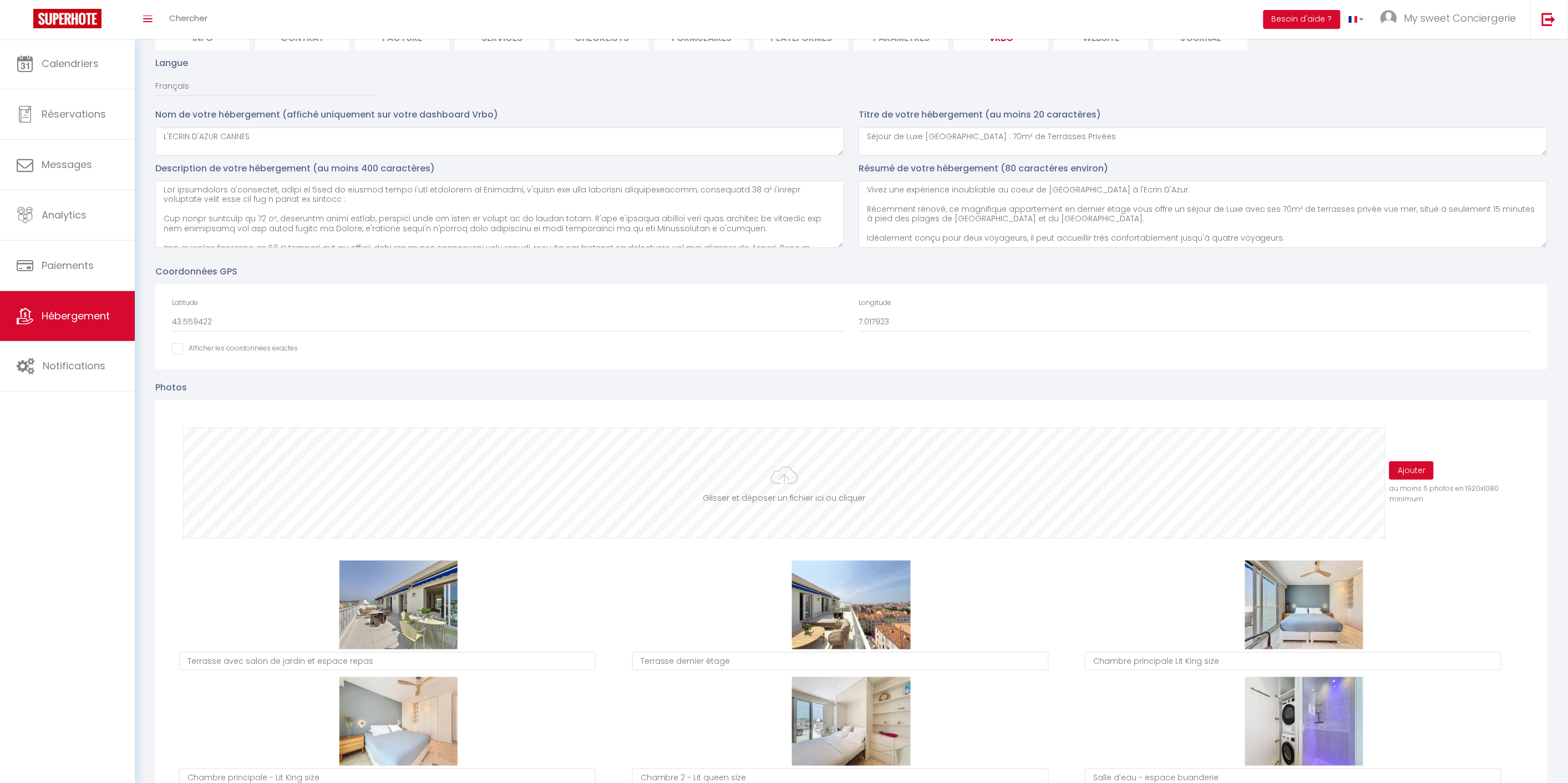
click at [808, 478] on input "file" at bounding box center [784, 483] width 1201 height 110
type input "C:\fakepath\vanessa-gori_00715.jpg"
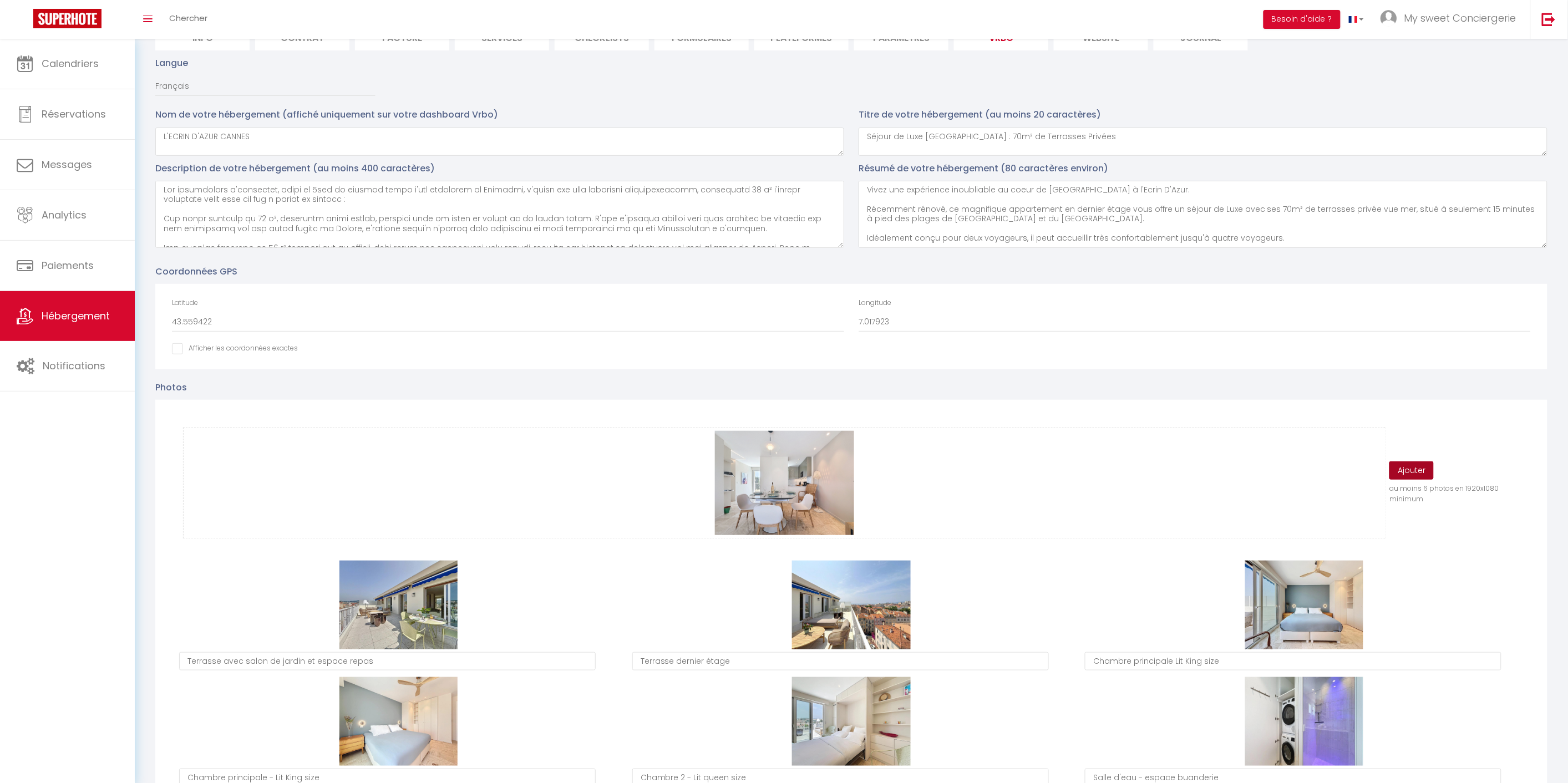
click at [1416, 469] on button "Ajouter" at bounding box center [1411, 471] width 45 height 19
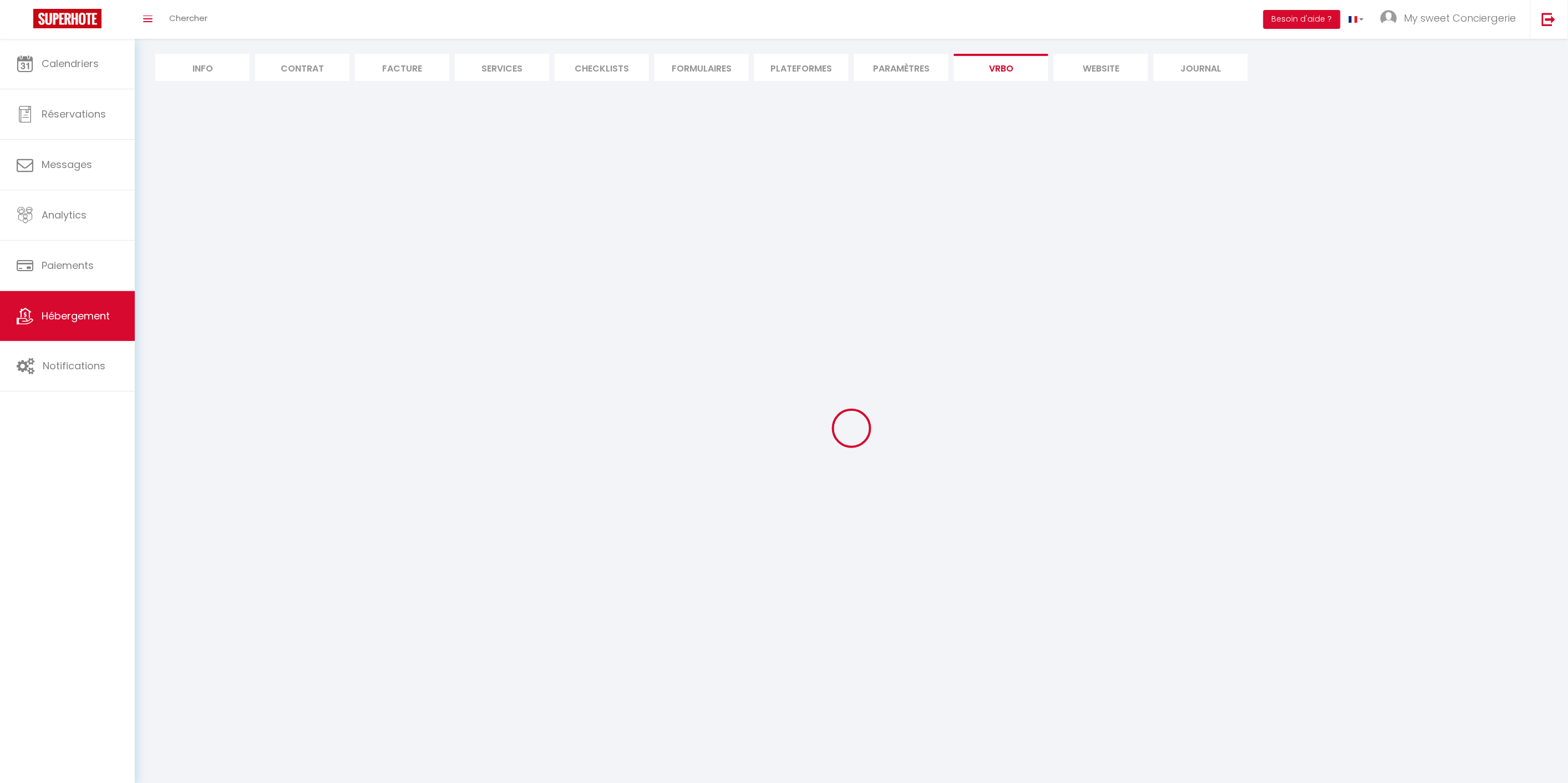
select select "SHOWER_INDOOR_OR_OUTDOOR"
select select "50"
select select "46"
select select "47"
select select "OTHER_SLEEPING_AREA"
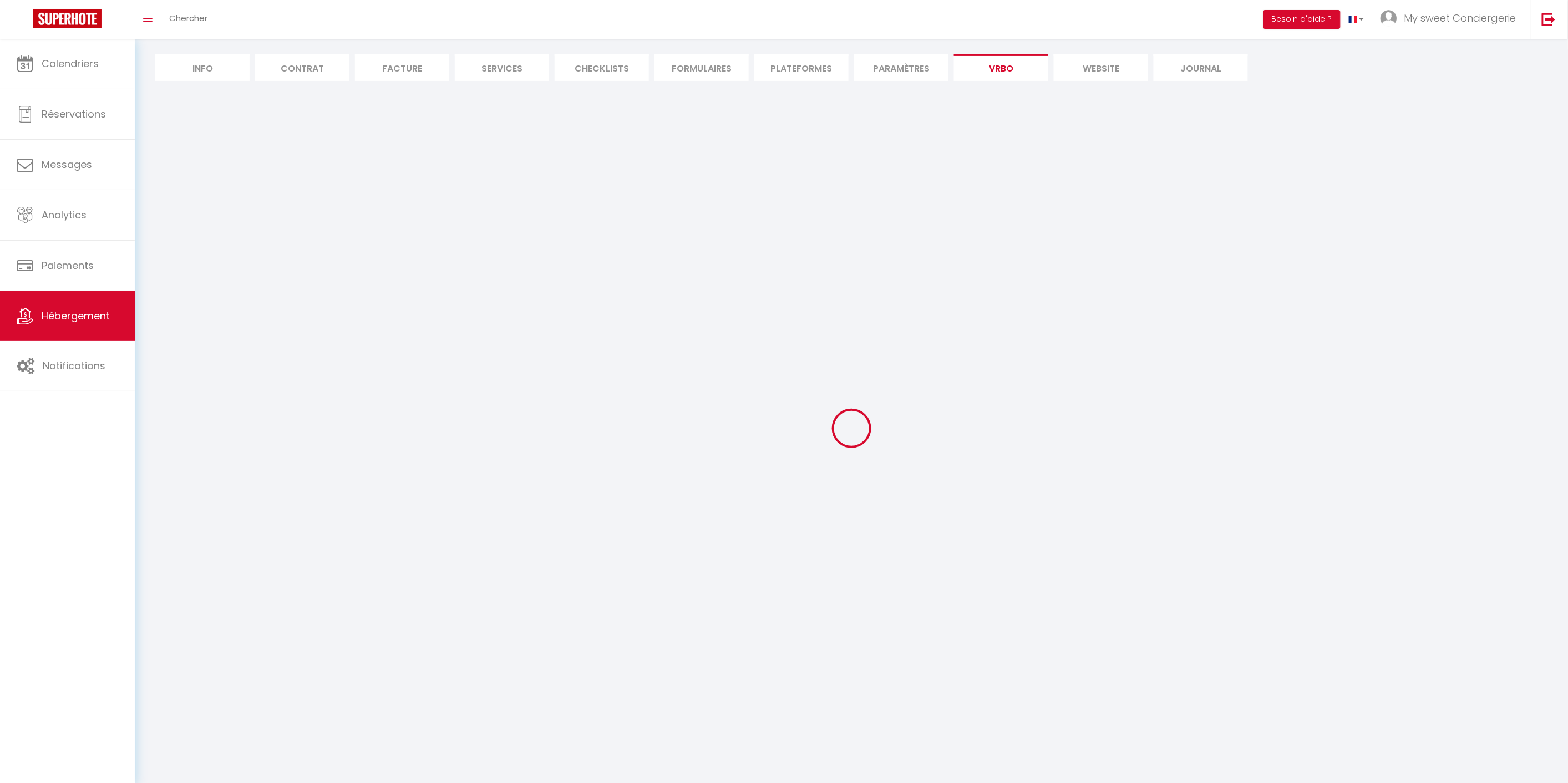
select select
select select "66"
select select
select select "136"
select select
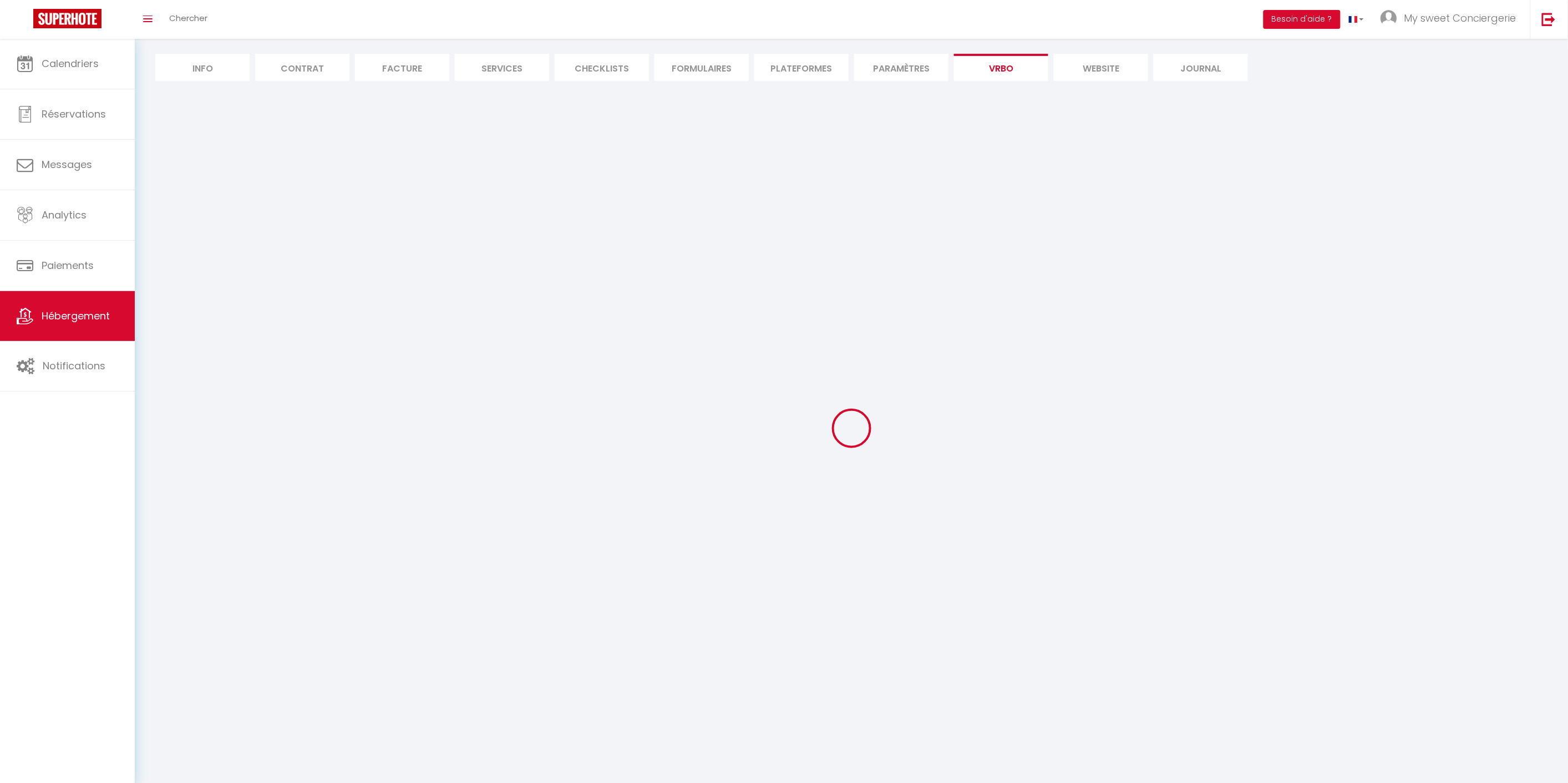
select select "165"
select select "59"
select select "109"
select select "EUR"
select select "92"
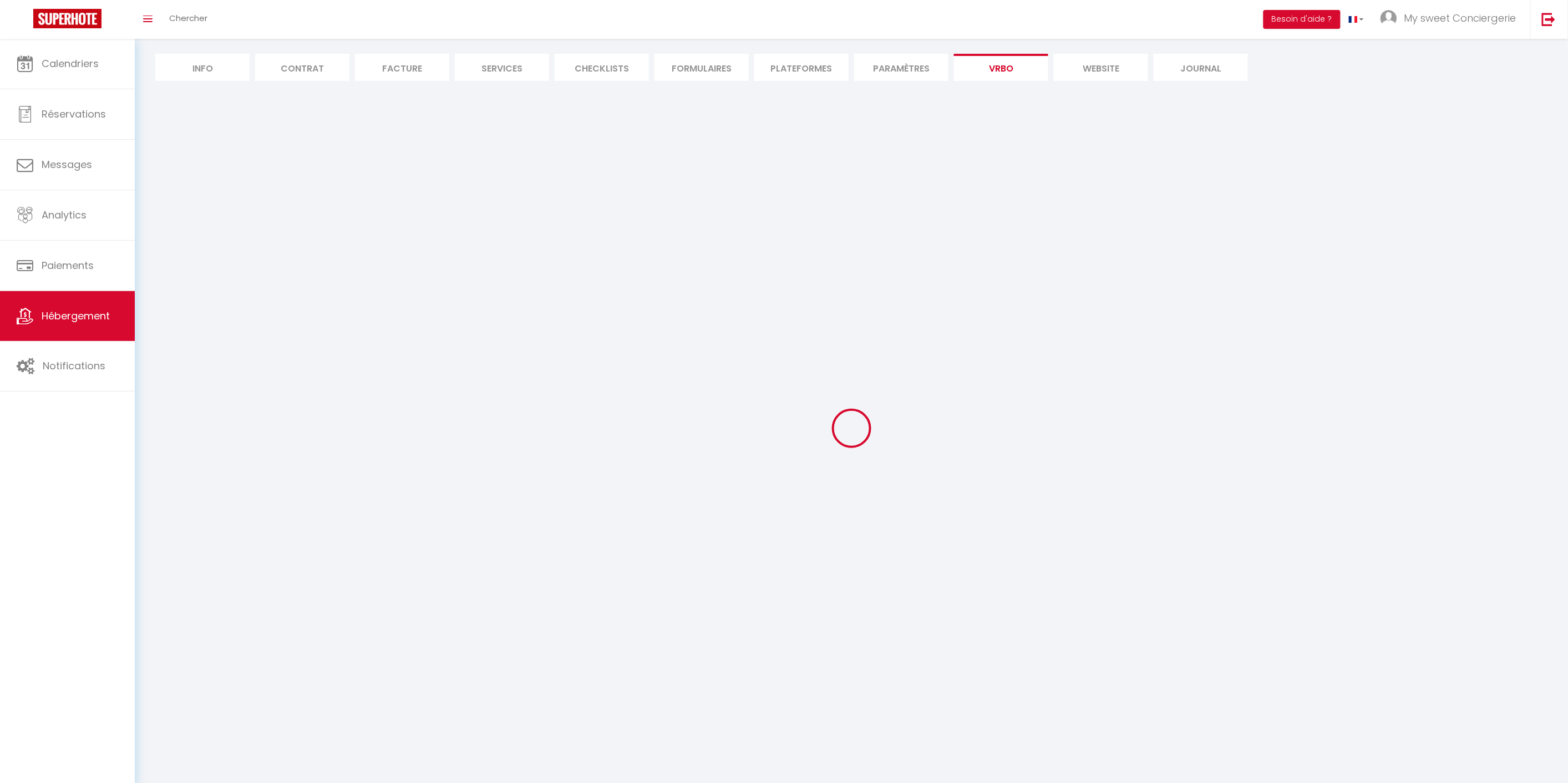
select select "69"
select select
select select "195"
select select "MODERATE"
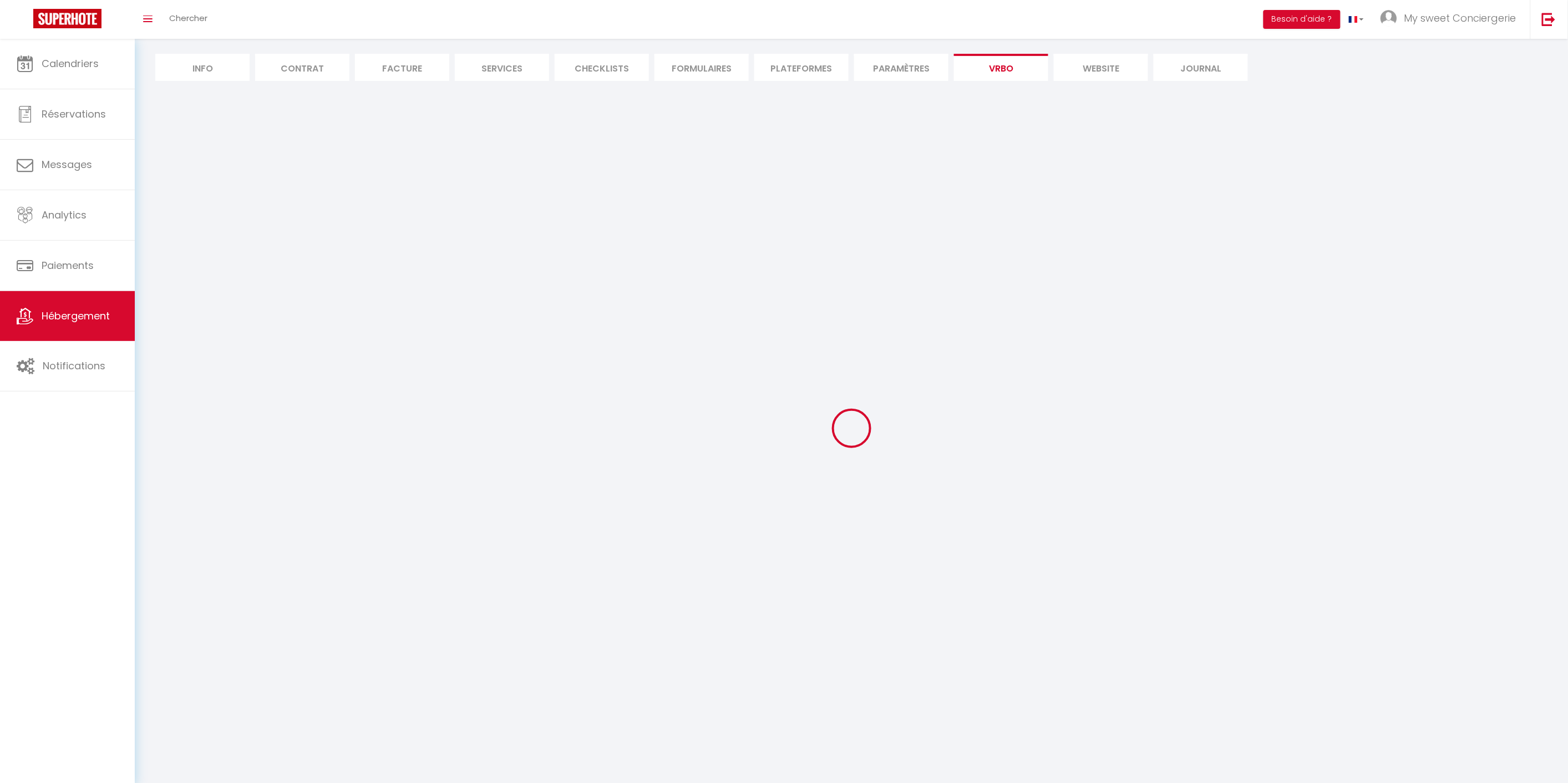
select select "PAYMENT_BY_INVOICE"
select select "15:00"
select select "10:00"
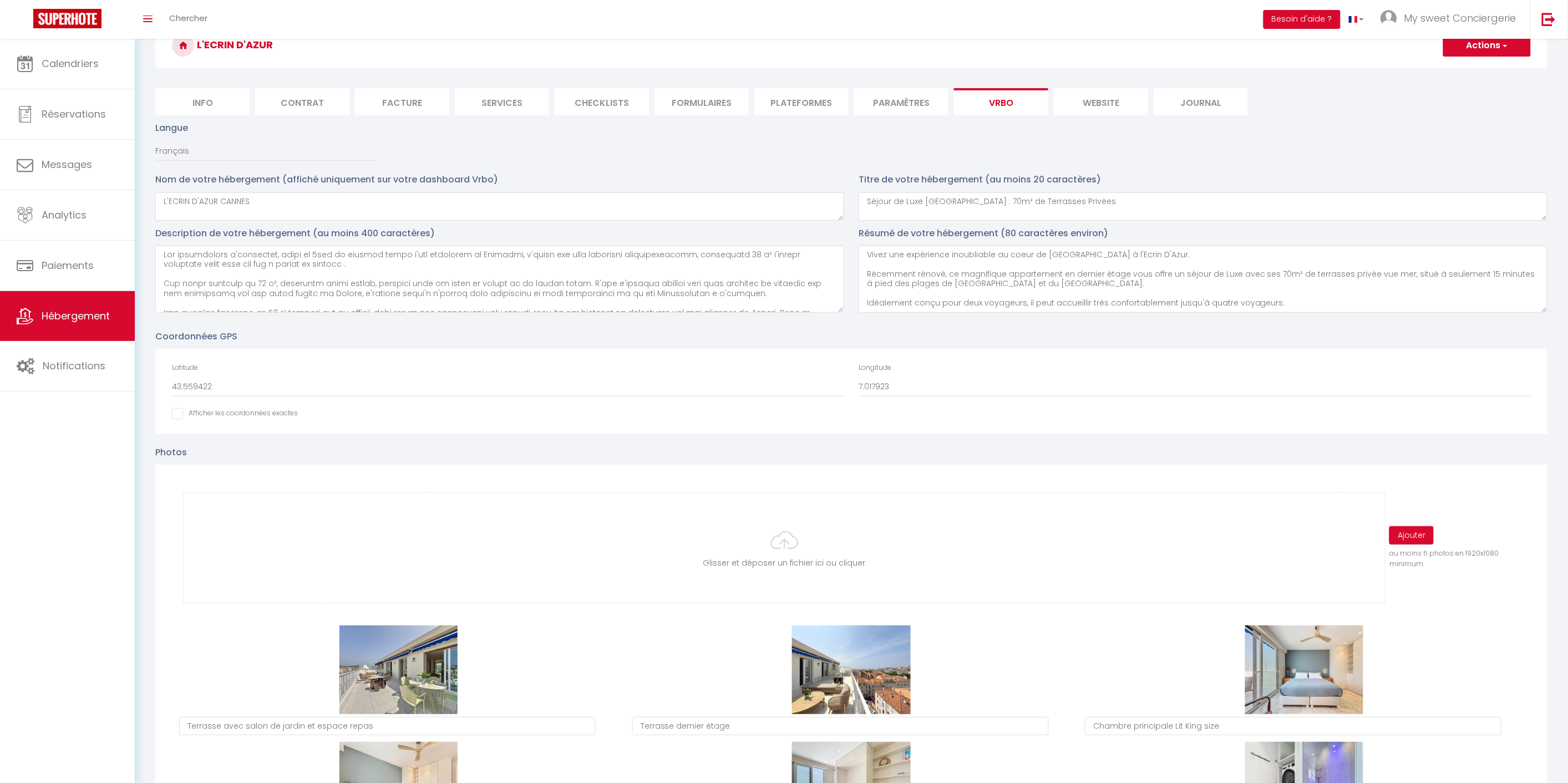
scroll to position [0, 0]
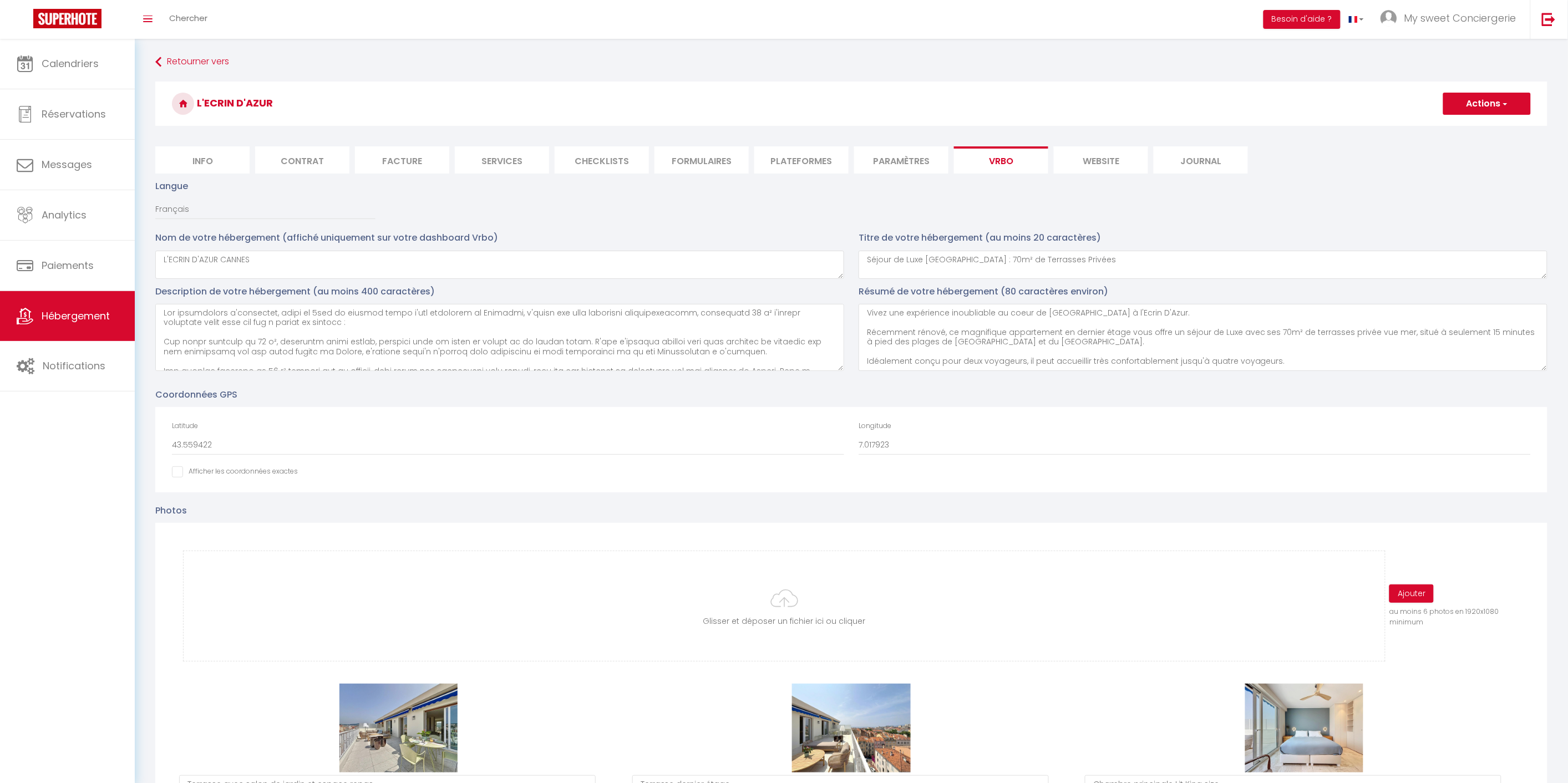
click at [1485, 100] on button "Actions" at bounding box center [1486, 103] width 87 height 22
click at [1474, 131] on input "Enregistrer" at bounding box center [1474, 128] width 41 height 11
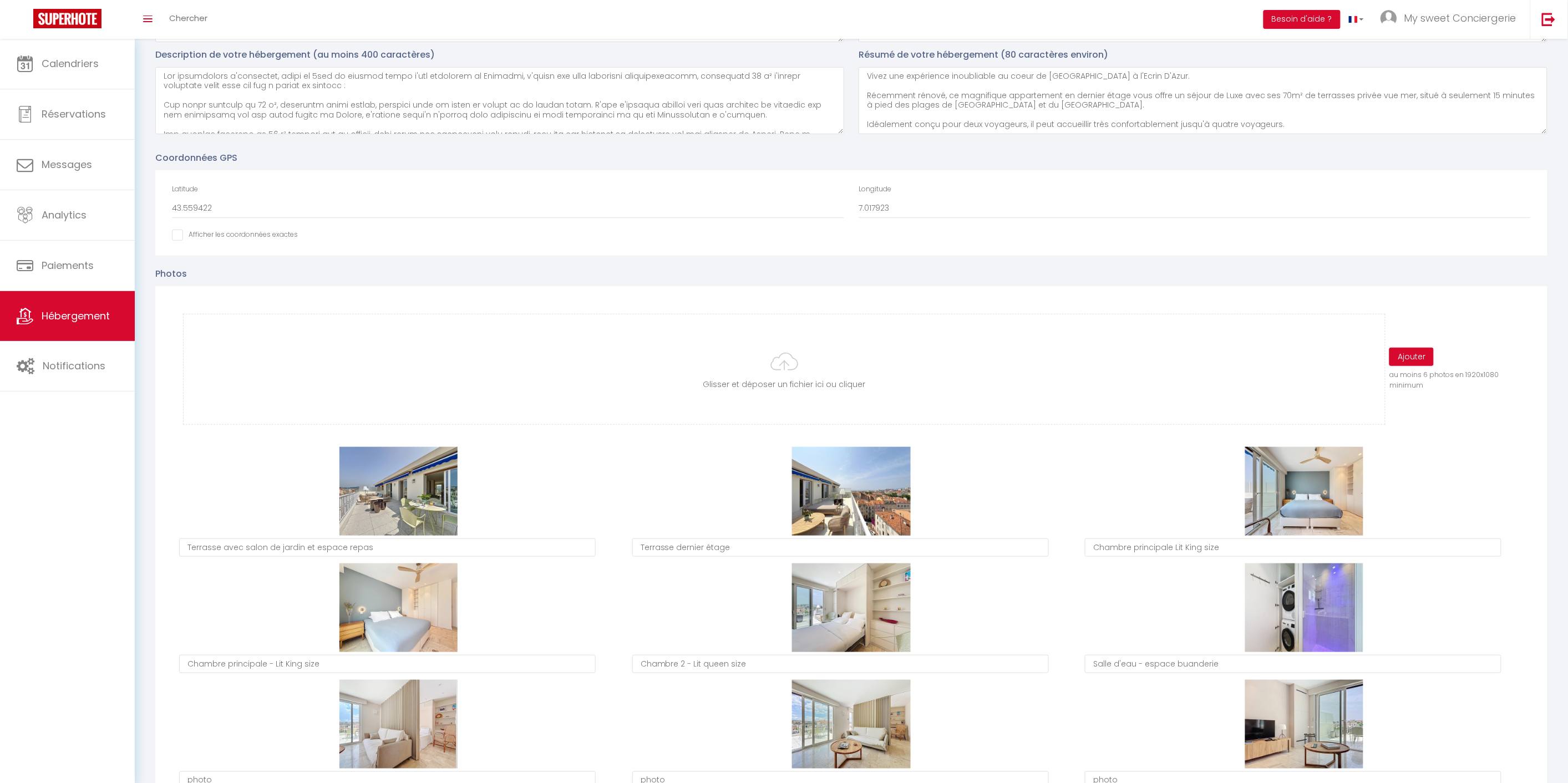
scroll to position [308, 0]
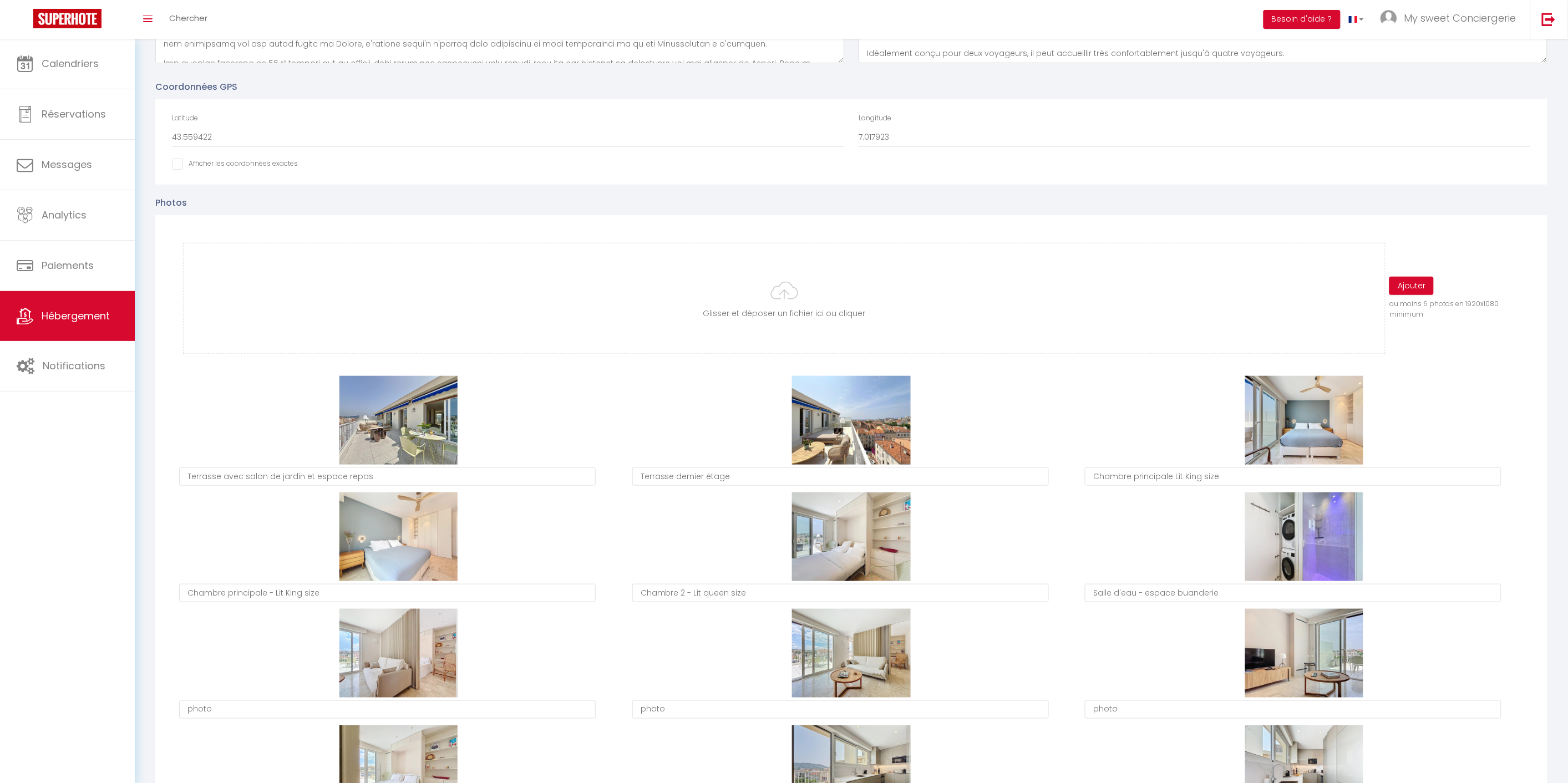
click at [177, 167] on input "Afficher dans le site Web" at bounding box center [235, 164] width 126 height 11
click at [171, 162] on div "Afficher les coordonnées exactes" at bounding box center [508, 165] width 686 height 13
click at [174, 162] on input "Afficher dans le site Web" at bounding box center [235, 164] width 126 height 11
checkbox input "false"
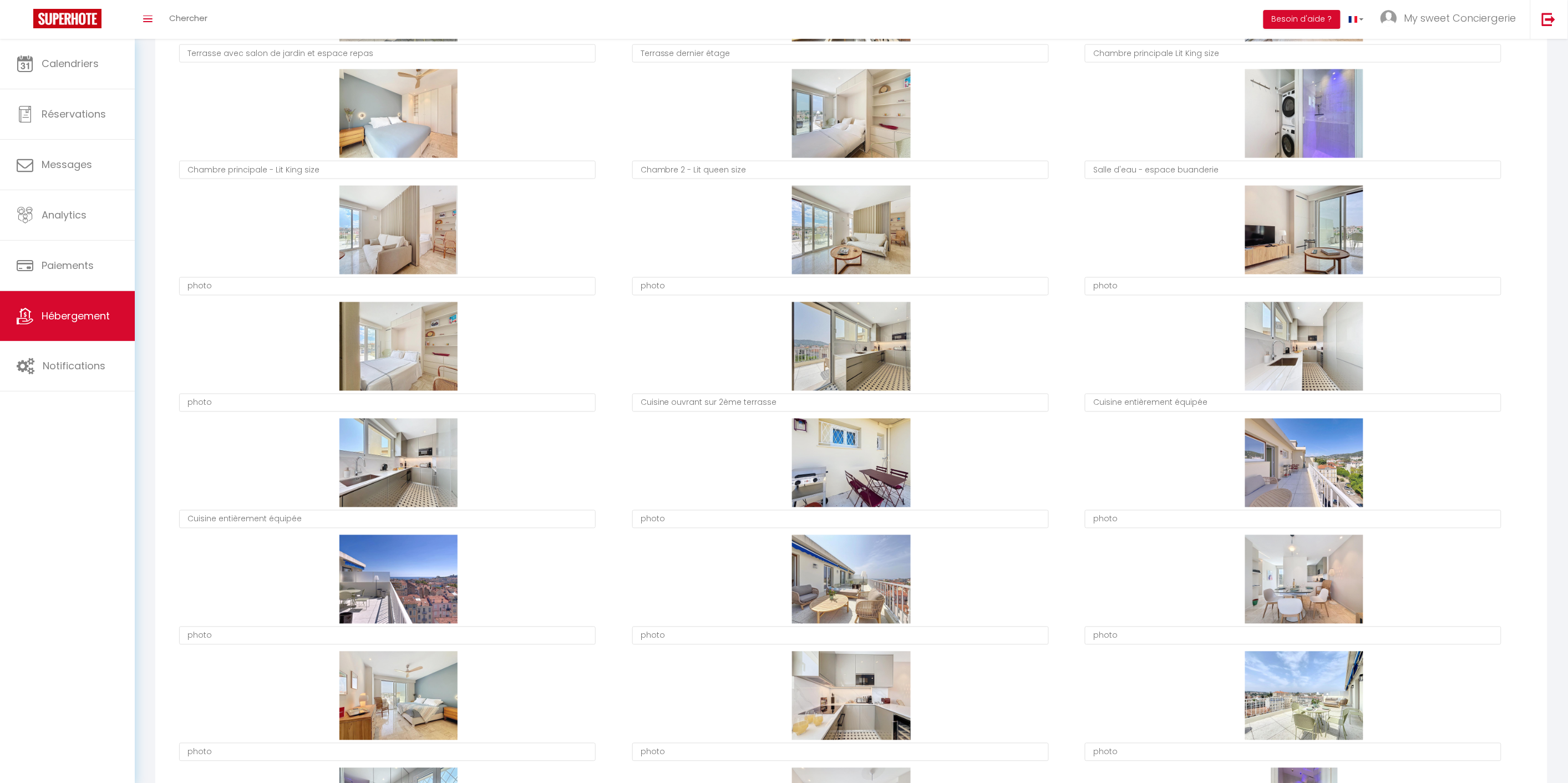
scroll to position [739, 0]
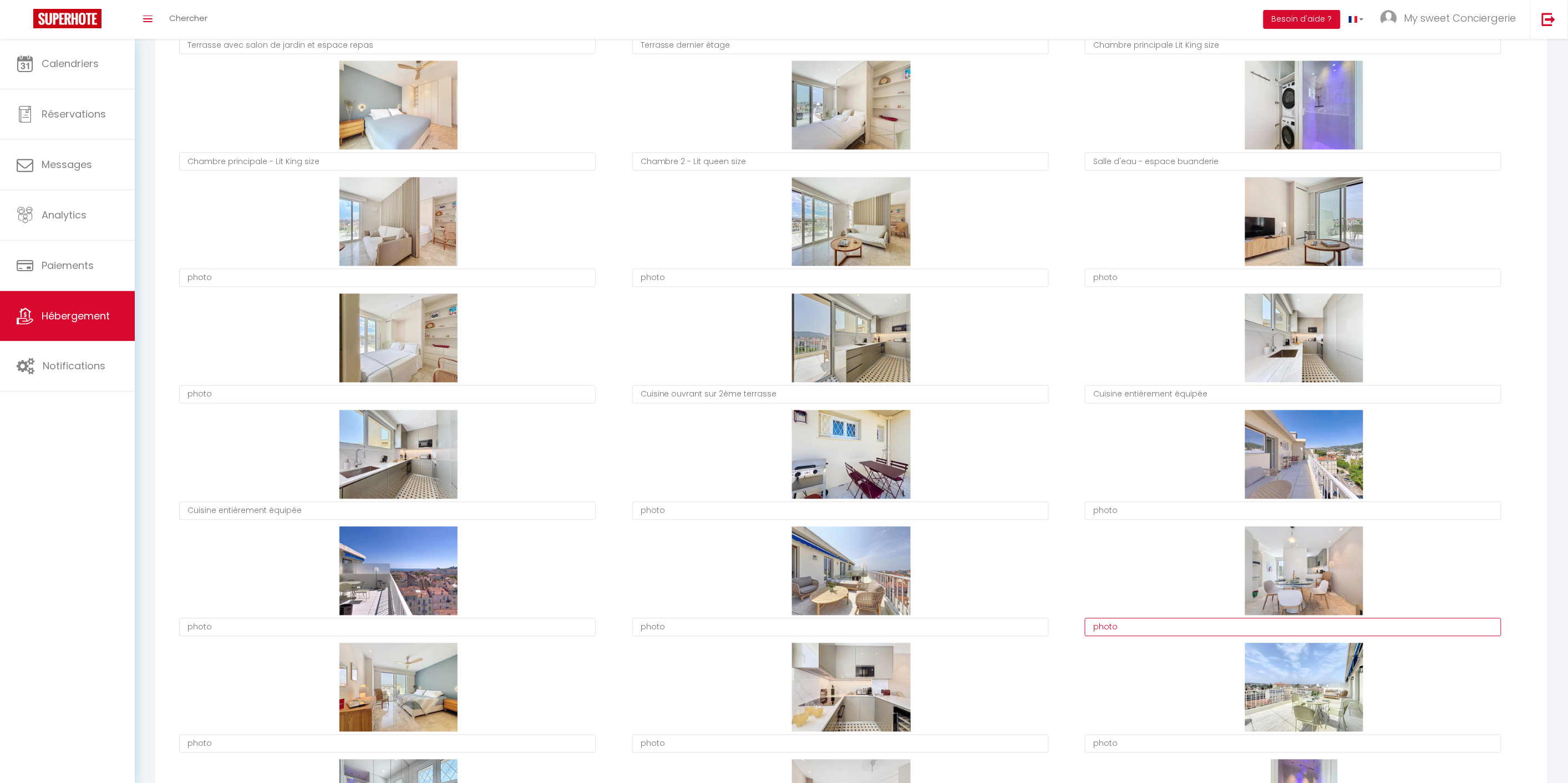
click at [1149, 629] on textarea "photo" at bounding box center [1293, 627] width 416 height 19
type textarea "p"
click at [1098, 627] on textarea "salle à manger" at bounding box center [1293, 627] width 416 height 19
type textarea "Salle à manger"
click at [734, 621] on textarea "photo" at bounding box center [840, 627] width 416 height 19
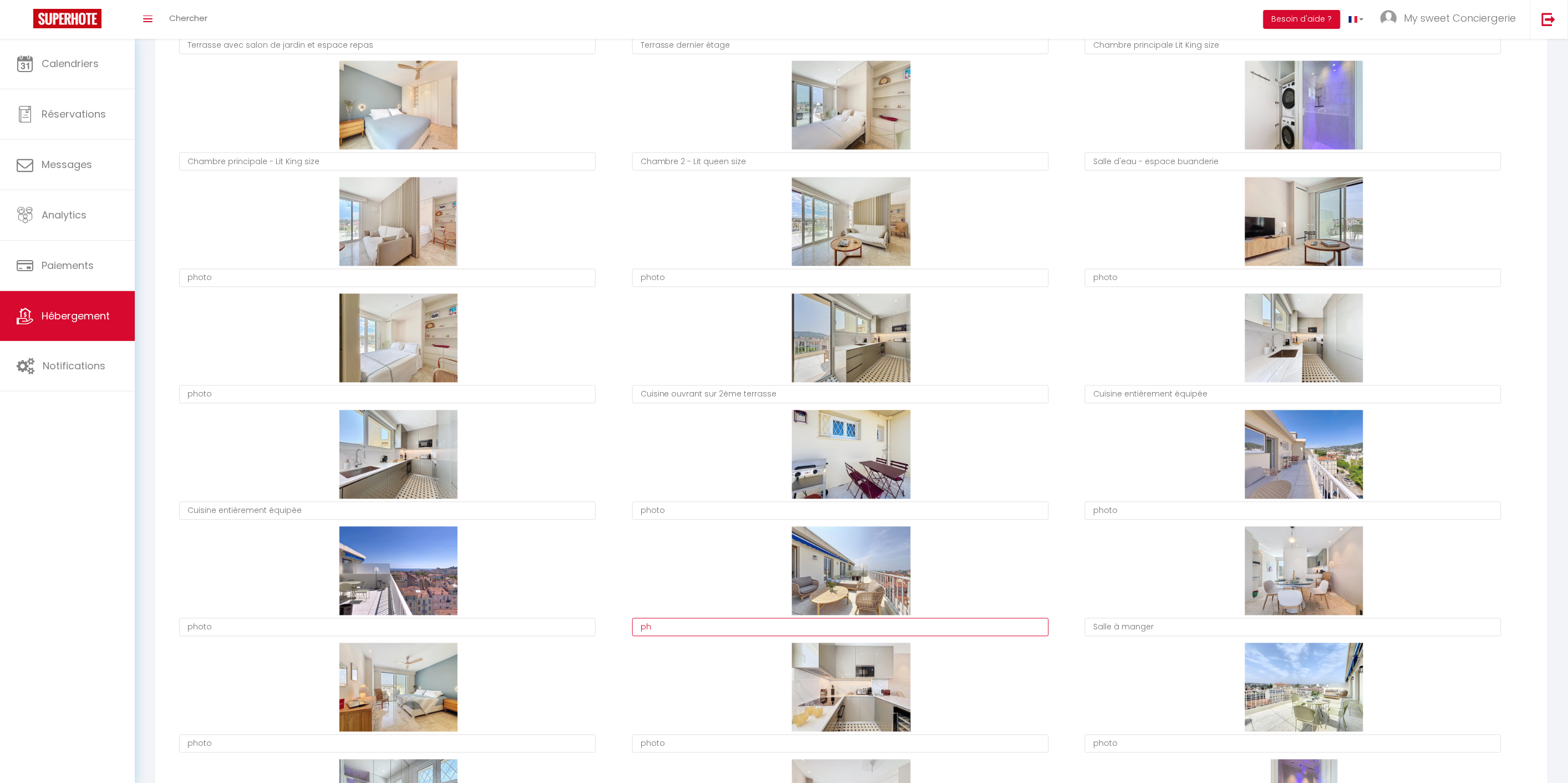
type textarea "p"
type textarea "Espace détente"
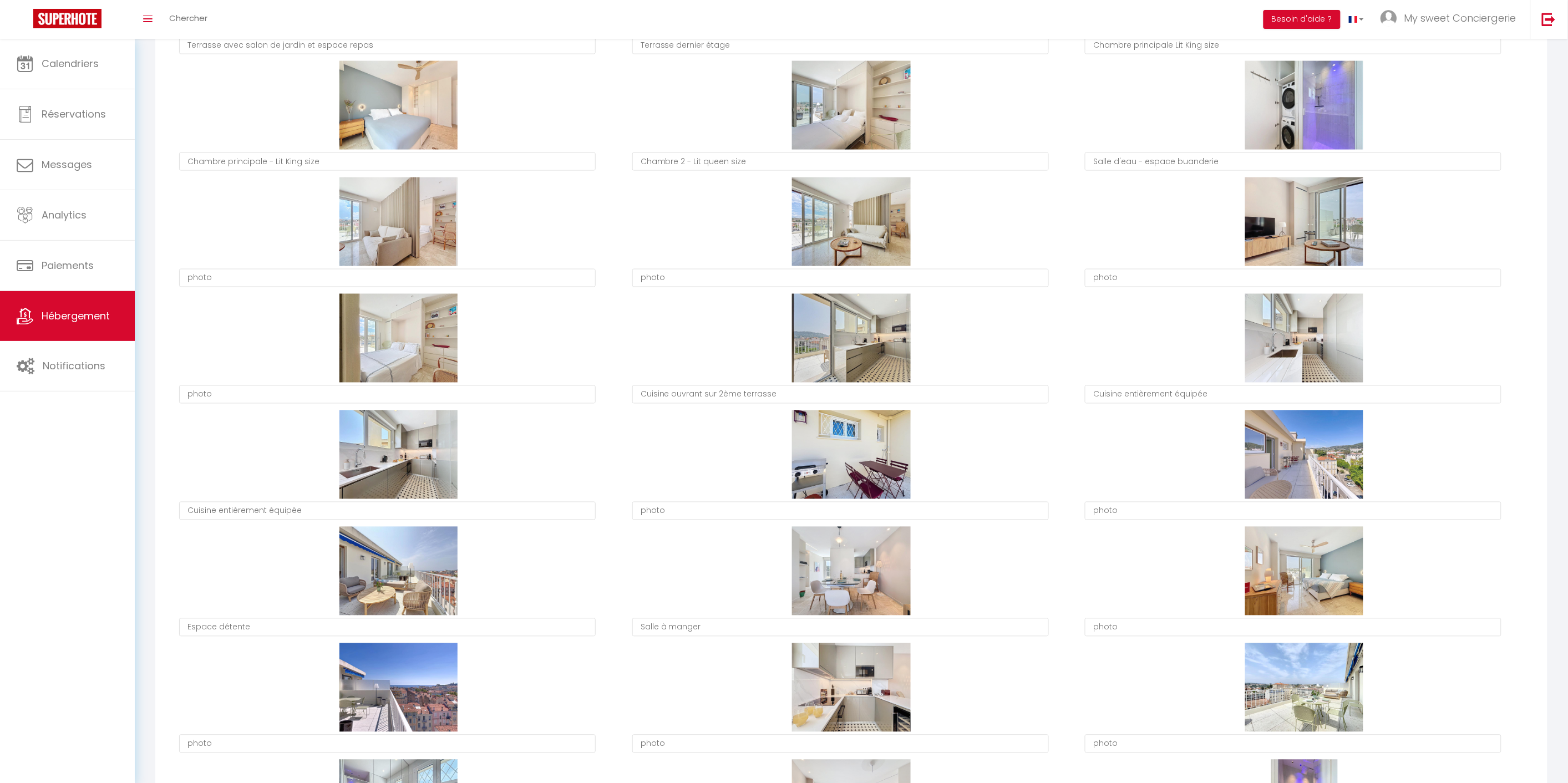
type textarea "Salle à manger"
type textarea "photo"
click at [1138, 627] on textarea "photo" at bounding box center [1293, 627] width 416 height 19
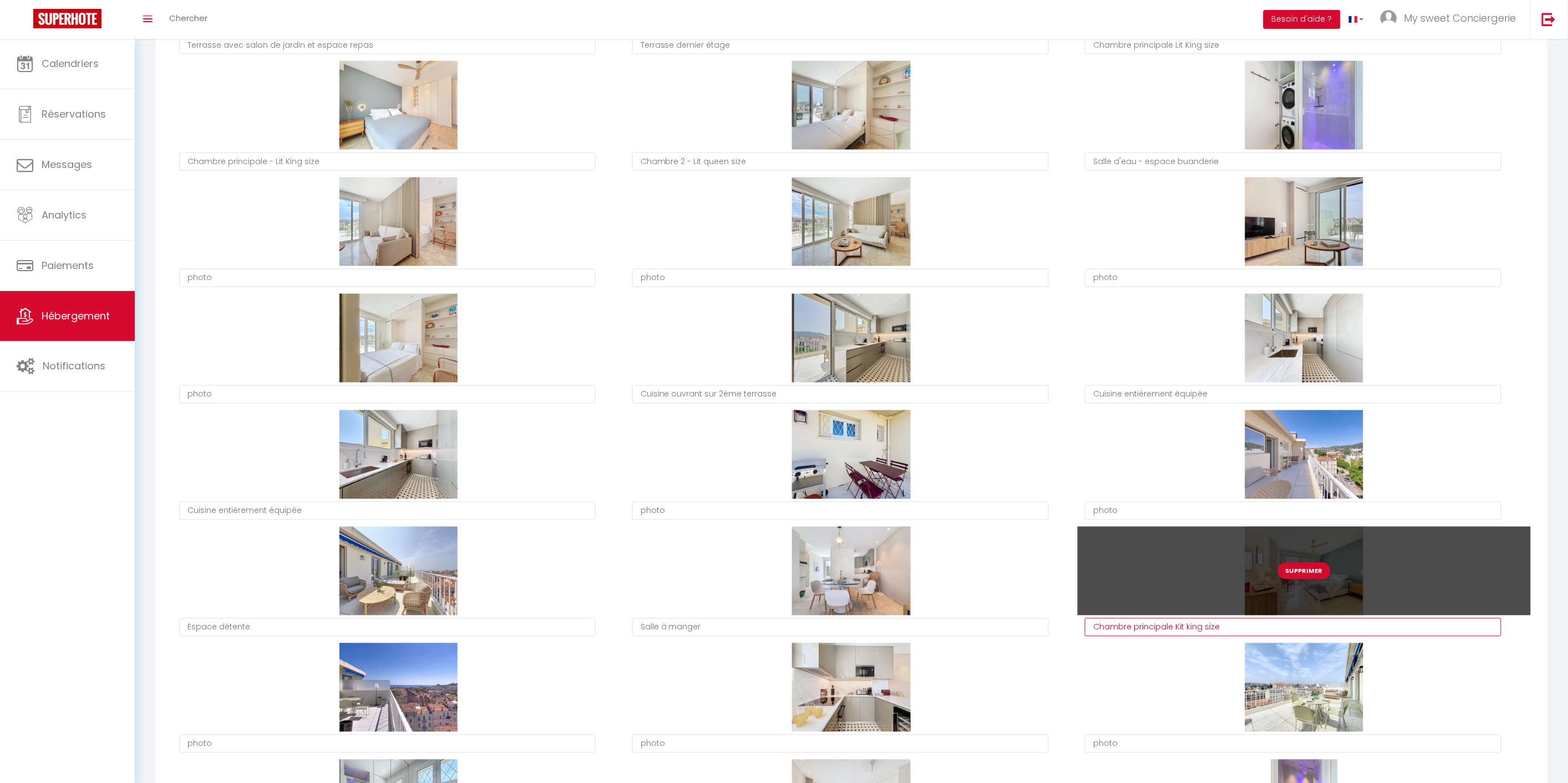
scroll to position [862, 0]
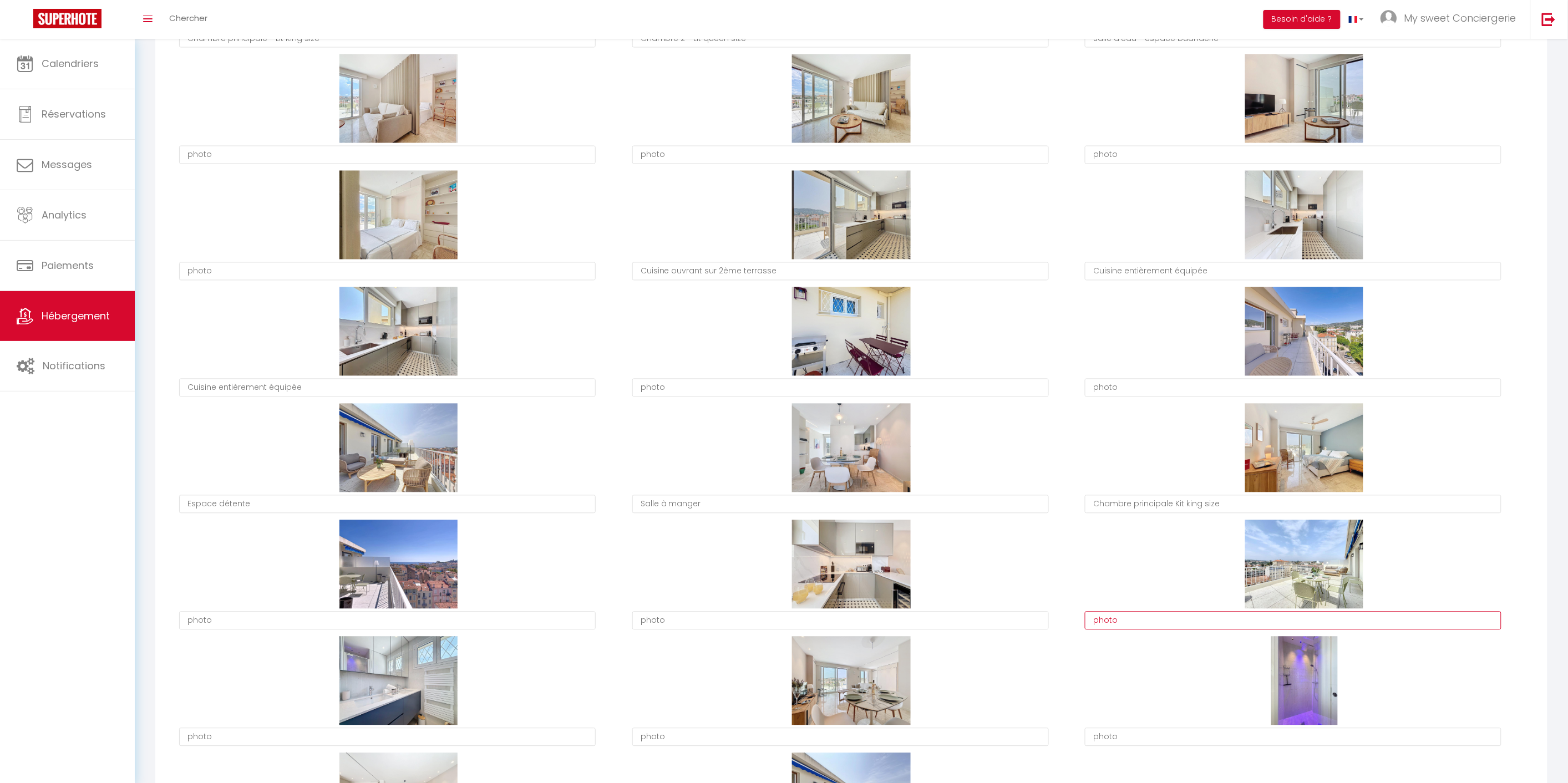
click at [1141, 625] on textarea "photo" at bounding box center [1293, 621] width 416 height 19
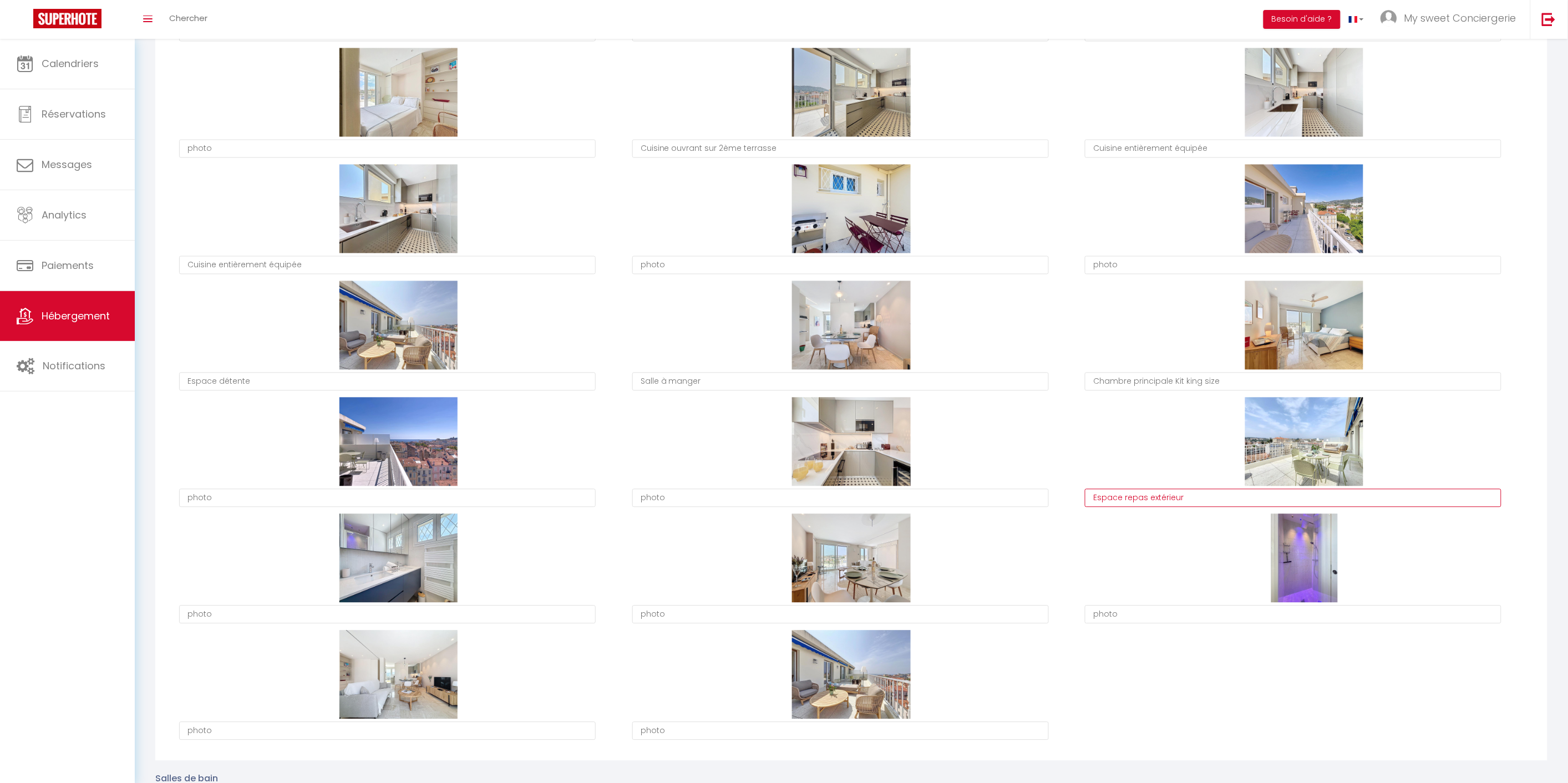
scroll to position [985, 0]
click at [1173, 613] on textarea "photo" at bounding box center [1293, 614] width 416 height 19
click at [1100, 620] on textarea "douche" at bounding box center [1293, 614] width 416 height 19
click at [697, 728] on textarea "photo" at bounding box center [840, 731] width 416 height 19
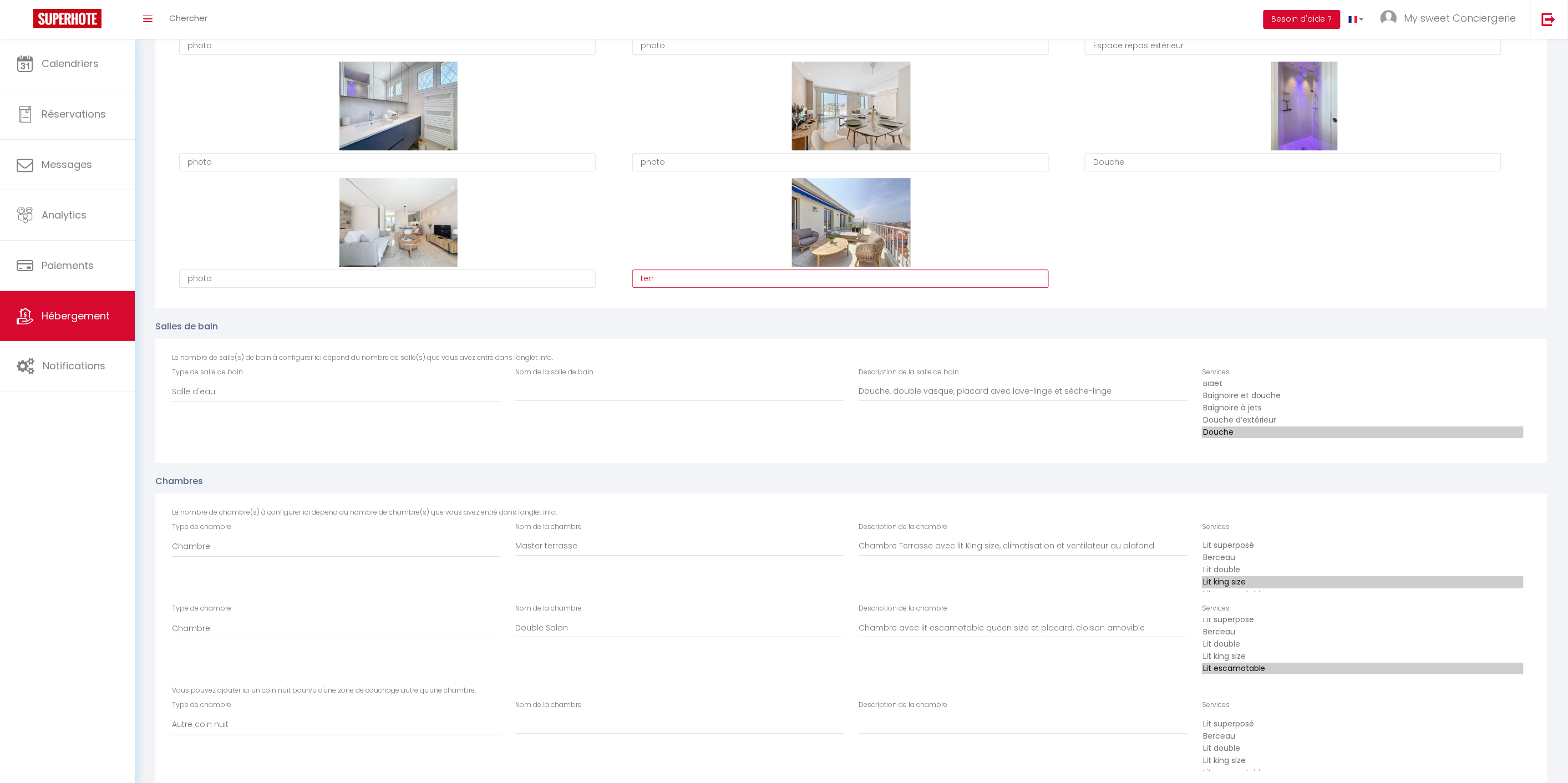
click at [656, 272] on textarea "terr" at bounding box center [840, 278] width 416 height 19
drag, startPoint x: 642, startPoint y: 274, endPoint x: 649, endPoint y: 273, distance: 7.1
click at [644, 274] on textarea "terrasse 45m²" at bounding box center [840, 278] width 416 height 19
click at [453, 276] on textarea "photo" at bounding box center [387, 278] width 416 height 19
click at [211, 278] on textarea "Sallon ouvert sur la terrasse" at bounding box center [387, 278] width 416 height 19
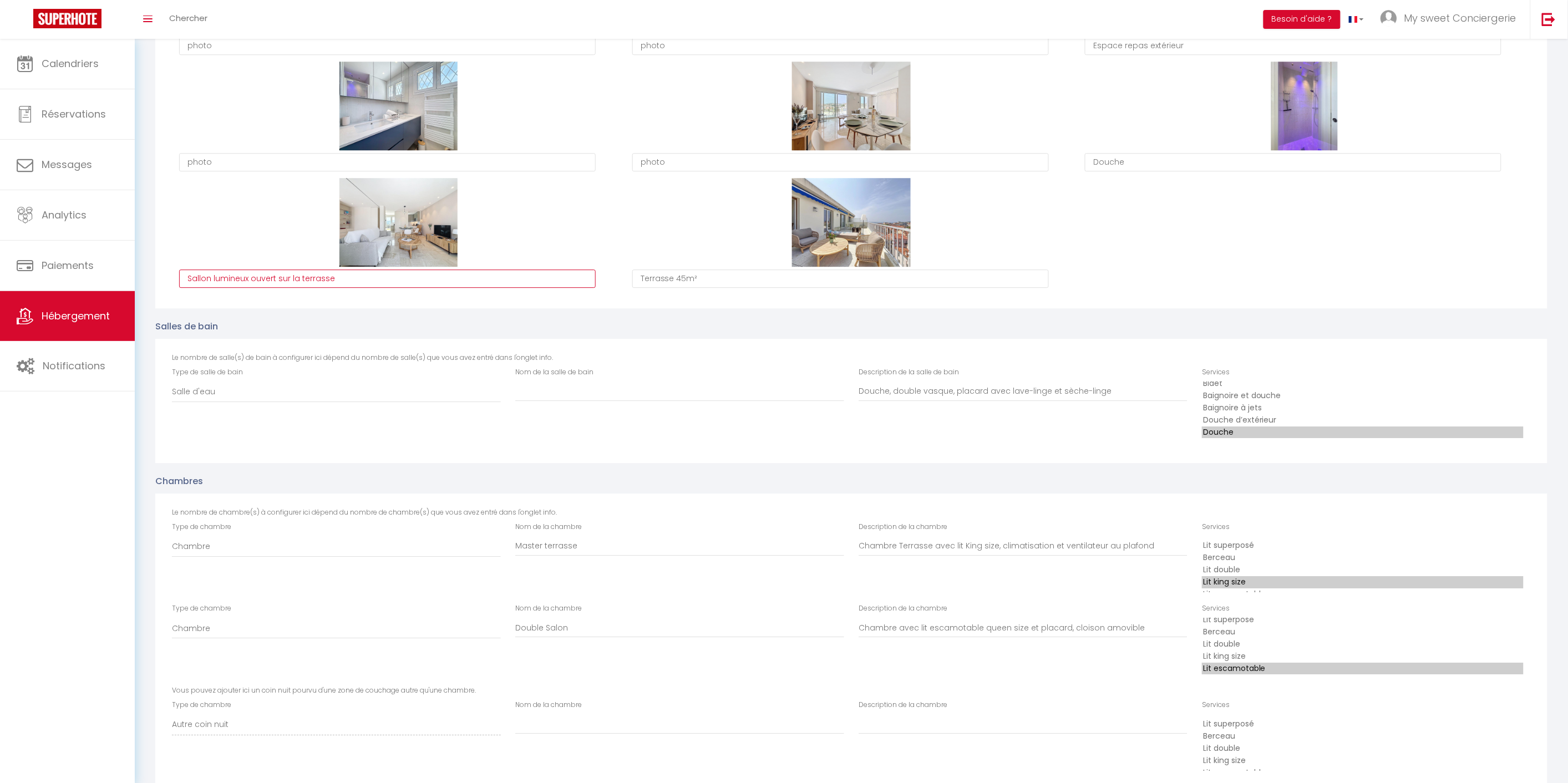
scroll to position [1314, 0]
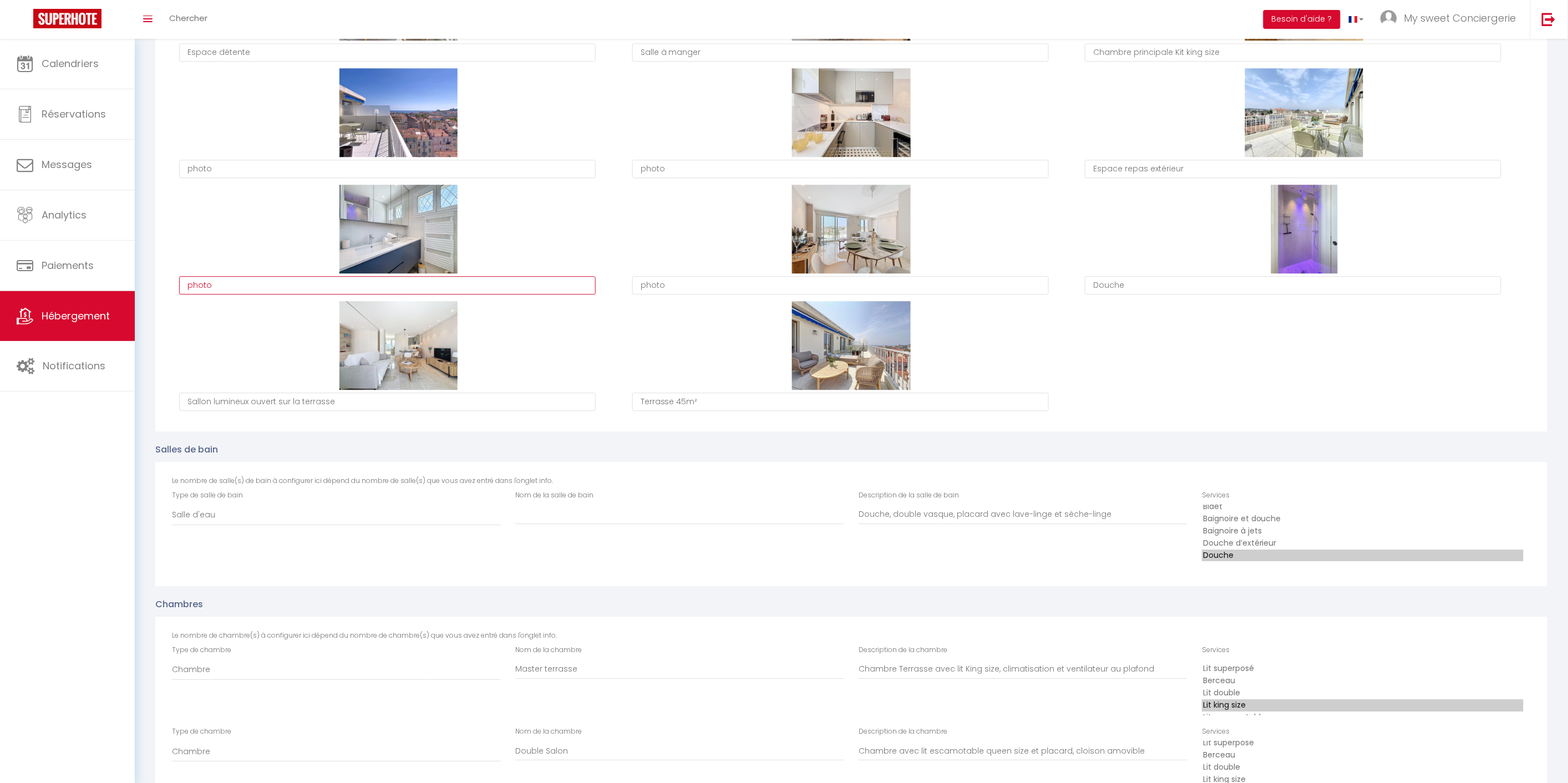
click at [228, 278] on textarea "photo" at bounding box center [387, 285] width 416 height 19
click at [696, 167] on textarea "photo" at bounding box center [840, 169] width 416 height 19
click at [672, 163] on textarea "Cuisine avec îlot" at bounding box center [840, 169] width 416 height 19
click at [289, 164] on textarea "photo" at bounding box center [387, 169] width 416 height 19
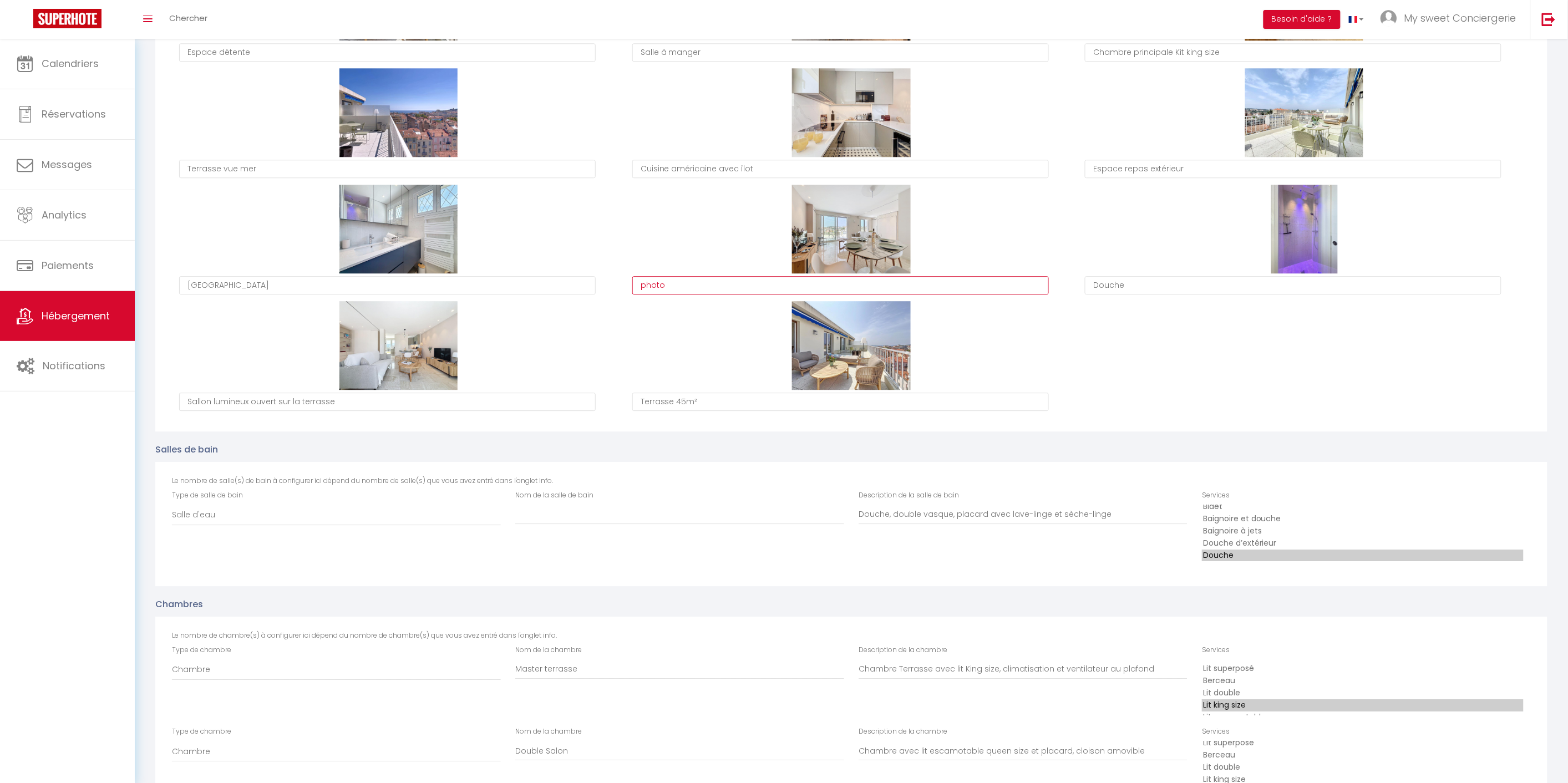
click at [781, 281] on textarea "photo" at bounding box center [840, 285] width 416 height 19
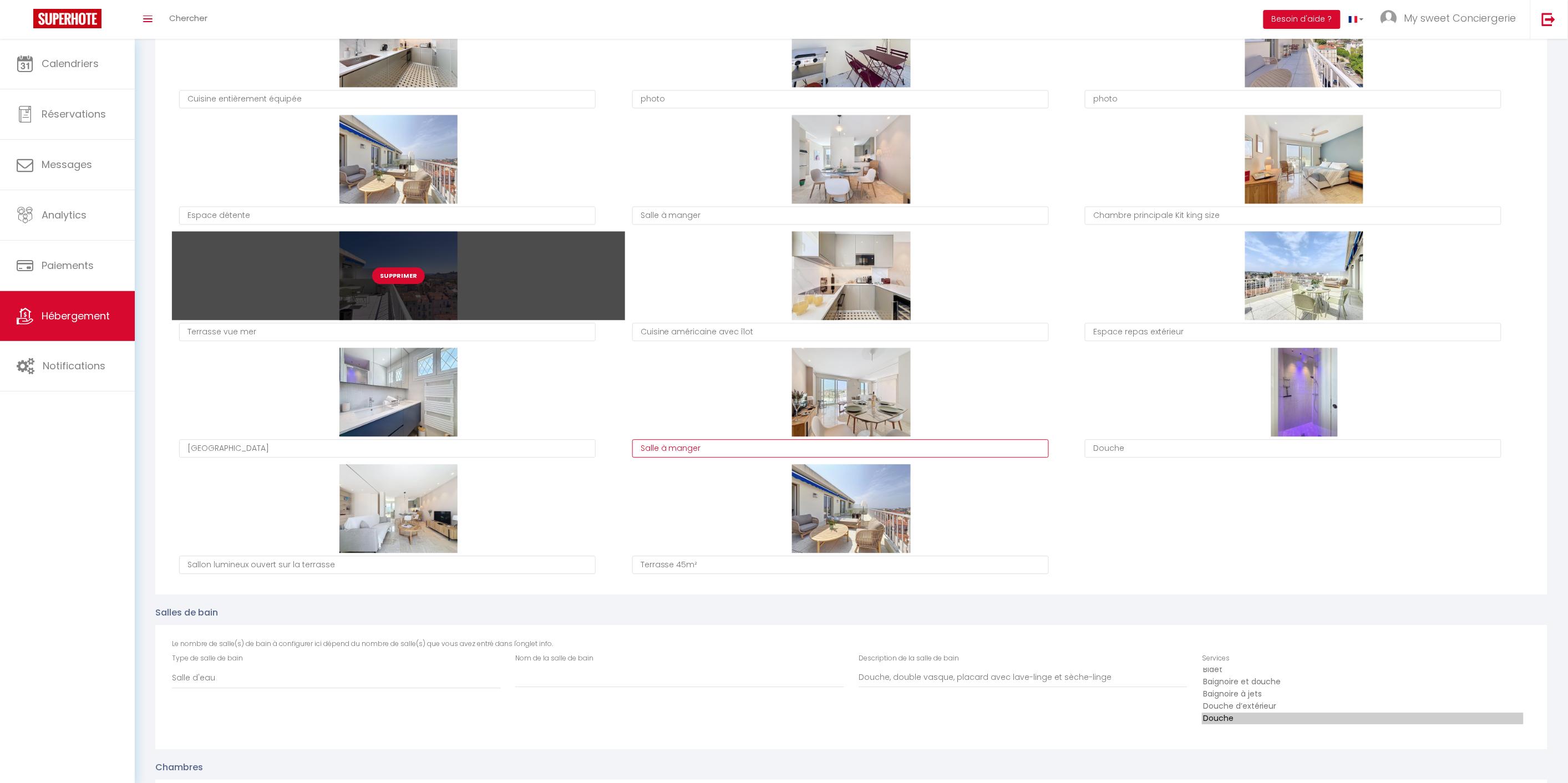
scroll to position [1129, 0]
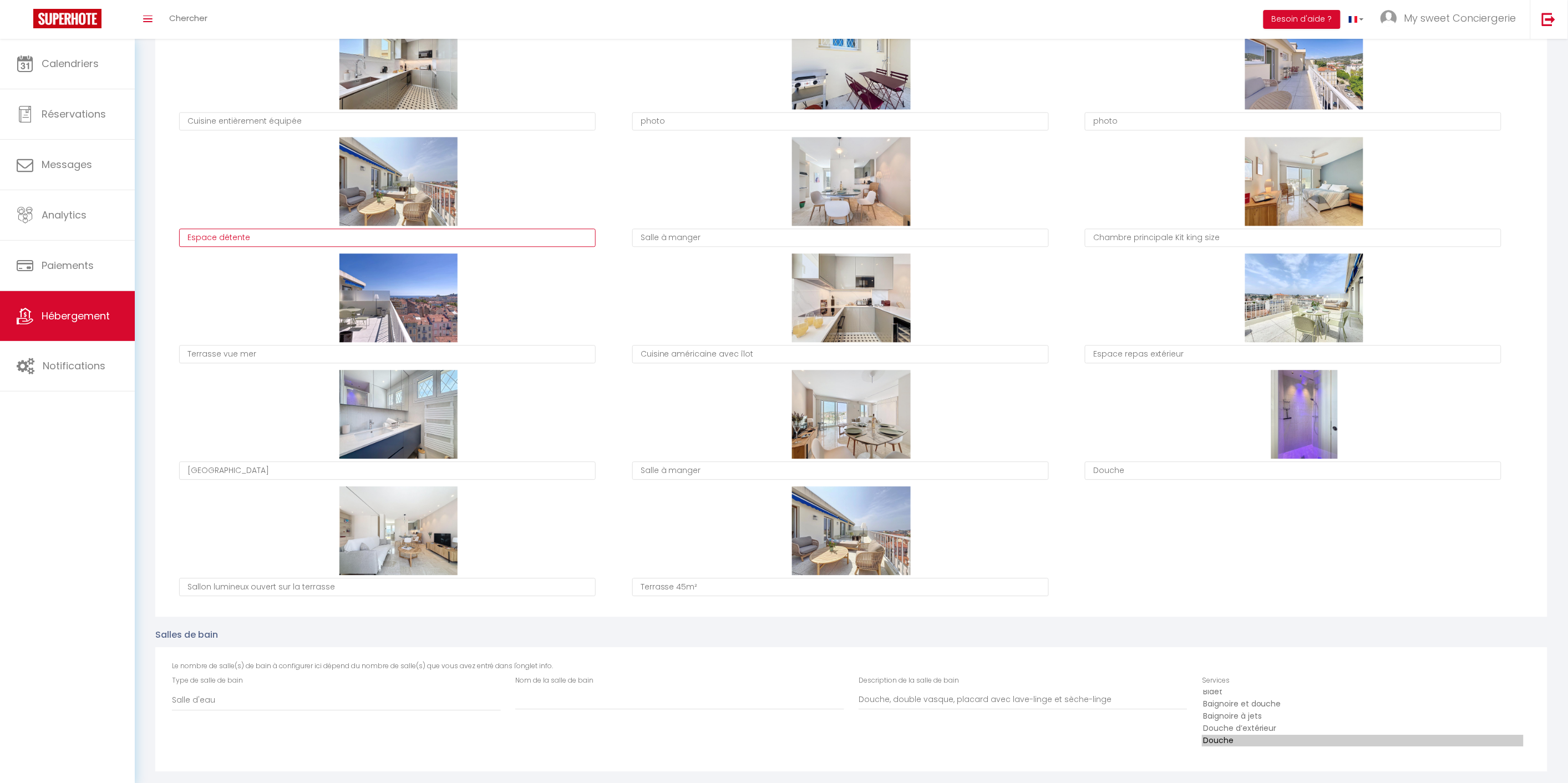
click at [191, 235] on textarea "Espace détente" at bounding box center [387, 238] width 416 height 19
click at [193, 230] on textarea "terrasse 45m² avec espace détente" at bounding box center [387, 238] width 416 height 19
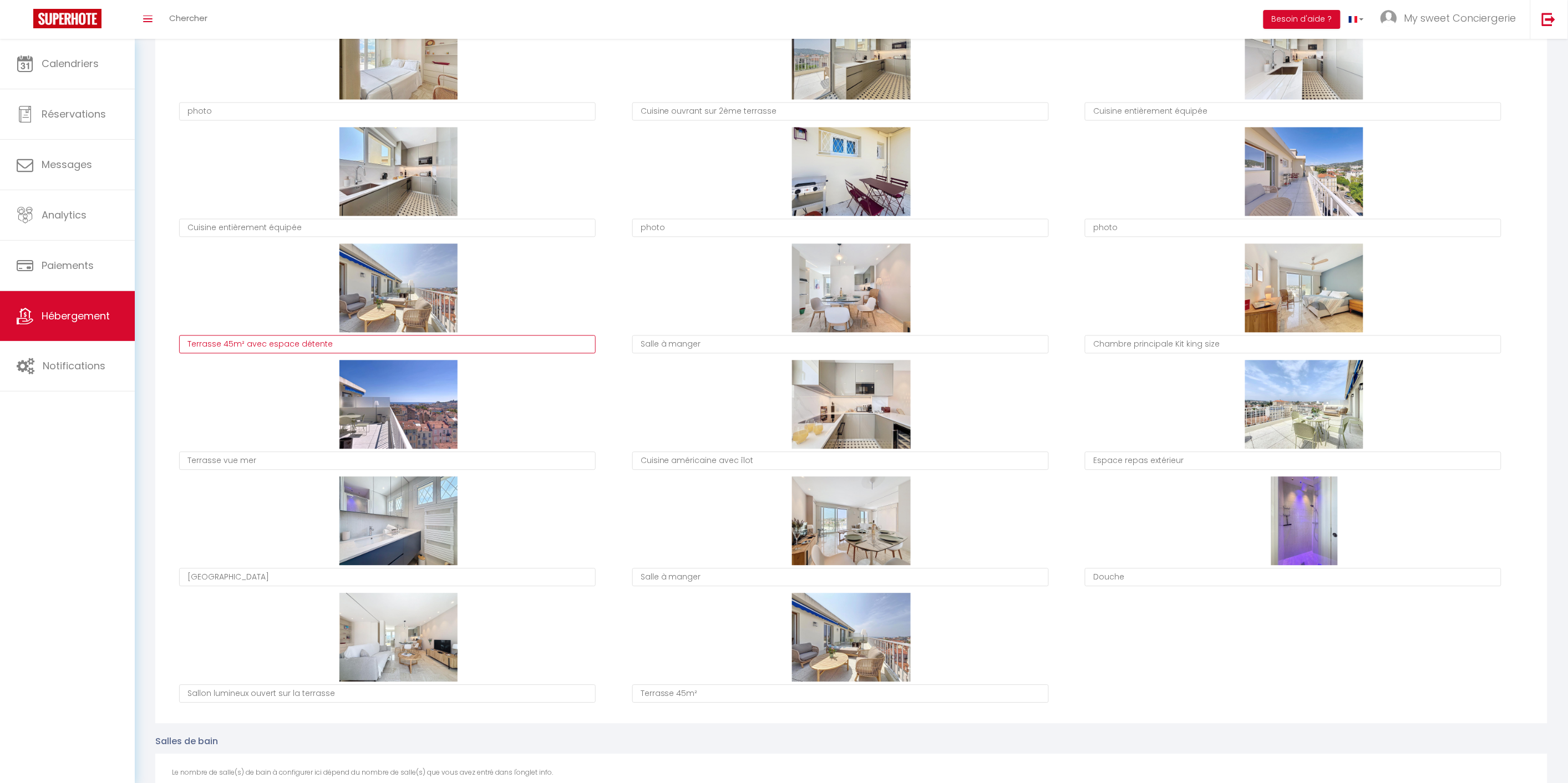
scroll to position [1006, 0]
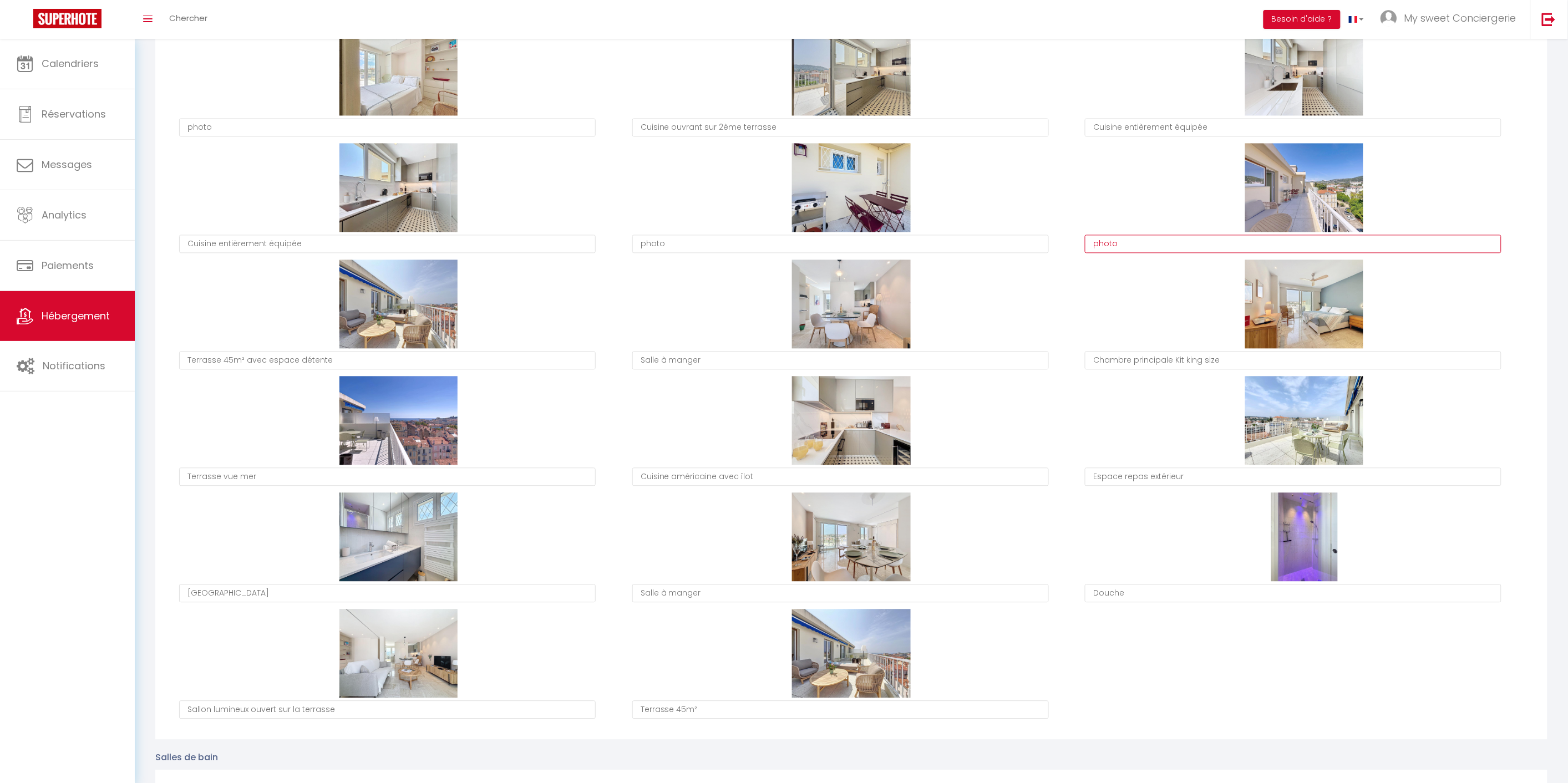
click at [1171, 246] on textarea "photo" at bounding box center [1293, 245] width 416 height 19
click at [883, 245] on textarea "photo" at bounding box center [840, 245] width 416 height 19
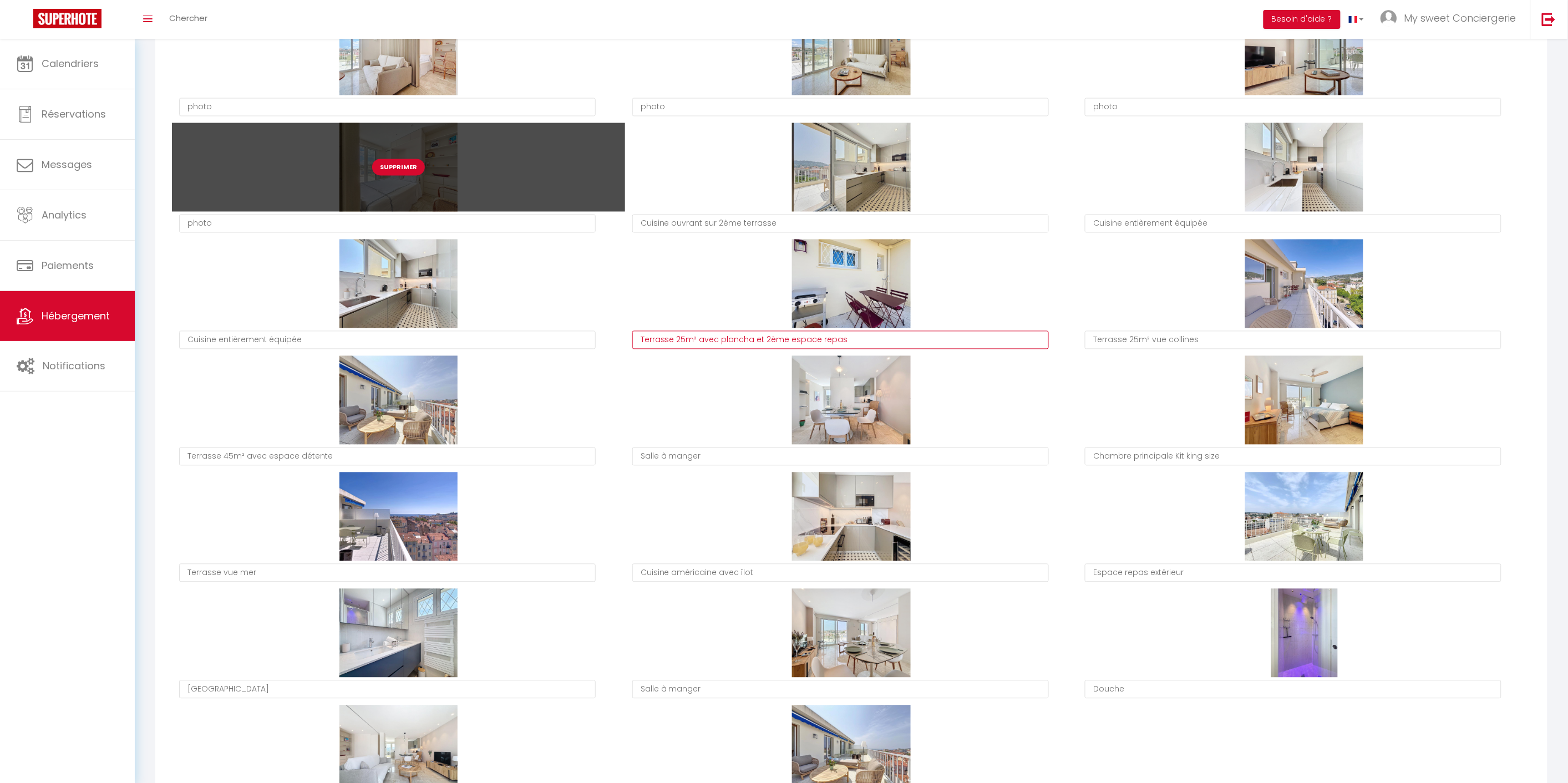
scroll to position [883, 0]
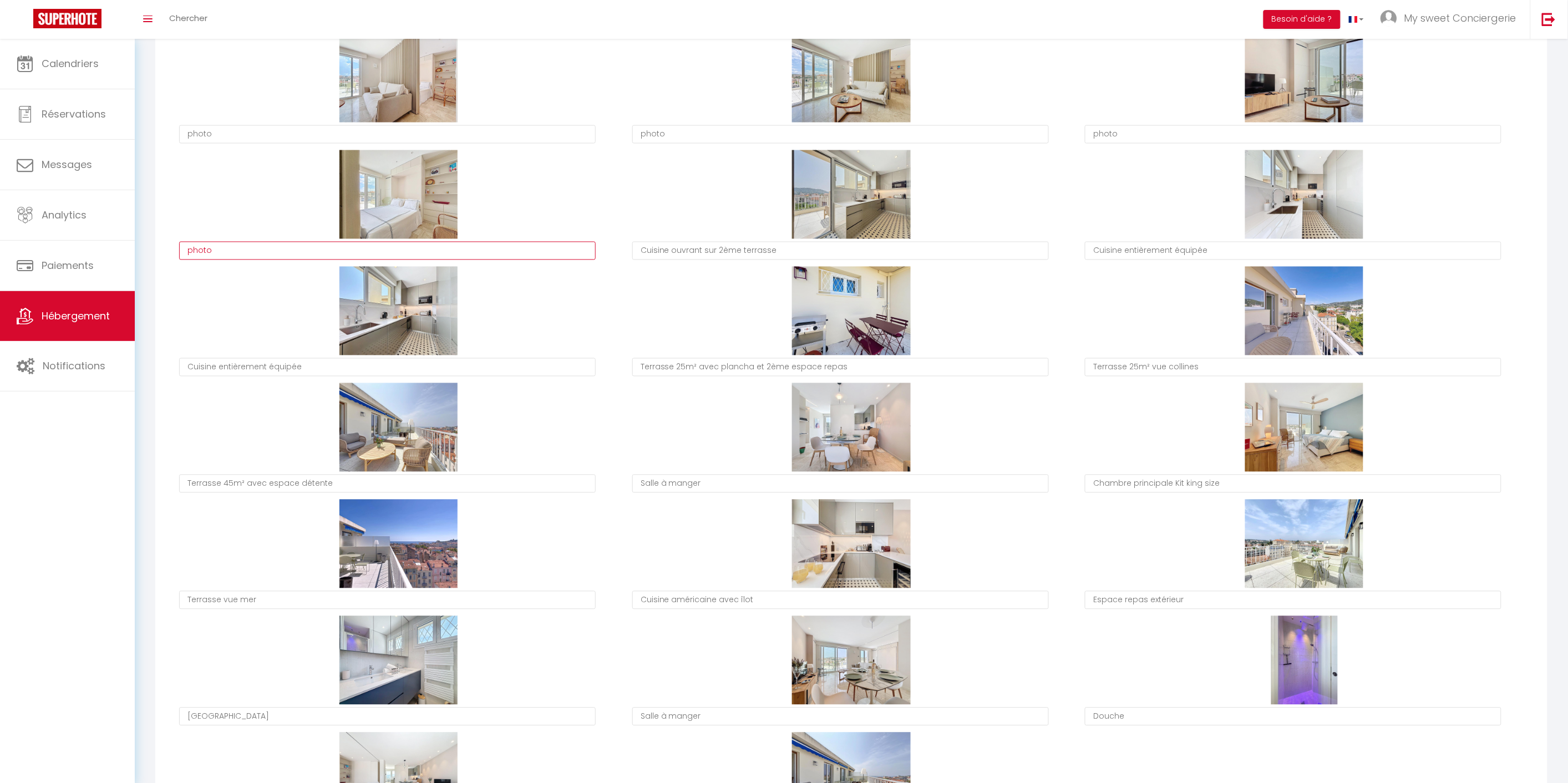
click at [229, 254] on textarea "photo" at bounding box center [387, 251] width 416 height 19
click at [250, 250] on textarea "Chambre 2 lit qeen size" at bounding box center [387, 251] width 416 height 19
click at [236, 132] on textarea "photo" at bounding box center [387, 135] width 416 height 19
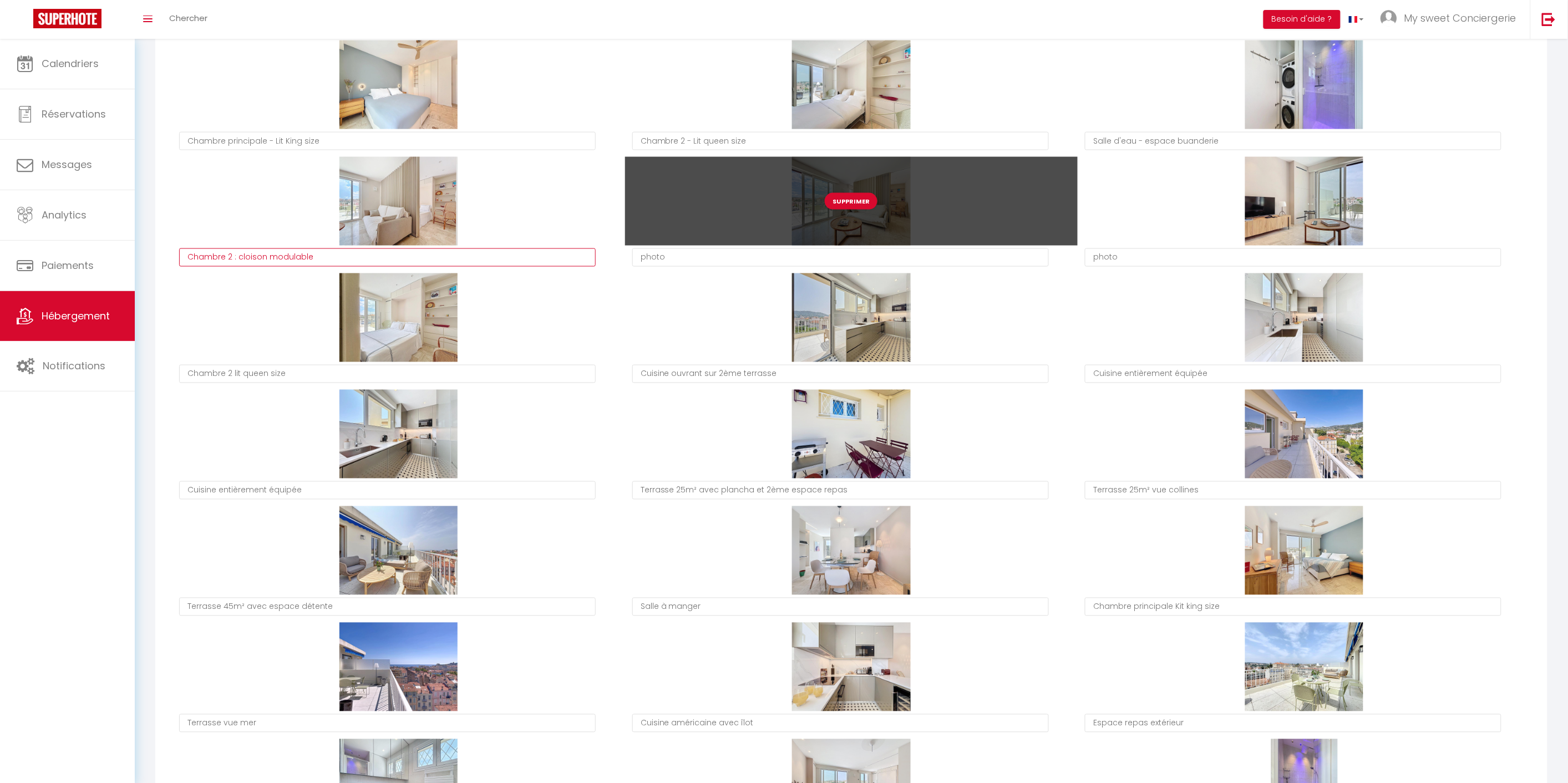
scroll to position [636, 0]
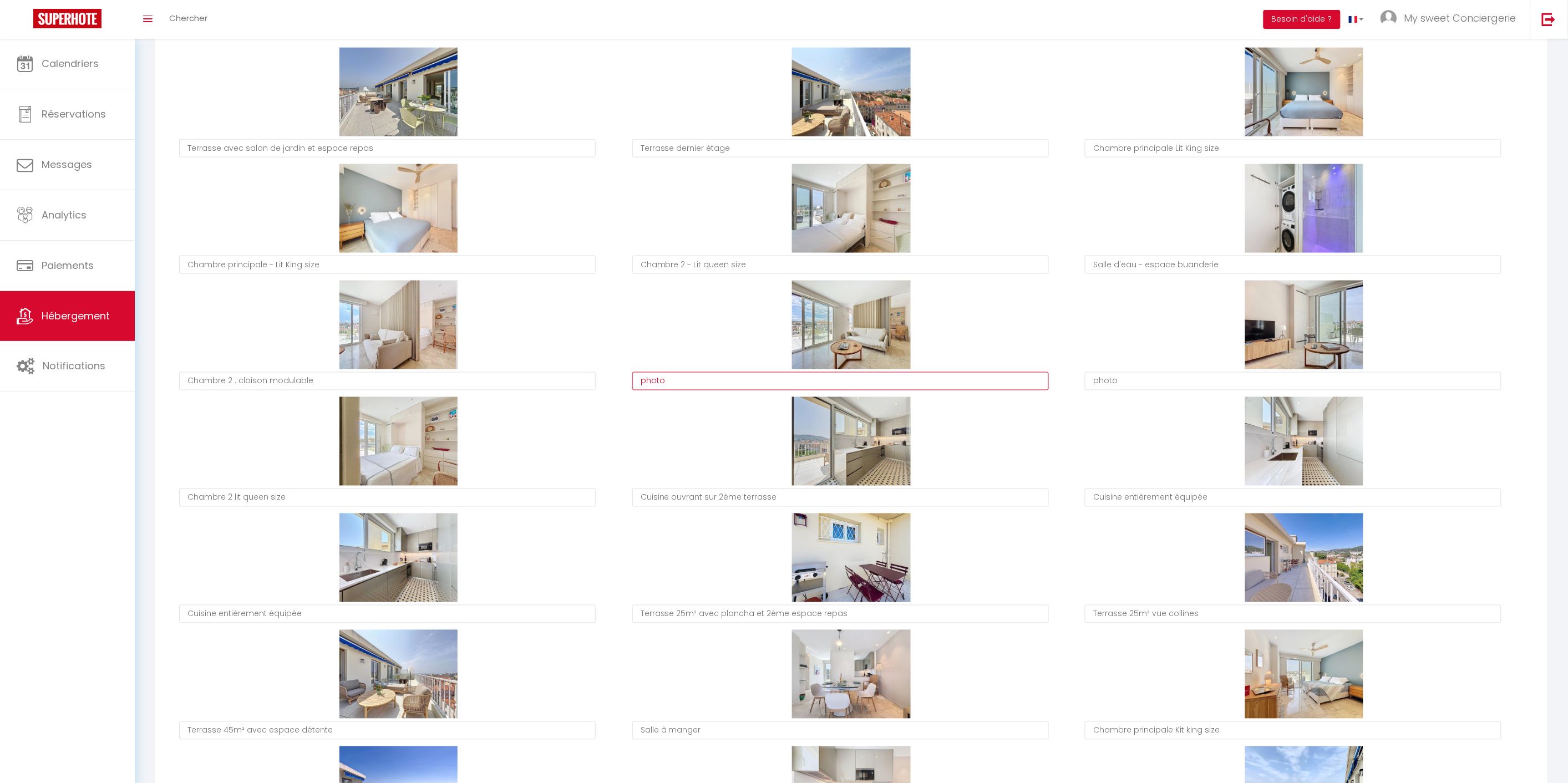
click at [832, 376] on textarea "photo" at bounding box center [840, 381] width 416 height 19
click at [1121, 385] on textarea "photo" at bounding box center [1293, 381] width 416 height 19
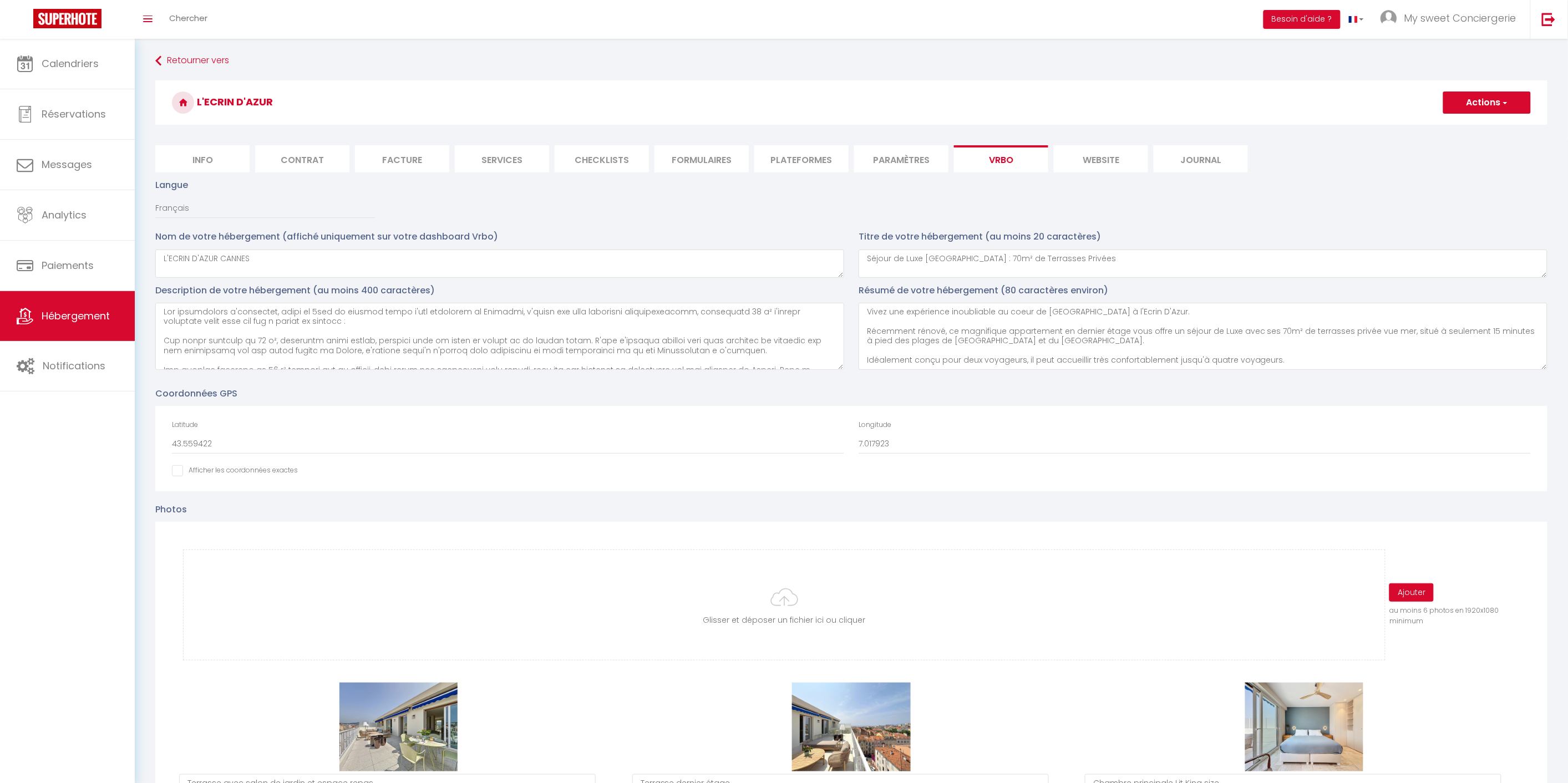
scroll to position [0, 0]
click at [1494, 103] on button "Actions" at bounding box center [1486, 103] width 87 height 22
click at [1476, 124] on input "Enregistrer" at bounding box center [1474, 128] width 41 height 11
